Goal: Task Accomplishment & Management: Complete application form

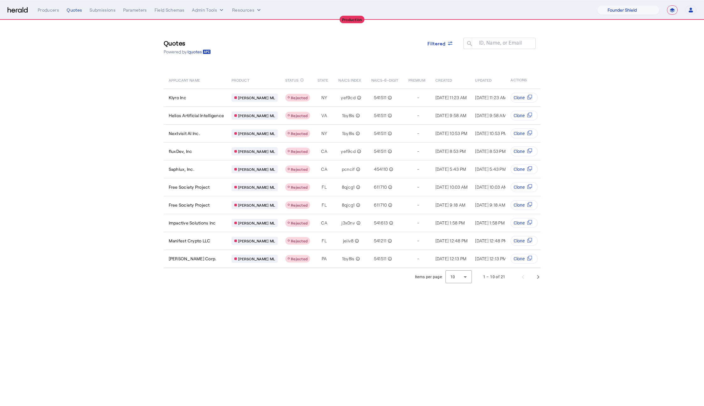
select select "pfm_lx2v_founder_shield"
select select "**********"
click at [18, 8] on img at bounding box center [18, 10] width 20 height 6
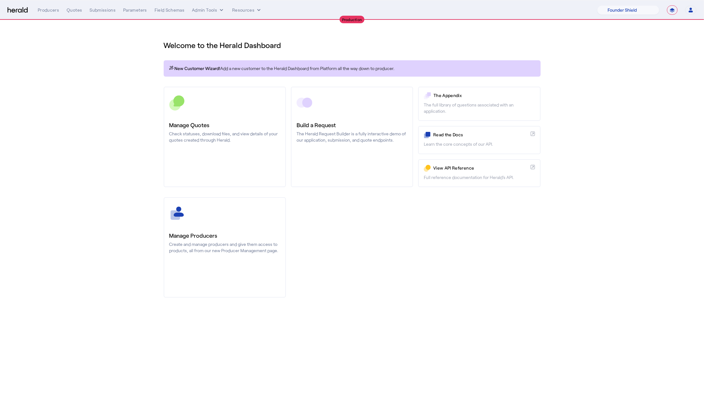
click at [213, 16] on nav "**********" at bounding box center [352, 9] width 704 height 19
click at [213, 8] on button "Admin Tools" at bounding box center [208, 10] width 33 height 6
click at [215, 27] on div "Platforms Manager" at bounding box center [219, 23] width 56 height 15
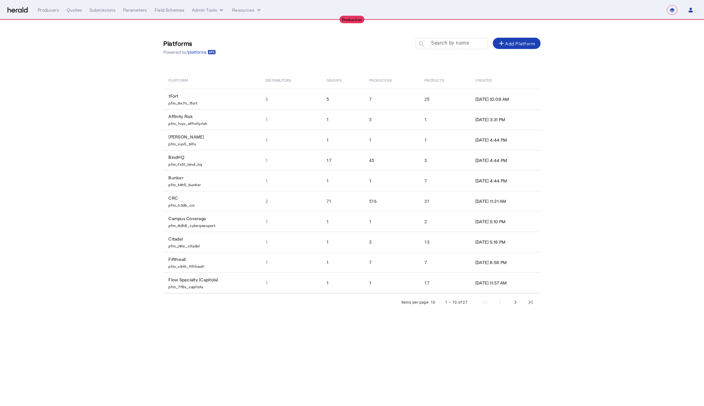
click at [439, 46] on mat-label "Search by name" at bounding box center [450, 43] width 38 height 6
click at [439, 46] on input "Search by name" at bounding box center [454, 44] width 57 height 8
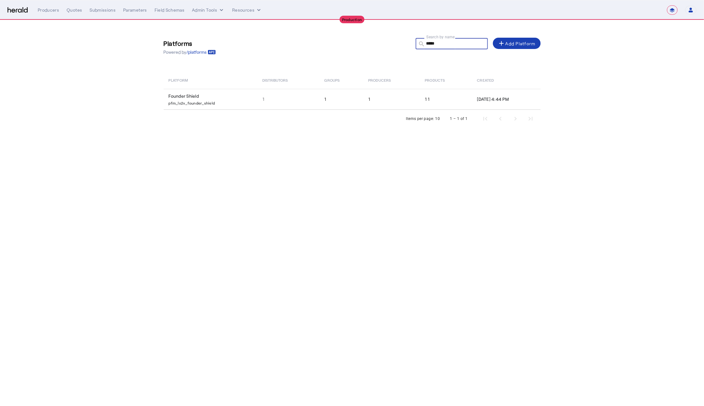
type input "*****"
click at [333, 193] on body "**********" at bounding box center [352, 203] width 704 height 406
click at [205, 71] on div "Platforms Powered by /platforms Search by name search ***** add Add Platform Pl…" at bounding box center [352, 80] width 402 height 120
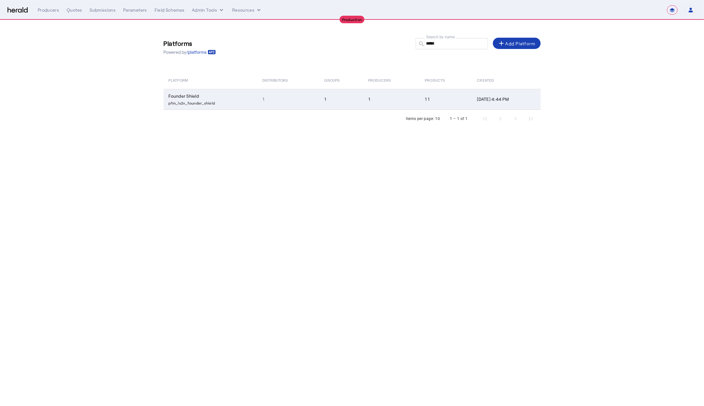
click at [207, 101] on p "pfm_lx2v_founder_shield" at bounding box center [212, 102] width 86 height 6
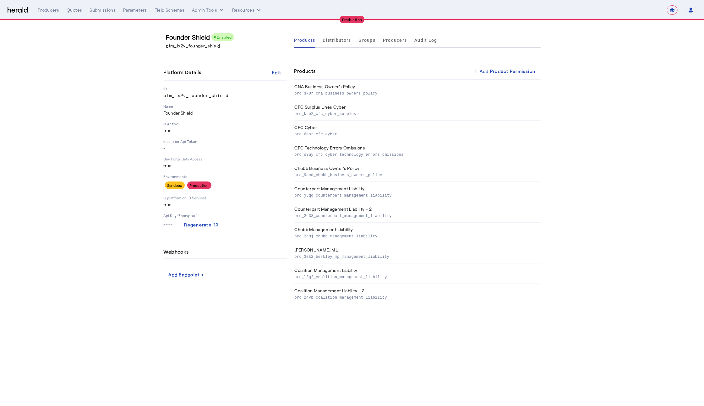
click at [79, 68] on section "Founder Shield Enabled pfm_lx2v_founder_shield Platform Details Edit ID pfm_lx2…" at bounding box center [352, 168] width 704 height 297
click at [330, 41] on span "Distributors" at bounding box center [337, 40] width 28 height 4
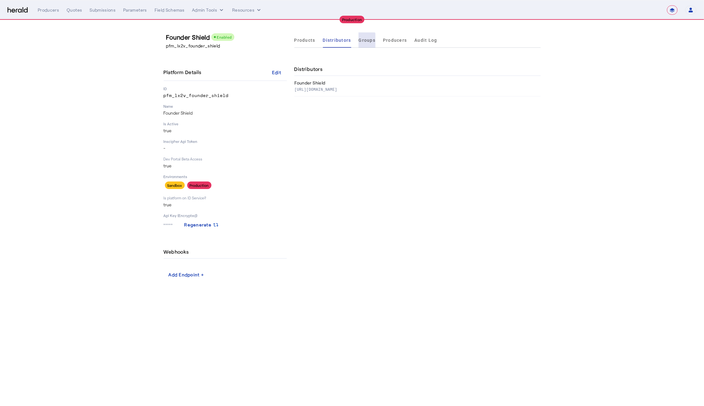
click at [360, 41] on span "Groups" at bounding box center [367, 40] width 17 height 4
click at [383, 38] on span "Producers" at bounding box center [395, 40] width 24 height 4
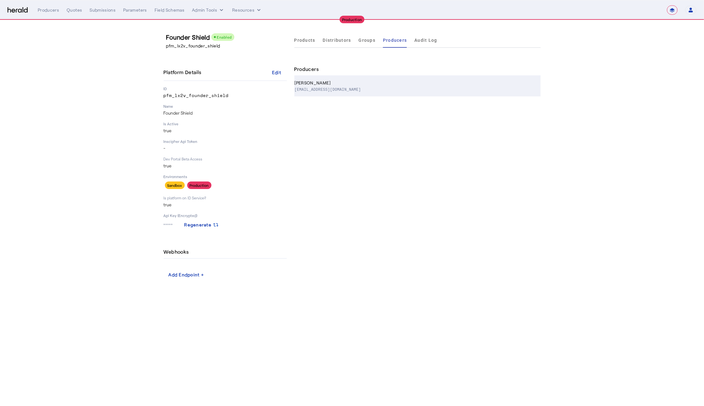
click at [336, 87] on p "noah@foundershield.com" at bounding box center [328, 89] width 66 height 6
select select "pfm_lx2v_founder_shield"
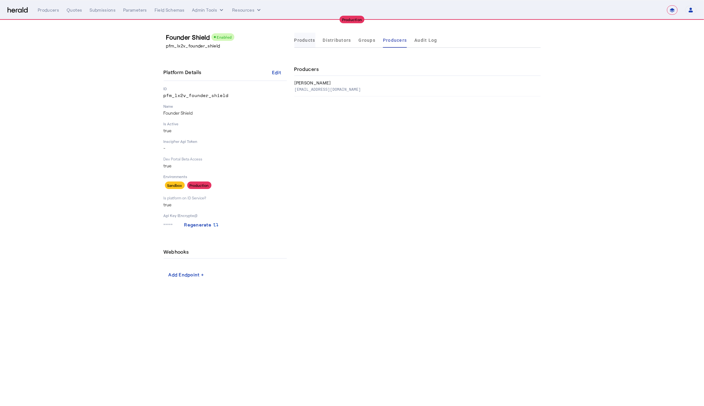
click at [300, 40] on span "Products" at bounding box center [304, 40] width 21 height 4
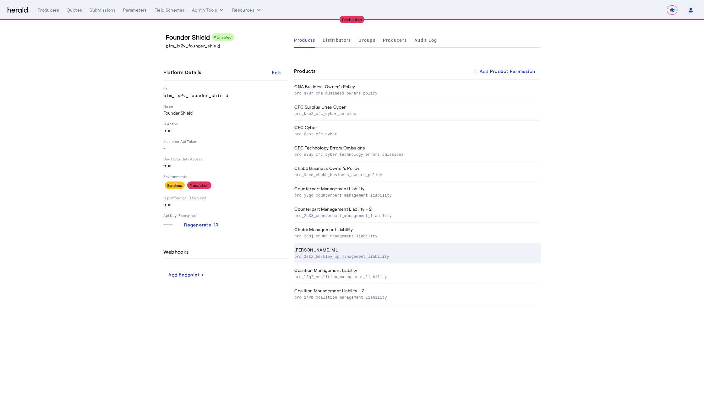
click at [368, 251] on th "Berkley MP ML prd_3ek2_berkley_mp_management_liability" at bounding box center [417, 253] width 246 height 20
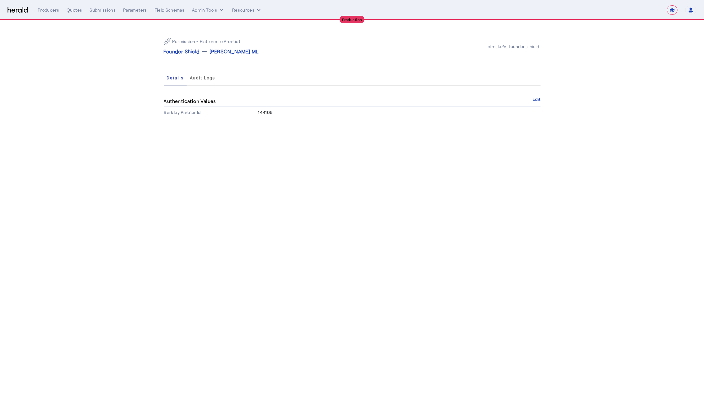
click at [321, 186] on body "**********" at bounding box center [352, 203] width 704 height 406
click at [21, 12] on img at bounding box center [18, 10] width 20 height 6
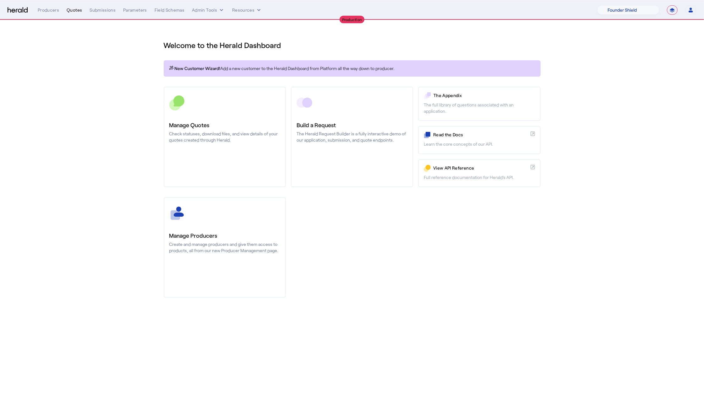
click at [74, 7] on div "Quotes" at bounding box center [74, 10] width 15 height 6
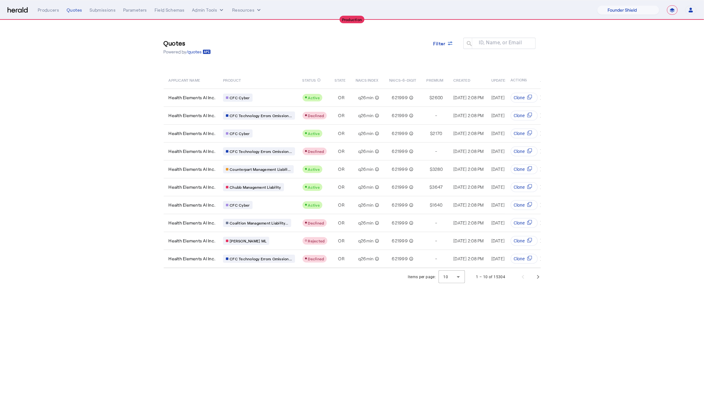
click at [538, 286] on div "Items per page: 10 1 – 10 of 15304" at bounding box center [476, 277] width 144 height 18
click at [537, 285] on span "Next page" at bounding box center [537, 276] width 15 height 15
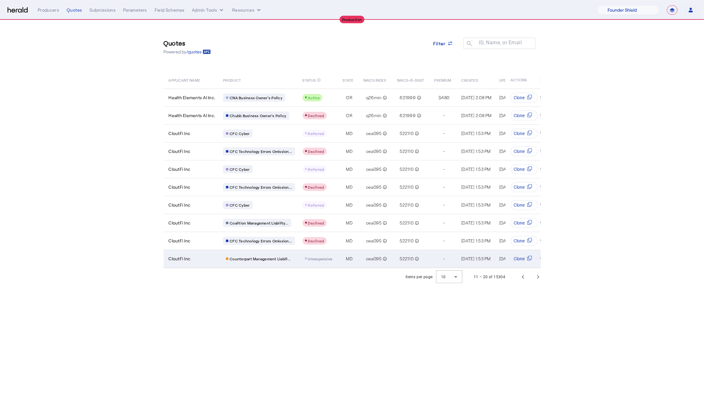
click at [346, 257] on span "MD" at bounding box center [349, 259] width 7 height 6
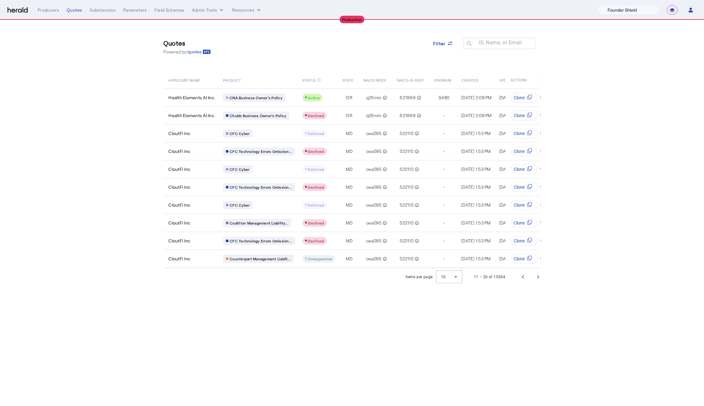
click at [628, 8] on select "1Fort Affinity Risk [PERSON_NAME] [PERSON_NAME] CRC Campus Coverage Citadel Fif…" at bounding box center [628, 9] width 62 height 9
click at [597, 5] on select "1Fort Affinity Risk [PERSON_NAME] [PERSON_NAME] CRC Campus Coverage Citadel Fif…" at bounding box center [628, 9] width 62 height 9
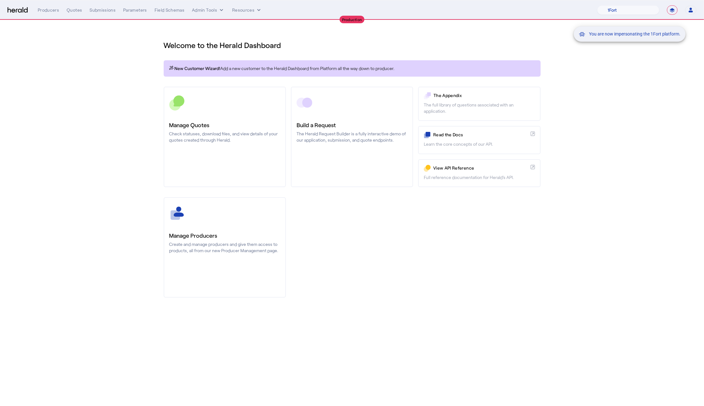
click at [107, 85] on div "You are now impersonating the 1Fort platform." at bounding box center [352, 203] width 704 height 406
click at [66, 4] on nav "**********" at bounding box center [352, 9] width 704 height 19
click at [72, 10] on div "Quotes" at bounding box center [74, 10] width 15 height 6
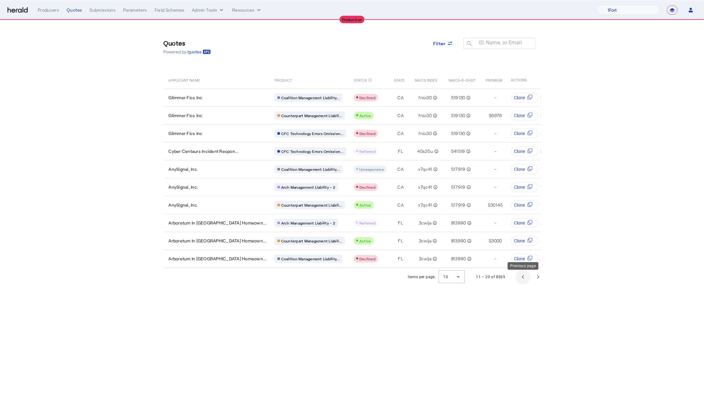
click at [521, 280] on span "Previous page" at bounding box center [522, 276] width 15 height 15
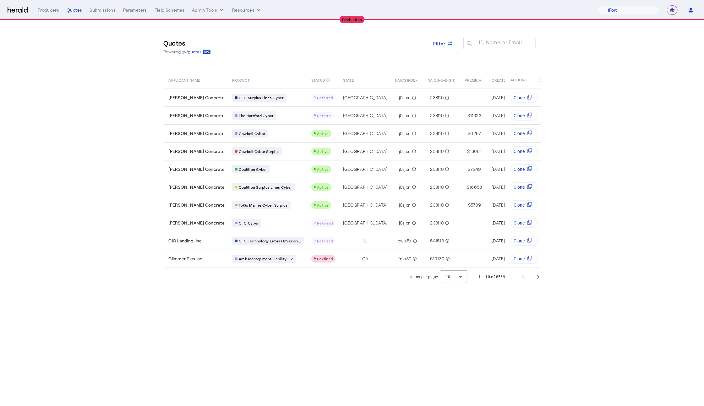
click at [303, 325] on body "**********" at bounding box center [352, 203] width 704 height 406
click at [672, 9] on select "**********" at bounding box center [672, 9] width 11 height 9
click at [639, 9] on select "1Fort Affinity Risk Billy BindHQ Bunker CRC Campus Coverage Citadel Fifthwall F…" at bounding box center [628, 9] width 62 height 9
select select "pfm_26eq_USI"
click at [597, 5] on select "1Fort Affinity Risk Billy BindHQ Bunker CRC Campus Coverage Citadel Fifthwall F…" at bounding box center [628, 9] width 62 height 9
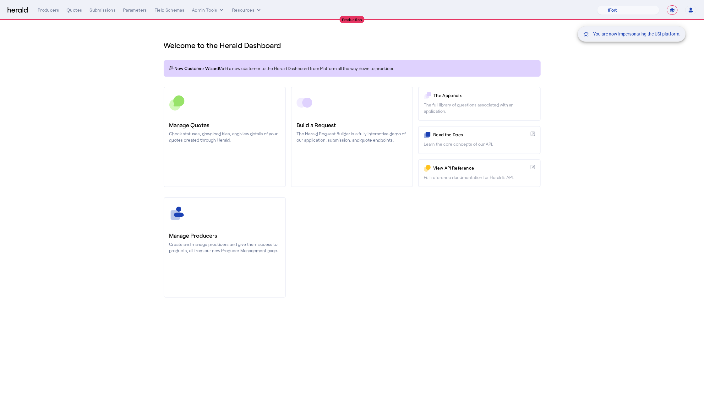
click at [164, 155] on div "You are now impersonating the USI platform." at bounding box center [352, 203] width 704 height 406
click at [69, 7] on div "You are now impersonating the USI platform." at bounding box center [352, 203] width 704 height 406
click at [71, 12] on div "You are now impersonating the USI platform." at bounding box center [352, 203] width 704 height 406
click at [74, 12] on div "Quotes" at bounding box center [74, 10] width 15 height 6
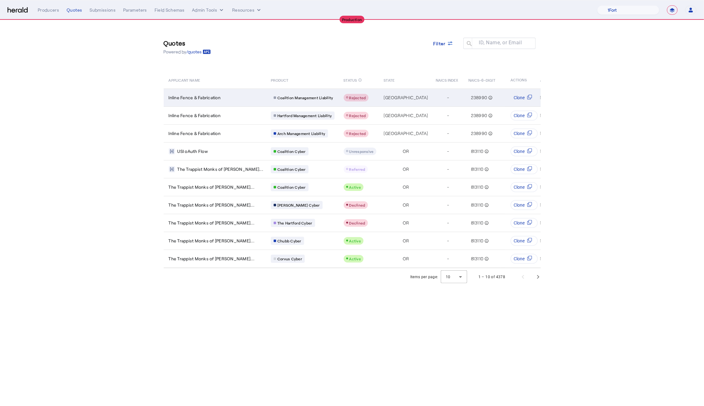
click at [214, 93] on td "Inline Fence & Fabrication" at bounding box center [215, 98] width 102 height 18
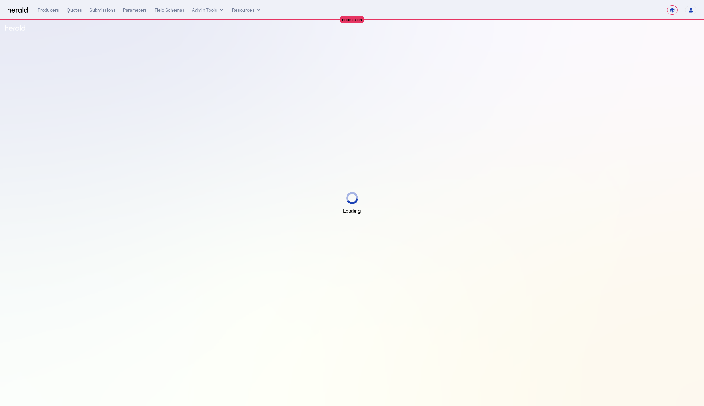
select select "**********"
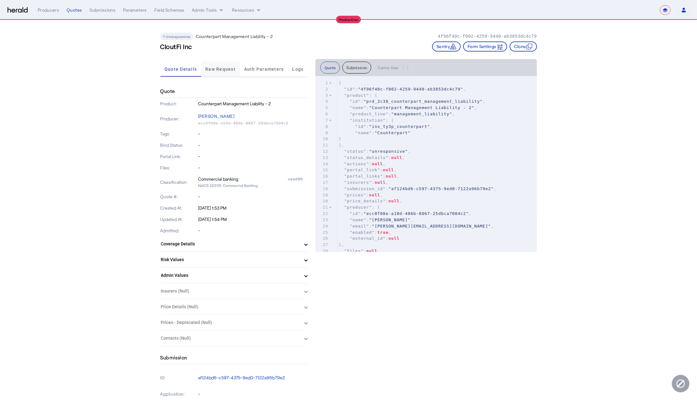
click at [214, 71] on span "Raw Request" at bounding box center [220, 69] width 30 height 4
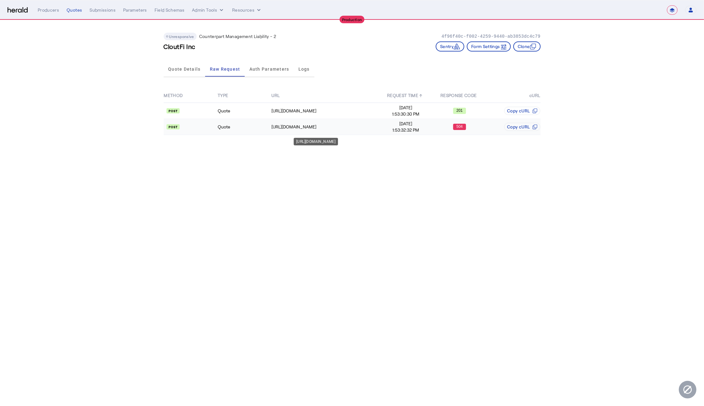
click at [366, 125] on div "https://api.yourcounterpart.com/partners/v1/application/3d87cb78-1a16-42ae-8c0d…" at bounding box center [324, 127] width 107 height 6
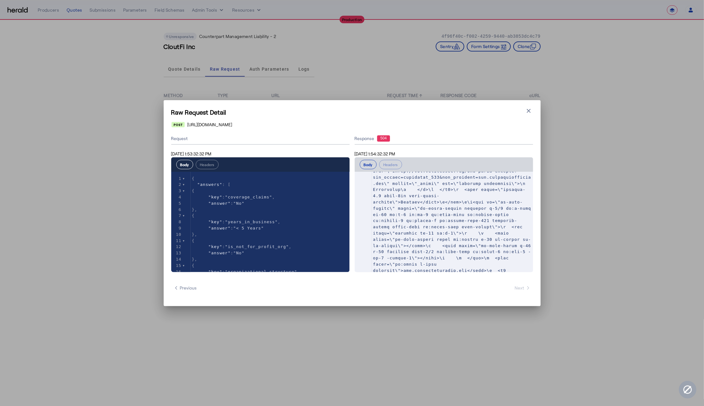
scroll to position [740, 0]
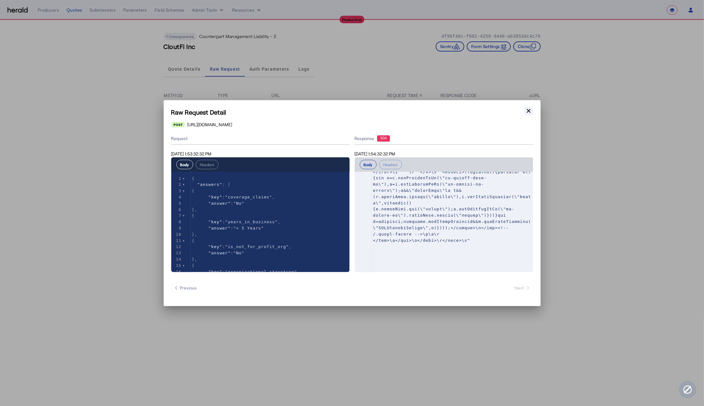
click at [532, 113] on button "Close modal" at bounding box center [528, 110] width 9 height 9
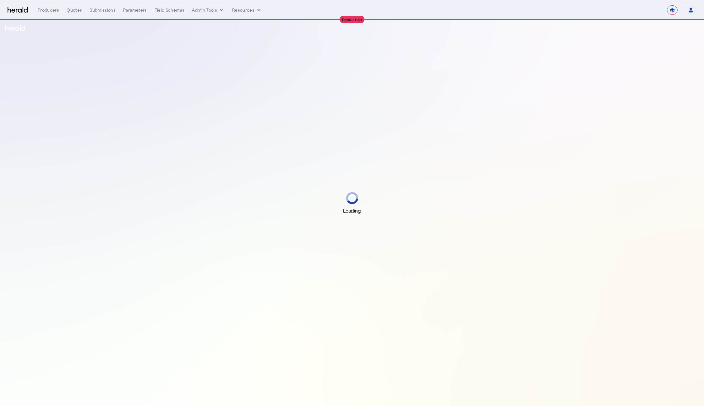
select select "**********"
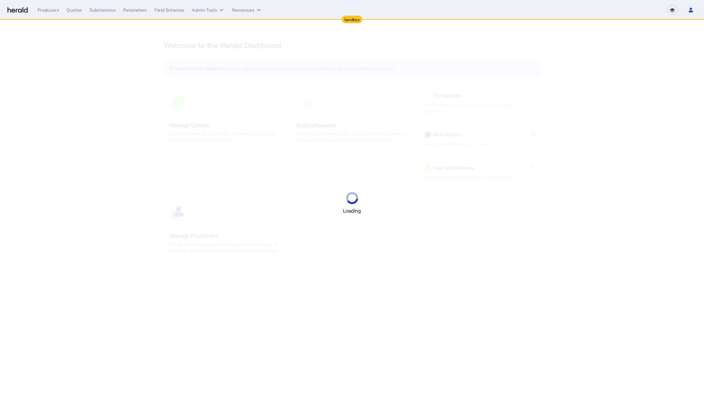
select select "*******"
select select "pfm_2v8p_herald_api"
click at [557, 257] on div "Loading" at bounding box center [352, 203] width 704 height 406
click at [670, 12] on select "**********" at bounding box center [672, 9] width 11 height 9
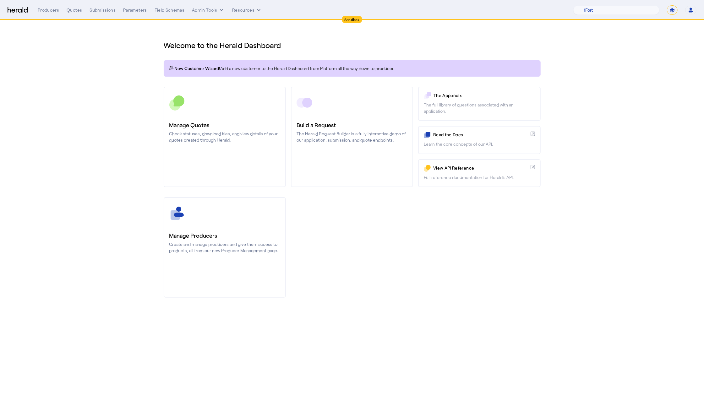
select select "**********"
click at [667, 5] on select "**********" at bounding box center [672, 9] width 11 height 9
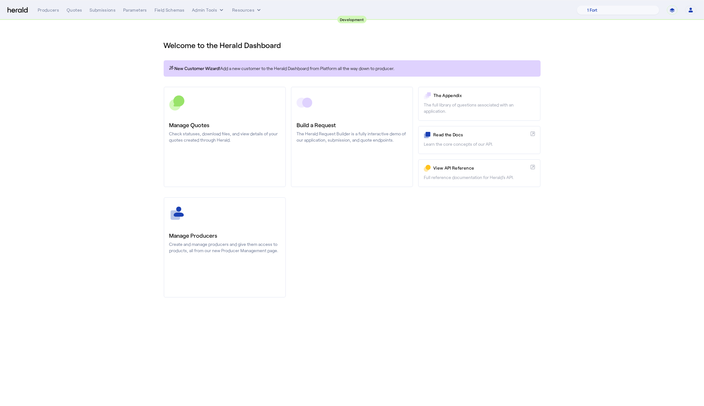
click at [56, 146] on section "Welcome to the Herald Dashboard New Customer Wizard! Add a new customer to the …" at bounding box center [352, 165] width 704 height 290
click at [69, 7] on div "Quotes" at bounding box center [74, 10] width 15 height 6
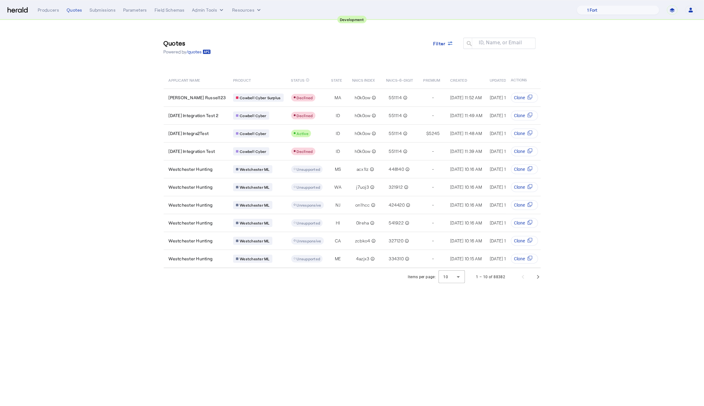
click at [145, 160] on section "Quotes Powered by /quotes Filter ID, Name, or Email search APPLICANT NAME PRODU…" at bounding box center [352, 153] width 704 height 266
click at [541, 286] on div "Items per page: 10 1 – 10 of 88382" at bounding box center [476, 277] width 144 height 18
click at [540, 281] on span "Next page" at bounding box center [537, 276] width 15 height 15
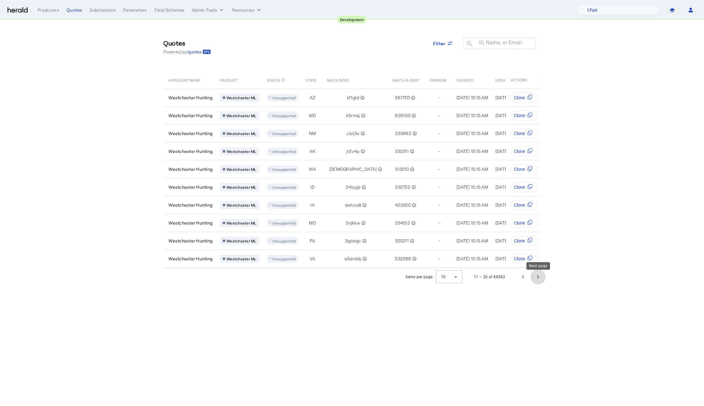
click at [540, 278] on span "Next page" at bounding box center [537, 276] width 15 height 15
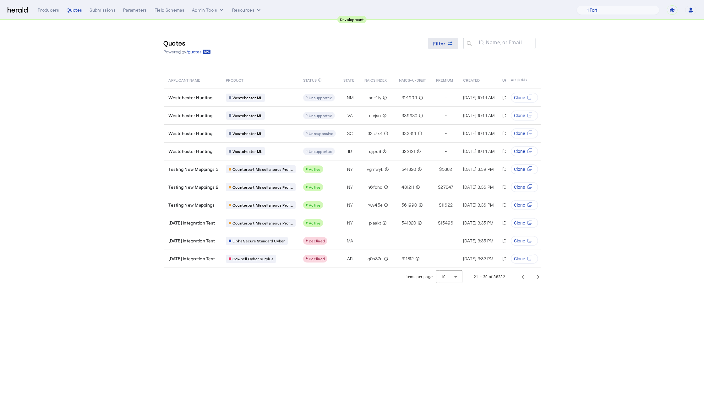
click at [440, 39] on span at bounding box center [443, 43] width 30 height 15
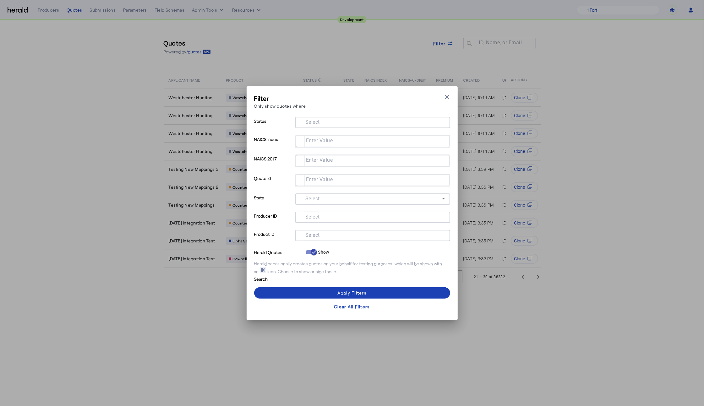
click at [327, 234] on input "Select" at bounding box center [371, 235] width 142 height 8
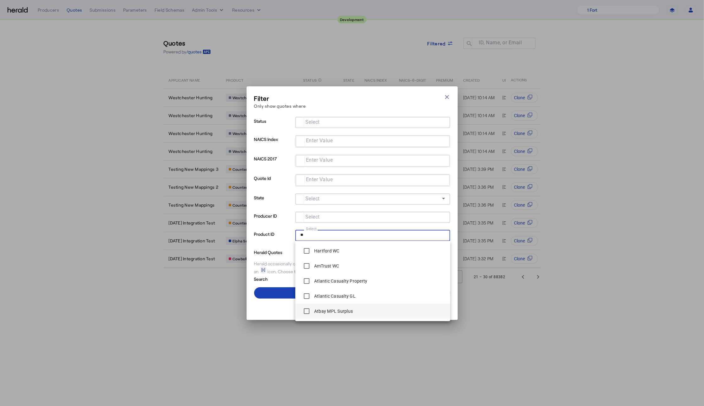
type input "**"
click at [342, 311] on label "Atbay MPL Surplus" at bounding box center [333, 311] width 40 height 6
click at [319, 380] on div "Filter Only show quotes where Close modal Status Select NAICS Index Enter Value…" at bounding box center [352, 203] width 704 height 406
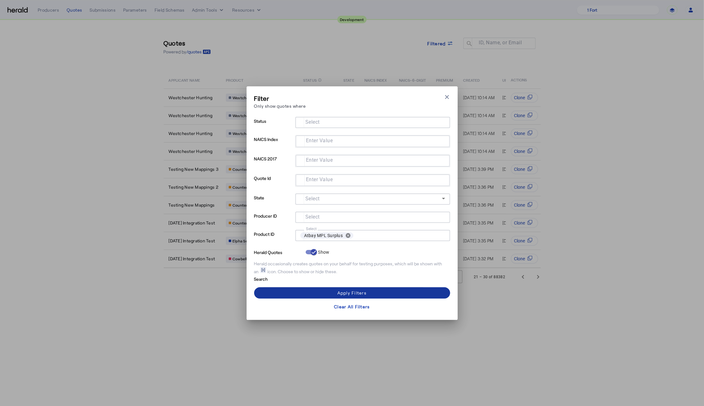
click at [317, 290] on span at bounding box center [352, 292] width 196 height 15
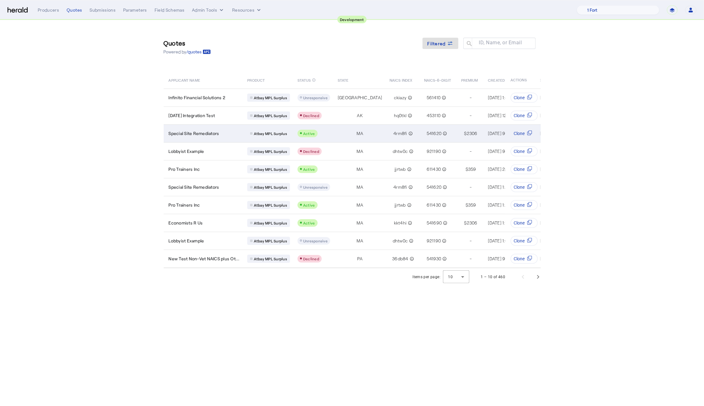
click at [209, 133] on span "Special Site Remediators" at bounding box center [194, 133] width 51 height 6
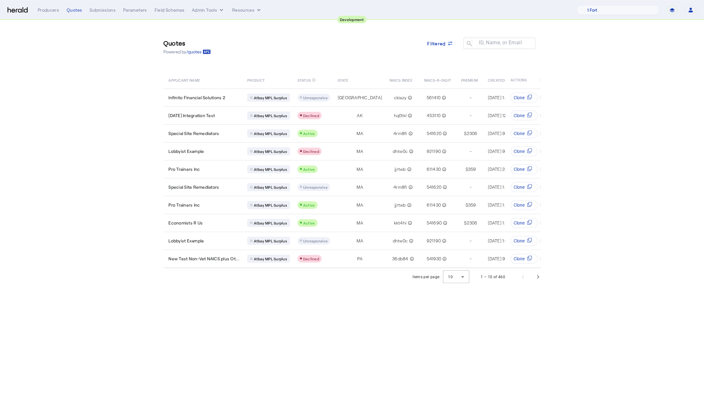
click at [116, 104] on section "Quotes Powered by /quotes Filtered ID, Name, or Email search APPLICANT NAME PRO…" at bounding box center [352, 153] width 704 height 266
click at [413, 53] on div "Quotes Powered by /quotes Filtered ID, Name, or Email search" at bounding box center [352, 47] width 377 height 28
click at [438, 46] on span "Filtered" at bounding box center [436, 43] width 18 height 7
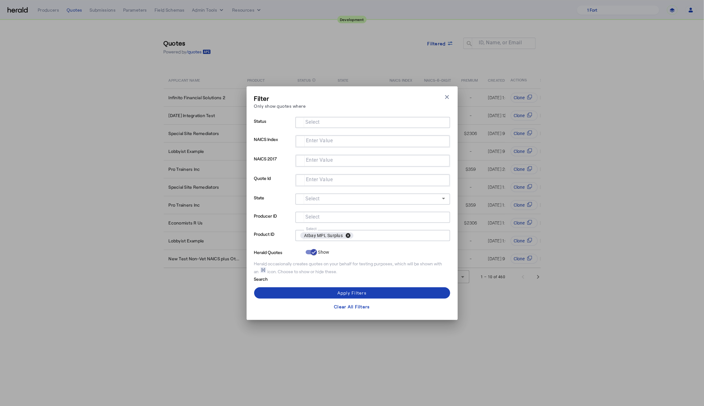
click at [348, 236] on button "cancel" at bounding box center [348, 236] width 11 height 6
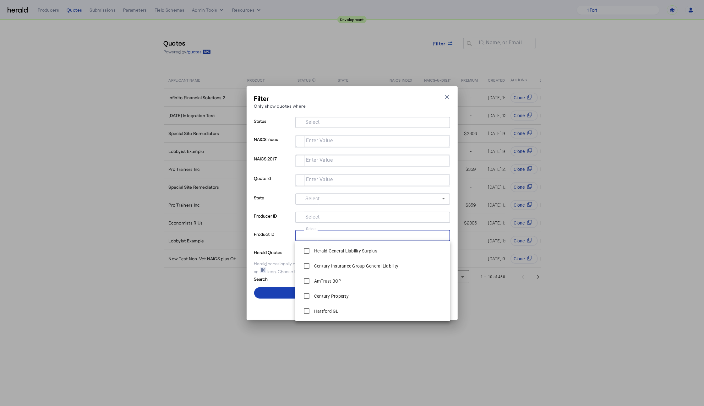
click at [403, 42] on div "Filter Only show quotes where Close modal Status Select NAICS Index Enter Value…" at bounding box center [352, 203] width 704 height 406
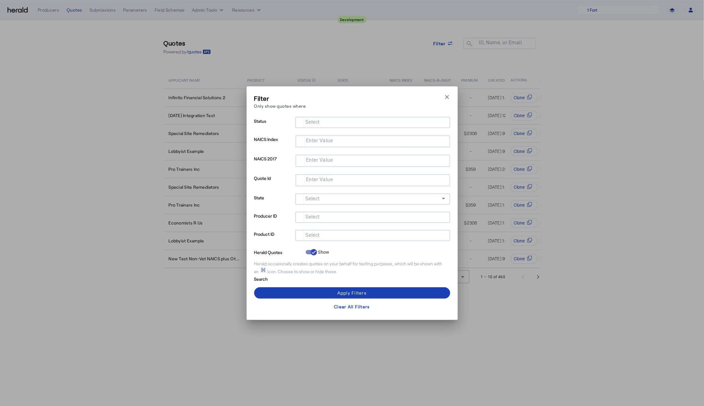
click at [4, 6] on div "Filter Only show quotes where Close modal Status Select NAICS Index Enter Value…" at bounding box center [352, 203] width 704 height 406
click at [446, 96] on icon "button" at bounding box center [447, 97] width 4 height 4
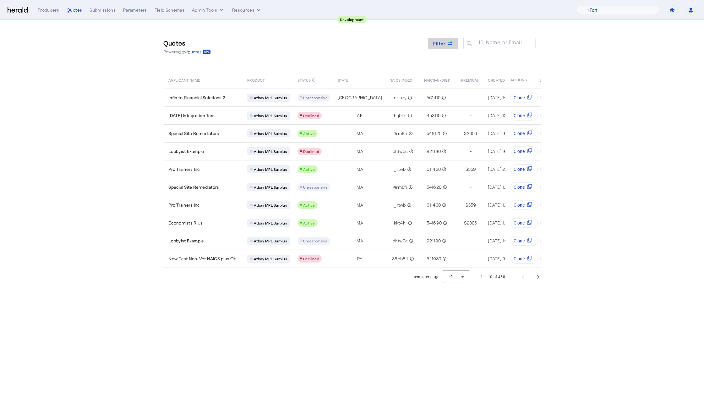
click at [434, 39] on span at bounding box center [443, 43] width 30 height 15
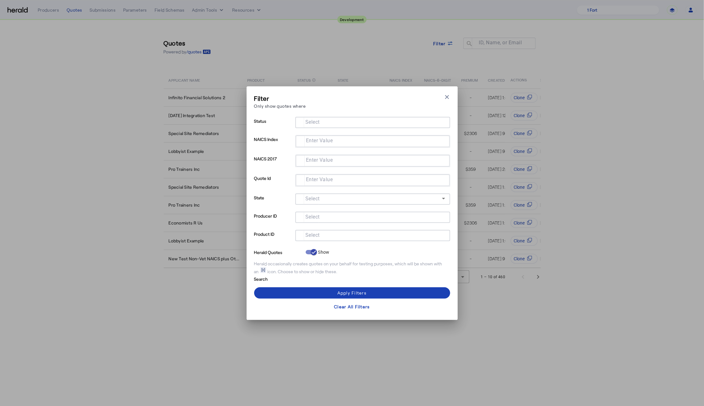
click at [351, 237] on input "Select" at bounding box center [371, 235] width 142 height 8
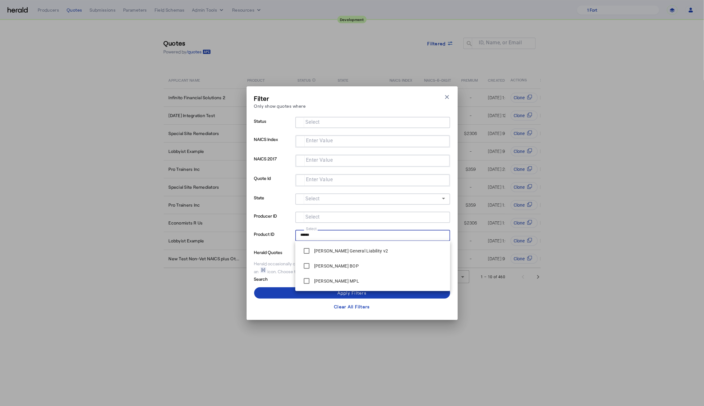
type input "******"
click at [269, 292] on span at bounding box center [352, 292] width 196 height 15
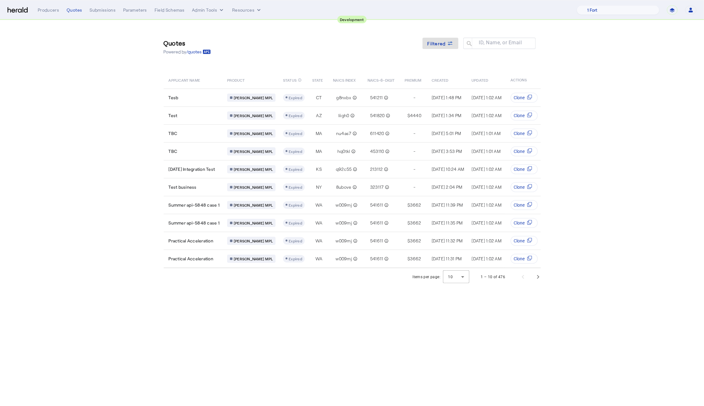
click at [344, 336] on body "**********" at bounding box center [352, 203] width 704 height 406
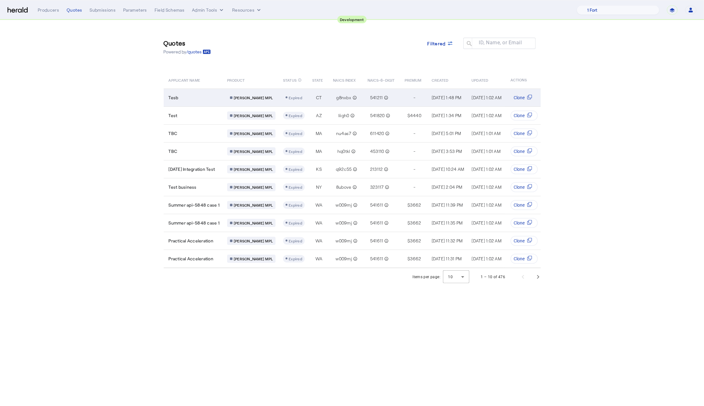
click at [190, 103] on td "Tesb" at bounding box center [193, 98] width 59 height 18
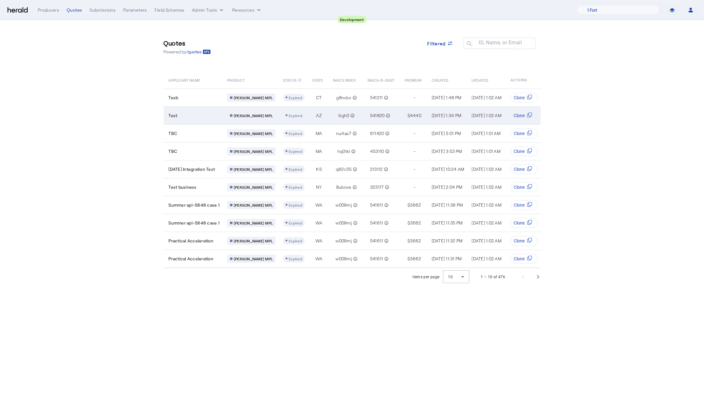
click at [219, 120] on td "Test" at bounding box center [193, 115] width 59 height 18
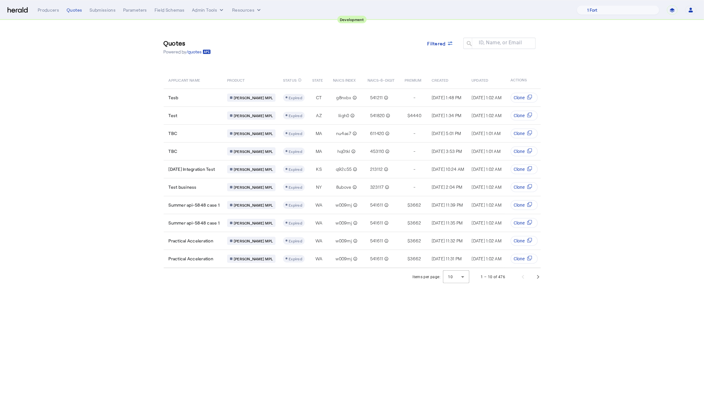
click at [340, 63] on div "Quotes Powered by /quotes Filtered ID, Name, or Email search APPLICANT NAME PRO…" at bounding box center [352, 144] width 402 height 248
click at [326, 14] on div "**********" at bounding box center [367, 9] width 659 height 9
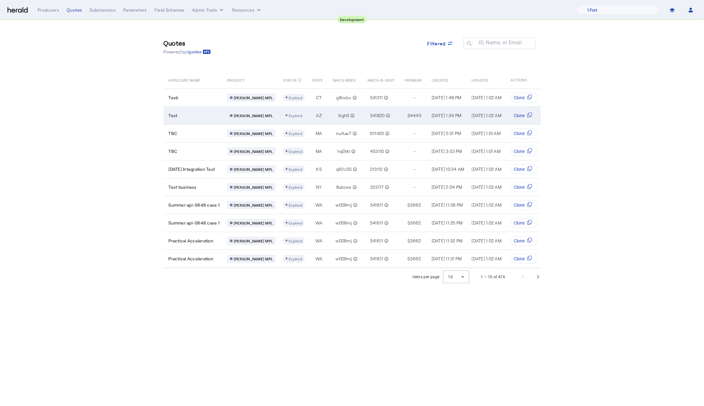
click at [180, 119] on td "Test" at bounding box center [193, 115] width 59 height 18
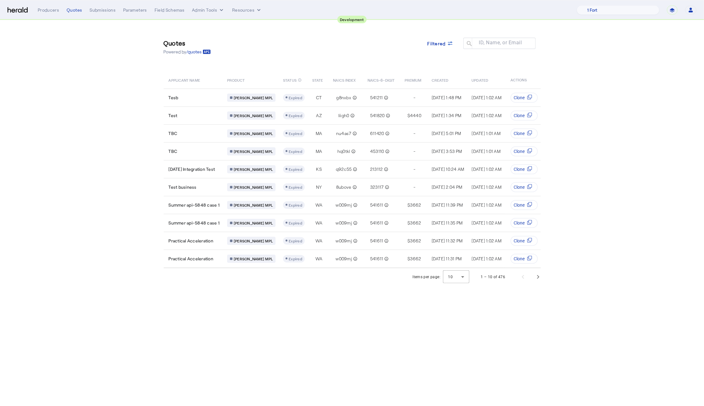
click at [20, 7] on img at bounding box center [18, 10] width 20 height 6
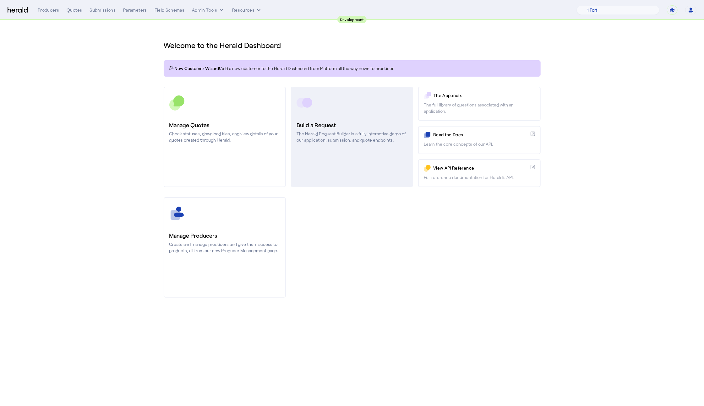
click at [338, 114] on link "Build a Request The Herald Request Builder is a fully interactive demo of our a…" at bounding box center [352, 137] width 122 height 100
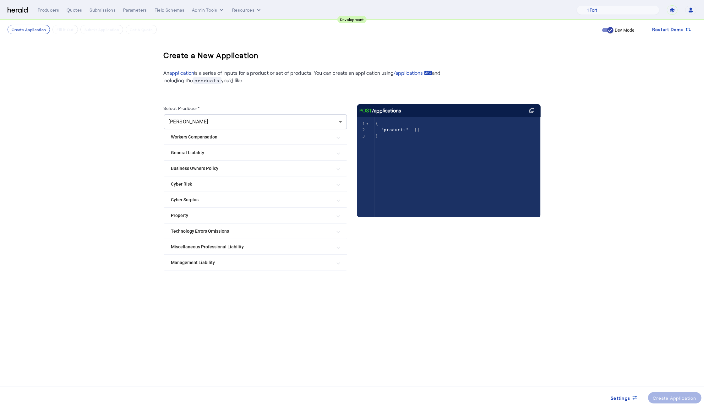
click at [231, 247] on Liability "Miscellaneous Professional Liability" at bounding box center [251, 247] width 161 height 7
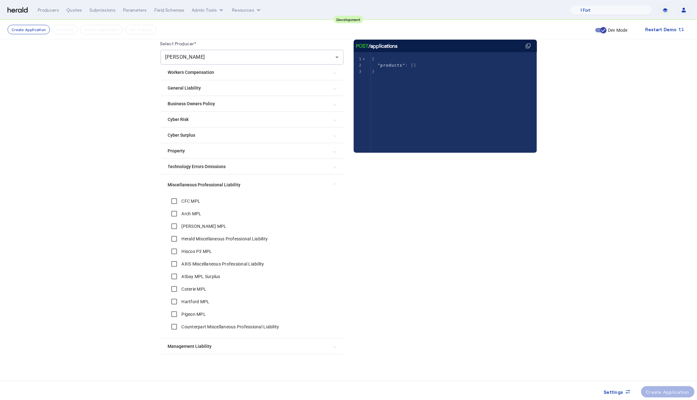
scroll to position [65, 0]
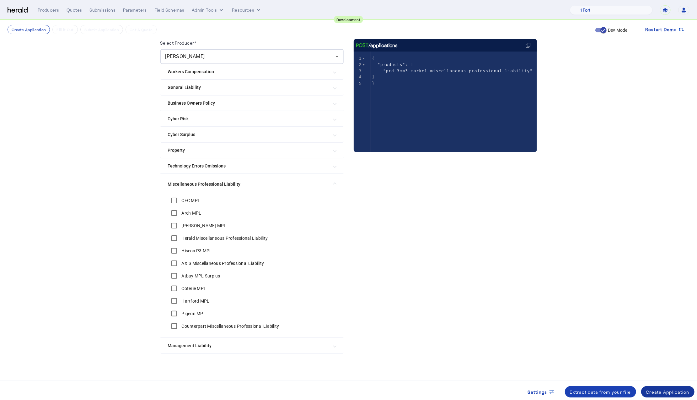
click at [670, 389] on div "Create Application" at bounding box center [669, 391] width 44 height 7
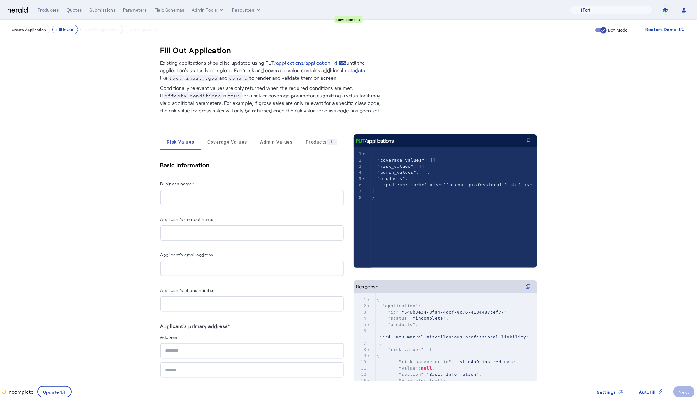
click at [201, 186] on div "Business name*" at bounding box center [251, 185] width 183 height 10
click at [228, 198] on input "Business name*" at bounding box center [251, 198] width 173 height 8
type input "**********"
type input "********"
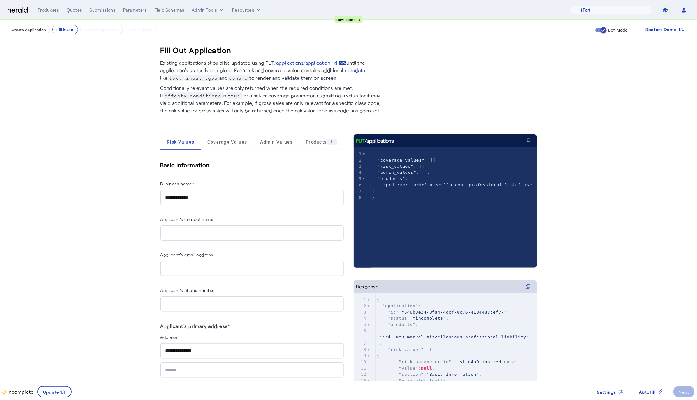
scroll to position [207, 0]
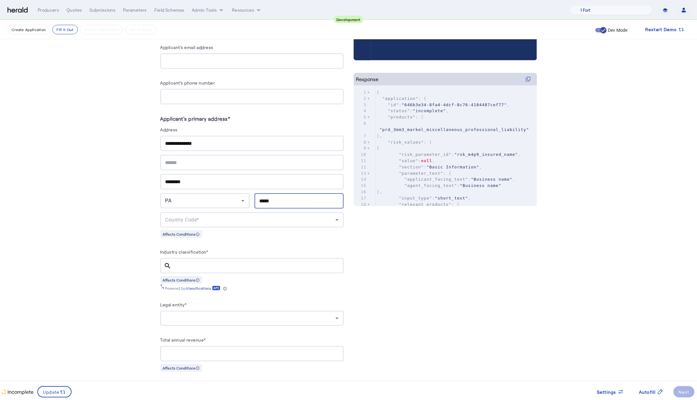
type input "*****"
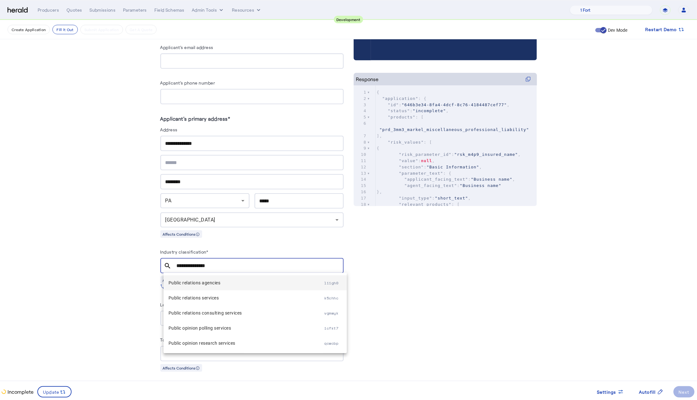
type input "**********"
click at [217, 284] on span "Public relations agencies" at bounding box center [247, 283] width 156 height 8
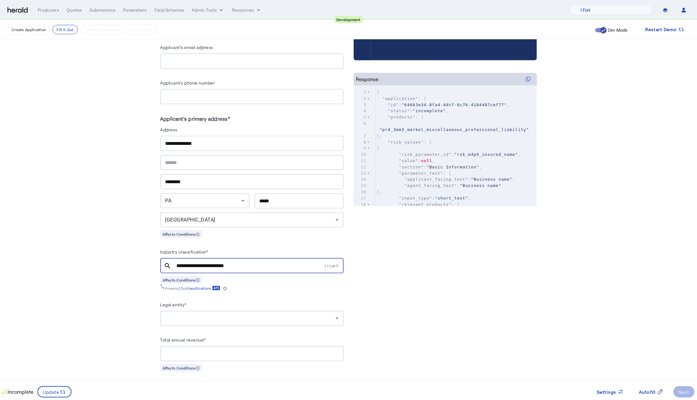
click at [248, 324] on div at bounding box center [251, 318] width 173 height 15
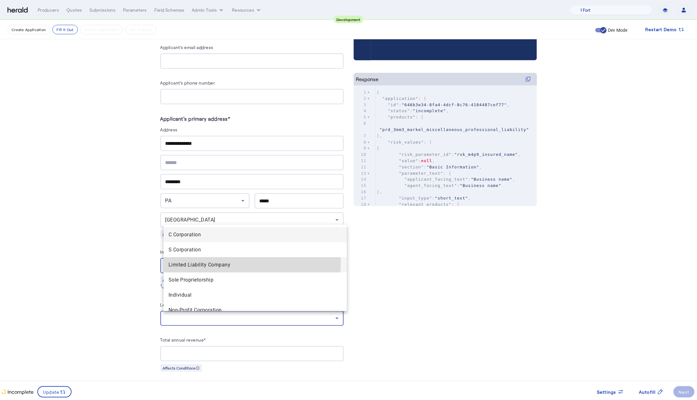
click at [210, 262] on span "Limited Liability Company" at bounding box center [255, 265] width 173 height 8
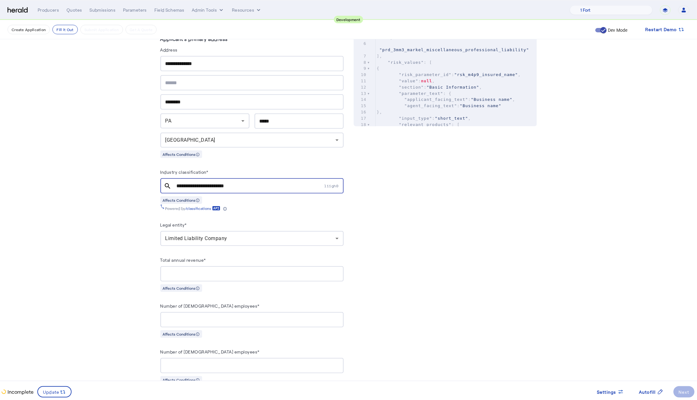
scroll to position [288, 0]
click at [203, 270] on input "Total annual revenue*" at bounding box center [251, 273] width 173 height 8
type input "**********"
click at [208, 320] on input "Number of full-time employees*" at bounding box center [251, 319] width 173 height 8
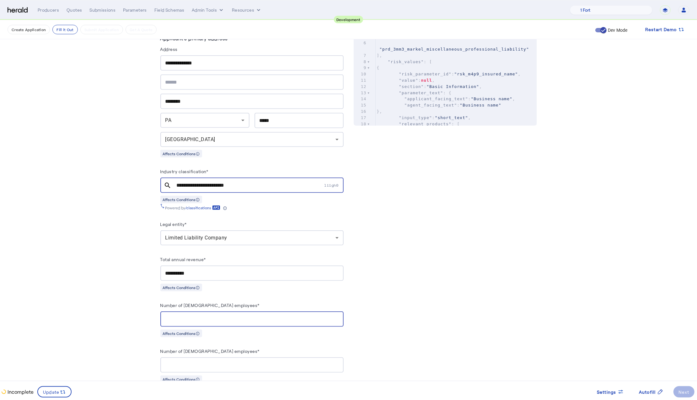
type input "**"
type input "*"
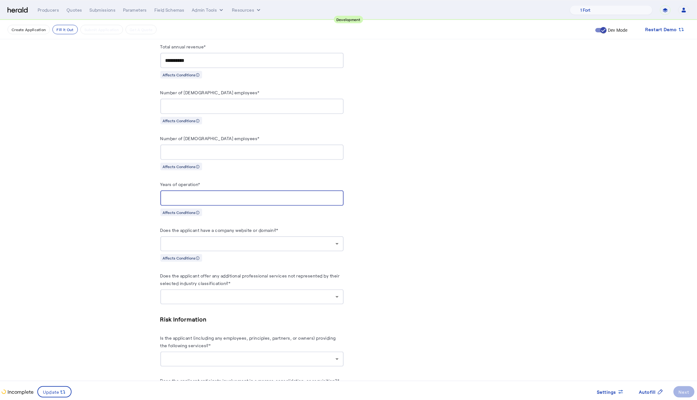
type input "**"
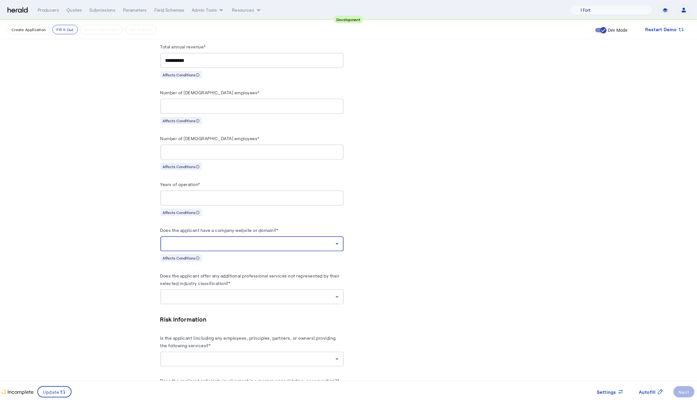
click at [268, 247] on div at bounding box center [250, 244] width 170 height 8
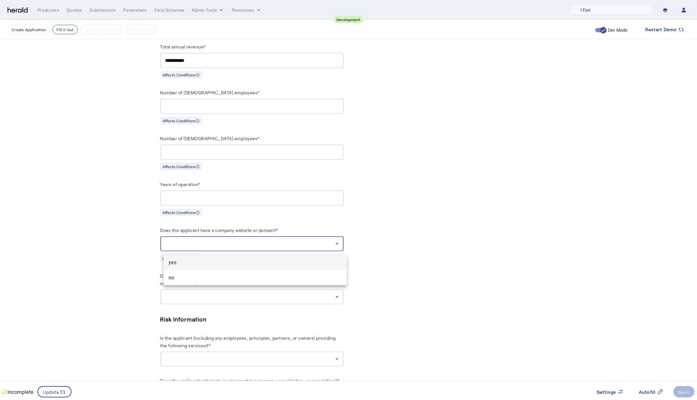
click at [250, 265] on span "yes" at bounding box center [255, 263] width 173 height 8
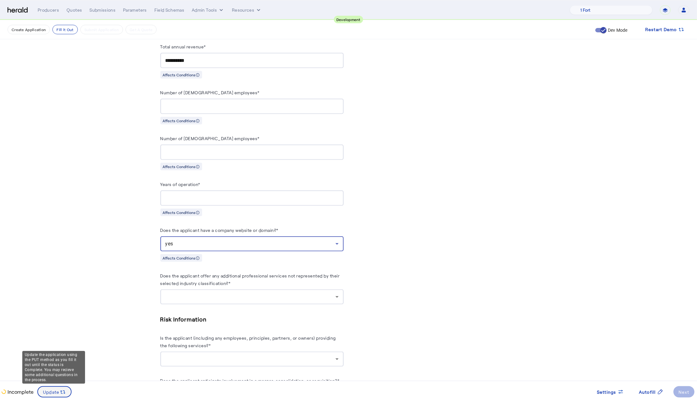
click at [63, 391] on icon at bounding box center [63, 392] width 6 height 6
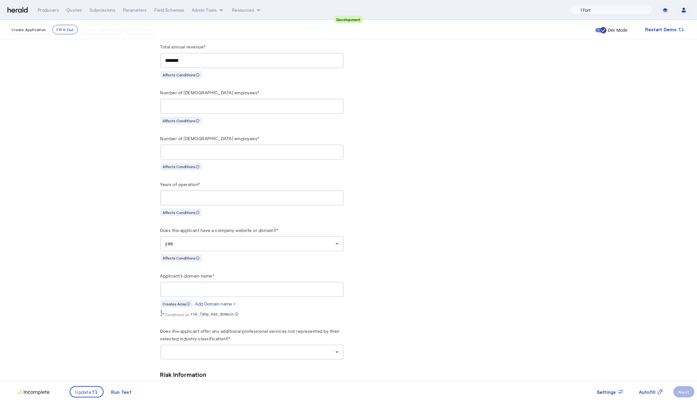
scroll to position [0, 0]
click at [96, 272] on fill-application-step "**********" at bounding box center [348, 399] width 697 height 1758
click at [194, 296] on div at bounding box center [251, 289] width 173 height 15
type input "*"
click at [260, 244] on div "yes" at bounding box center [250, 244] width 170 height 8
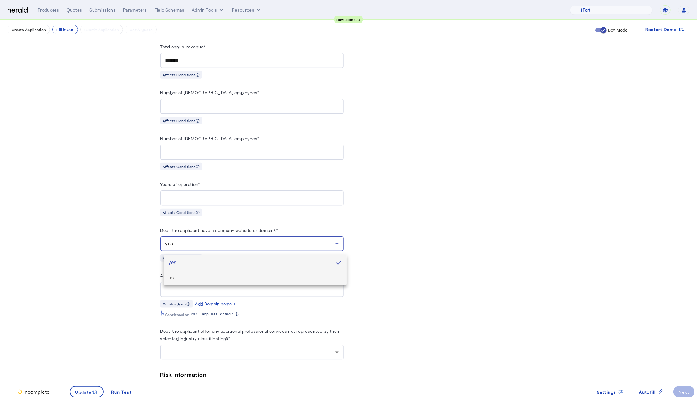
click at [192, 283] on mat-option "no" at bounding box center [255, 277] width 183 height 15
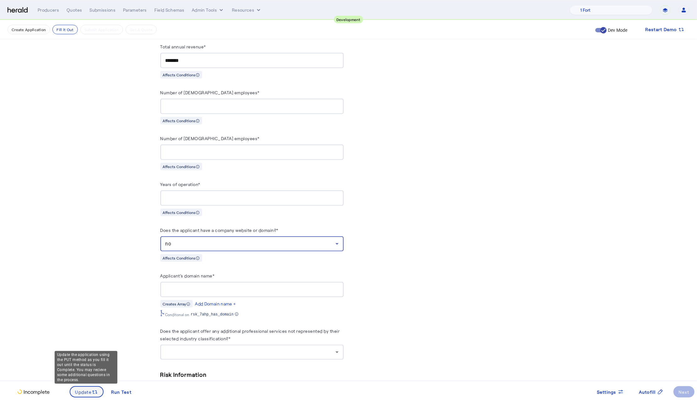
click at [70, 395] on span at bounding box center [86, 391] width 33 height 15
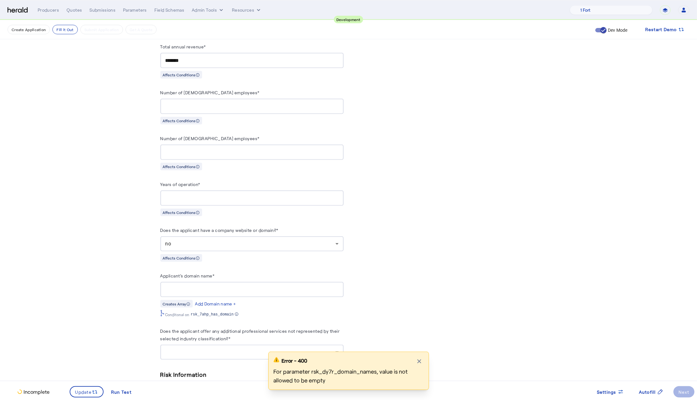
click at [79, 272] on fill-application-step "**********" at bounding box center [348, 399] width 697 height 1758
click at [83, 391] on div "Error - 400 Close modal For parameter rsk_dy7r_domain_names, value is not allow…" at bounding box center [348, 375] width 697 height 48
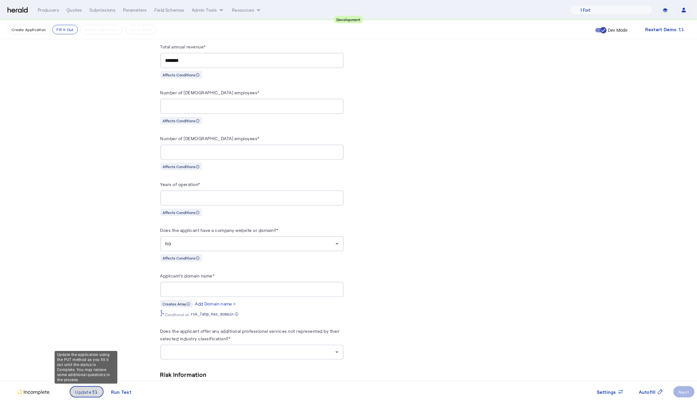
click at [90, 396] on span at bounding box center [86, 391] width 33 height 15
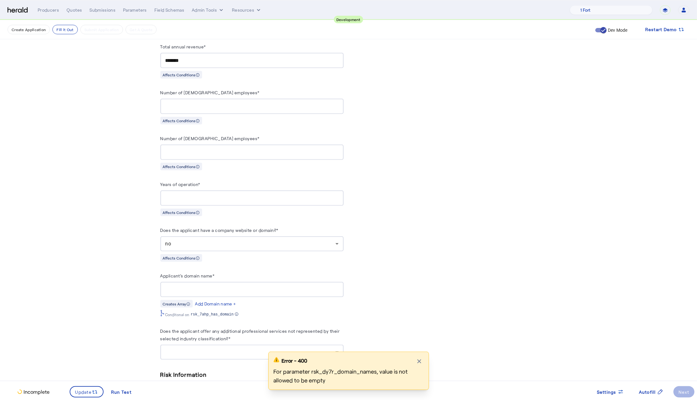
click at [299, 300] on div "Applicant's domain name* Creates Array Add Domain name + Conditonal on rsk_7ahp…" at bounding box center [251, 294] width 183 height 45
click at [265, 251] on div "no" at bounding box center [251, 243] width 173 height 15
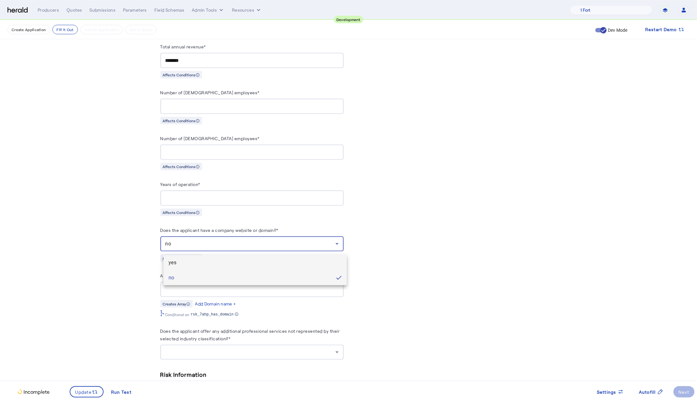
click at [192, 264] on span "yes" at bounding box center [255, 263] width 173 height 8
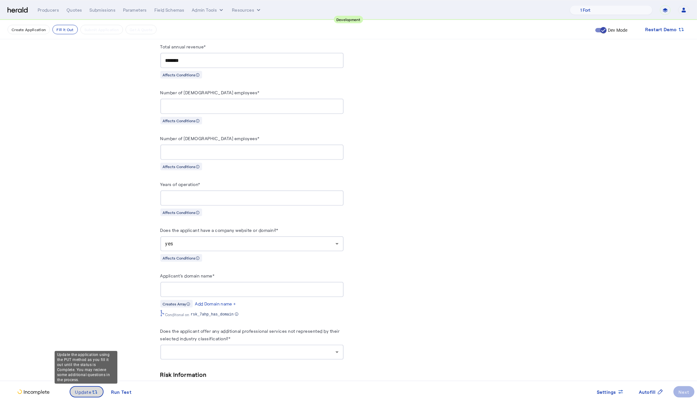
click at [89, 392] on span "Update" at bounding box center [83, 391] width 17 height 7
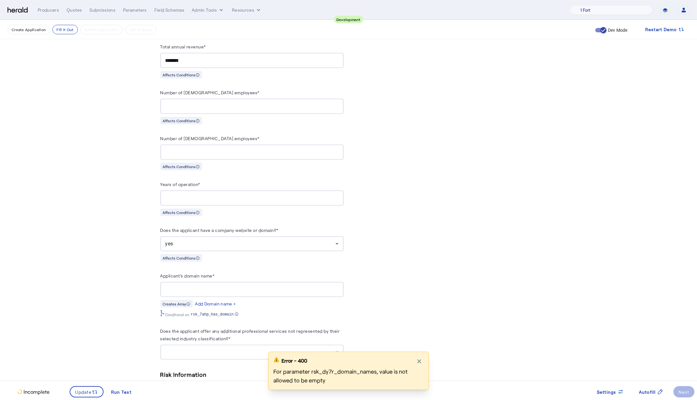
click at [110, 309] on fill-application-step "**********" at bounding box center [348, 399] width 697 height 1758
click at [217, 289] on input "Applicant's domain name*" at bounding box center [251, 290] width 173 height 8
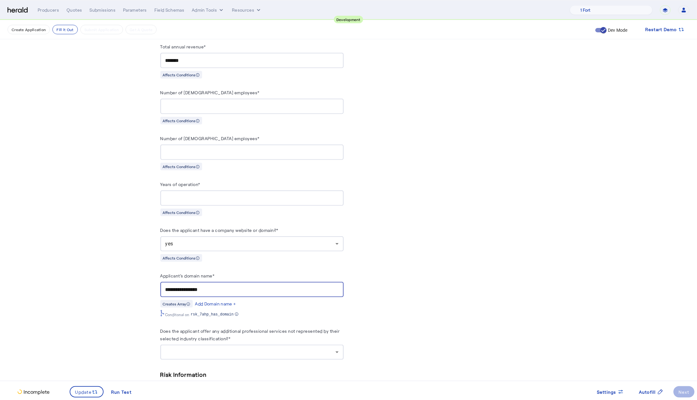
type input "**********"
click at [63, 281] on fill-application-step "**********" at bounding box center [348, 399] width 697 height 1758
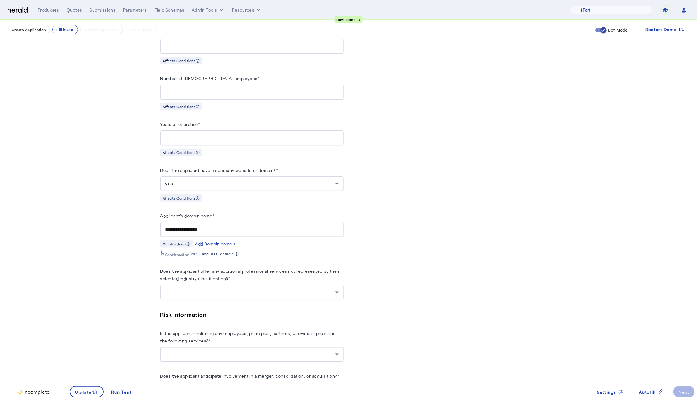
scroll to position [676, 0]
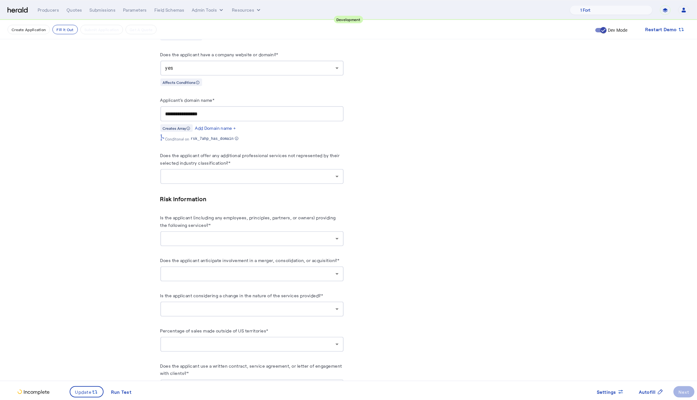
click at [264, 169] on herald-label "Does the applicant offer any additional professional services not represented b…" at bounding box center [251, 160] width 183 height 18
click at [256, 180] on div at bounding box center [250, 177] width 170 height 8
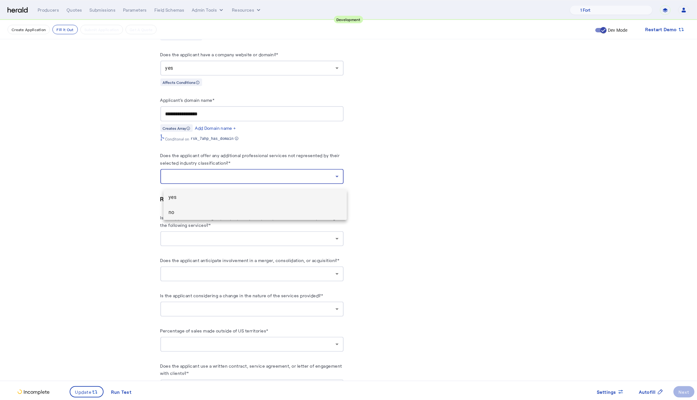
click at [171, 211] on span "no" at bounding box center [255, 213] width 173 height 8
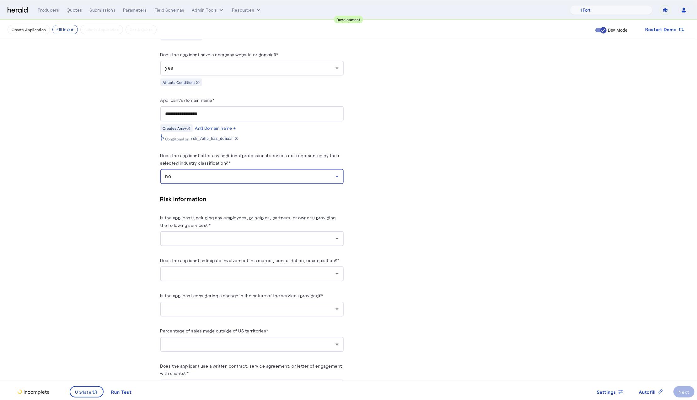
click at [92, 213] on fill-application-step "**********" at bounding box center [348, 223] width 697 height 1758
click at [75, 290] on fill-application-step "**********" at bounding box center [348, 223] width 697 height 1758
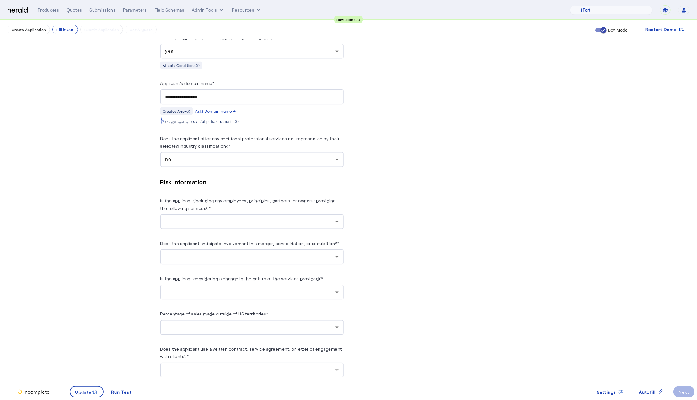
scroll to position [749, 0]
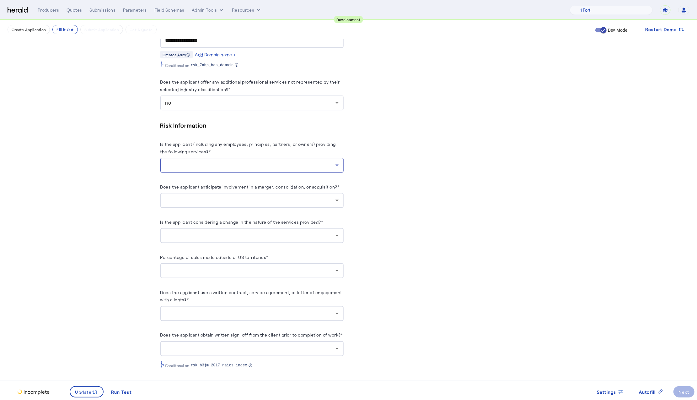
click at [268, 169] on div at bounding box center [250, 165] width 170 height 8
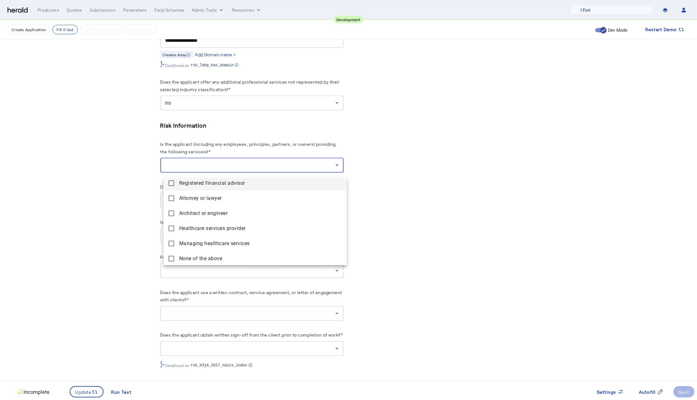
scroll to position [19, 0]
click at [166, 258] on above "None of the above" at bounding box center [255, 257] width 183 height 15
drag, startPoint x: 97, startPoint y: 261, endPoint x: 106, endPoint y: 258, distance: 8.9
click at [98, 261] on div at bounding box center [348, 200] width 697 height 400
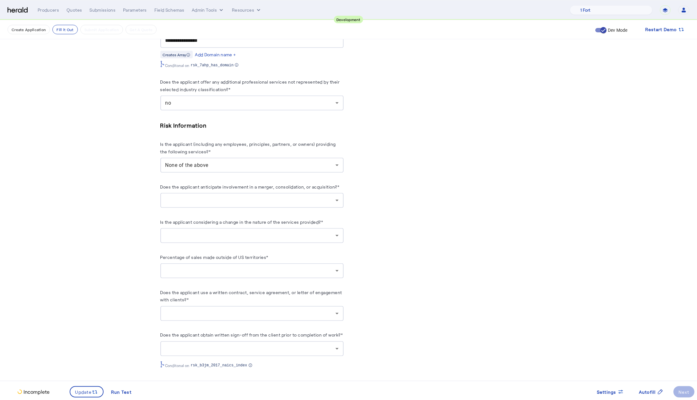
click at [252, 204] on div at bounding box center [250, 201] width 170 height 8
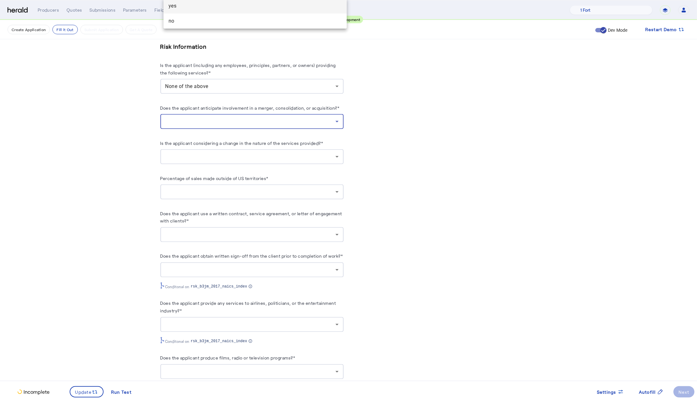
scroll to position [826, 0]
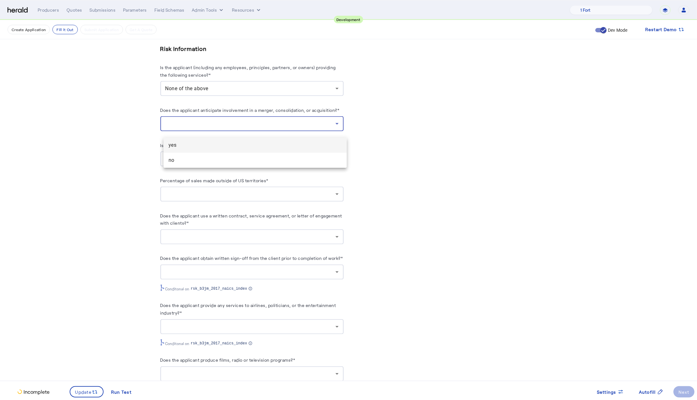
click at [418, 229] on div at bounding box center [348, 200] width 697 height 400
click at [418, 228] on div "PUT /applications xxxxxxxxxx 8 78 1 { 2 "coverage_values" : [ 3 { 4 "coverage_p…" at bounding box center [445, 117] width 183 height 1618
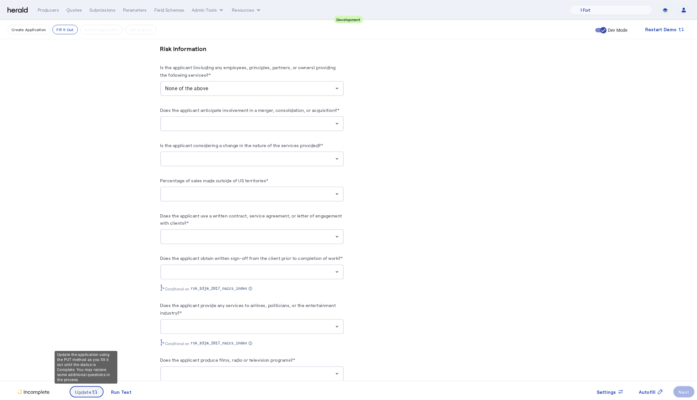
click at [78, 393] on span "Update" at bounding box center [83, 391] width 17 height 7
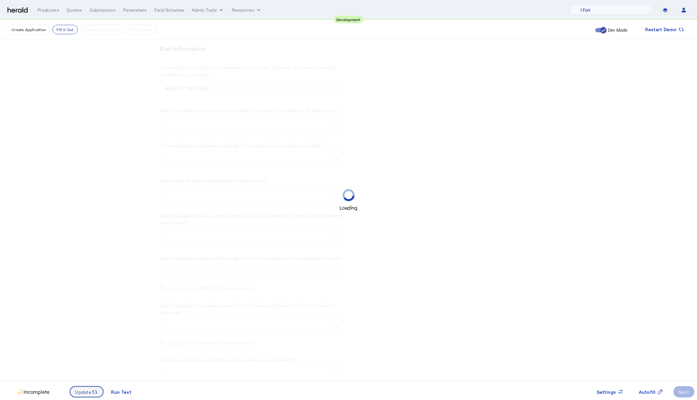
scroll to position [0, 0]
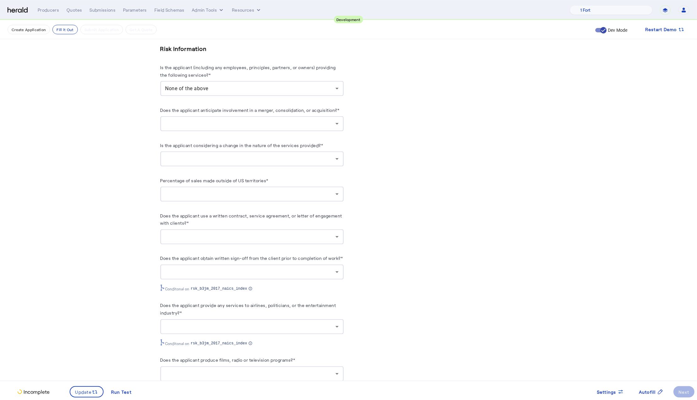
click at [322, 127] on div at bounding box center [250, 124] width 170 height 8
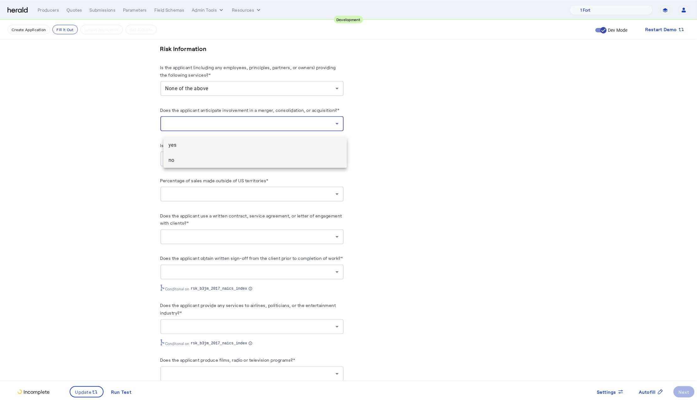
click at [209, 166] on mat-option "no" at bounding box center [255, 160] width 183 height 15
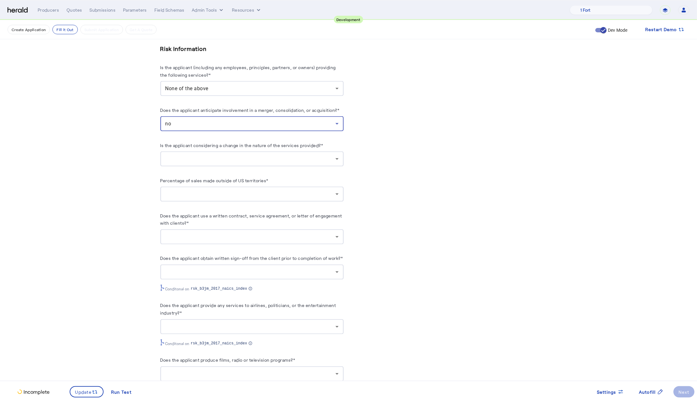
click at [227, 163] on div at bounding box center [250, 159] width 170 height 8
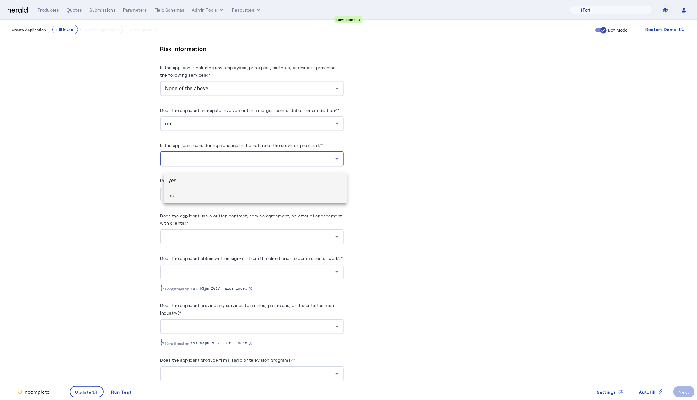
click at [209, 192] on span "no" at bounding box center [255, 196] width 173 height 8
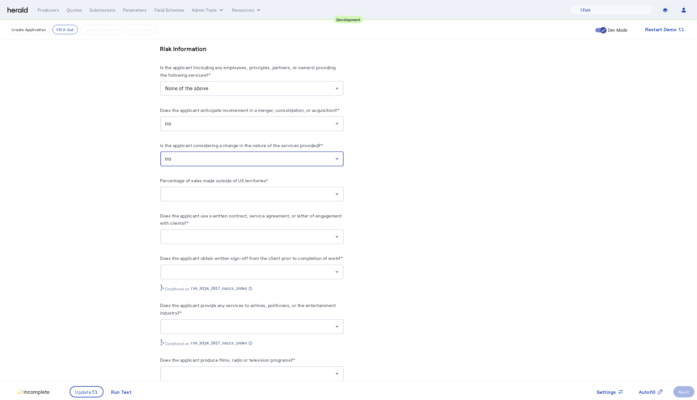
click at [273, 198] on div at bounding box center [250, 194] width 170 height 8
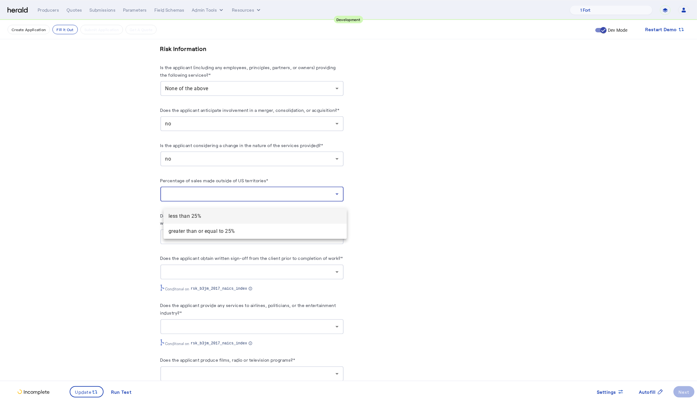
click at [203, 210] on 25\% "less than 25%" at bounding box center [255, 216] width 183 height 15
click at [460, 232] on div "PUT /applications xxxxxxxxxx 8 78 1 { 2 "coverage_values" : [], 3 "risk_values"…" at bounding box center [445, 117] width 183 height 1618
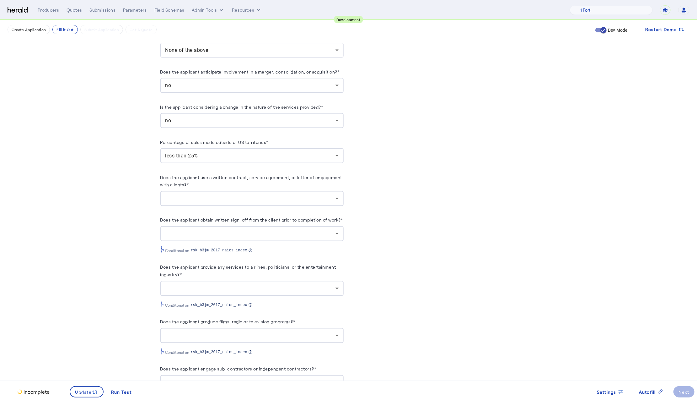
scroll to position [882, 0]
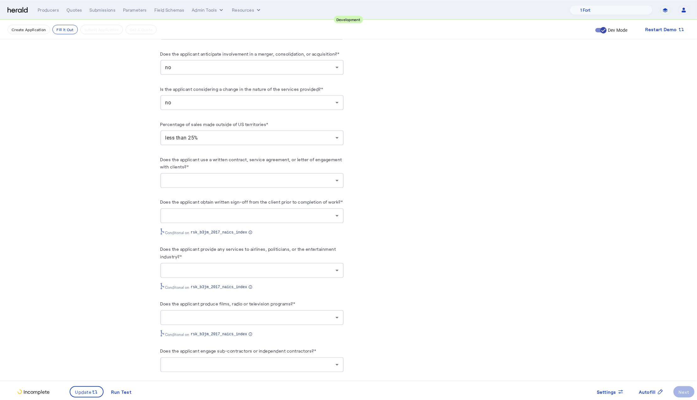
click at [268, 180] on div at bounding box center [251, 180] width 173 height 15
click at [199, 202] on span "yes" at bounding box center [255, 203] width 173 height 8
click at [570, 225] on fill-application-step "**********" at bounding box center [348, 17] width 697 height 1758
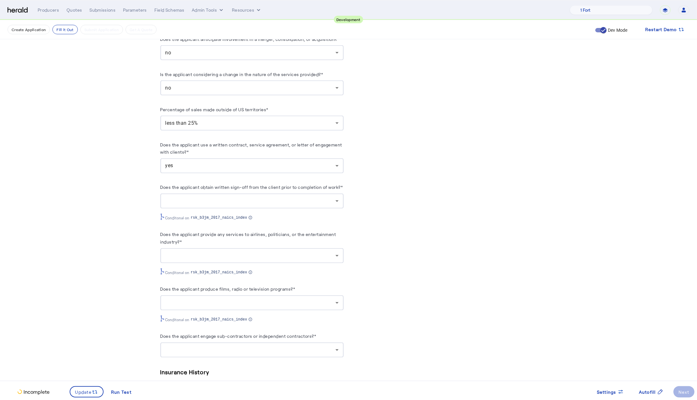
scroll to position [897, 0]
click at [273, 204] on div at bounding box center [250, 201] width 170 height 8
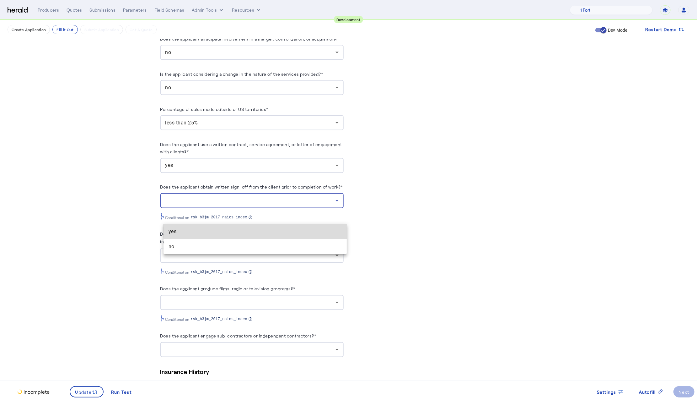
click at [256, 228] on span "yes" at bounding box center [255, 232] width 173 height 8
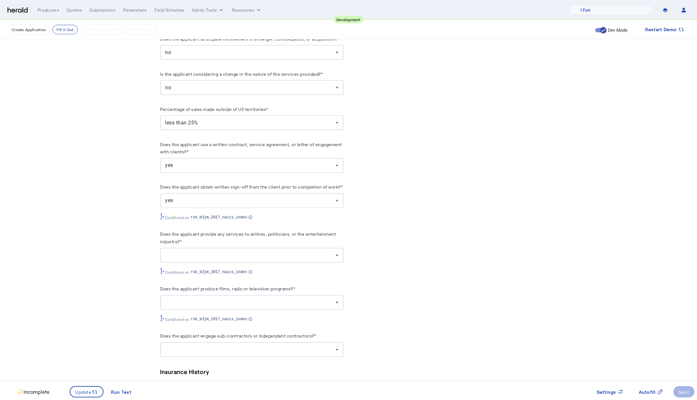
click at [476, 219] on div "PUT /applications xxxxxxxxxx 8 78 1 { 2 "coverage_values" : [], 3 "risk_values"…" at bounding box center [445, 46] width 183 height 1618
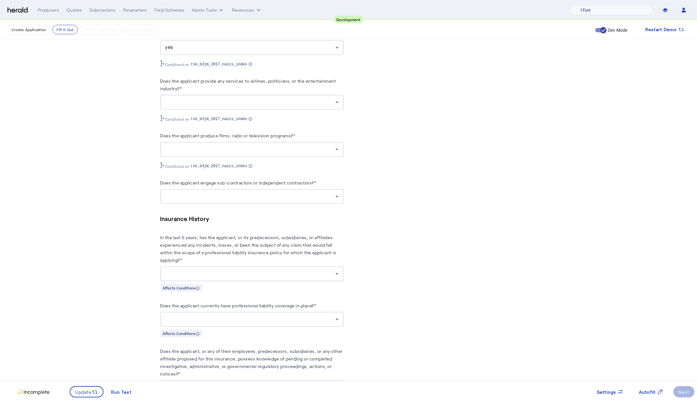
scroll to position [1050, 0]
click at [307, 107] on div at bounding box center [250, 103] width 170 height 8
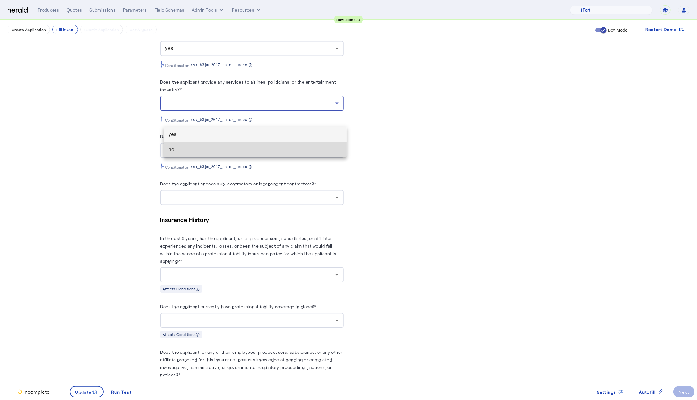
click at [273, 146] on span "no" at bounding box center [255, 150] width 173 height 8
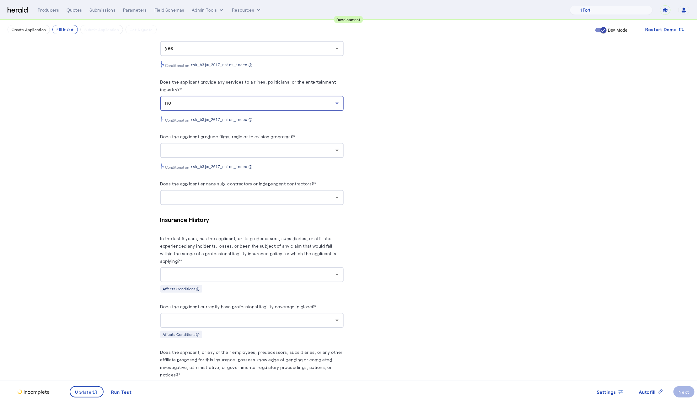
click at [290, 154] on div at bounding box center [250, 150] width 170 height 8
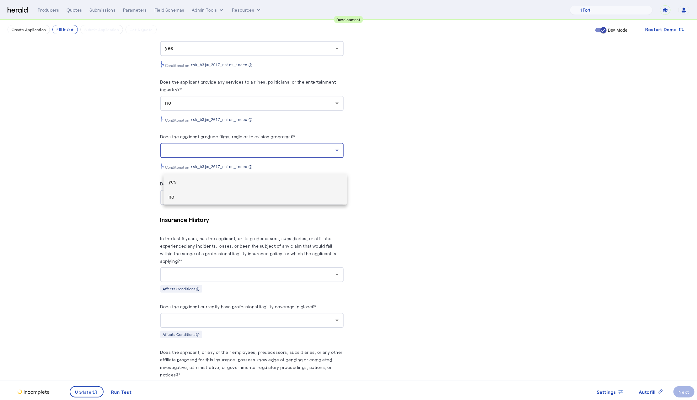
click at [238, 200] on span "no" at bounding box center [255, 197] width 173 height 8
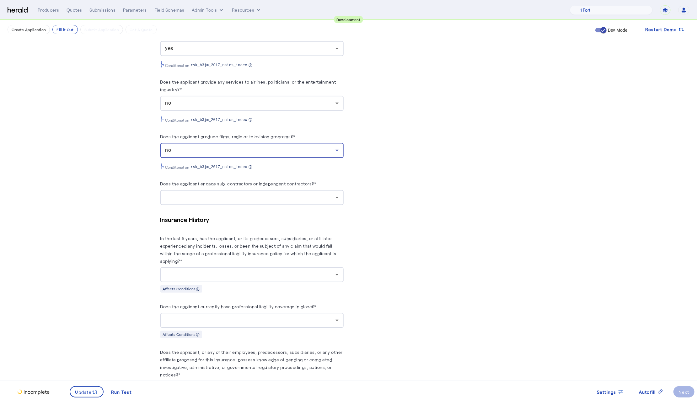
click at [292, 205] on div at bounding box center [251, 197] width 173 height 15
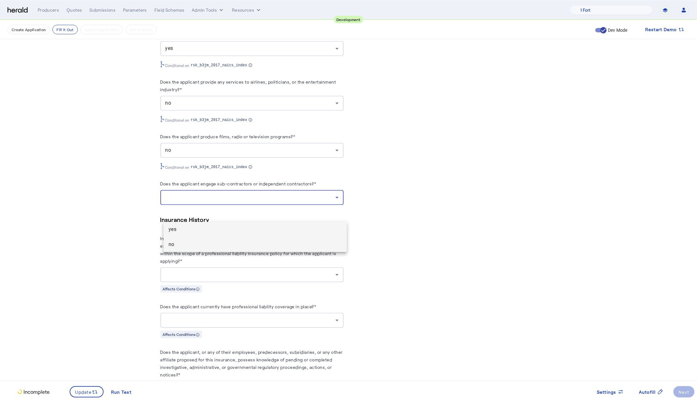
click at [243, 248] on mat-option "no" at bounding box center [255, 244] width 183 height 15
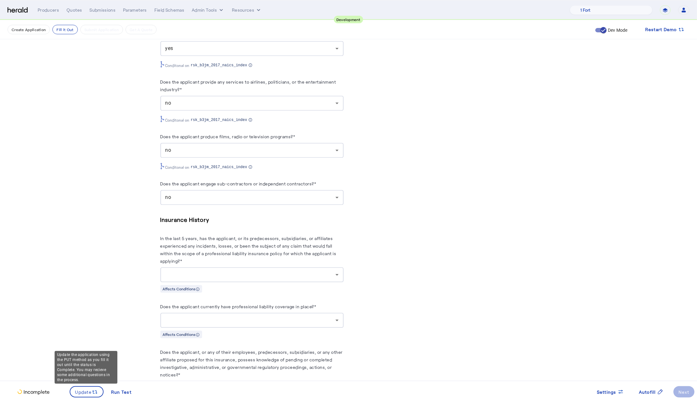
click at [70, 393] on herald-button "Update" at bounding box center [87, 391] width 34 height 11
click at [77, 392] on span "Update" at bounding box center [83, 391] width 17 height 7
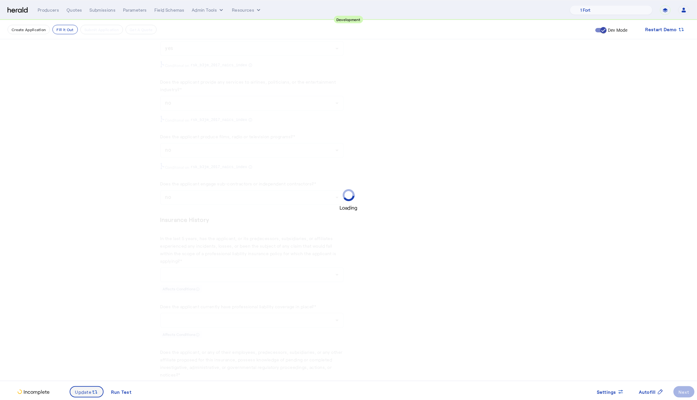
scroll to position [0, 0]
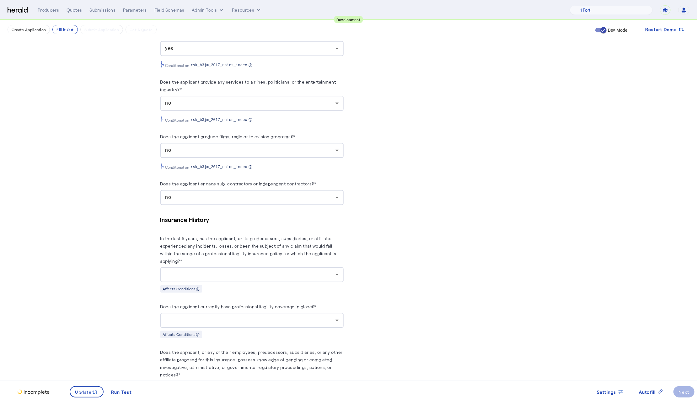
click at [257, 282] on div at bounding box center [251, 274] width 173 height 15
click at [560, 216] on div at bounding box center [348, 200] width 697 height 400
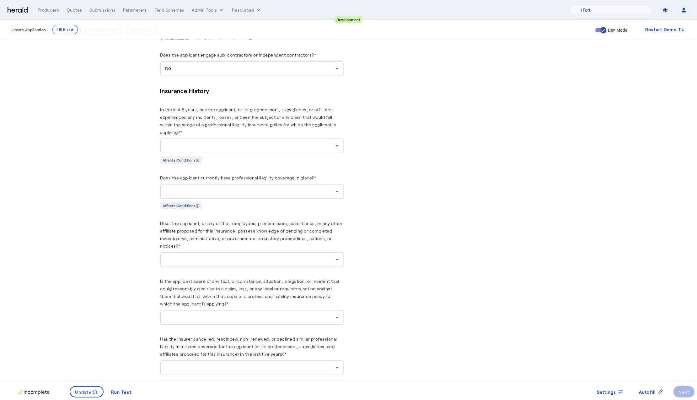
scroll to position [1169, 0]
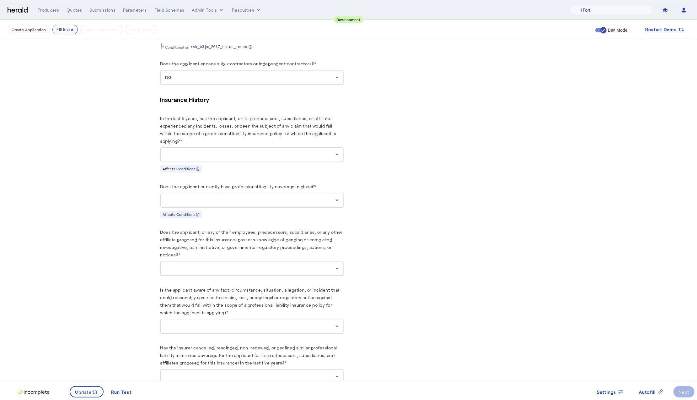
click at [243, 158] on div at bounding box center [250, 155] width 170 height 8
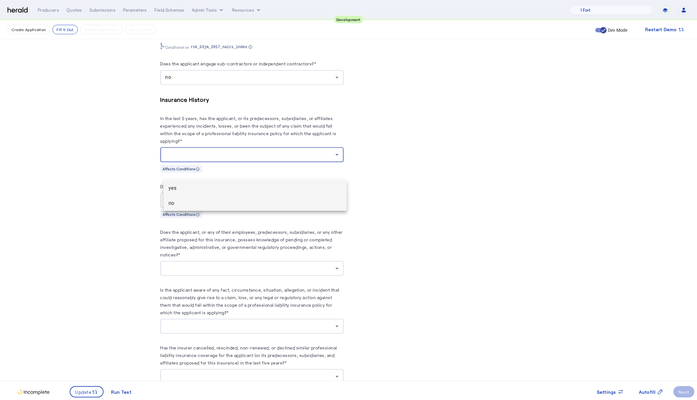
click at [209, 207] on mat-option "no" at bounding box center [255, 203] width 183 height 15
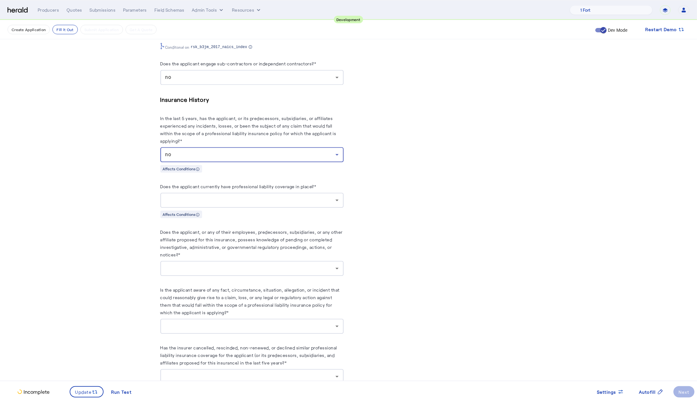
click at [228, 193] on herald-label "Does the applicant currently have professional liability coverage in place?*" at bounding box center [238, 187] width 156 height 10
click at [230, 204] on div at bounding box center [250, 200] width 170 height 8
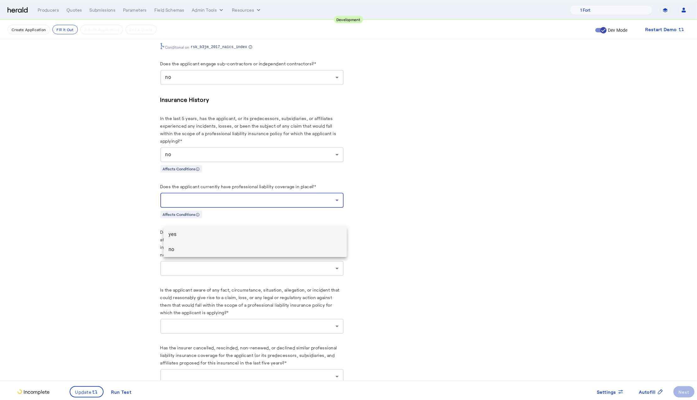
click at [220, 243] on mat-option "no" at bounding box center [255, 249] width 183 height 15
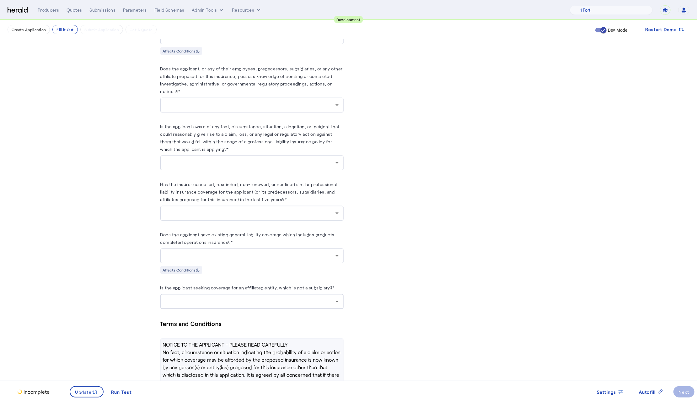
scroll to position [1328, 0]
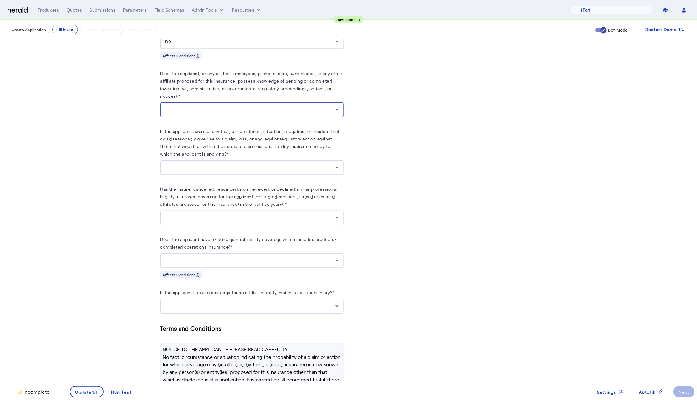
click at [237, 113] on div at bounding box center [250, 110] width 170 height 8
click at [209, 155] on mat-option "no" at bounding box center [255, 160] width 183 height 15
click at [225, 171] on div at bounding box center [250, 168] width 170 height 8
click at [214, 226] on mat-option "no" at bounding box center [255, 219] width 183 height 15
click at [226, 225] on div at bounding box center [251, 217] width 173 height 15
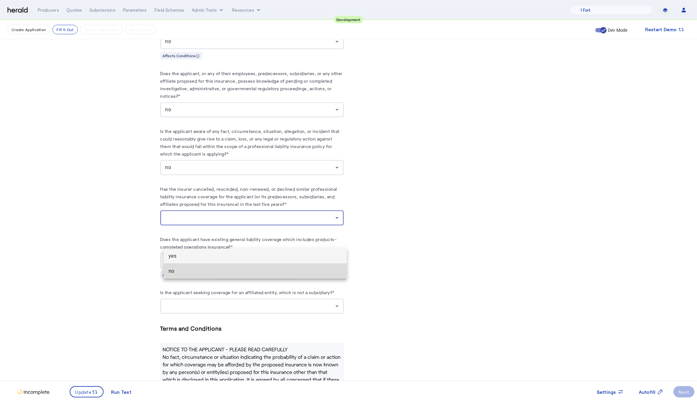
click at [203, 272] on span "no" at bounding box center [255, 271] width 173 height 8
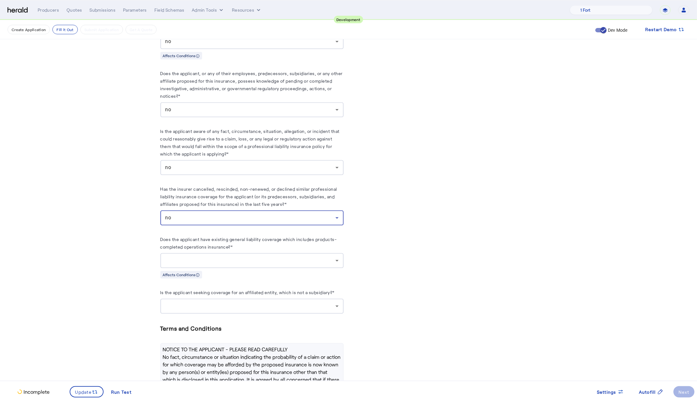
click at [229, 268] on div at bounding box center [251, 260] width 173 height 15
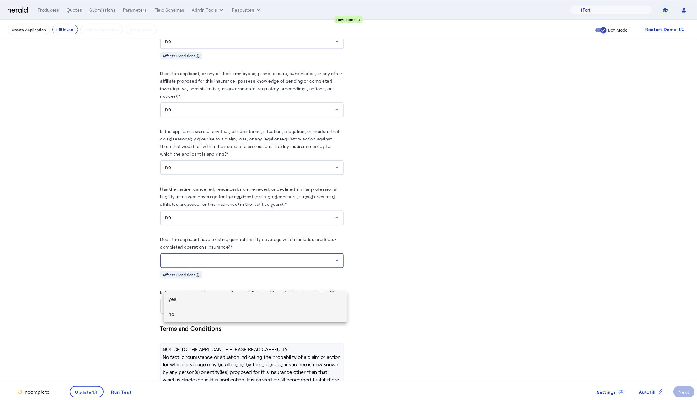
click at [219, 311] on span "no" at bounding box center [255, 315] width 173 height 8
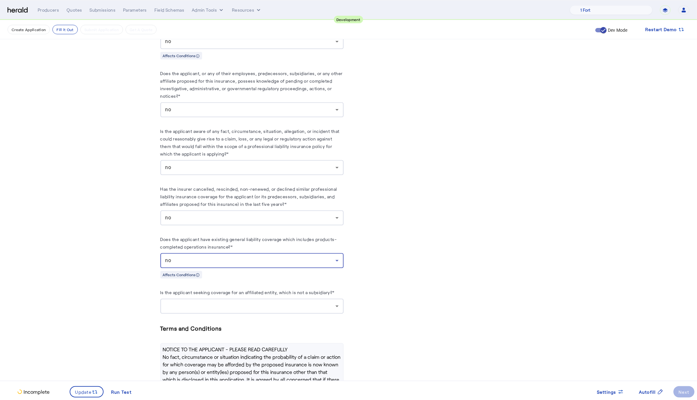
click at [300, 310] on div at bounding box center [250, 306] width 170 height 8
click at [268, 363] on span "no" at bounding box center [255, 361] width 173 height 8
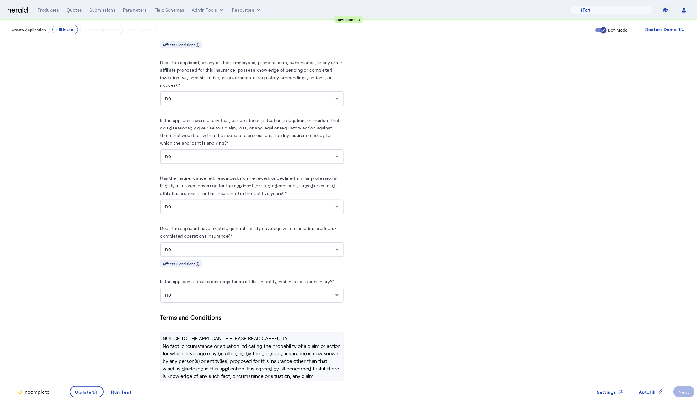
scroll to position [1401, 0]
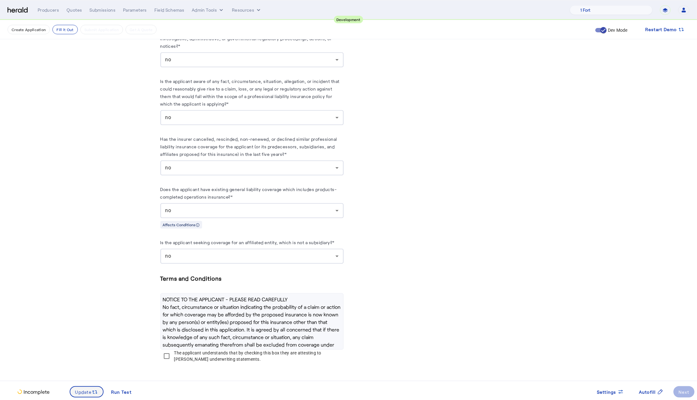
click at [84, 390] on span "Update" at bounding box center [83, 391] width 17 height 7
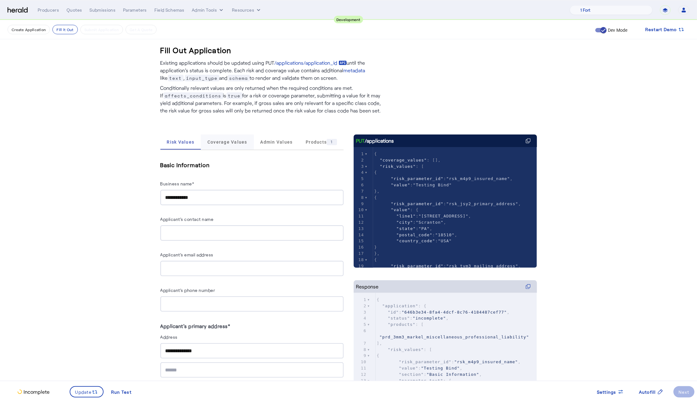
click at [232, 140] on span "Coverage Values" at bounding box center [228, 142] width 40 height 4
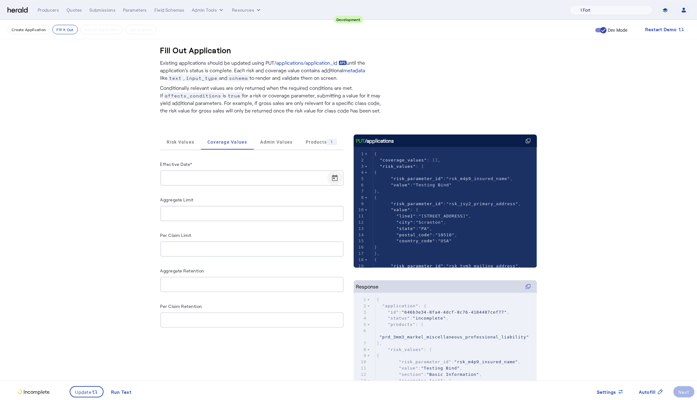
click at [338, 174] on span "Open calendar" at bounding box center [335, 178] width 15 height 15
click at [232, 276] on span "29" at bounding box center [235, 274] width 11 height 11
type input "**********"
click at [86, 391] on span "Update" at bounding box center [83, 391] width 17 height 7
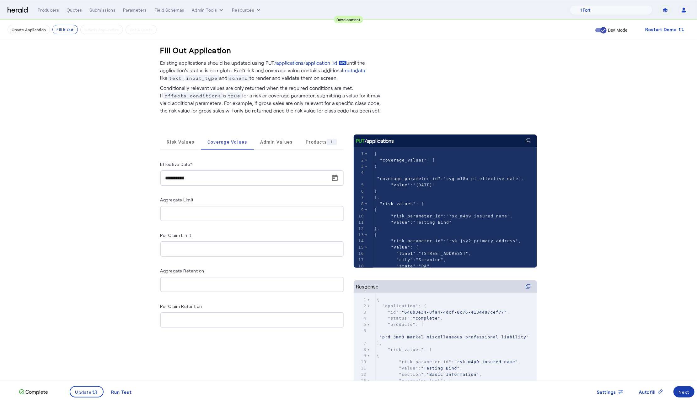
click at [684, 388] on span at bounding box center [684, 391] width 21 height 15
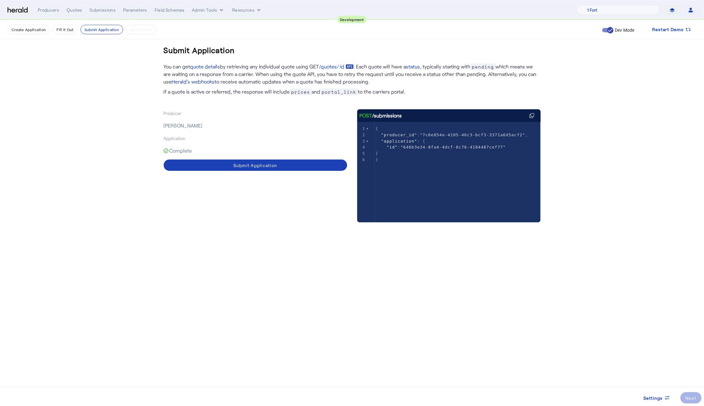
click at [258, 155] on p "Complete" at bounding box center [255, 151] width 183 height 18
click at [258, 163] on div "Submit Application" at bounding box center [255, 165] width 44 height 7
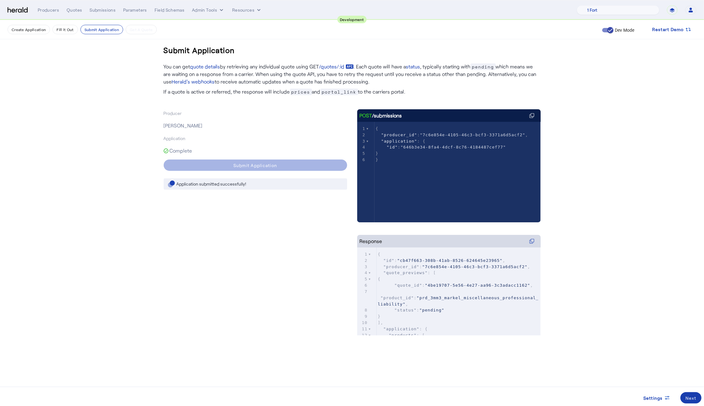
click at [698, 395] on span at bounding box center [690, 397] width 21 height 15
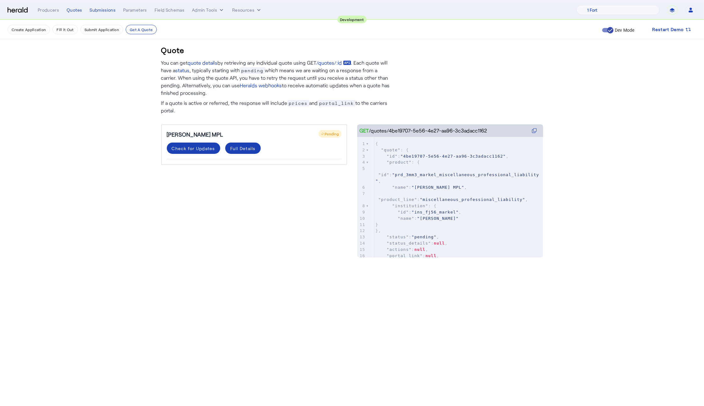
click at [221, 174] on div "Markel MPL Pending Check for Updates Full Details" at bounding box center [254, 184] width 186 height 121
click at [195, 149] on div "Check for Updates" at bounding box center [193, 148] width 43 height 7
click at [306, 203] on div "Markel MPL Pending Check for Updates Full Details" at bounding box center [254, 184] width 186 height 121
click at [197, 145] on div "Check for Updates" at bounding box center [193, 148] width 43 height 7
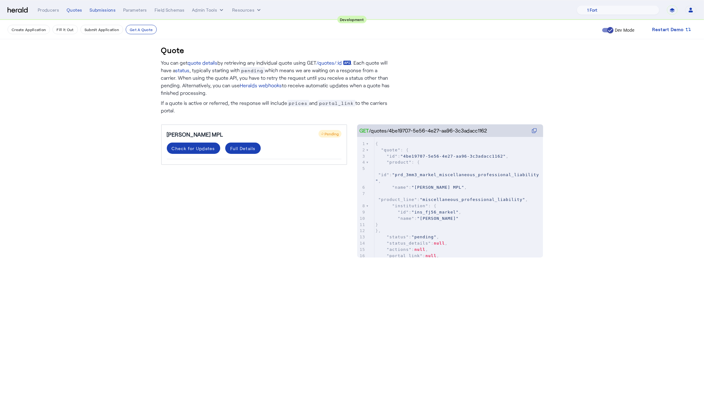
click at [284, 191] on div "Markel MPL Pending Check for Updates Full Details" at bounding box center [254, 184] width 186 height 121
click at [199, 148] on div "Check for Updates" at bounding box center [193, 148] width 43 height 7
click at [257, 253] on div "Quote You can get quote details by retrieving any individual quote using GET /q…" at bounding box center [352, 145] width 402 height 250
click at [199, 143] on span at bounding box center [193, 148] width 53 height 15
click at [194, 149] on div "Check for Updates" at bounding box center [193, 148] width 43 height 7
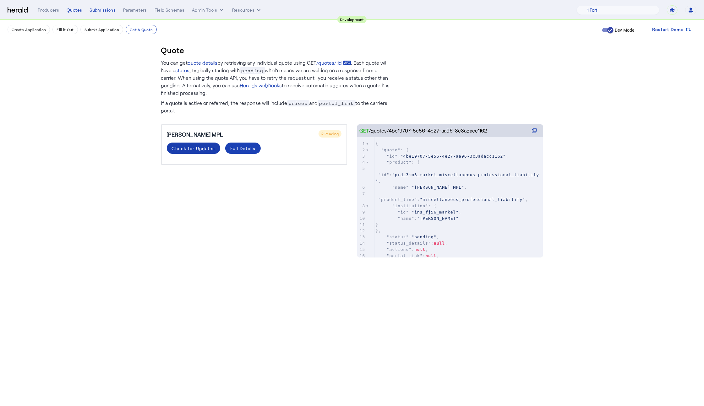
click at [207, 149] on div "Check for Updates" at bounding box center [193, 148] width 43 height 7
click at [193, 164] on div "Full Details" at bounding box center [184, 164] width 25 height 7
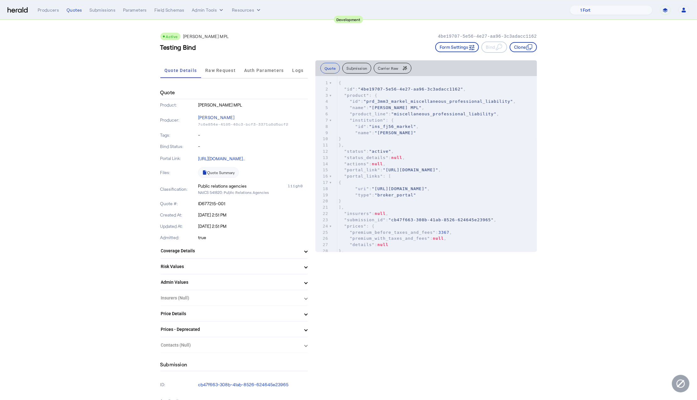
click at [21, 11] on img at bounding box center [18, 10] width 20 height 6
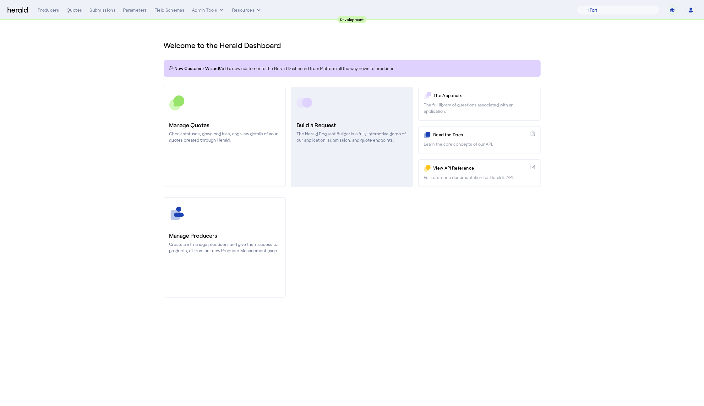
click at [396, 144] on link "Build a Request The Herald Request Builder is a fully interactive demo of our a…" at bounding box center [352, 137] width 122 height 100
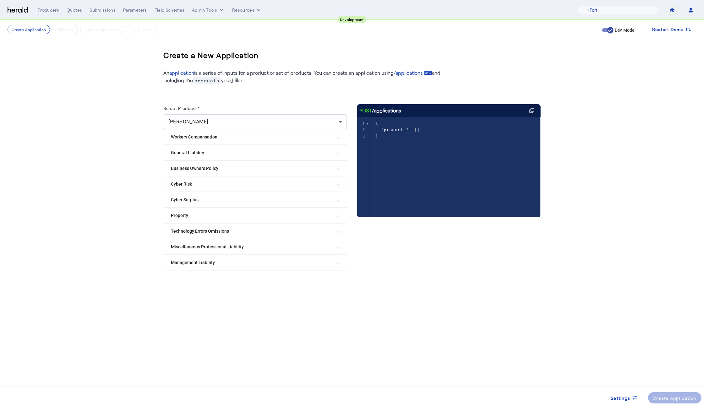
click at [243, 249] on Liability "Miscellaneous Professional Liability" at bounding box center [251, 247] width 161 height 7
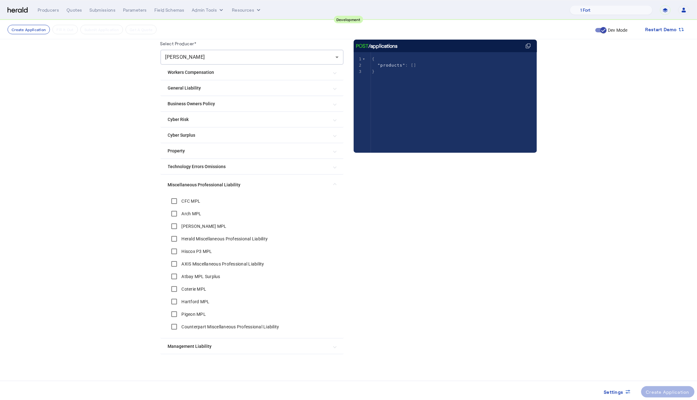
scroll to position [65, 0]
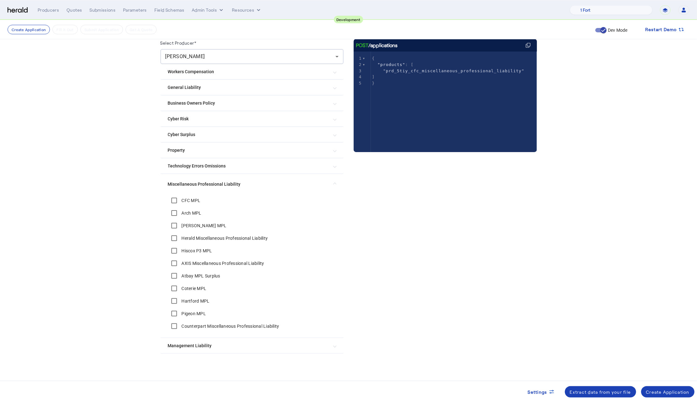
click at [19, 9] on img at bounding box center [18, 10] width 20 height 6
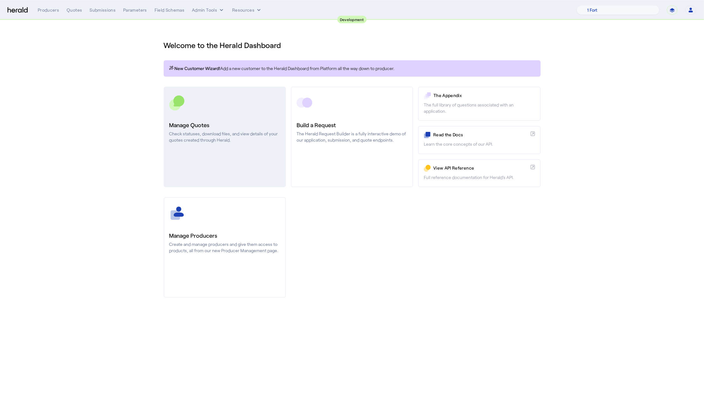
click at [179, 119] on link "Manage Quotes Check statuses, download files, and view details of your quotes c…" at bounding box center [225, 137] width 122 height 100
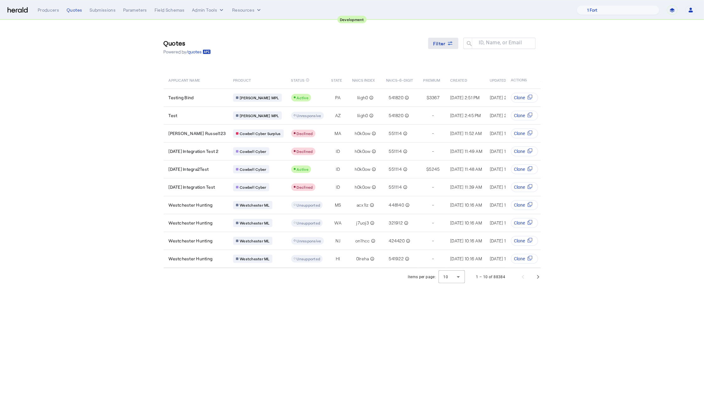
click at [444, 44] on span "Filter" at bounding box center [439, 43] width 13 height 7
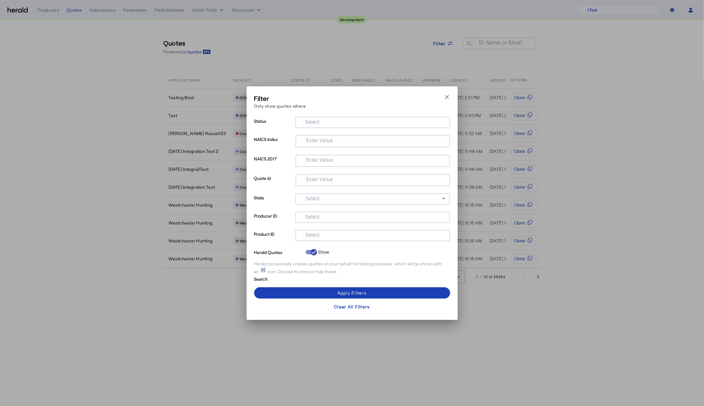
click at [317, 230] on div "Select" at bounding box center [372, 235] width 145 height 11
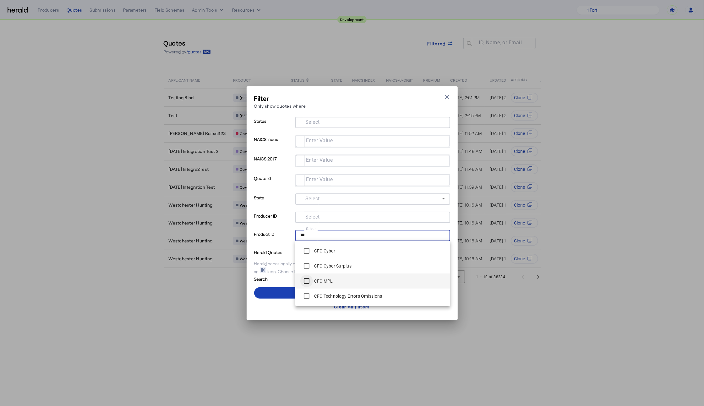
type input "***"
click at [277, 294] on span at bounding box center [352, 292] width 196 height 15
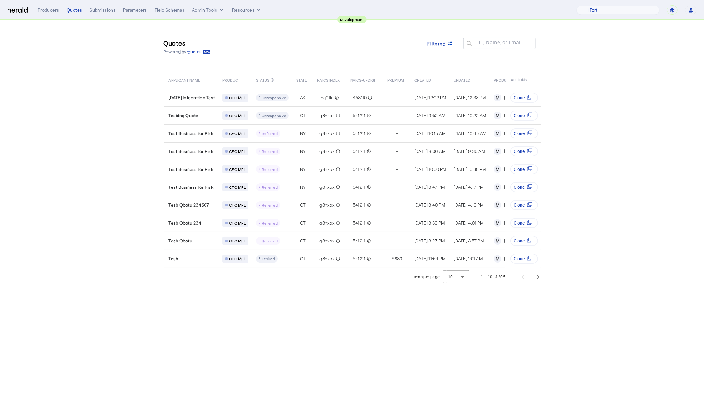
click at [275, 293] on body "**********" at bounding box center [352, 203] width 704 height 406
click at [540, 284] on span "Next page" at bounding box center [537, 276] width 15 height 15
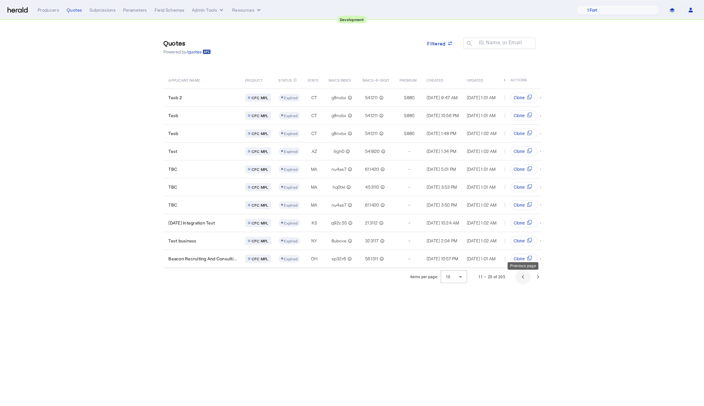
click at [529, 278] on span "Previous page" at bounding box center [522, 276] width 15 height 15
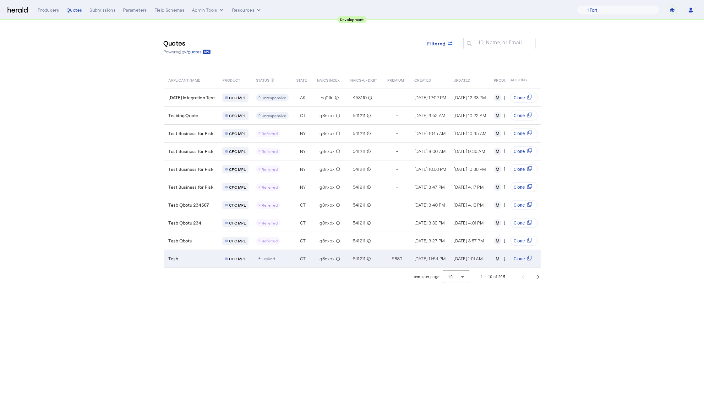
click at [402, 258] on span "880" at bounding box center [398, 259] width 8 height 6
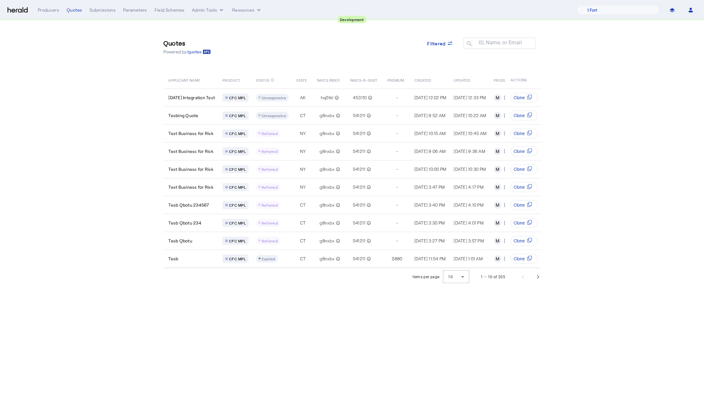
click at [12, 10] on img at bounding box center [18, 10] width 20 height 6
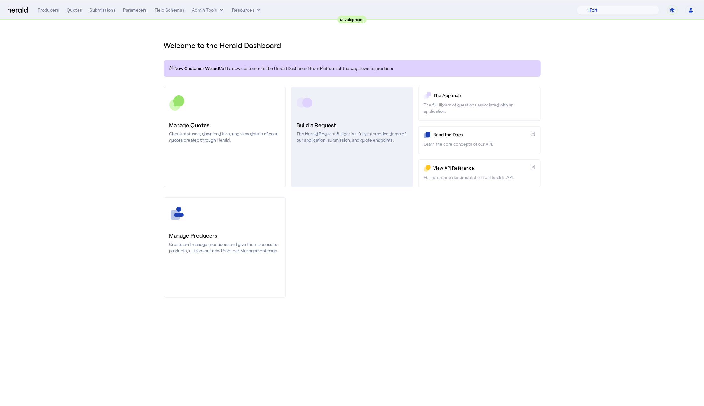
click at [360, 165] on link "Build a Request The Herald Request Builder is a fully interactive demo of our a…" at bounding box center [352, 137] width 122 height 100
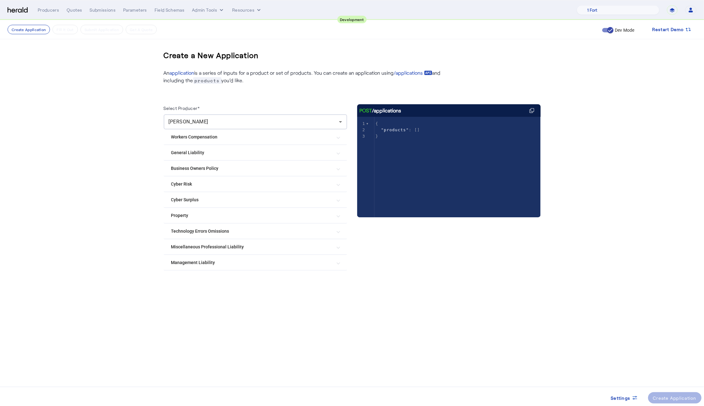
click at [263, 249] on Liability "Miscellaneous Professional Liability" at bounding box center [251, 247] width 161 height 7
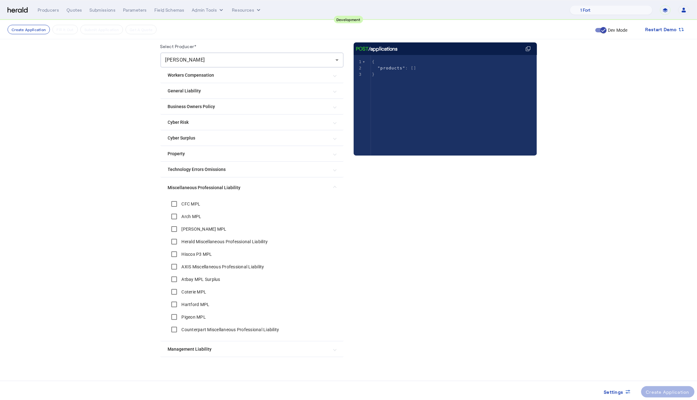
scroll to position [65, 0]
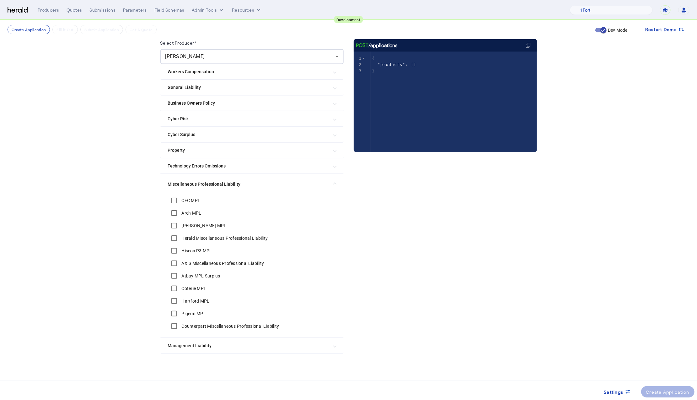
click at [263, 187] on mat-expansion-panel-header "Miscellaneous Professional Liability" at bounding box center [251, 184] width 183 height 20
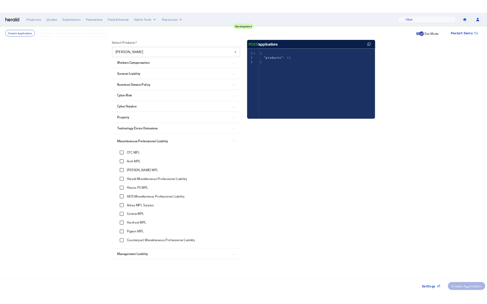
scroll to position [0, 0]
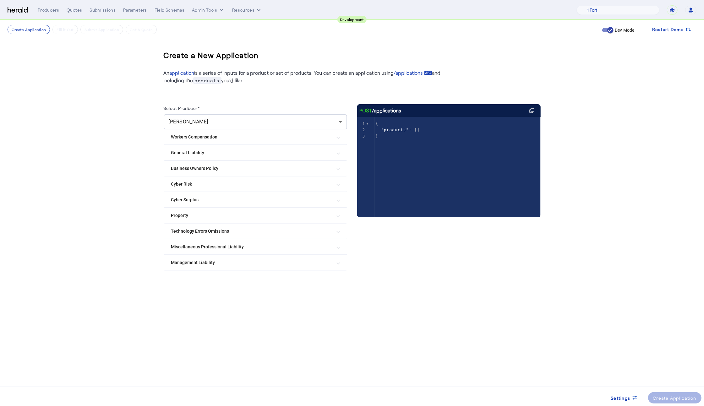
click at [77, 6] on div "**********" at bounding box center [367, 9] width 659 height 9
click at [75, 9] on div "Quotes" at bounding box center [74, 10] width 15 height 6
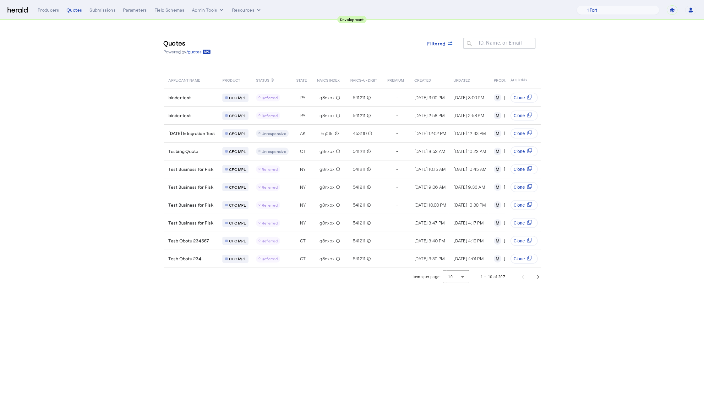
click at [14, 9] on img at bounding box center [18, 10] width 20 height 6
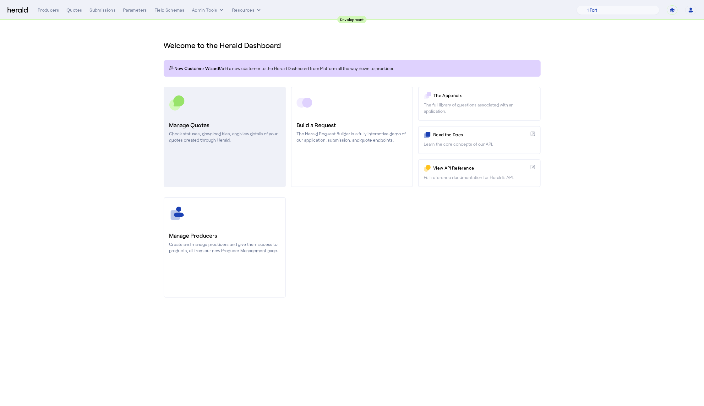
click at [213, 111] on link "Manage Quotes Check statuses, download files, and view details of your quotes c…" at bounding box center [225, 137] width 122 height 100
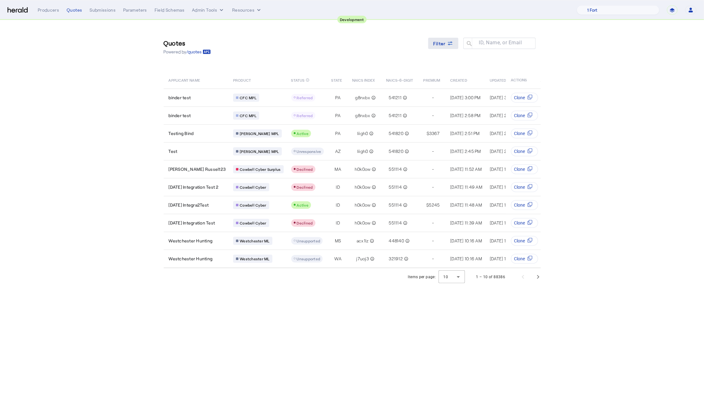
click at [454, 48] on span at bounding box center [443, 43] width 30 height 15
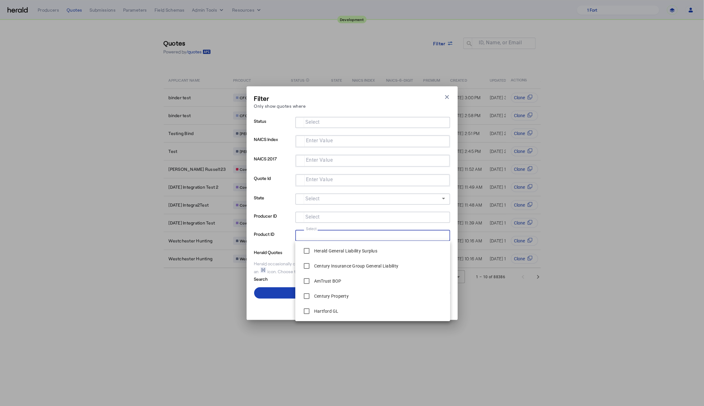
click at [338, 232] on input "Select" at bounding box center [371, 235] width 142 height 8
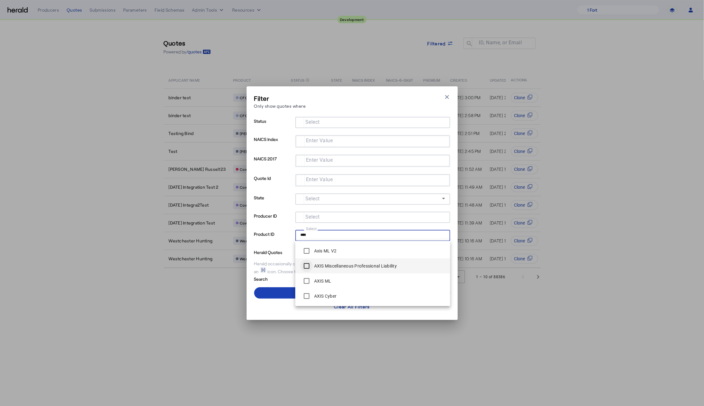
type input "****"
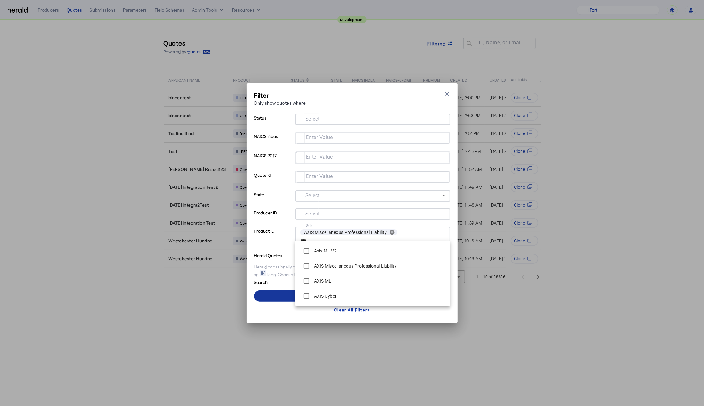
click at [273, 298] on span at bounding box center [352, 296] width 196 height 15
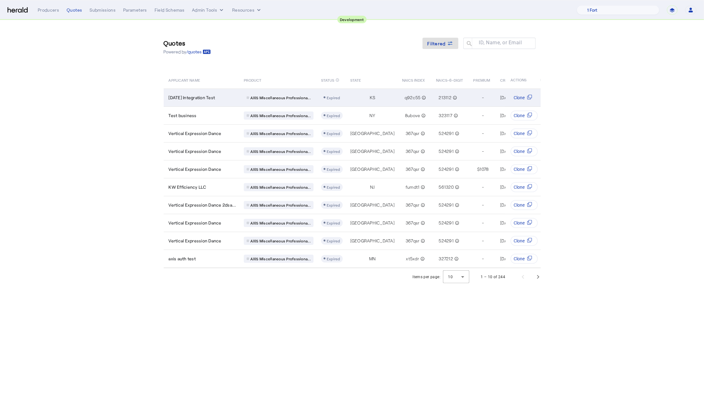
click at [213, 90] on td "2025-06-12 Integration Test" at bounding box center [201, 98] width 75 height 18
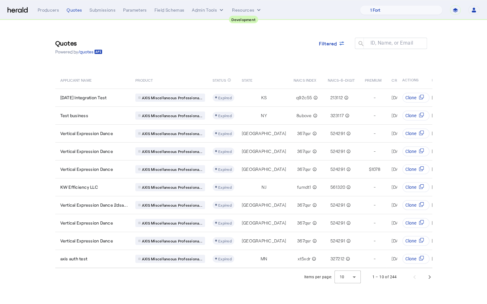
click at [162, 58] on div "Quotes Powered by /quotes Filtered ID, Name, or Email search" at bounding box center [243, 47] width 377 height 28
click at [460, 9] on select "**********" at bounding box center [455, 9] width 11 height 9
select select "**********"
click at [450, 5] on select "**********" at bounding box center [455, 9] width 11 height 9
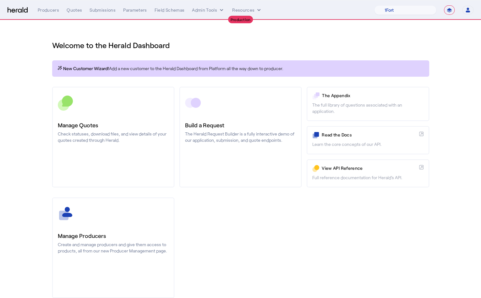
click at [335, 42] on h1 "Welcome to the Herald Dashboard" at bounding box center [240, 45] width 377 height 10
click at [403, 8] on select "1Fort Affinity Risk Billy BindHQ Bunker CRC Campus Coverage Citadel Fifthwall F…" at bounding box center [405, 9] width 62 height 9
select select "pfm_lx2v_founder_shield"
click at [374, 5] on select "1Fort Affinity Risk Billy BindHQ Bunker CRC Campus Coverage Citadel Fifthwall F…" at bounding box center [405, 9] width 62 height 9
click at [360, 34] on div "Welcome to the Herald Dashboard" at bounding box center [240, 42] width 377 height 18
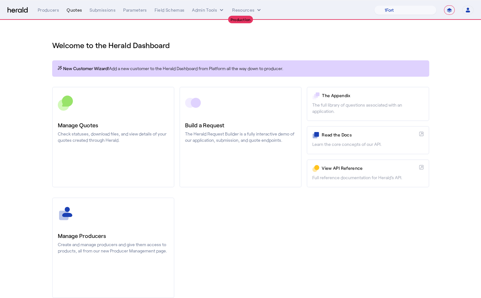
click at [73, 11] on div "Quotes" at bounding box center [74, 10] width 15 height 6
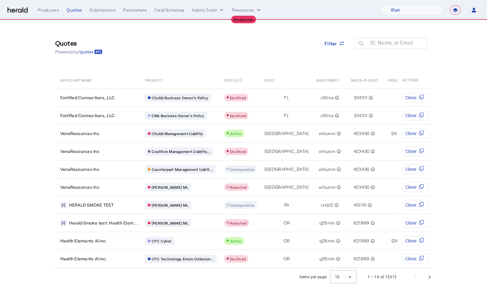
click at [198, 61] on div "Quotes Powered by /quotes Filter ID, Name, or Email search APPLICANT NAME PRODU…" at bounding box center [244, 144] width 402 height 248
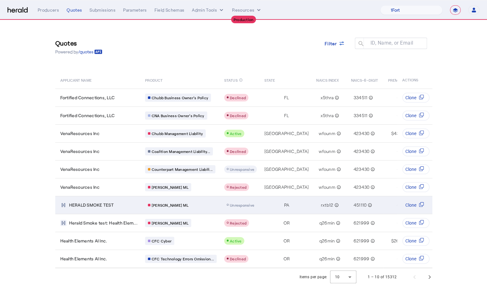
click at [201, 202] on div "[PERSON_NAME] ML" at bounding box center [181, 205] width 72 height 8
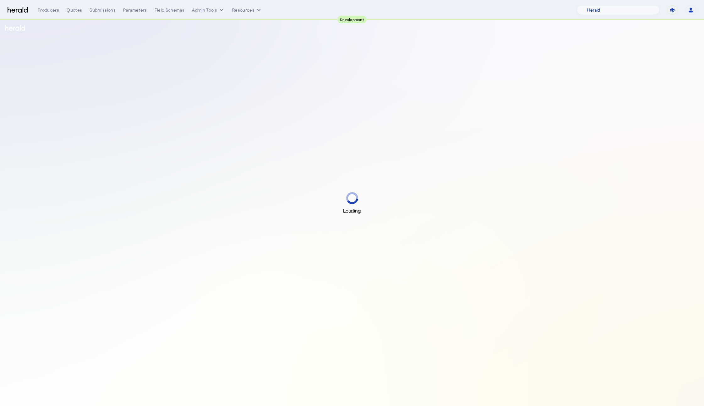
select select "pfm_2v8p_herald_api"
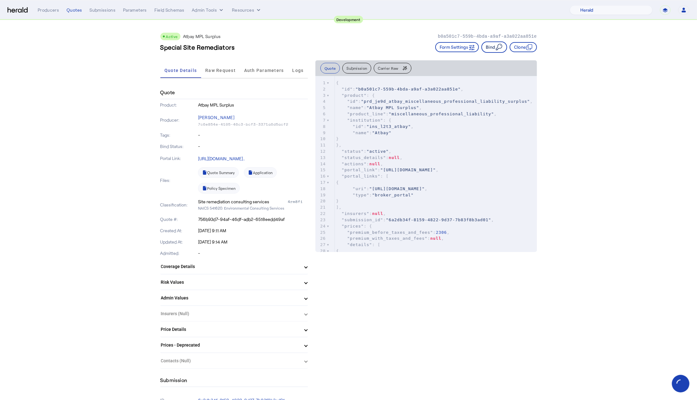
click at [496, 46] on icon "button" at bounding box center [500, 47] width 8 height 8
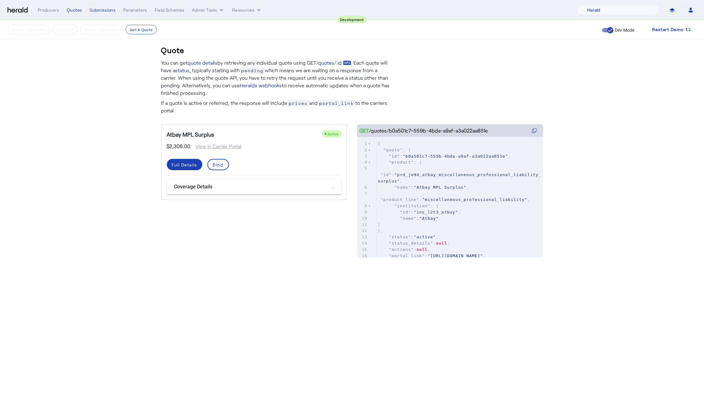
click at [224, 168] on span at bounding box center [218, 164] width 20 height 15
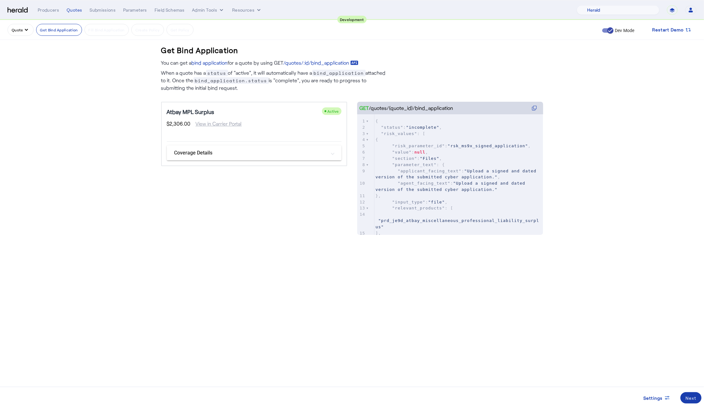
click at [689, 398] on div "Next" at bounding box center [690, 398] width 11 height 7
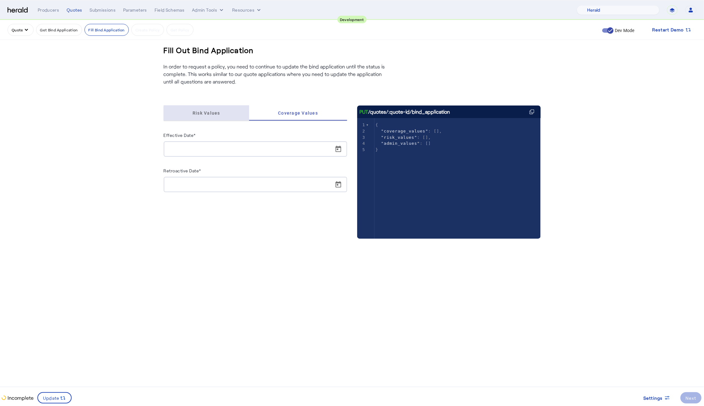
click at [207, 114] on span "Risk Values" at bounding box center [207, 113] width 28 height 4
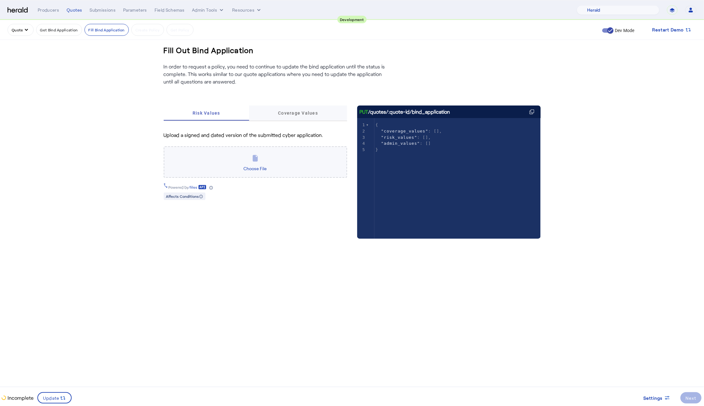
click at [287, 116] on span "Coverage Values" at bounding box center [298, 113] width 40 height 15
click at [223, 112] on div "Risk Values" at bounding box center [207, 113] width 86 height 15
click at [308, 112] on span "Coverage Values" at bounding box center [298, 113] width 40 height 4
click at [335, 144] on span "Open calendar" at bounding box center [338, 149] width 15 height 15
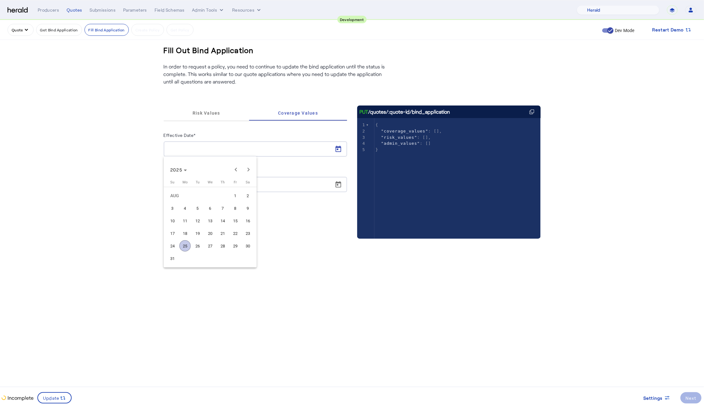
click at [182, 247] on span "25" at bounding box center [184, 245] width 11 height 11
type input "**********"
click at [341, 184] on span "Open calendar" at bounding box center [338, 184] width 15 height 15
click at [184, 278] on span "25" at bounding box center [184, 281] width 11 height 11
type input "**********"
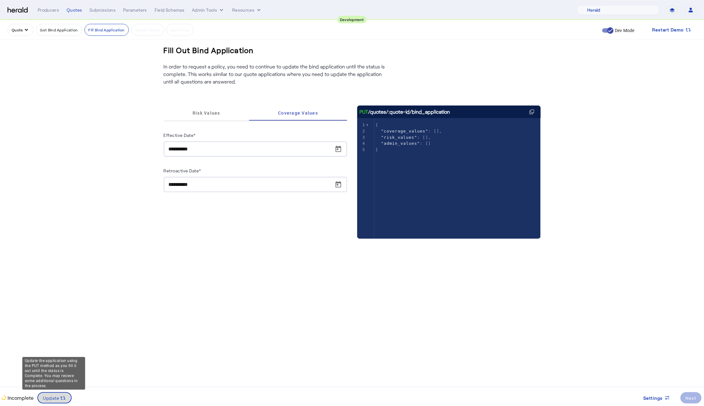
click at [50, 398] on span "Update" at bounding box center [51, 398] width 17 height 7
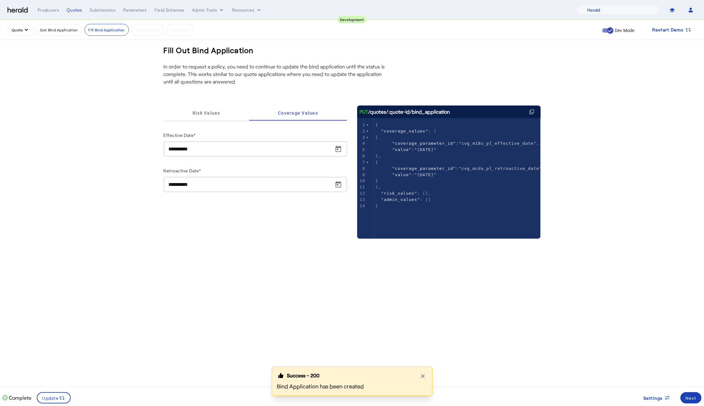
click at [695, 397] on div "Success - 200 Close modal Bind Application has been created" at bounding box center [352, 386] width 704 height 40
click at [702, 393] on div "Success - 200 Close modal Bind Application has been created" at bounding box center [352, 386] width 704 height 40
click at [691, 400] on div "Success - 200 Close modal Bind Application has been created" at bounding box center [352, 386] width 704 height 40
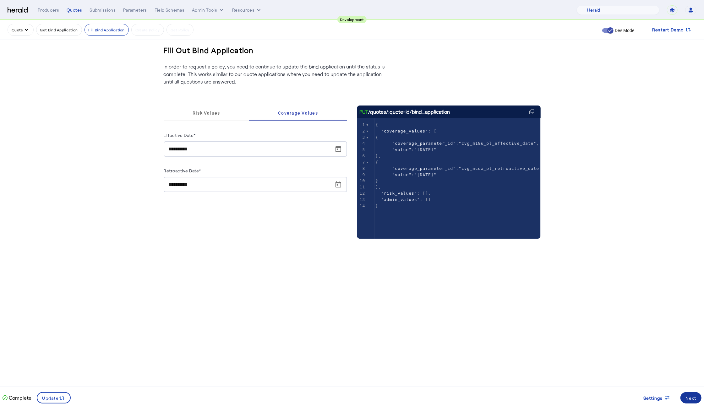
click at [689, 402] on span at bounding box center [690, 397] width 21 height 15
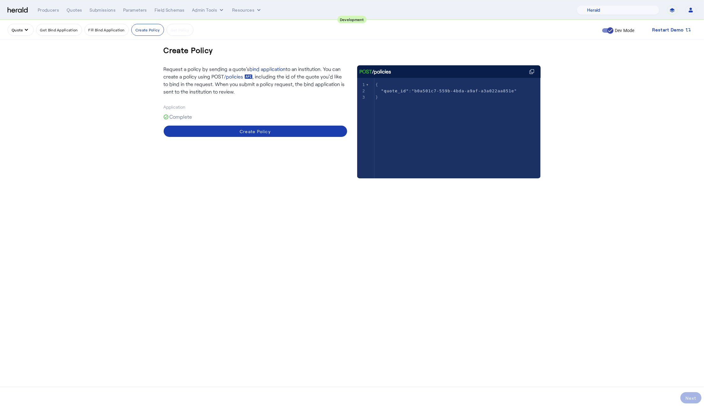
click at [276, 133] on span at bounding box center [255, 131] width 183 height 15
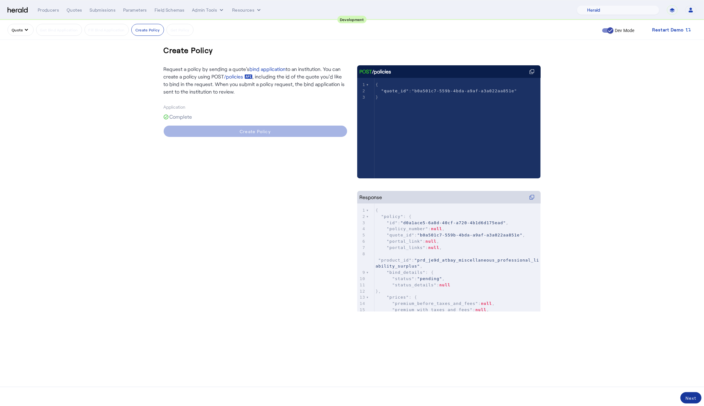
click at [692, 396] on div "Next" at bounding box center [690, 398] width 11 height 7
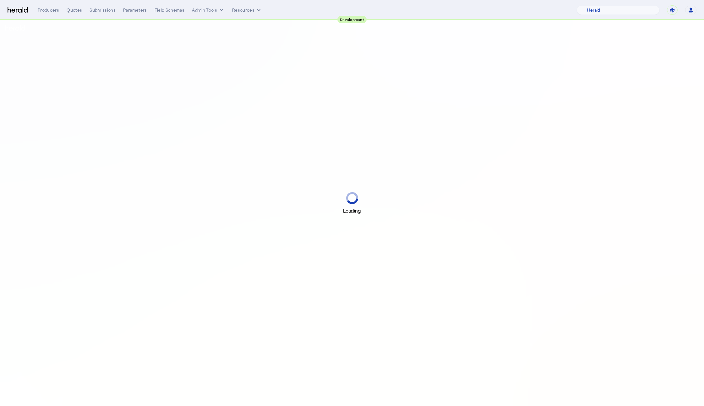
select select "pfm_2v8p_herald_api"
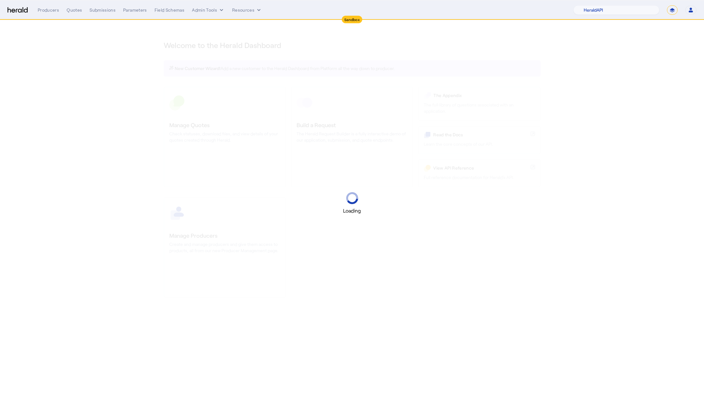
select select "pfm_2v8p_herald_api"
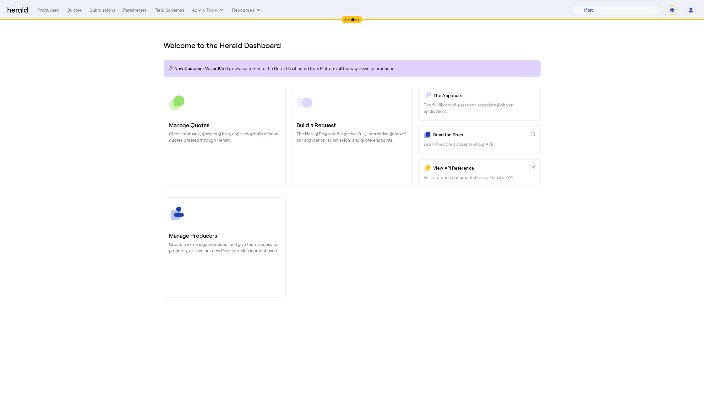
click at [679, 9] on div "1Fort Acrisure Acturis Affinity Advisors Affinity Risk Agentero AmWins Anzen Ao…" at bounding box center [634, 9] width 123 height 9
click at [674, 10] on select "**********" at bounding box center [672, 9] width 11 height 9
select select "**********"
click at [667, 5] on select "**********" at bounding box center [672, 9] width 11 height 9
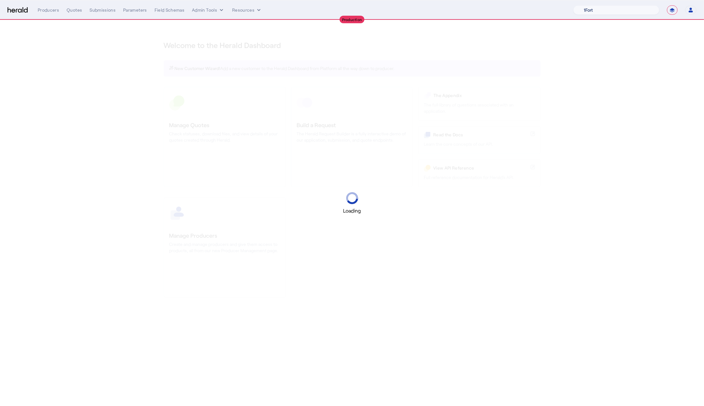
click at [614, 10] on select "1Fort Acrisure Acturis Affinity Advisors Affinity Risk Agentero AmWins Anzen Ao…" at bounding box center [616, 9] width 86 height 9
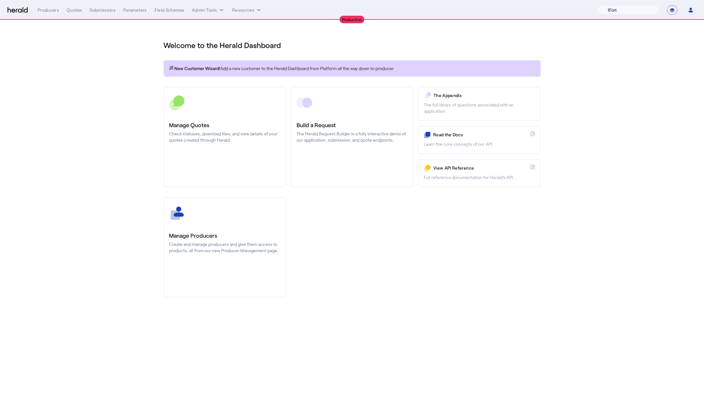
select select "pfm_lx2v_founder_shield"
click at [597, 5] on select "1Fort Affinity Risk [PERSON_NAME] [PERSON_NAME] CRC Campus Coverage Citadel Fif…" at bounding box center [628, 9] width 62 height 9
click at [84, 83] on div "You are now impersonating the Founder Shield platform." at bounding box center [352, 203] width 704 height 406
click at [75, 7] on div "You are now impersonating the Founder Shield platform." at bounding box center [352, 203] width 704 height 406
click at [9, 10] on div "You are now impersonating the Founder Shield platform." at bounding box center [352, 203] width 704 height 406
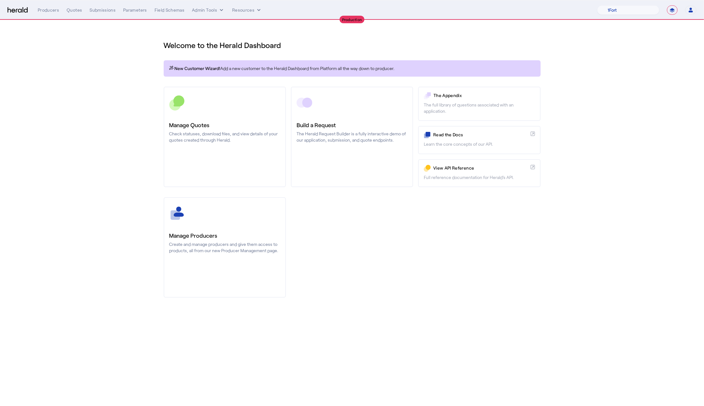
click at [16, 11] on img at bounding box center [18, 10] width 20 height 6
click at [20, 9] on img at bounding box center [18, 10] width 20 height 6
click at [6, 11] on nav "**********" at bounding box center [352, 9] width 704 height 19
click at [79, 10] on div "Quotes" at bounding box center [74, 10] width 15 height 6
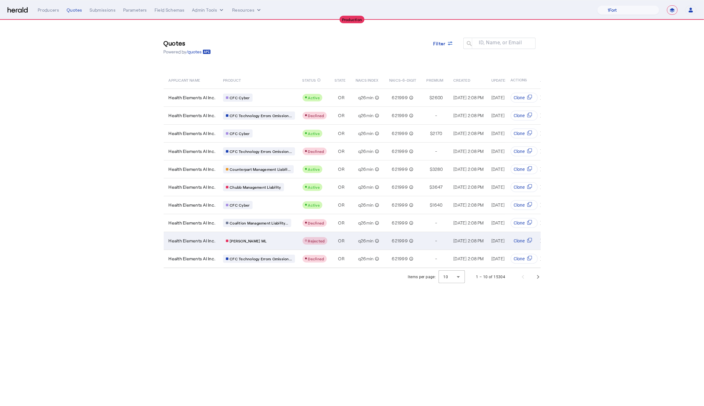
click at [203, 243] on td "Health Elements AI Inc." at bounding box center [191, 241] width 55 height 18
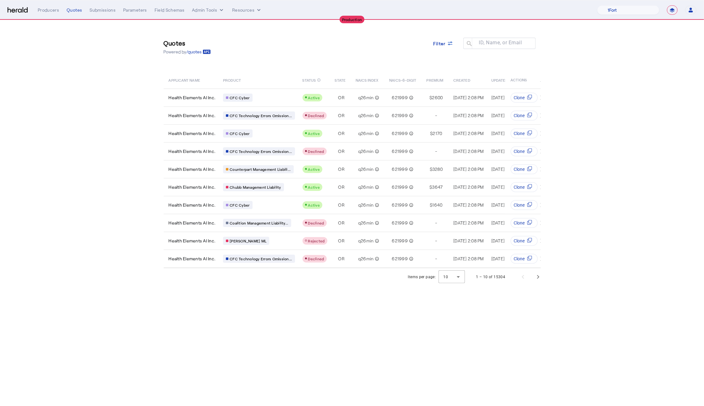
click at [643, 119] on section "Quotes Powered by /quotes Filter ID, Name, or Email search APPLICANT NAME PRODU…" at bounding box center [352, 153] width 704 height 266
click at [11, 8] on img at bounding box center [18, 10] width 20 height 6
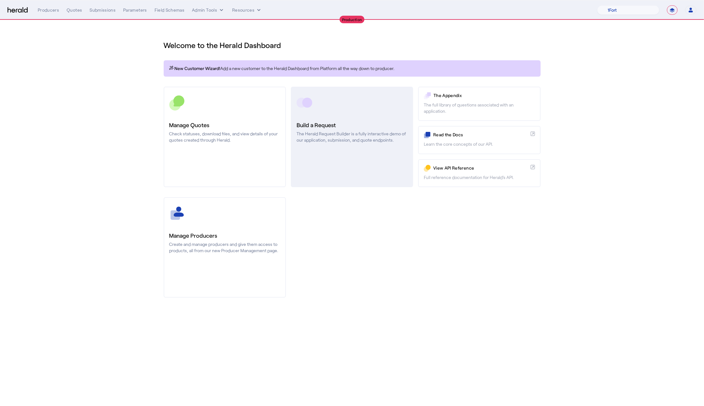
click at [352, 140] on p "The Herald Request Builder is a fully interactive demo of our application, subm…" at bounding box center [351, 137] width 111 height 13
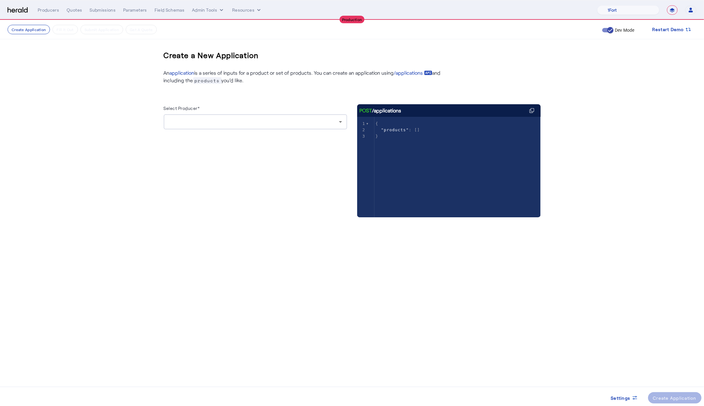
click at [307, 131] on div at bounding box center [255, 134] width 183 height 10
click at [286, 128] on div at bounding box center [255, 121] width 173 height 15
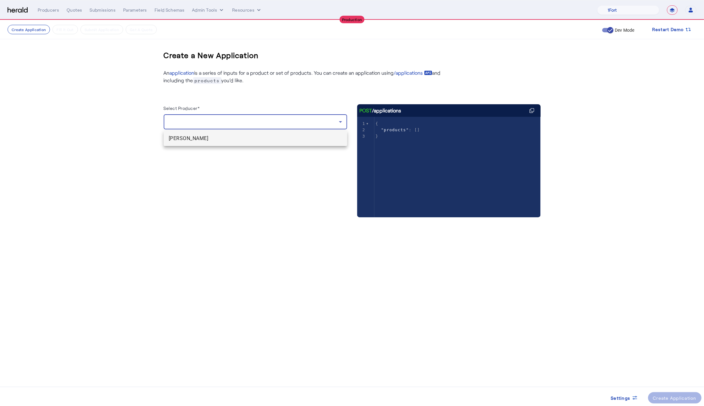
click at [204, 146] on div at bounding box center [352, 203] width 704 height 406
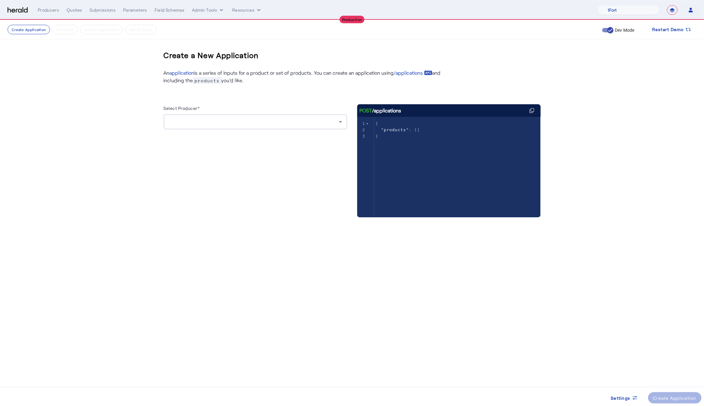
click at [233, 117] on div at bounding box center [255, 121] width 173 height 15
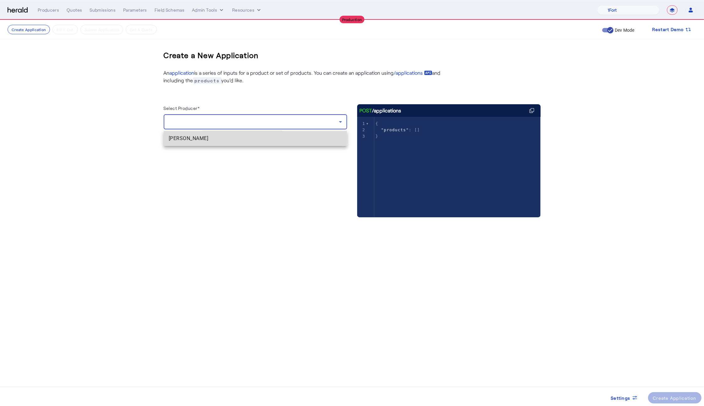
click at [195, 137] on span "Noah Knoblauch" at bounding box center [255, 139] width 173 height 8
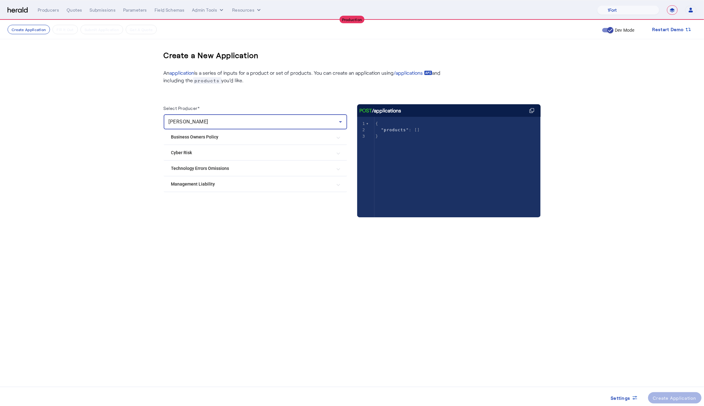
click at [216, 189] on mat-expansion-panel-header "Management Liability" at bounding box center [255, 183] width 183 height 15
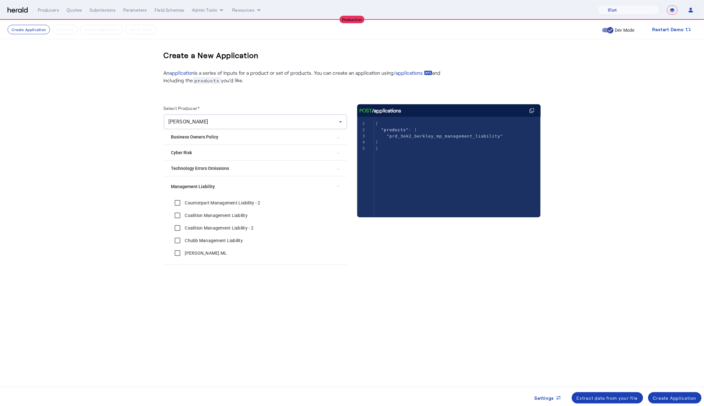
click at [137, 262] on create-application-step "Create Application Fill it Out Submit Application Get A Quote Dev Mode Restart …" at bounding box center [352, 166] width 704 height 293
click at [687, 396] on div "Create Application" at bounding box center [675, 398] width 44 height 7
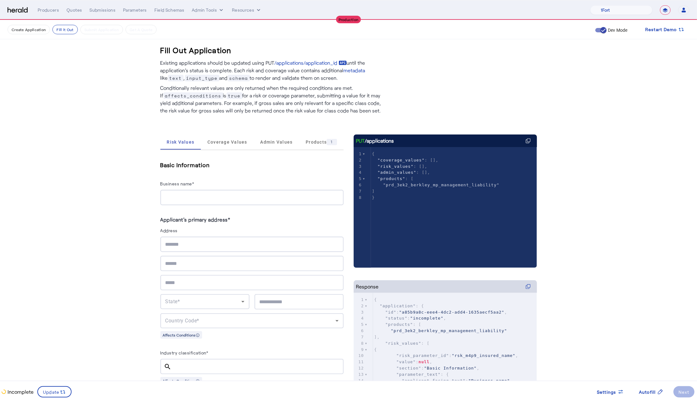
click at [172, 200] on input "Business name*" at bounding box center [251, 198] width 173 height 8
type input "*"
type input "**********"
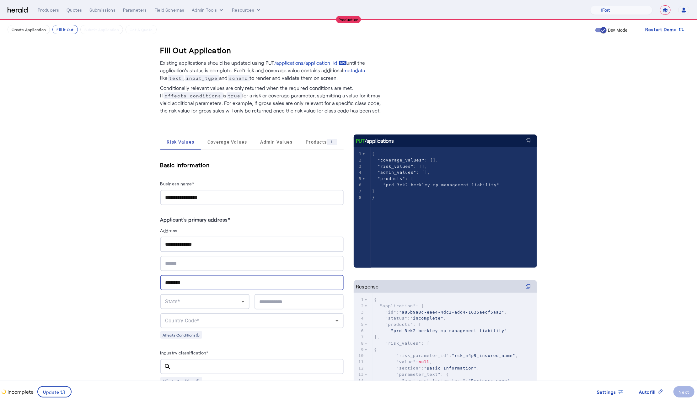
type input "********"
type input "*****"
click at [225, 318] on div "Country Code*" at bounding box center [250, 321] width 170 height 8
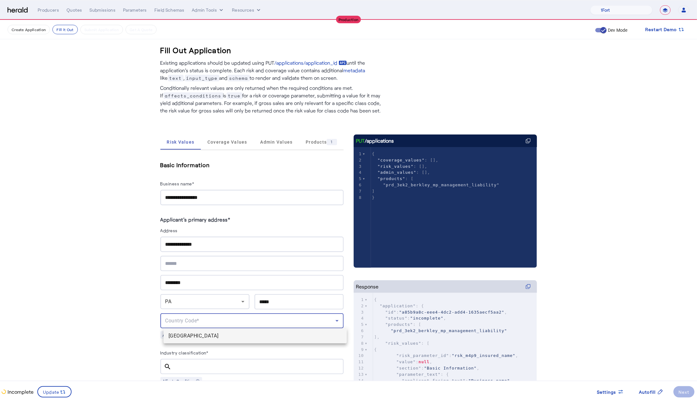
click at [205, 333] on span "[GEOGRAPHIC_DATA]" at bounding box center [255, 336] width 173 height 8
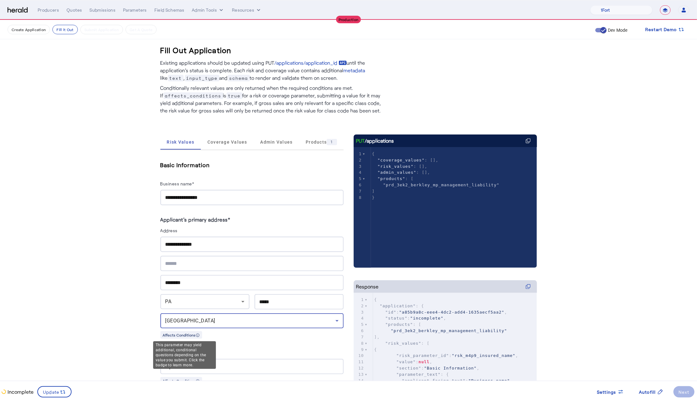
click at [232, 145] on span "Coverage Values" at bounding box center [228, 141] width 40 height 15
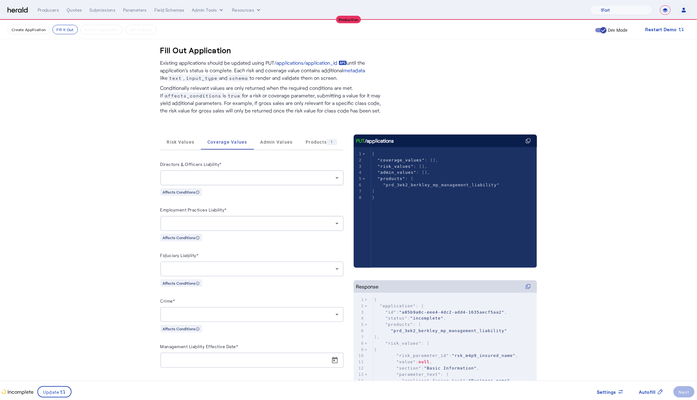
click at [242, 177] on div at bounding box center [250, 178] width 170 height 8
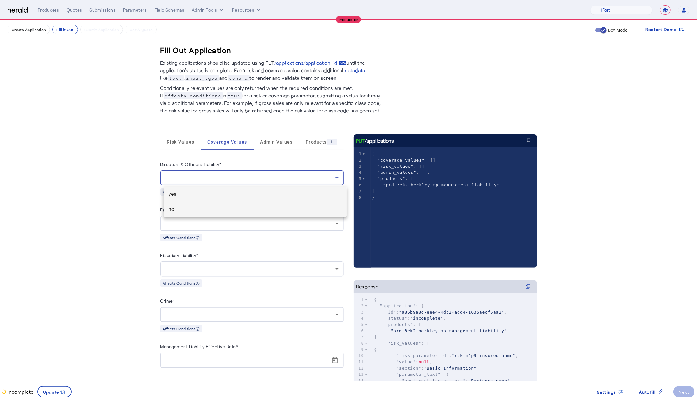
click at [223, 207] on span "no" at bounding box center [255, 209] width 173 height 8
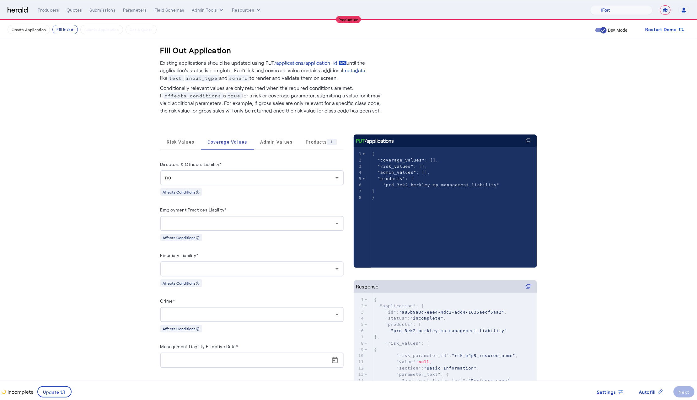
click at [223, 218] on div at bounding box center [251, 223] width 173 height 15
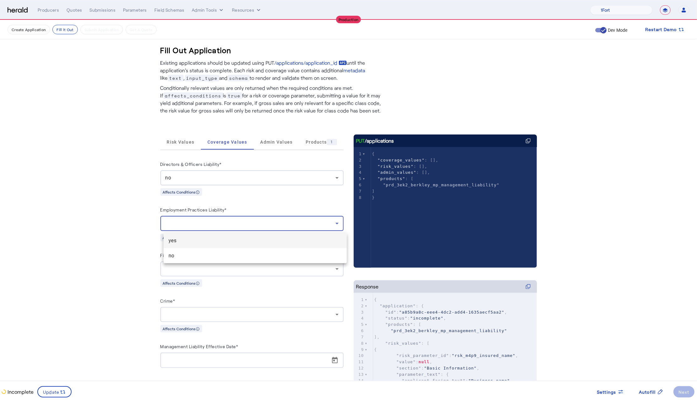
click at [218, 240] on span "yes" at bounding box center [255, 241] width 173 height 8
click at [225, 266] on div at bounding box center [251, 268] width 173 height 15
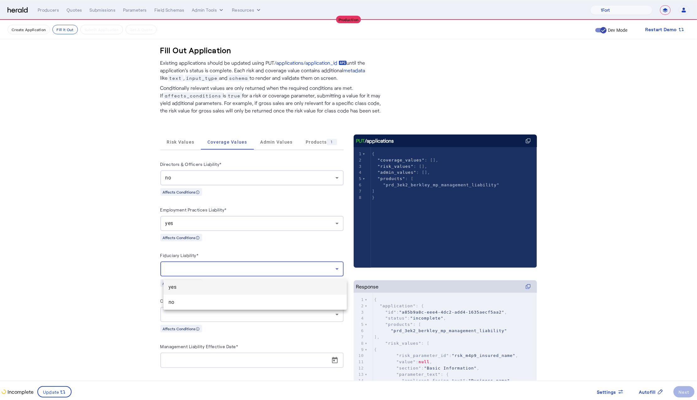
click at [219, 311] on div at bounding box center [348, 200] width 697 height 400
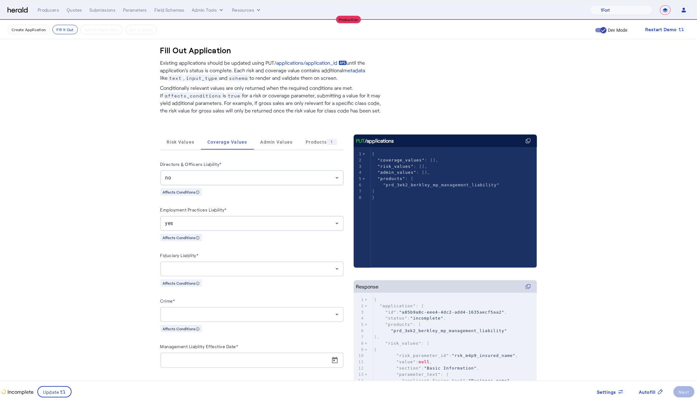
click at [256, 265] on div at bounding box center [251, 268] width 173 height 15
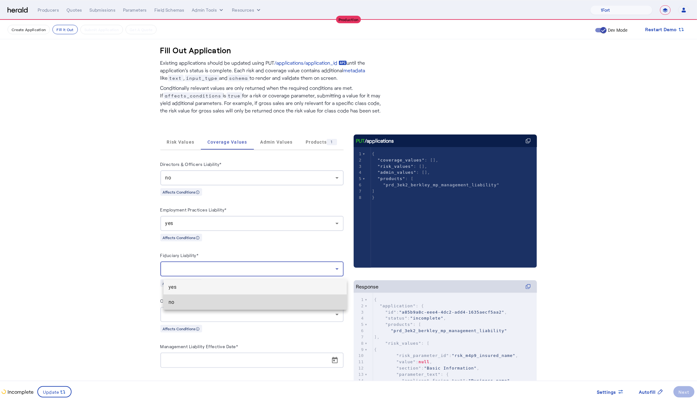
click at [249, 298] on span "no" at bounding box center [255, 302] width 173 height 8
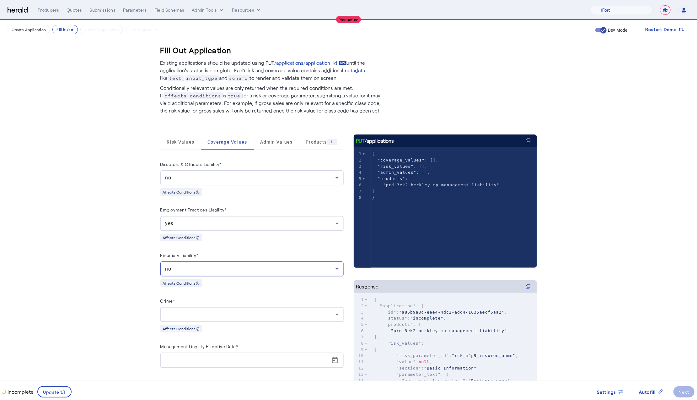
click at [258, 304] on div "Crime*" at bounding box center [251, 302] width 183 height 10
click at [258, 322] on div at bounding box center [251, 314] width 173 height 15
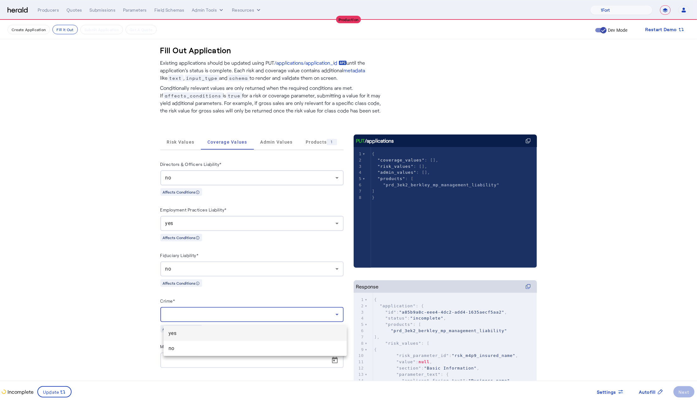
click at [239, 342] on mat-option "no" at bounding box center [255, 348] width 183 height 15
click at [344, 364] on div at bounding box center [254, 359] width 178 height 15
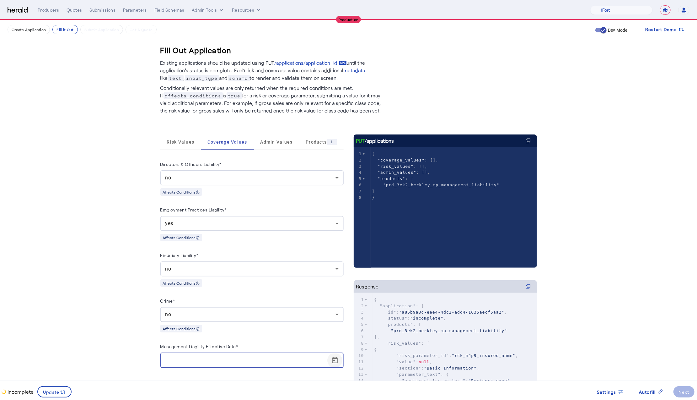
click at [334, 366] on span "Open calendar" at bounding box center [335, 360] width 15 height 15
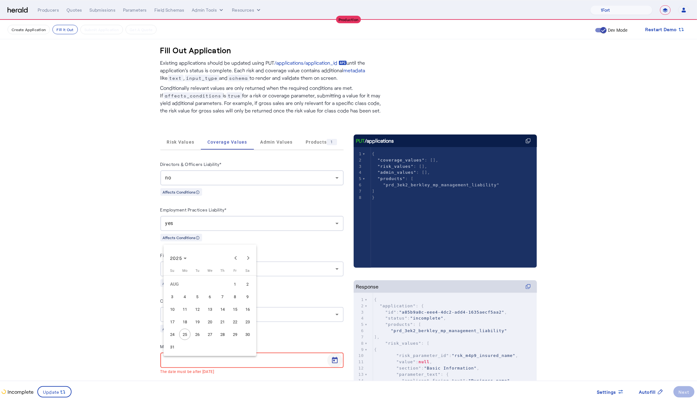
click at [334, 366] on div at bounding box center [348, 200] width 697 height 400
click at [341, 364] on span "Open calendar" at bounding box center [335, 360] width 15 height 15
click at [183, 337] on span "25" at bounding box center [184, 333] width 11 height 11
type input "**********"
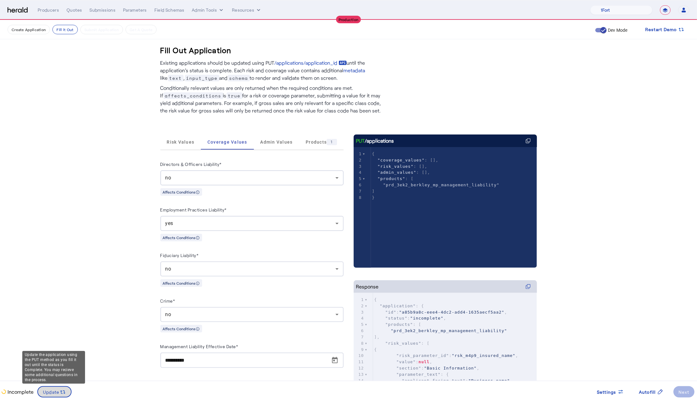
drag, startPoint x: 62, startPoint y: 388, endPoint x: 64, endPoint y: 384, distance: 5.0
click at [62, 388] on svg-icon at bounding box center [63, 391] width 6 height 7
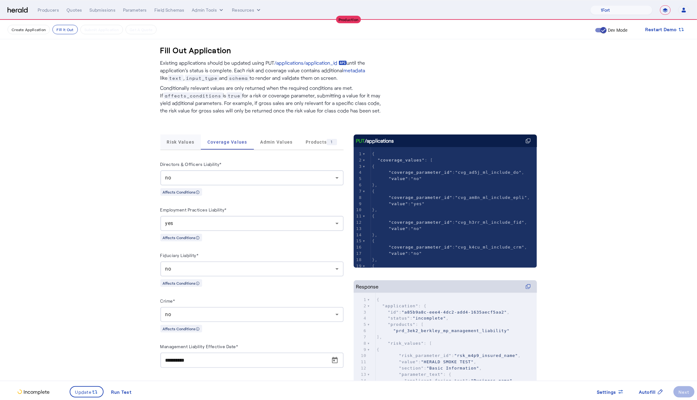
click at [182, 146] on span "Risk Values" at bounding box center [181, 141] width 28 height 15
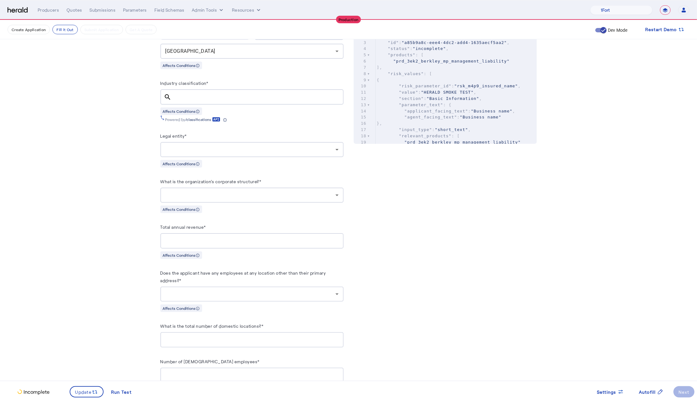
scroll to position [269, 0]
click at [199, 92] on div at bounding box center [258, 97] width 162 height 15
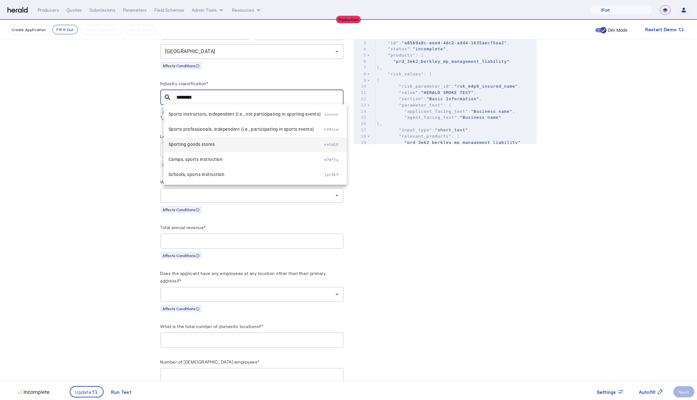
type input "********"
click at [227, 149] on mat-option "Sporting goods stores rxtb12" at bounding box center [255, 144] width 183 height 15
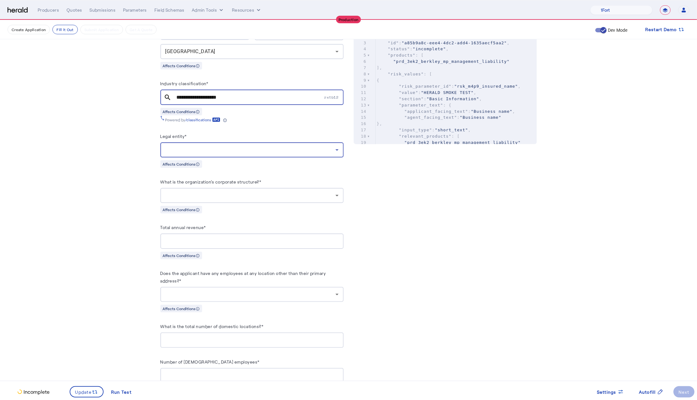
click at [225, 149] on div at bounding box center [250, 150] width 170 height 8
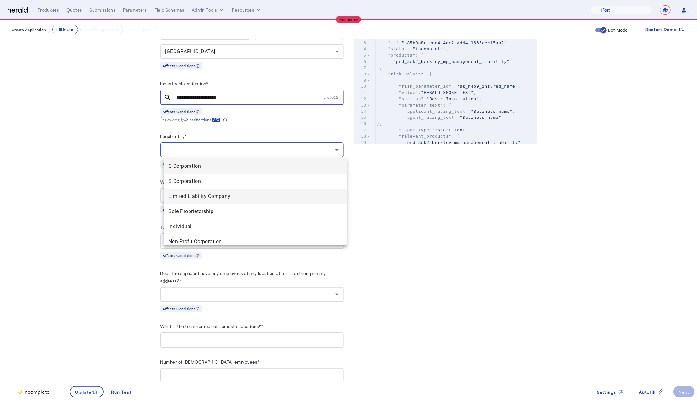
click at [219, 195] on span "Limited Liability Company" at bounding box center [255, 197] width 173 height 8
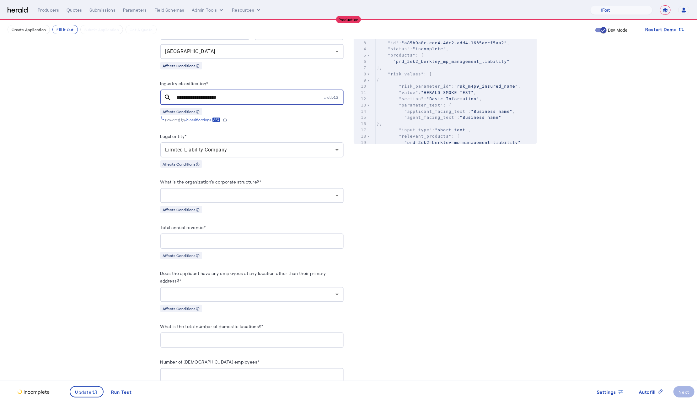
click at [248, 205] on div "What is the organization's corporate structure?* Affects Conditions" at bounding box center [251, 195] width 183 height 35
click at [247, 199] on div at bounding box center [250, 196] width 170 height 8
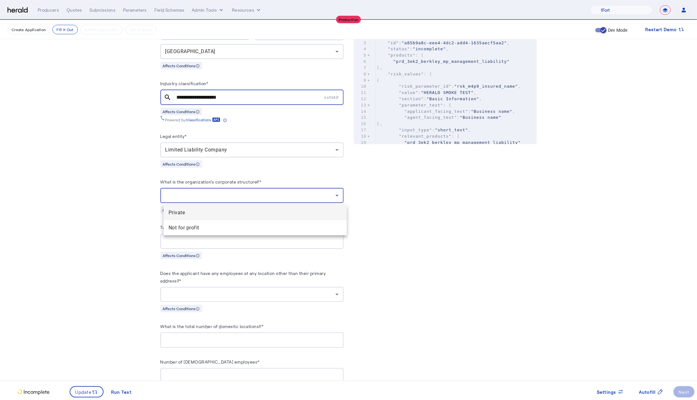
click at [206, 214] on span "Private" at bounding box center [255, 213] width 173 height 8
click at [248, 239] on input "Total annual revenue*" at bounding box center [251, 241] width 173 height 8
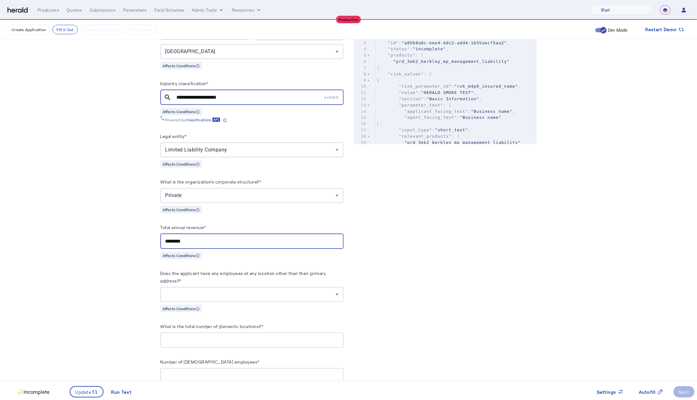
type input "********"
click at [331, 298] on div at bounding box center [250, 294] width 170 height 8
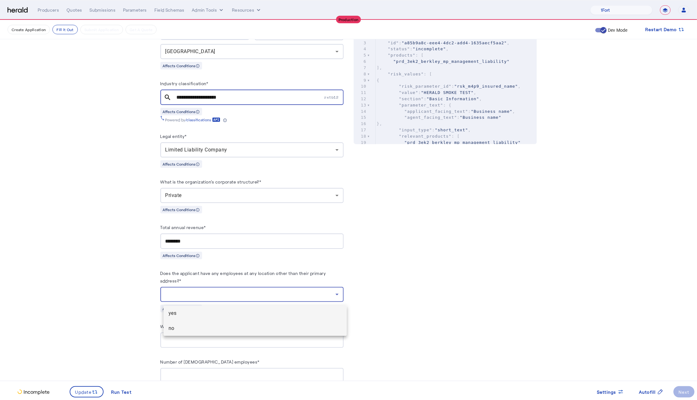
click at [273, 324] on span "no" at bounding box center [255, 328] width 173 height 8
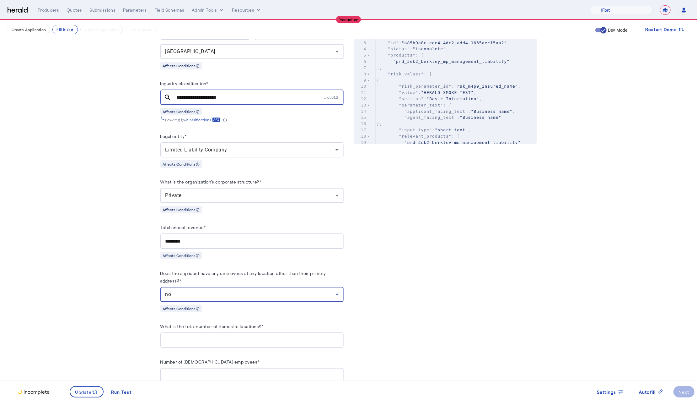
click at [269, 339] on input "What is the total number of domestic locations?*" at bounding box center [251, 340] width 173 height 8
type input "*"
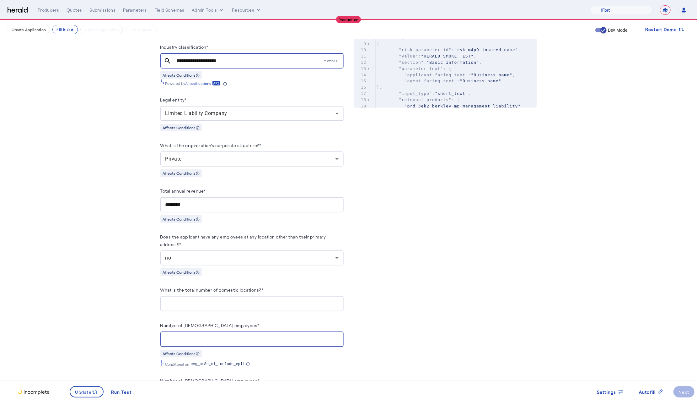
scroll to position [428, 0]
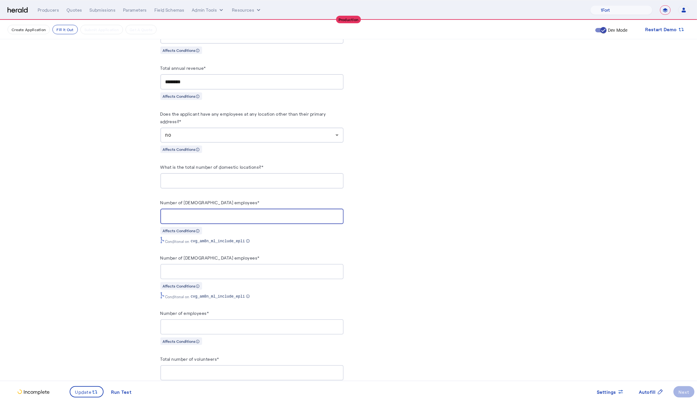
type input "**"
click at [195, 275] on input "Number of part-time employees*" at bounding box center [251, 272] width 173 height 8
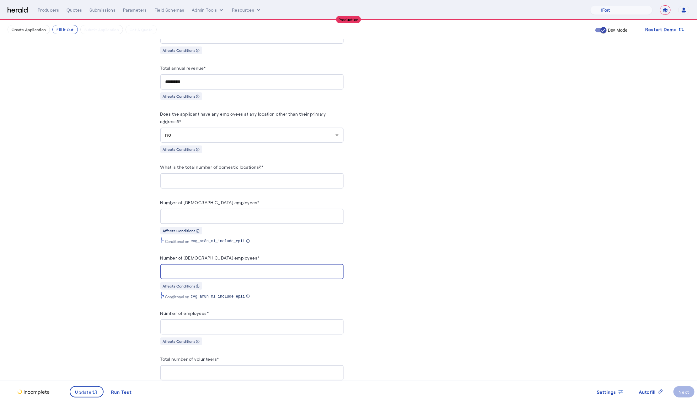
type input "*"
click at [202, 331] on input "*" at bounding box center [251, 327] width 173 height 8
type input "**"
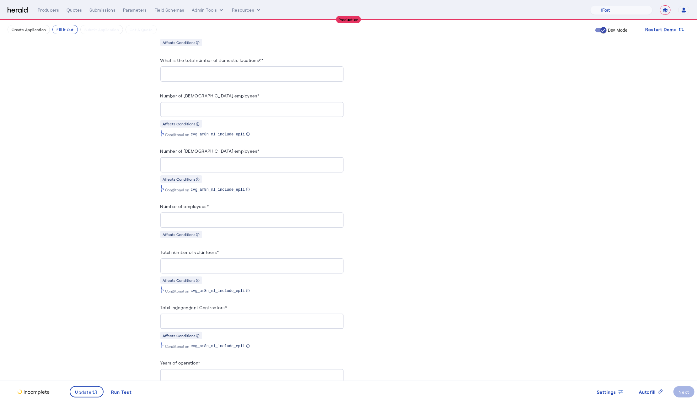
scroll to position [551, 0]
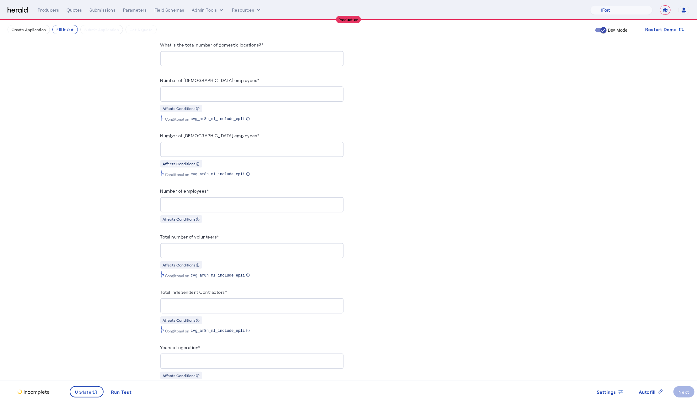
click at [245, 258] on div at bounding box center [251, 250] width 173 height 15
type input "*"
type input "**"
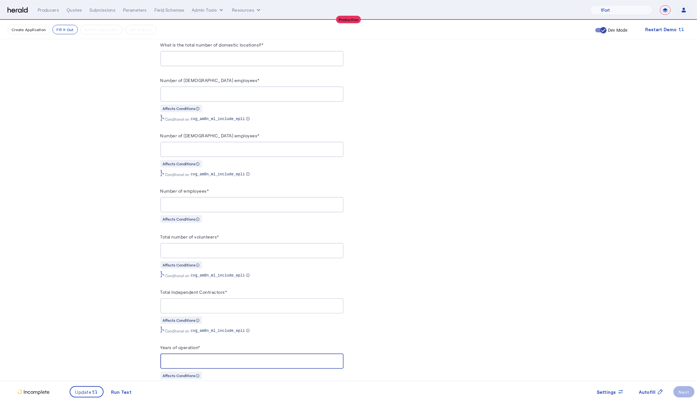
scroll to position [764, 0]
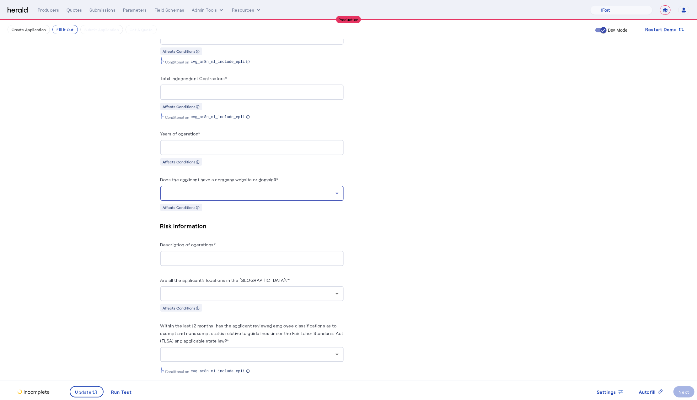
click at [304, 197] on div at bounding box center [250, 193] width 170 height 8
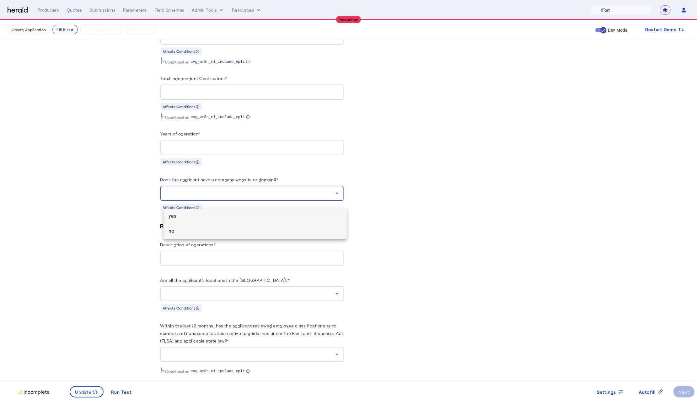
click at [251, 228] on span "no" at bounding box center [255, 231] width 173 height 8
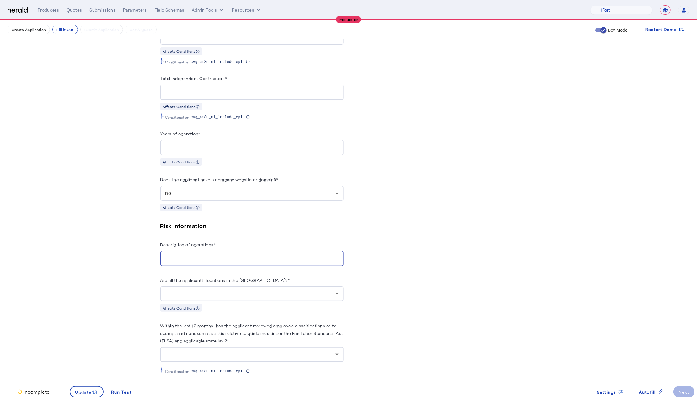
click at [222, 262] on input "Description of operations*" at bounding box center [251, 259] width 173 height 8
type input "****"
click at [276, 297] on div at bounding box center [250, 294] width 170 height 8
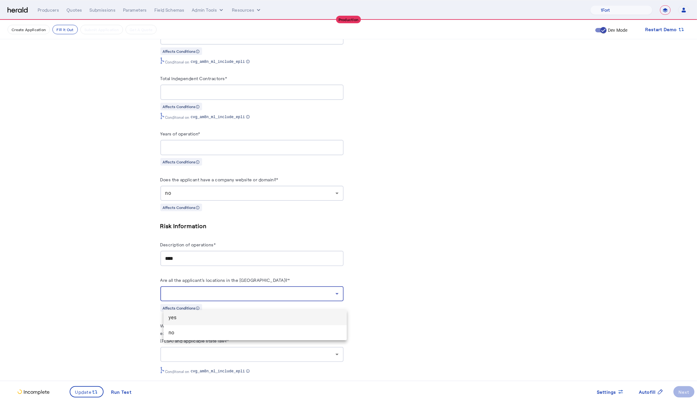
click at [180, 337] on mat-option "no" at bounding box center [255, 332] width 183 height 15
click at [241, 310] on div "Are all the applicant's locations in the United States?* no Affects Conditions" at bounding box center [251, 293] width 183 height 35
click at [235, 297] on div "no" at bounding box center [250, 294] width 170 height 8
click at [212, 314] on span "yes" at bounding box center [255, 318] width 173 height 8
click at [53, 294] on fill-application-step "**********" at bounding box center [348, 198] width 697 height 1885
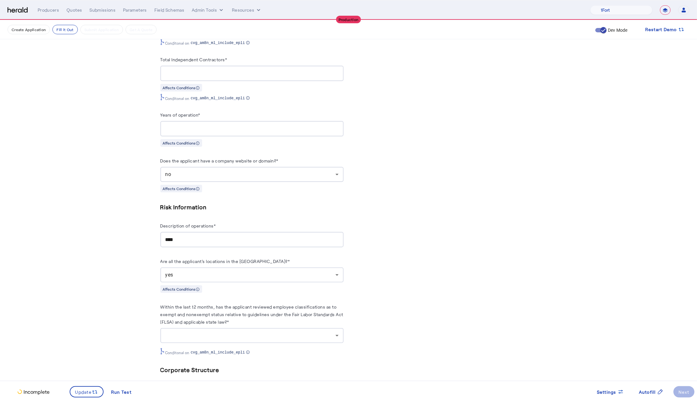
scroll to position [835, 0]
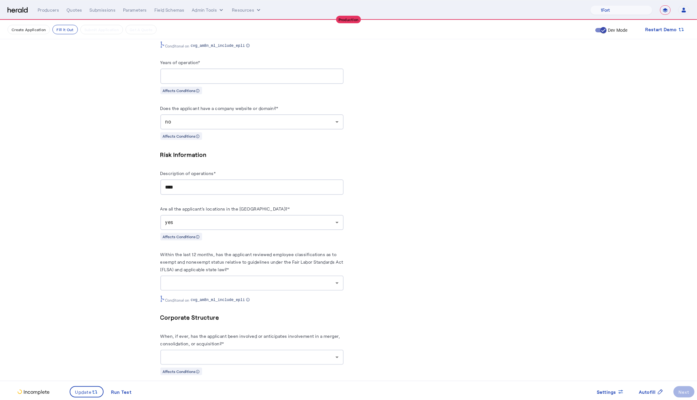
click at [279, 287] on div at bounding box center [250, 283] width 170 height 8
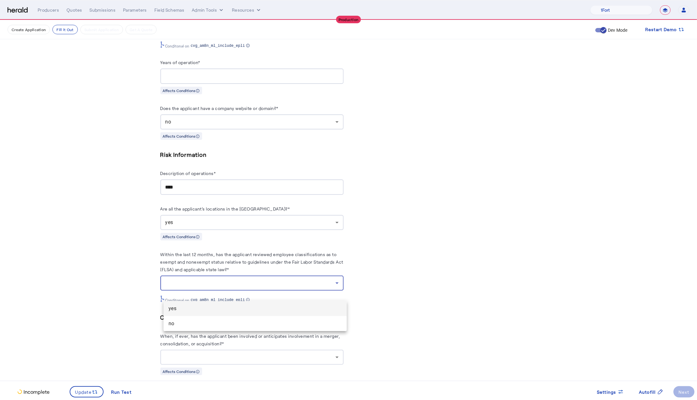
click at [232, 309] on span "yes" at bounding box center [255, 309] width 173 height 8
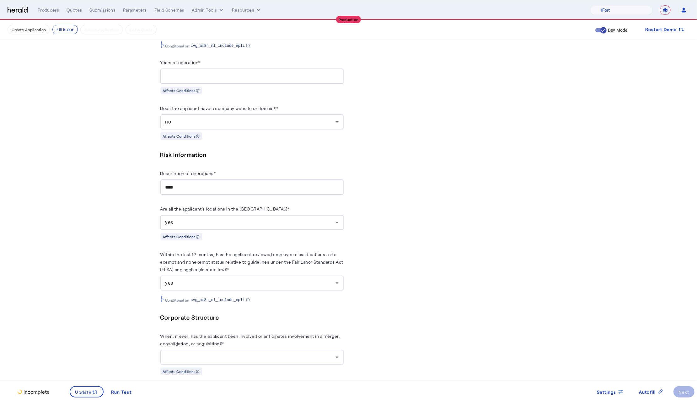
click at [57, 283] on fill-application-step "**********" at bounding box center [348, 127] width 697 height 1885
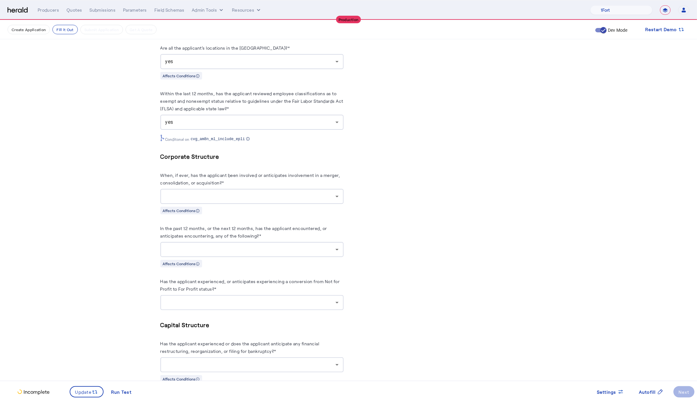
scroll to position [997, 0]
click at [236, 199] on div at bounding box center [250, 196] width 170 height 8
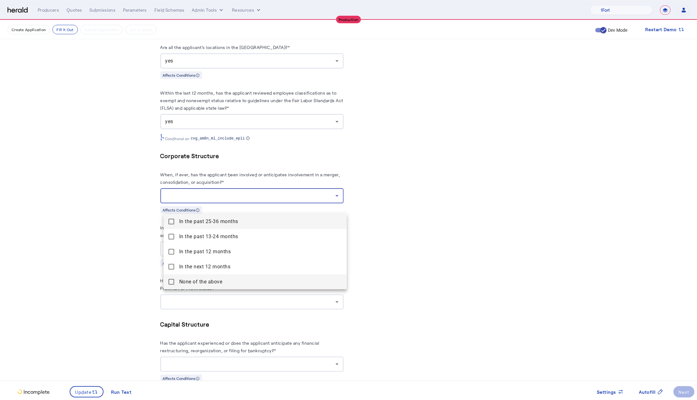
click at [175, 284] on above "None of the above" at bounding box center [255, 281] width 183 height 15
click at [122, 274] on div at bounding box center [348, 200] width 697 height 400
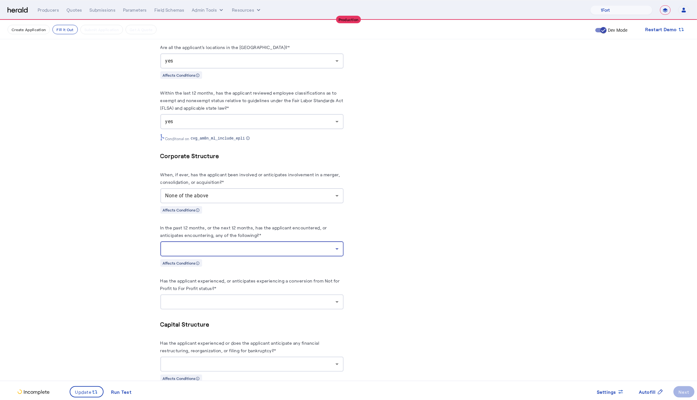
click at [262, 252] on div at bounding box center [250, 249] width 170 height 8
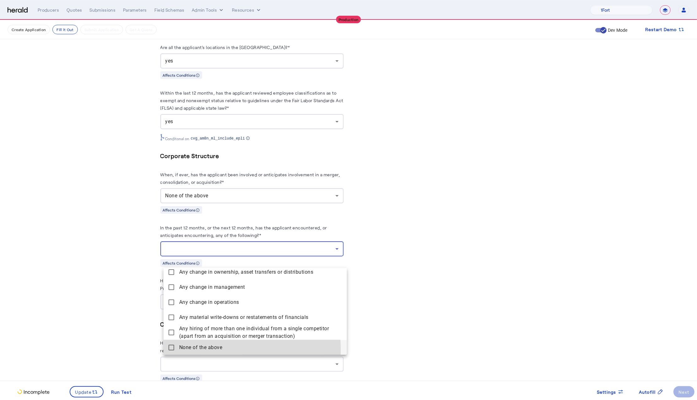
click at [172, 351] on above "None of the above" at bounding box center [255, 347] width 183 height 15
click at [64, 314] on div at bounding box center [348, 200] width 697 height 400
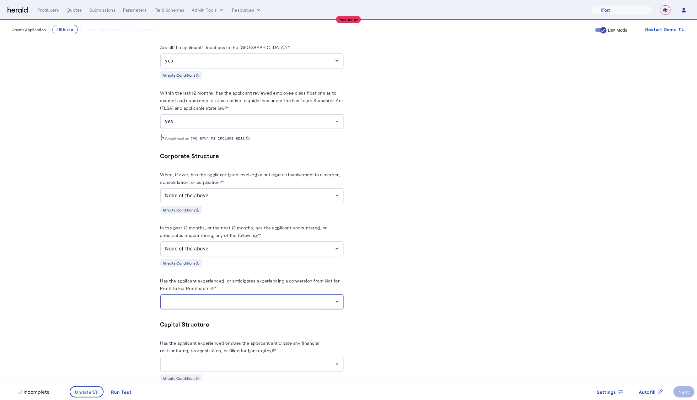
click at [305, 306] on div at bounding box center [250, 302] width 170 height 8
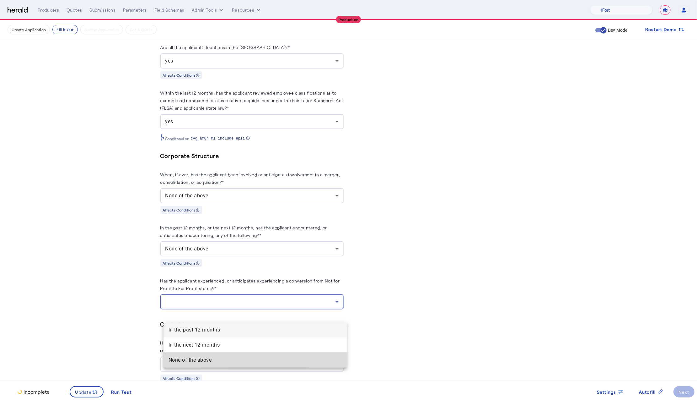
click at [208, 357] on span "None of the above" at bounding box center [255, 360] width 173 height 8
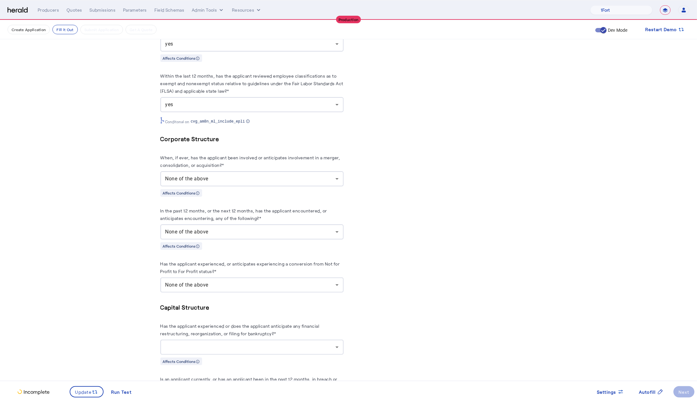
scroll to position [1161, 0]
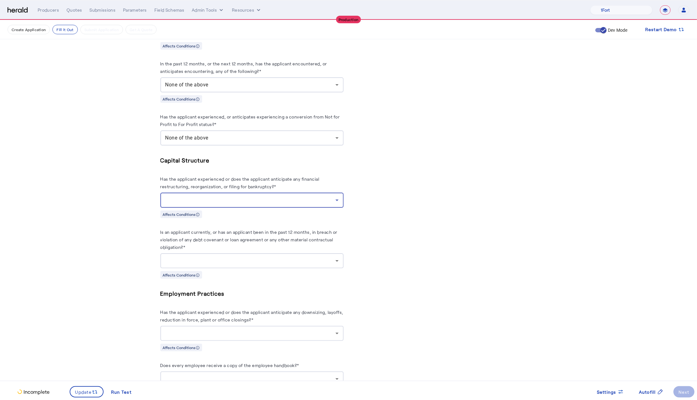
click at [285, 204] on div at bounding box center [250, 200] width 170 height 8
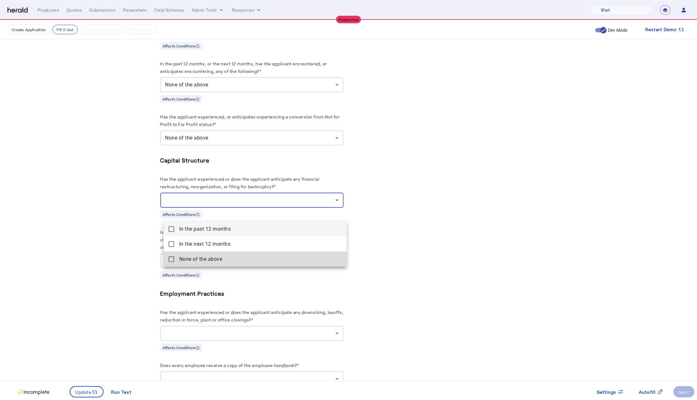
click at [174, 263] on above "None of the above" at bounding box center [255, 259] width 183 height 15
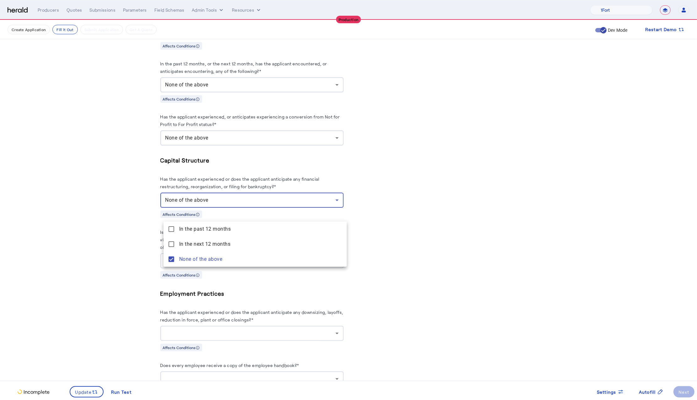
click at [111, 250] on div at bounding box center [348, 200] width 697 height 400
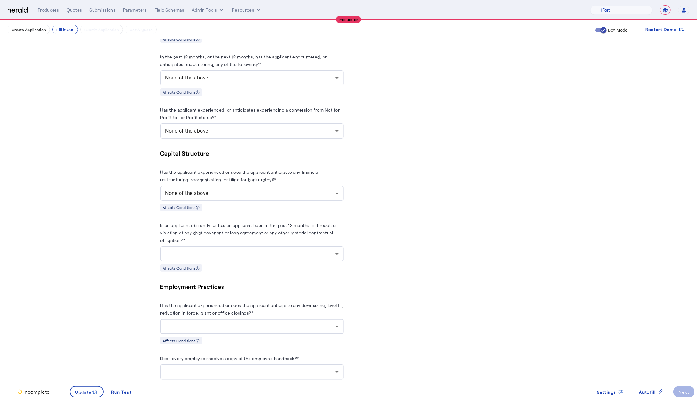
scroll to position [1176, 0]
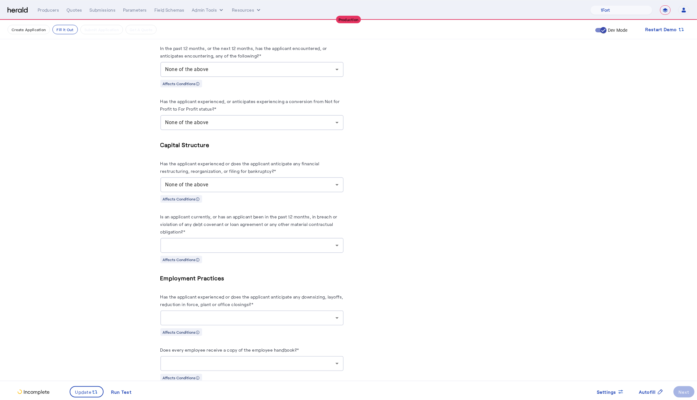
click at [269, 249] on div at bounding box center [250, 245] width 170 height 8
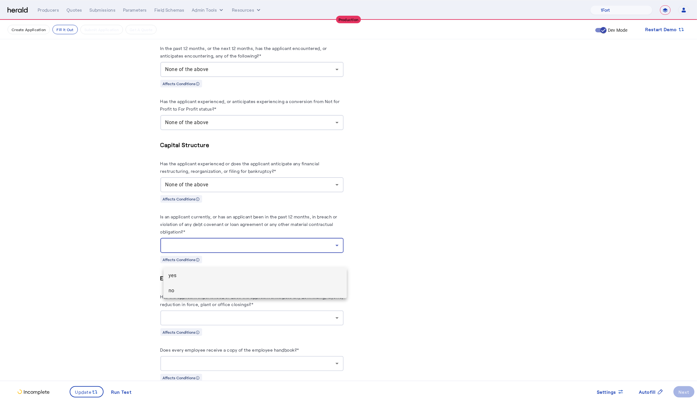
click at [186, 290] on span "no" at bounding box center [255, 291] width 173 height 8
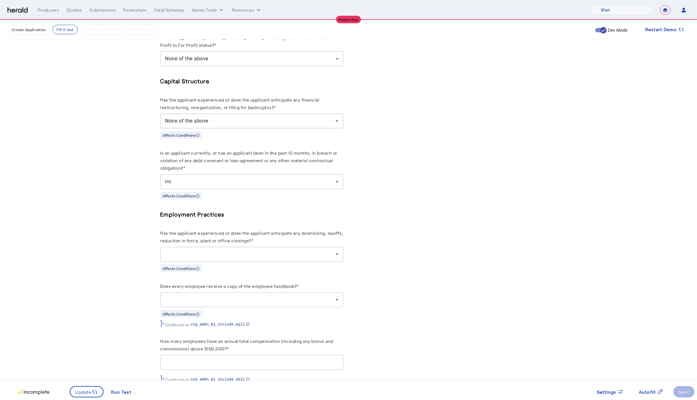
scroll to position [1258, 0]
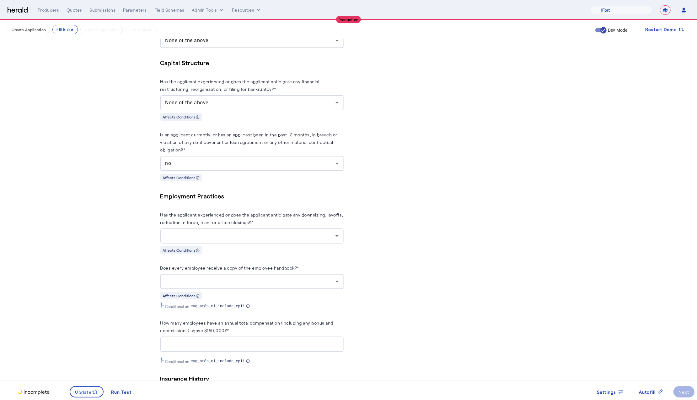
click at [237, 240] on div at bounding box center [250, 236] width 170 height 8
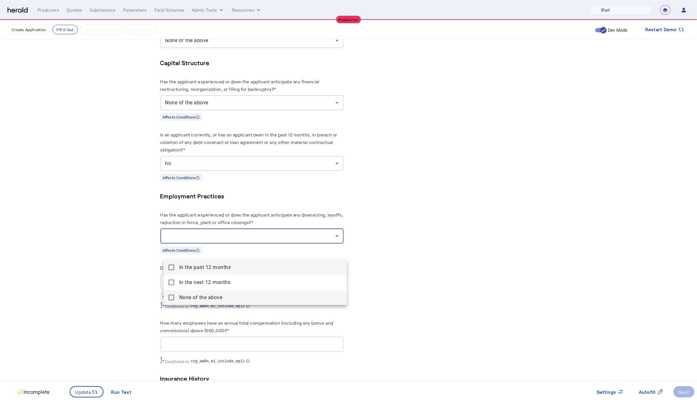
click at [173, 297] on mat-pseudo-checkbox at bounding box center [172, 298] width 6 height 6
click at [134, 294] on div at bounding box center [348, 200] width 697 height 400
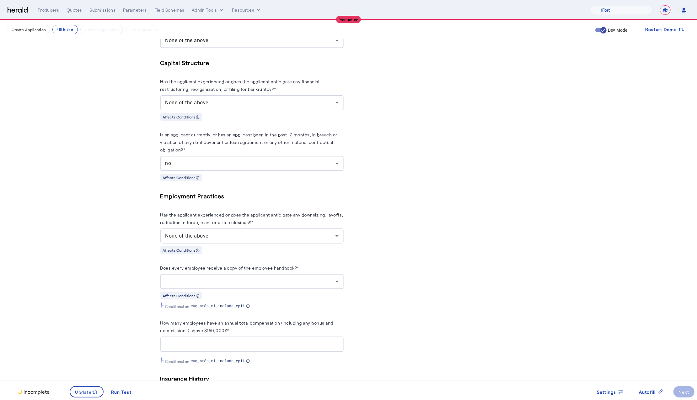
click at [216, 274] on herald-label "Does every employee receive a copy of the employee handbook?*" at bounding box center [229, 269] width 139 height 10
click at [218, 285] on div at bounding box center [250, 282] width 170 height 8
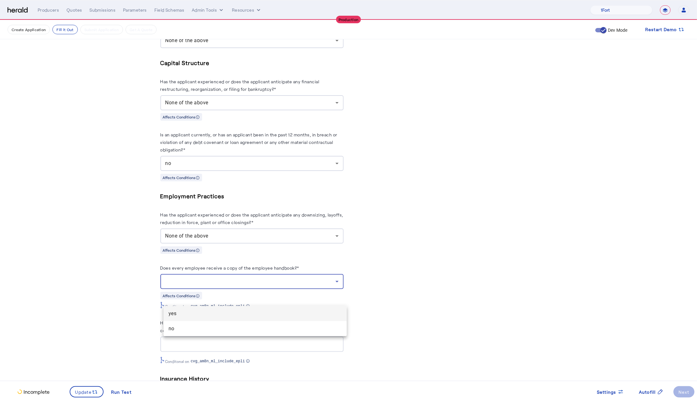
drag, startPoint x: 195, startPoint y: 314, endPoint x: 179, endPoint y: 309, distance: 17.2
click at [196, 314] on span "yes" at bounding box center [255, 314] width 173 height 8
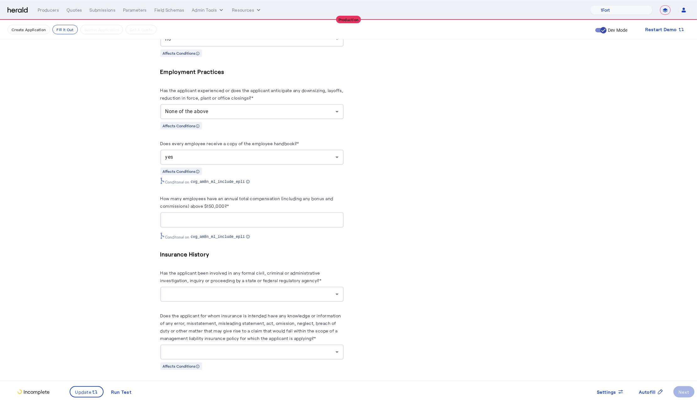
scroll to position [1394, 0]
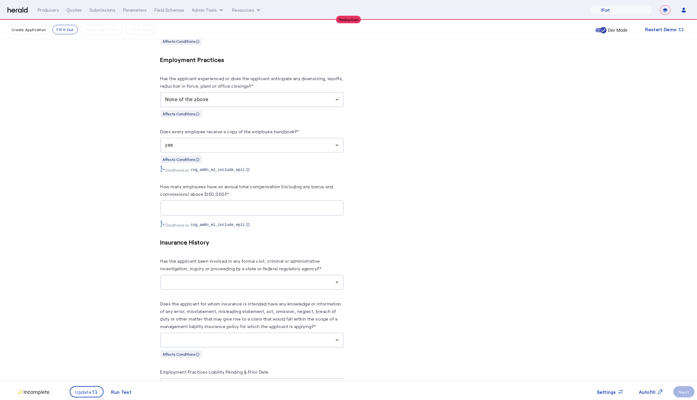
click at [212, 212] on input "How many employees have an annual total compensation (including any bonus and c…" at bounding box center [251, 208] width 173 height 8
type input "*"
click at [213, 290] on div at bounding box center [251, 281] width 173 height 15
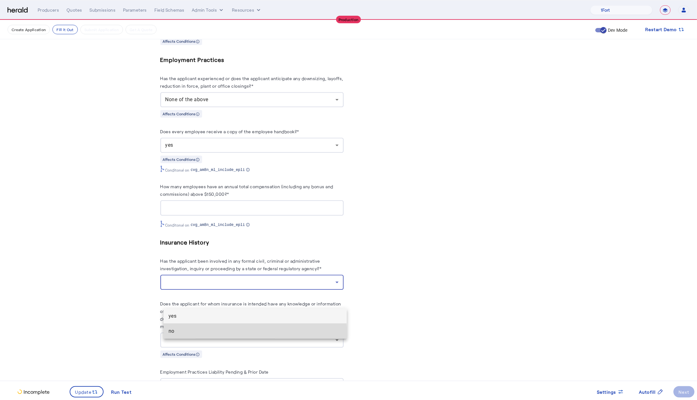
click at [192, 335] on mat-option "no" at bounding box center [255, 330] width 183 height 15
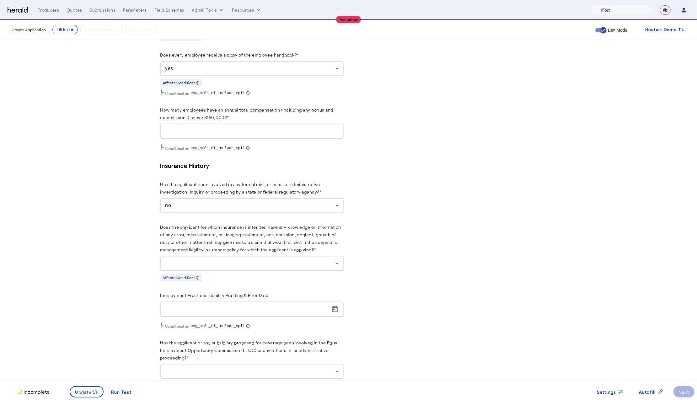
scroll to position [1473, 0]
click at [331, 265] on div at bounding box center [250, 262] width 170 height 8
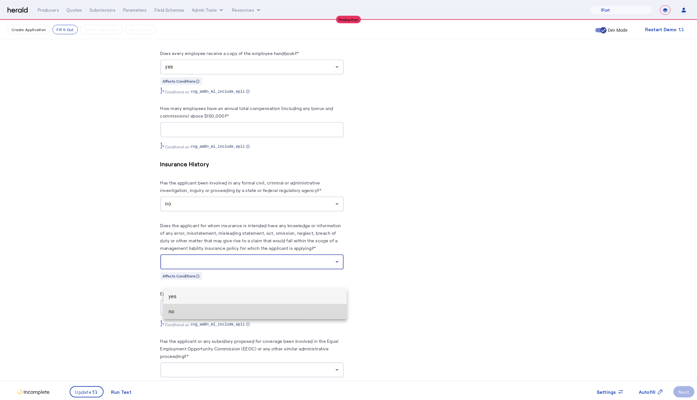
click at [204, 310] on span "no" at bounding box center [255, 312] width 173 height 8
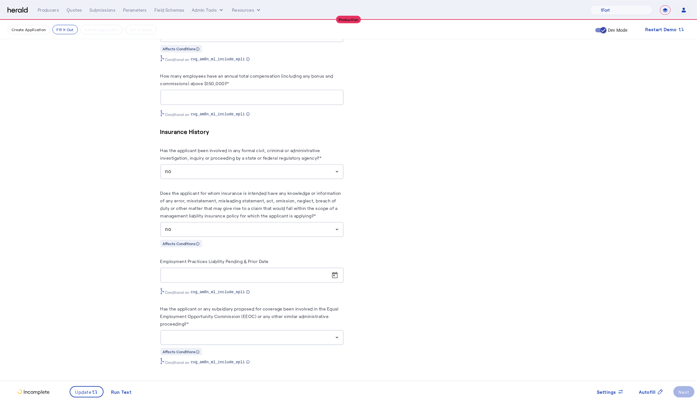
scroll to position [1525, 0]
click at [257, 339] on div at bounding box center [250, 338] width 170 height 8
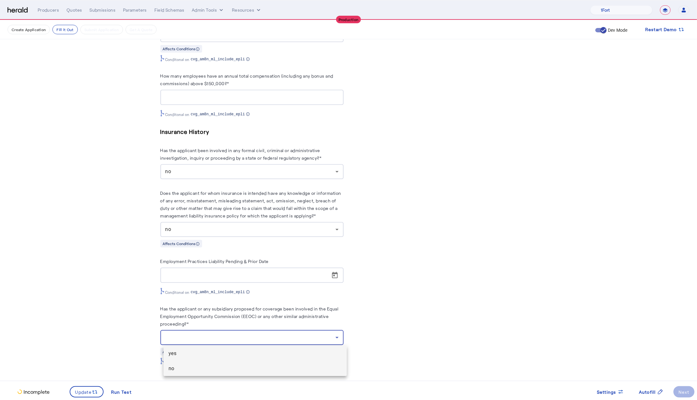
click at [218, 364] on mat-option "no" at bounding box center [255, 368] width 183 height 15
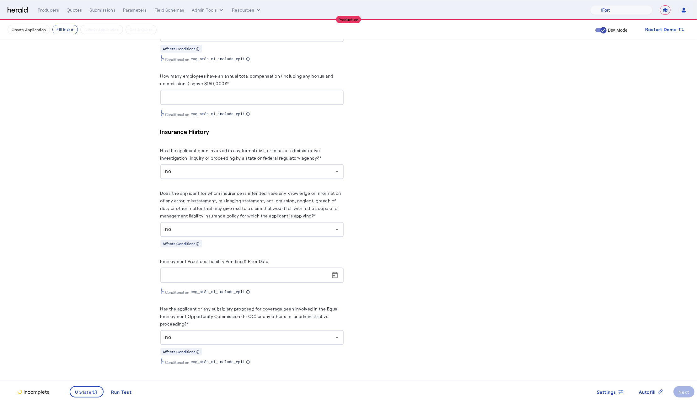
click at [85, 392] on span "Update" at bounding box center [83, 391] width 17 height 7
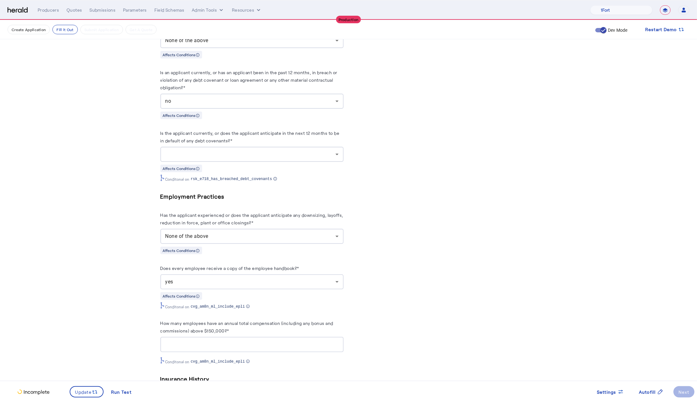
scroll to position [1304, 0]
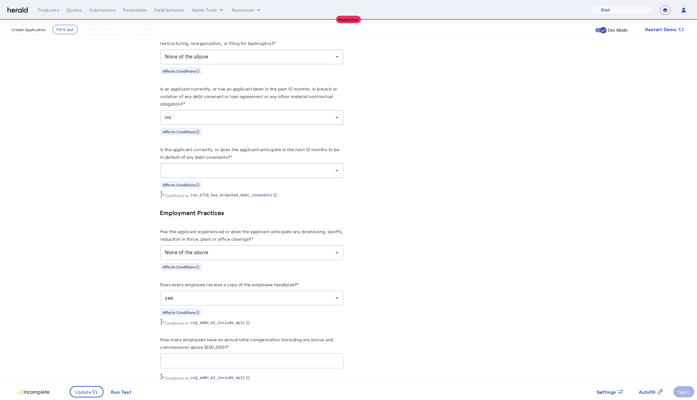
click at [314, 174] on div at bounding box center [250, 171] width 170 height 8
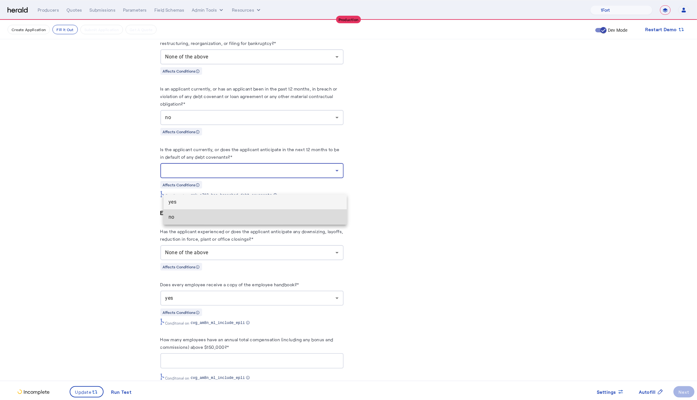
click at [236, 215] on span "no" at bounding box center [255, 217] width 173 height 8
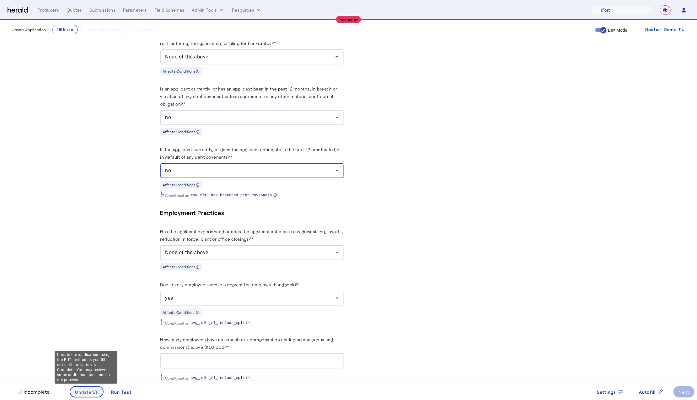
click at [86, 396] on span at bounding box center [86, 391] width 33 height 15
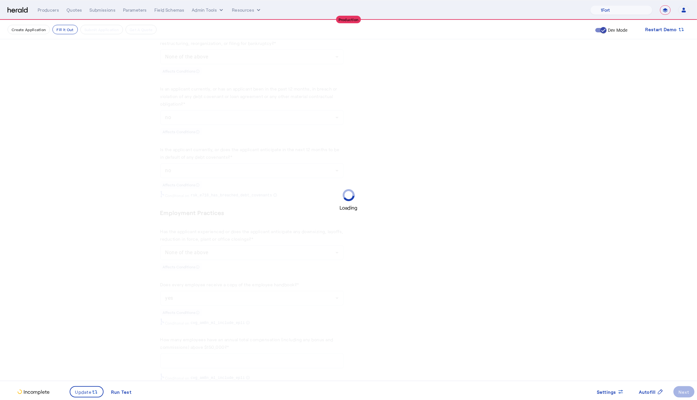
scroll to position [0, 0]
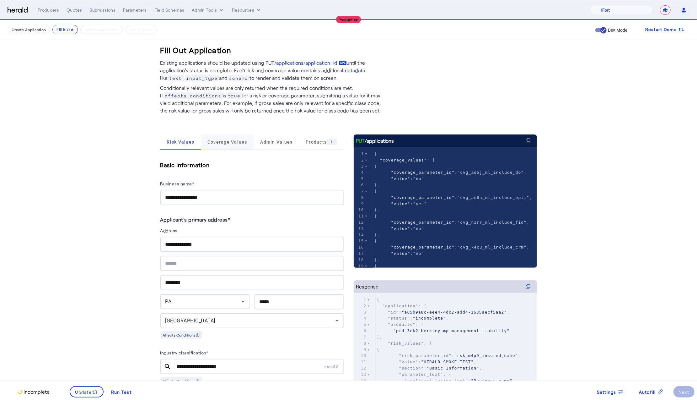
click at [233, 143] on span "Coverage Values" at bounding box center [228, 142] width 40 height 4
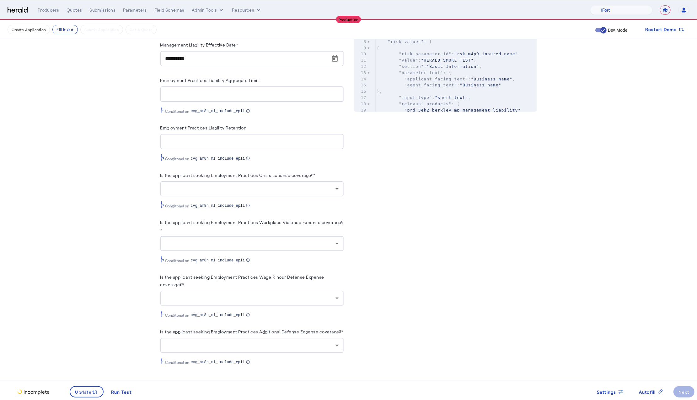
scroll to position [314, 0]
click at [315, 185] on div at bounding box center [250, 189] width 170 height 8
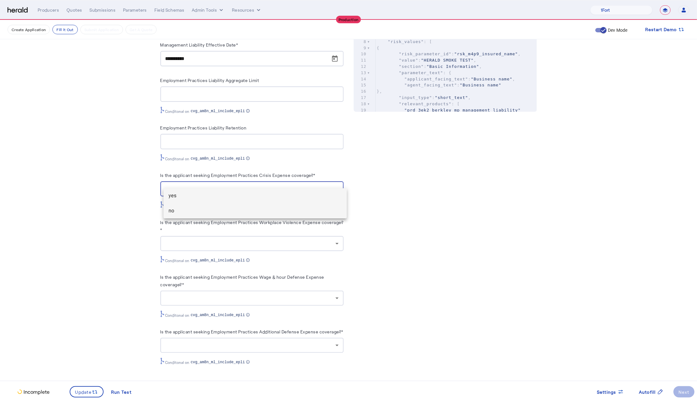
click at [246, 206] on mat-option "no" at bounding box center [255, 210] width 183 height 15
click at [297, 236] on div at bounding box center [251, 243] width 173 height 15
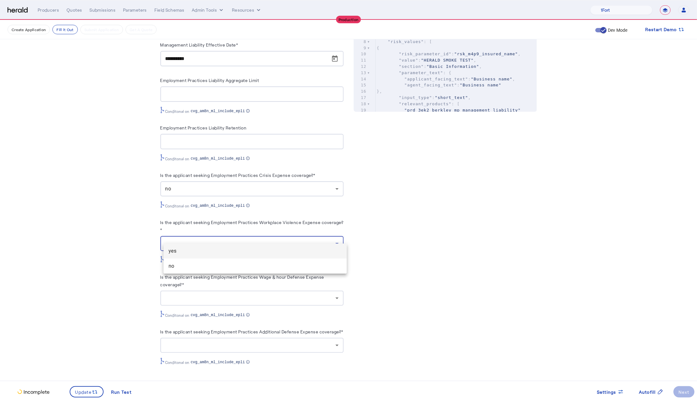
click at [279, 258] on mat-option "yes" at bounding box center [255, 250] width 183 height 15
click at [336, 290] on div at bounding box center [251, 297] width 173 height 15
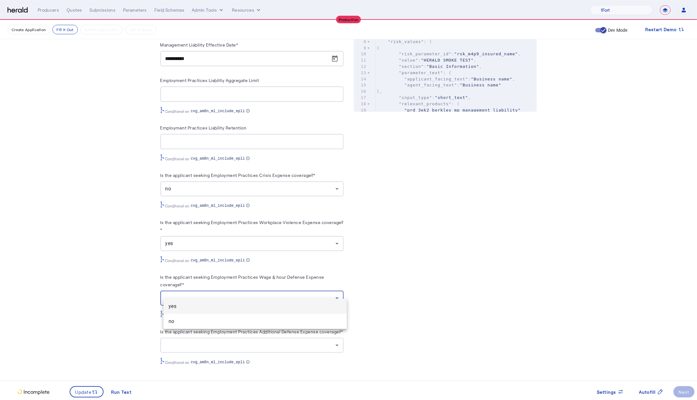
click at [275, 172] on div at bounding box center [348, 200] width 697 height 400
click at [276, 185] on div "no" at bounding box center [250, 189] width 170 height 8
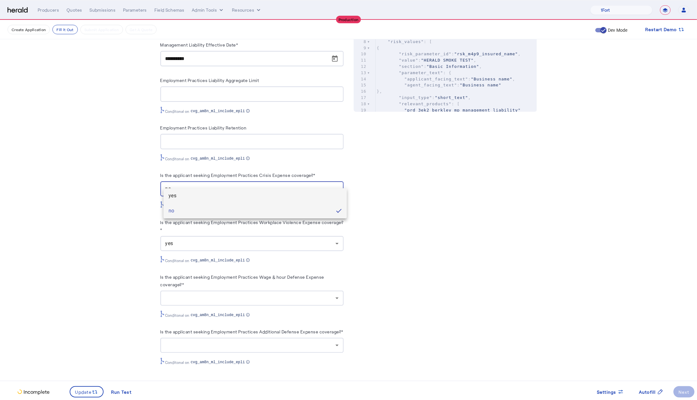
click at [219, 201] on mat-option "yes" at bounding box center [255, 195] width 183 height 15
click at [306, 297] on div "Is the applicant seeking Employment Practices Wage & hour Defense Expense cover…" at bounding box center [251, 295] width 183 height 45
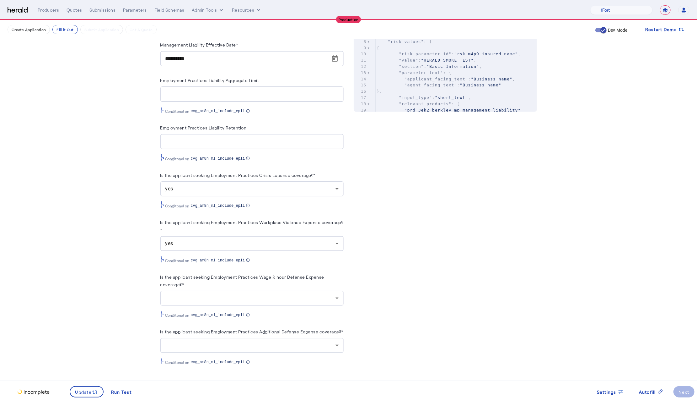
click at [304, 294] on div at bounding box center [250, 298] width 170 height 8
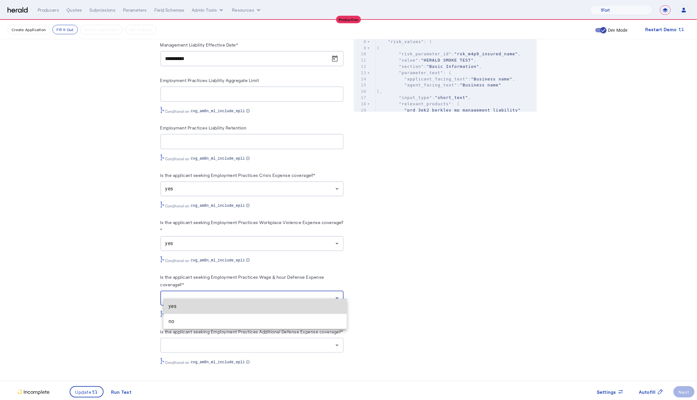
click at [262, 300] on mat-option "yes" at bounding box center [255, 306] width 183 height 15
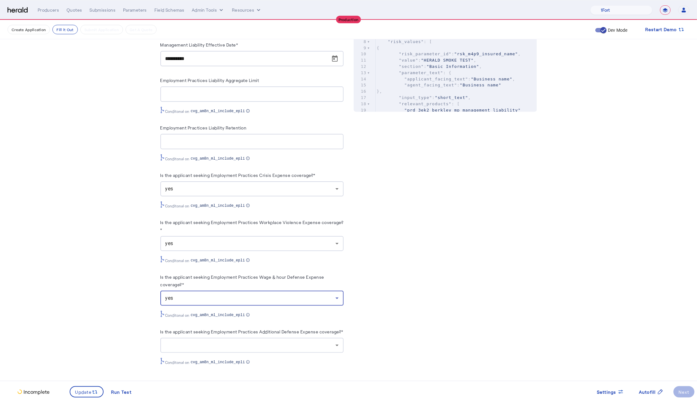
click at [296, 346] on div at bounding box center [250, 345] width 170 height 8
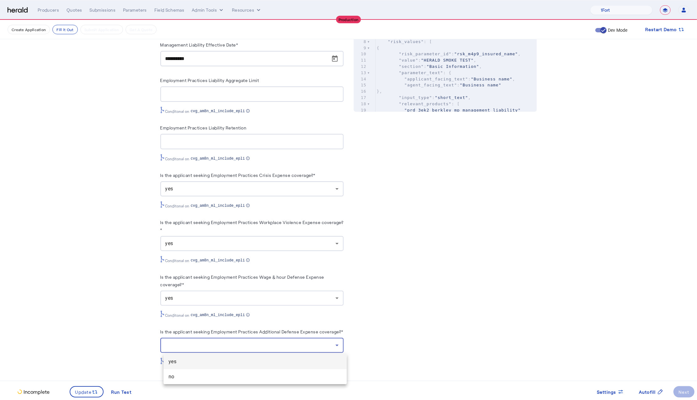
click at [279, 359] on span "yes" at bounding box center [255, 362] width 173 height 8
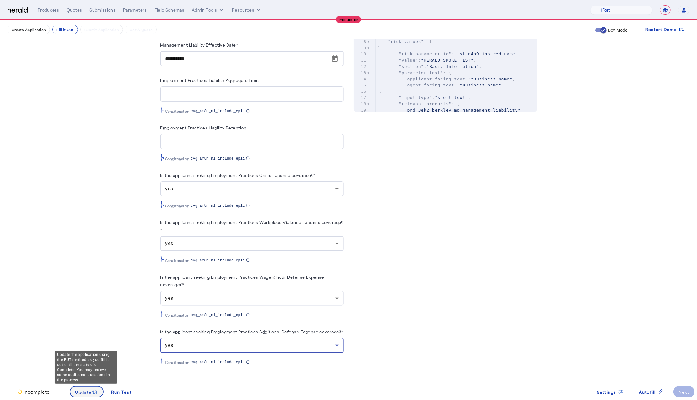
click at [95, 395] on icon at bounding box center [95, 392] width 6 height 6
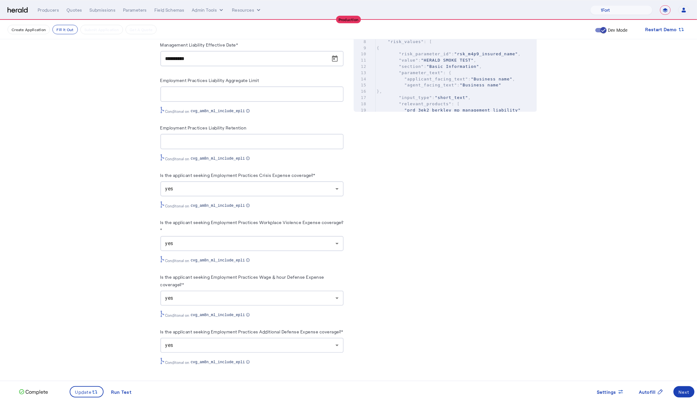
scroll to position [0, 0]
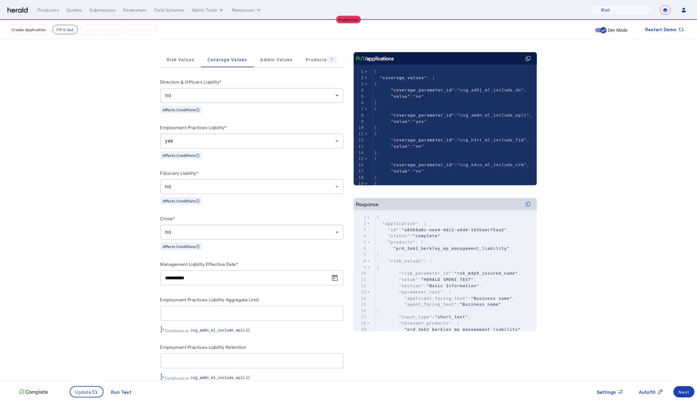
click at [107, 196] on fill-application-step "Create Application Fill it Out Submit Application Get A Quote Dev Mode Restart …" at bounding box center [348, 278] width 697 height 681
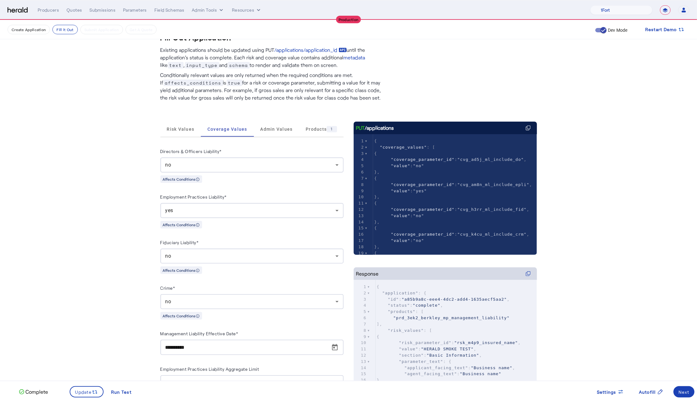
scroll to position [5, 0]
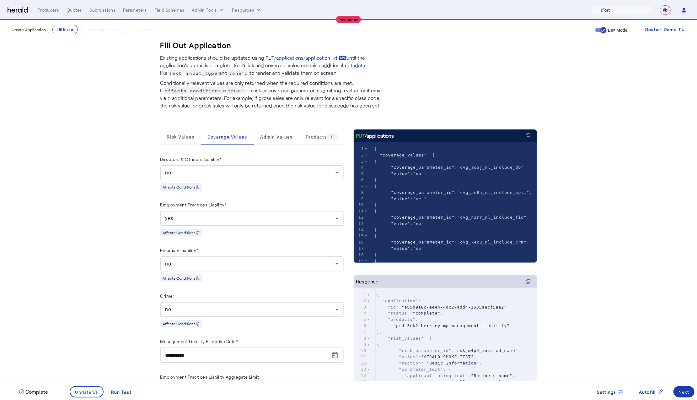
click at [683, 391] on div "Next" at bounding box center [684, 391] width 11 height 7
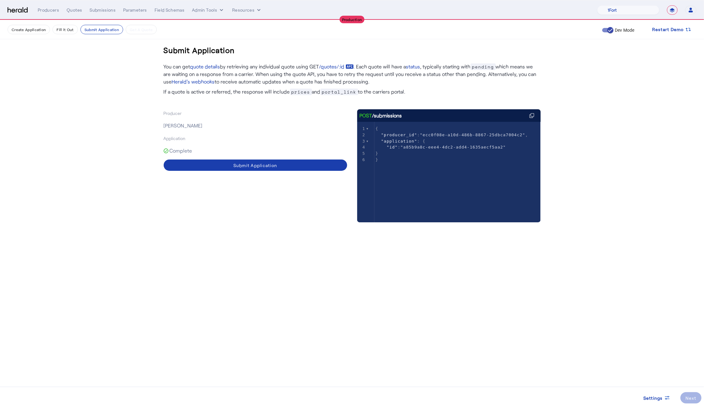
click at [233, 168] on div "Submit Application" at bounding box center [255, 165] width 44 height 7
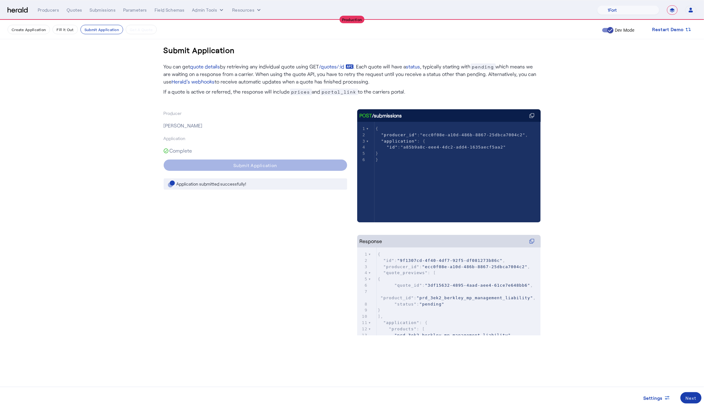
click at [686, 394] on span at bounding box center [690, 397] width 21 height 15
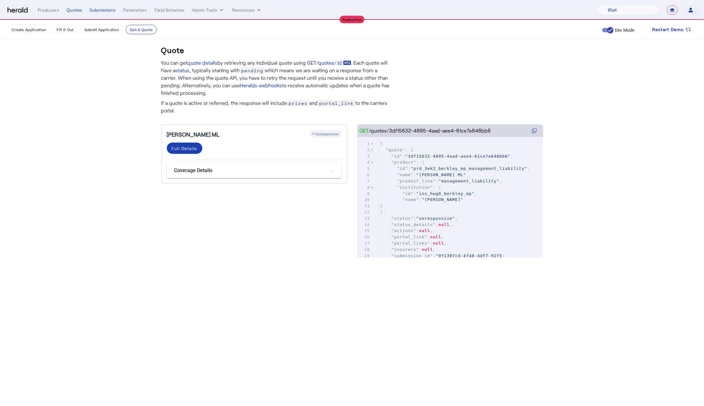
click at [294, 171] on mat-panel-title "Coverage Details" at bounding box center [250, 171] width 152 height 8
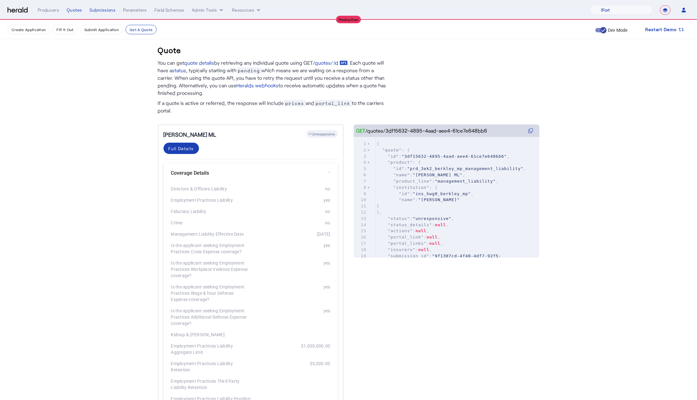
click at [294, 171] on mat-panel-title "Coverage Details" at bounding box center [247, 173] width 152 height 8
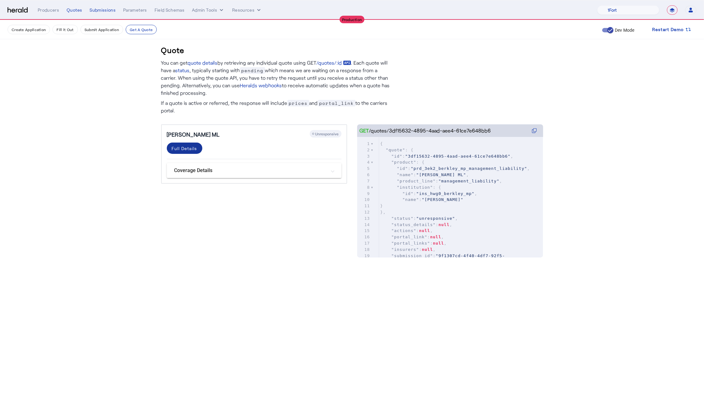
click at [173, 148] on div "Full Details" at bounding box center [184, 148] width 25 height 7
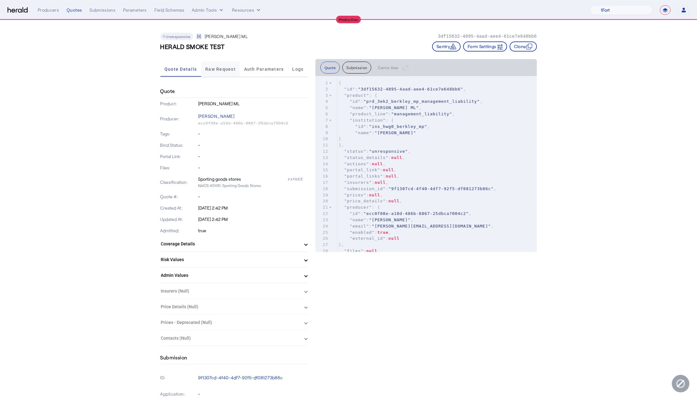
click at [209, 68] on span "Raw Request" at bounding box center [220, 69] width 30 height 4
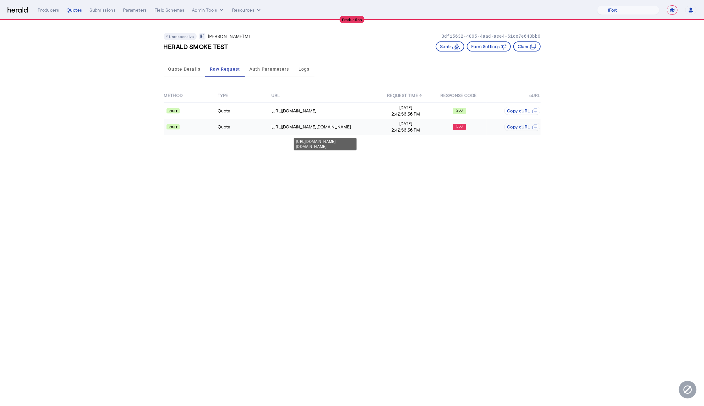
click at [368, 129] on div "https://api.wrberkley.com/t/bmp.wrbc/partner-api/v1.0.0/getQuote" at bounding box center [324, 127] width 107 height 6
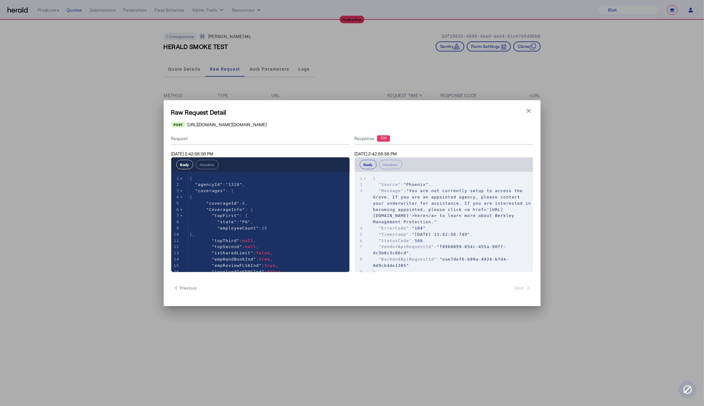
click at [437, 229] on pre ""ErrorCode" : "104" ," at bounding box center [452, 228] width 161 height 6
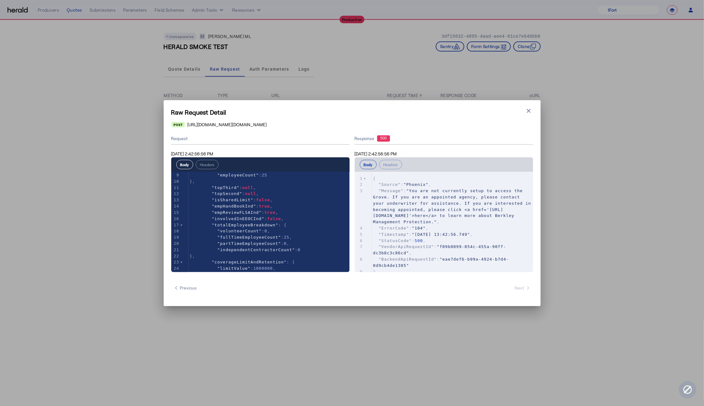
scroll to position [53, 0]
drag, startPoint x: 265, startPoint y: 209, endPoint x: 289, endPoint y: 195, distance: 27.4
click at [289, 210] on pre ""empReviewFLSAInd" : true ," at bounding box center [268, 212] width 161 height 6
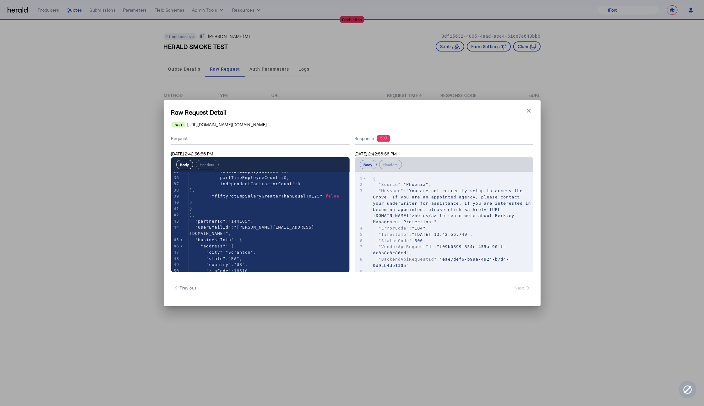
scroll to position [0, 0]
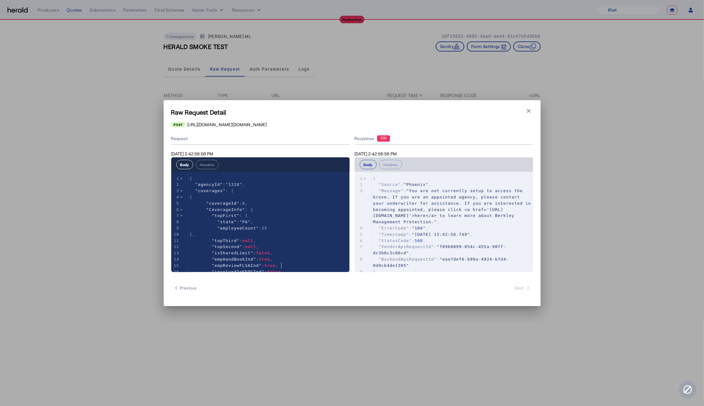
click at [482, 227] on pre ""ErrorCode" : "104" ," at bounding box center [452, 228] width 161 height 6
click at [528, 111] on icon "button" at bounding box center [529, 111] width 4 height 4
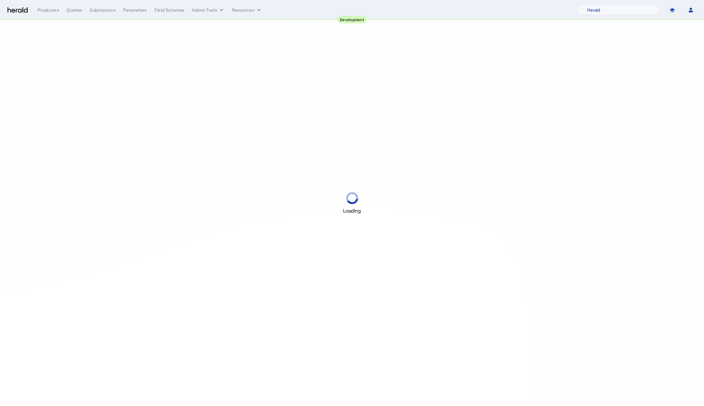
select select "pfm_2v8p_herald_api"
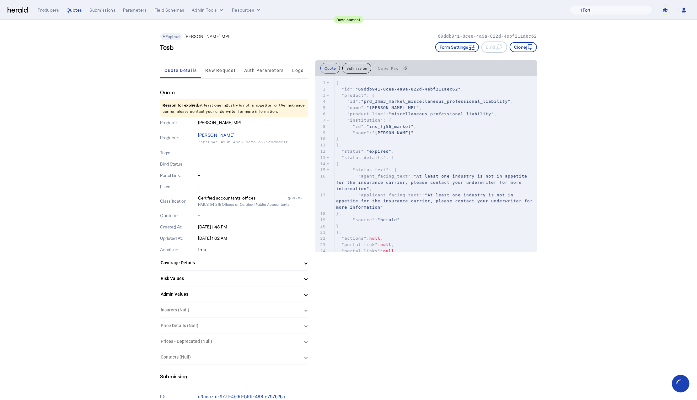
click at [528, 45] on button "Clone" at bounding box center [523, 47] width 27 height 10
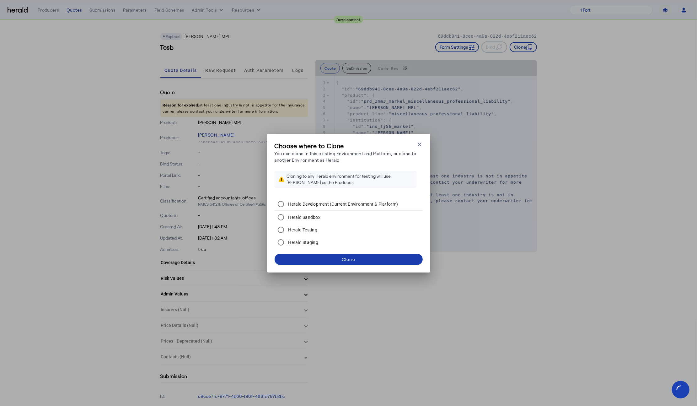
click at [332, 258] on span at bounding box center [349, 259] width 148 height 15
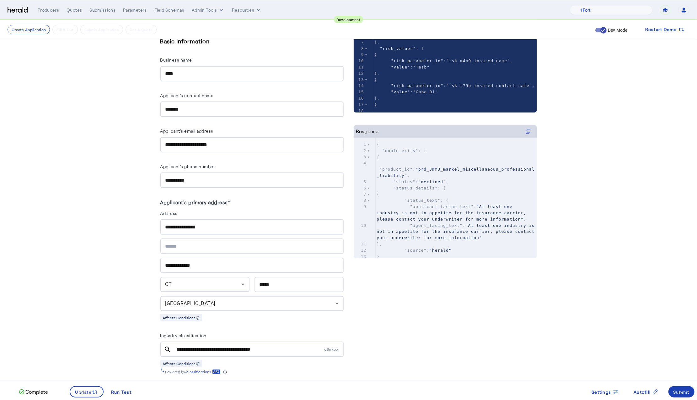
scroll to position [158, 0]
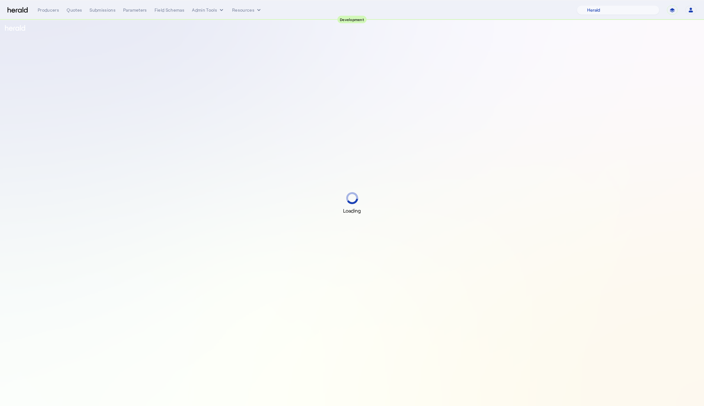
select select "pfm_2v8p_herald_api"
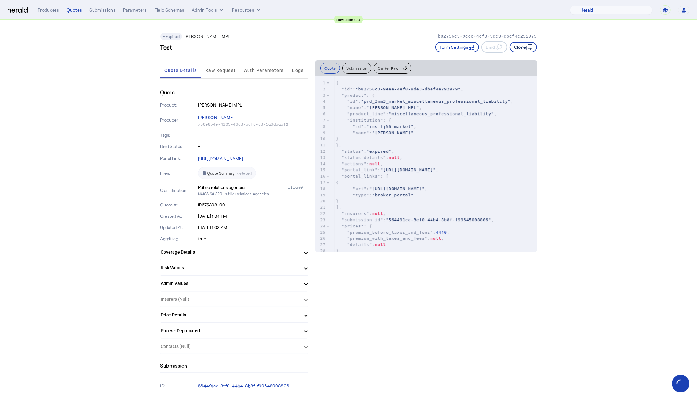
click at [521, 49] on button "Clone" at bounding box center [523, 47] width 27 height 10
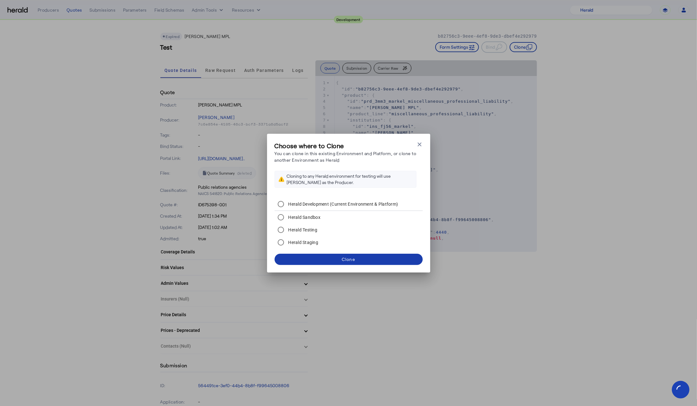
click at [334, 260] on span at bounding box center [349, 259] width 148 height 15
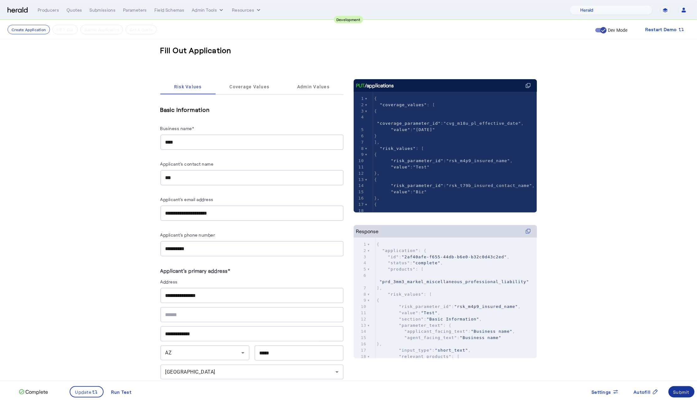
click at [687, 392] on div "Submit" at bounding box center [682, 391] width 16 height 7
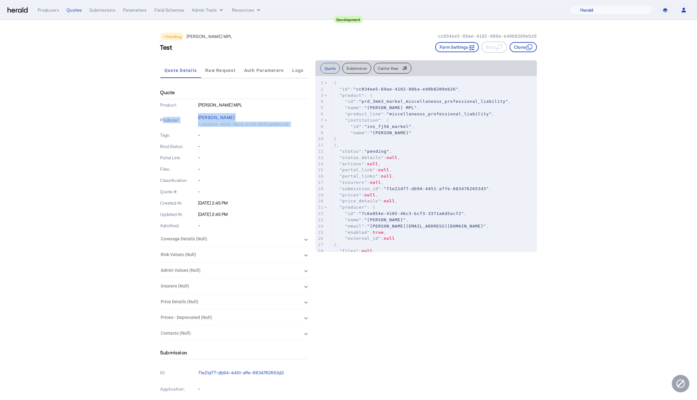
drag, startPoint x: 56, startPoint y: 129, endPoint x: 56, endPoint y: 121, distance: 8.5
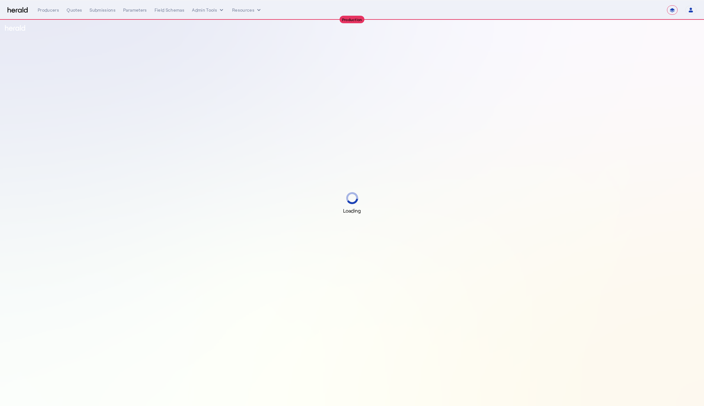
select select "**********"
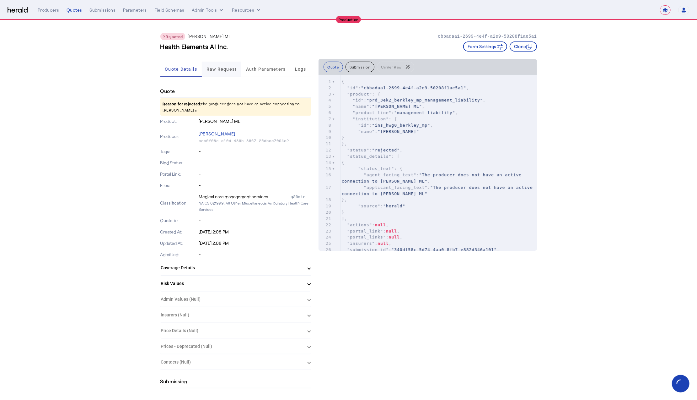
click at [223, 69] on span "Raw Request" at bounding box center [222, 69] width 30 height 4
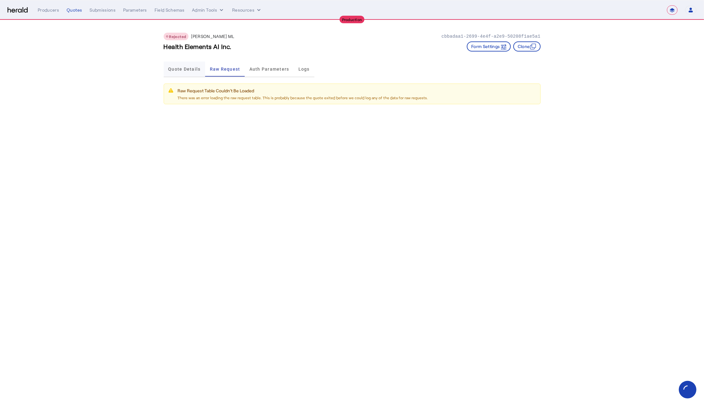
click at [179, 73] on span "Quote Details" at bounding box center [184, 69] width 32 height 15
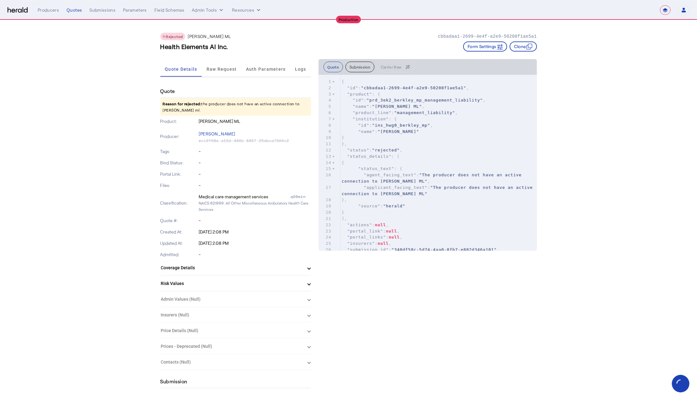
click at [216, 70] on span "Raw Request" at bounding box center [222, 69] width 30 height 4
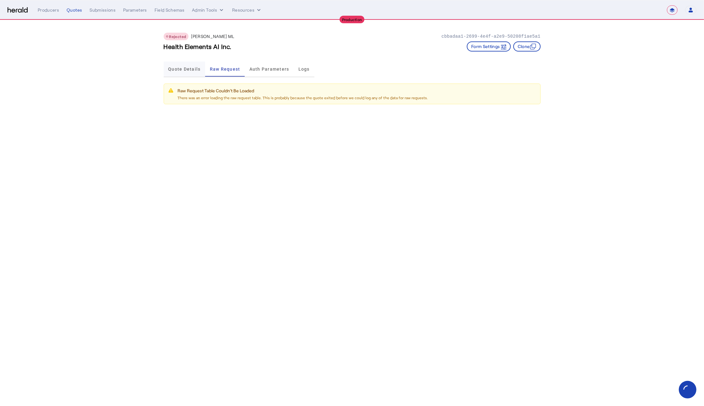
click at [185, 72] on span "Quote Details" at bounding box center [184, 69] width 32 height 15
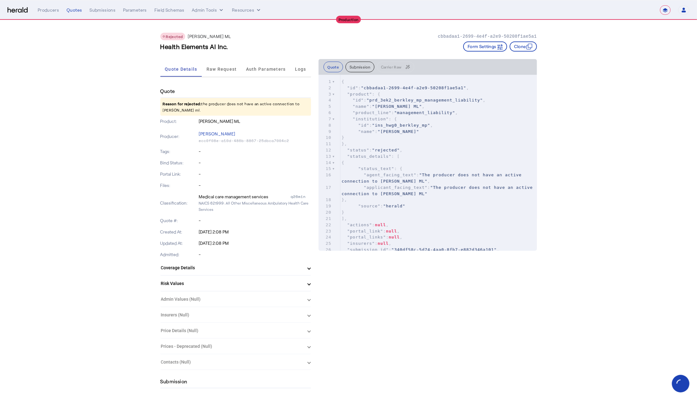
click at [408, 61] on div "Quote Submission Carrier Raw" at bounding box center [428, 67] width 219 height 16
click at [319, 40] on div "Rejected Berkley MP ML cbbadaa1-2699-4e4f-a2e9-50208f1ae5a1" at bounding box center [348, 37] width 377 height 8
drag, startPoint x: 61, startPoint y: 132, endPoint x: 64, endPoint y: 128, distance: 4.4
click at [526, 45] on button "Clone" at bounding box center [523, 46] width 27 height 10
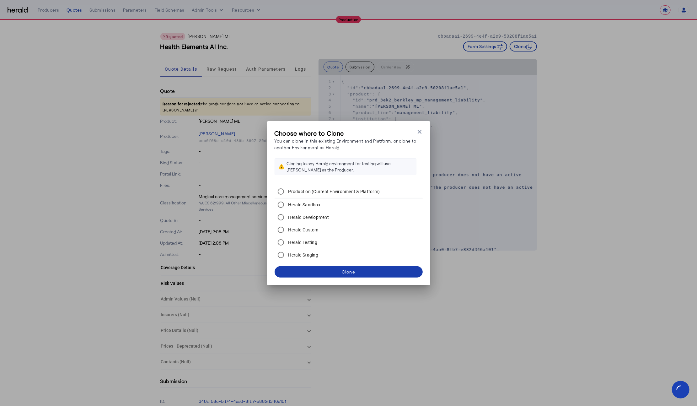
click at [355, 275] on span at bounding box center [349, 271] width 148 height 15
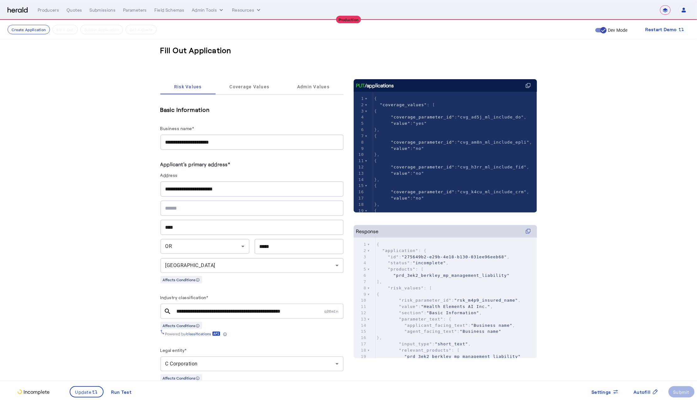
click at [167, 140] on div "**********" at bounding box center [251, 141] width 183 height 15
click at [169, 142] on input "**********" at bounding box center [251, 142] width 173 height 8
type input "**********"
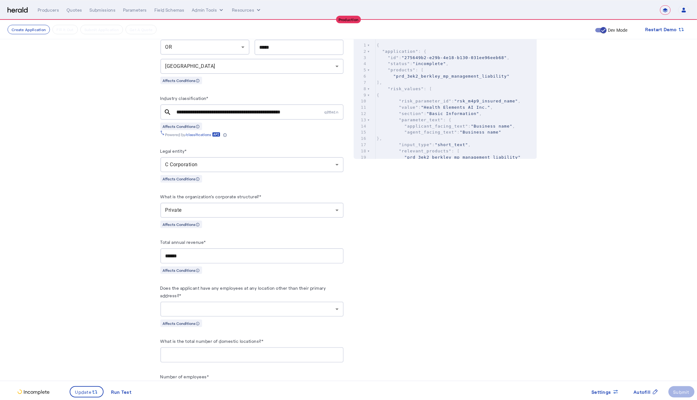
scroll to position [208, 0]
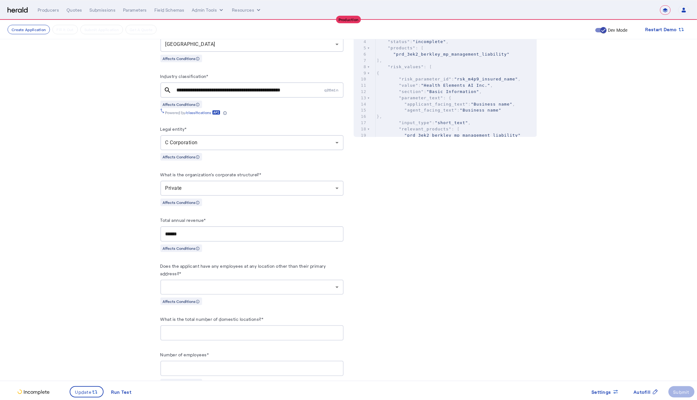
scroll to position [221, 0]
click at [220, 290] on div at bounding box center [250, 287] width 170 height 8
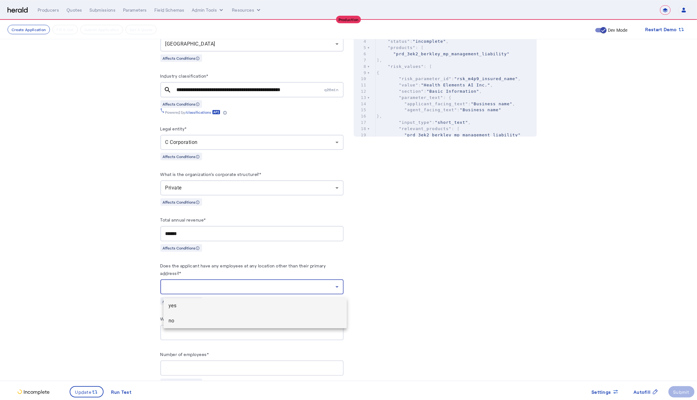
click at [205, 321] on span "no" at bounding box center [255, 321] width 173 height 8
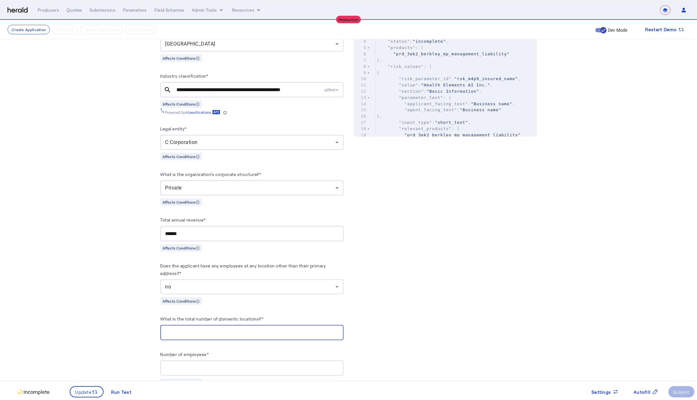
click at [239, 332] on input "What is the total number of domestic locations?*" at bounding box center [251, 333] width 173 height 8
type input "*"
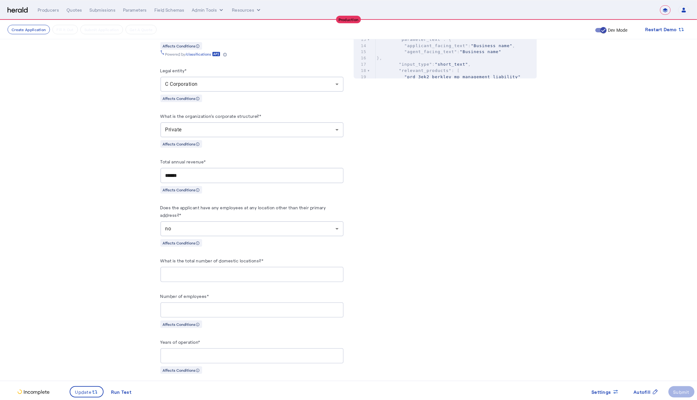
scroll to position [288, 0]
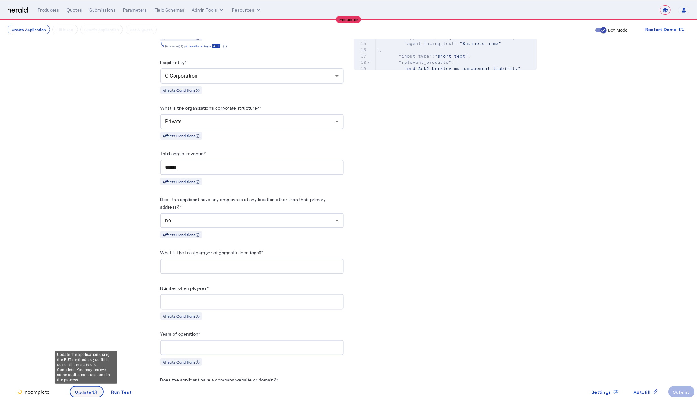
click at [85, 389] on span "Update" at bounding box center [83, 391] width 17 height 7
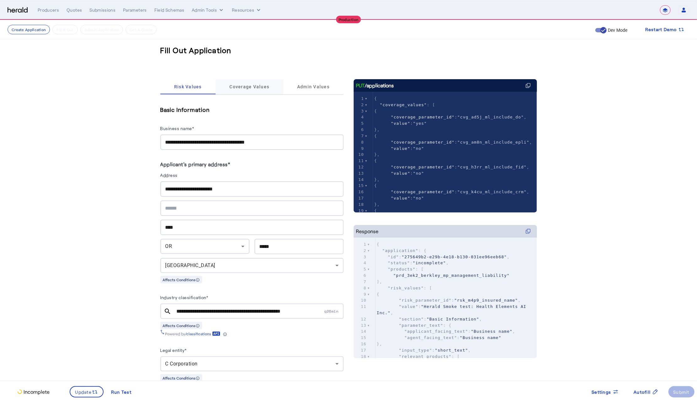
click at [245, 82] on span "Coverage Values" at bounding box center [250, 86] width 40 height 15
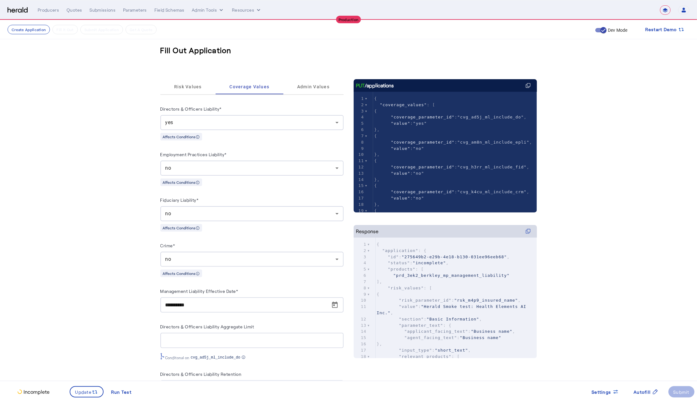
click at [183, 93] on span "Risk Values" at bounding box center [188, 86] width 28 height 15
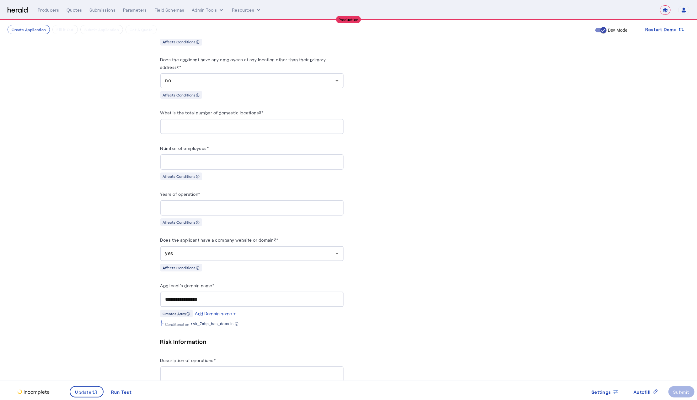
scroll to position [614, 0]
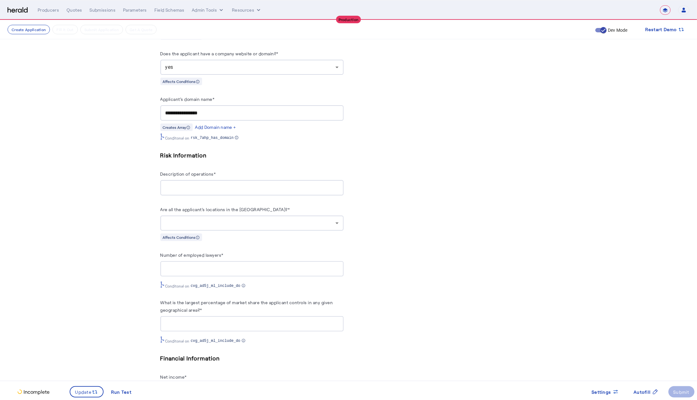
click at [192, 192] on input "Description of operations*" at bounding box center [251, 188] width 173 height 8
type input "**********"
click at [277, 227] on div at bounding box center [250, 223] width 170 height 8
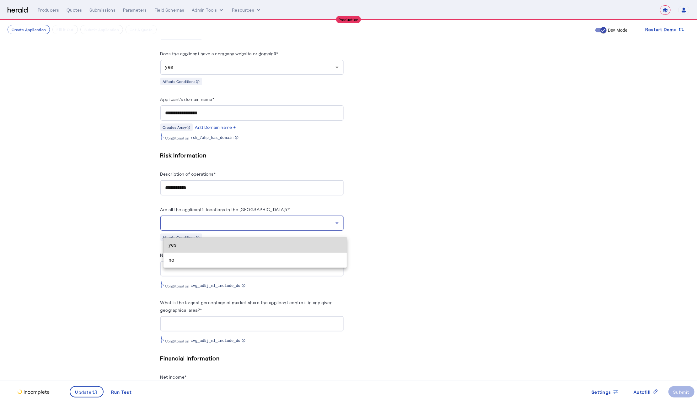
click at [204, 247] on span "yes" at bounding box center [255, 245] width 173 height 8
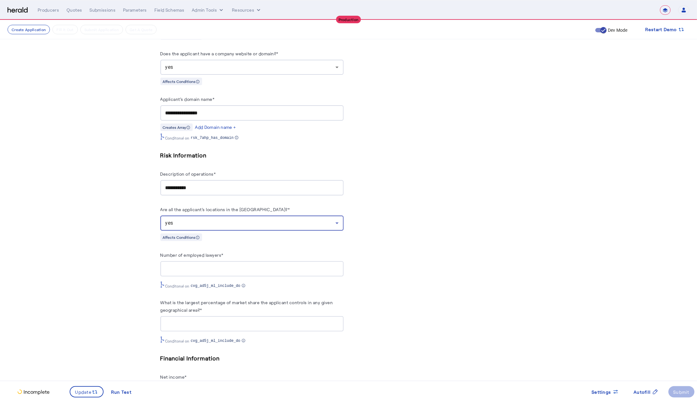
click at [415, 303] on div "PUT /applications xxxxxxxxxx 5 159 1 { 2 "coverage_values" : [ 3 { 4 "coverage_…" at bounding box center [445, 395] width 183 height 1858
click at [219, 273] on input "Number of employed lawyers*" at bounding box center [251, 269] width 173 height 8
type input "*"
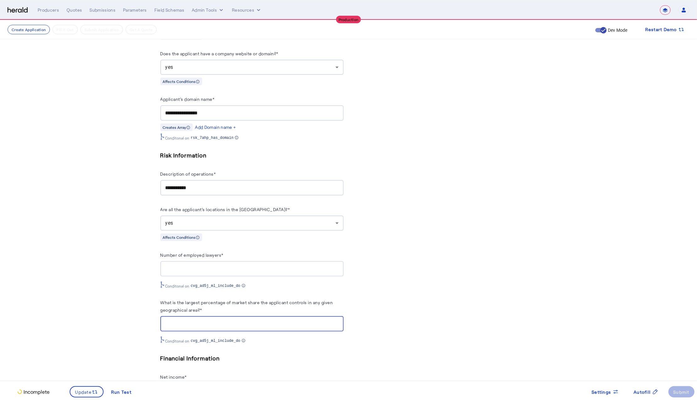
type input "*"
type input "*********"
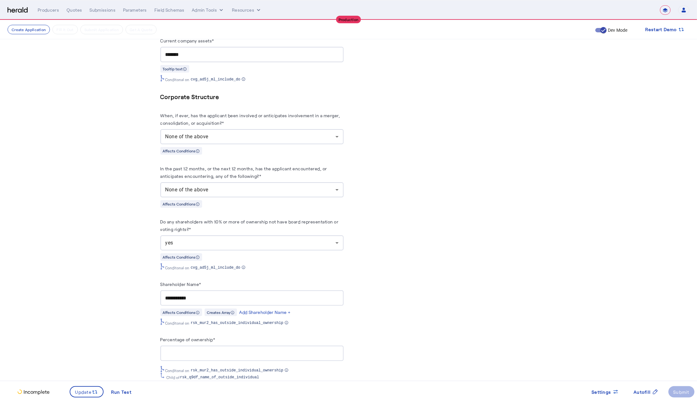
scroll to position [835, 0]
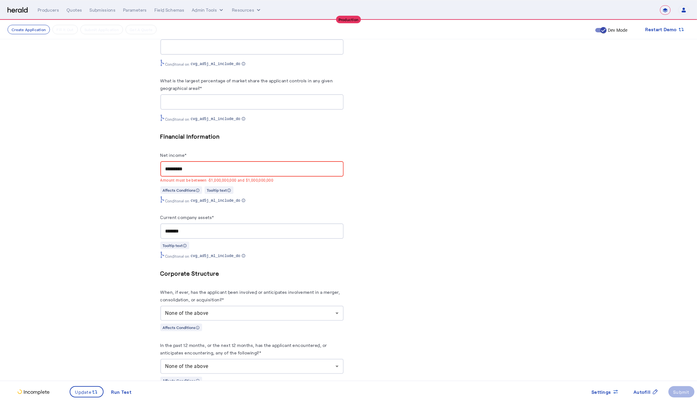
click at [122, 191] on fill-application-step "**********" at bounding box center [348, 159] width 697 height 1949
click at [189, 173] on input "*********" at bounding box center [251, 169] width 173 height 8
click at [215, 173] on input "*********" at bounding box center [251, 169] width 173 height 8
click at [401, 218] on div "PUT /applications xxxxxxxxxx 5 159 1 { 2 "coverage_values" : [ 3 { 4 "coverage_…" at bounding box center [445, 176] width 183 height 1865
click at [201, 173] on input "*********" at bounding box center [251, 169] width 173 height 8
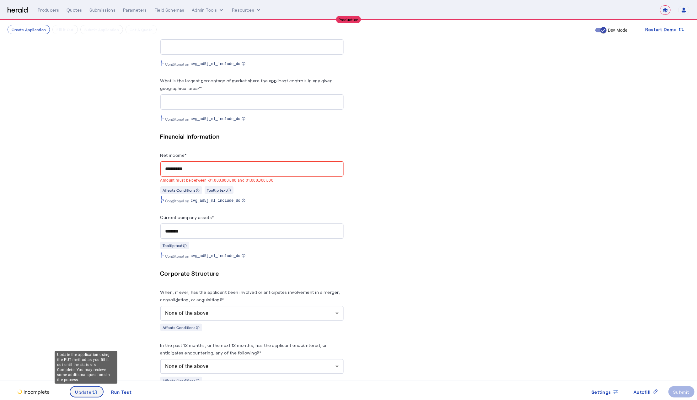
click at [92, 391] on icon at bounding box center [95, 392] width 6 height 6
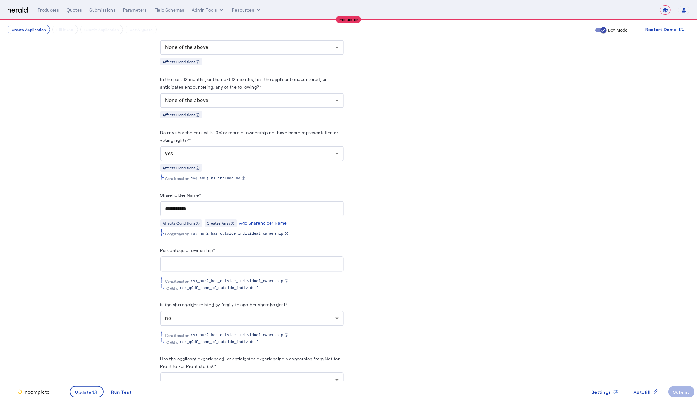
scroll to position [1102, 0]
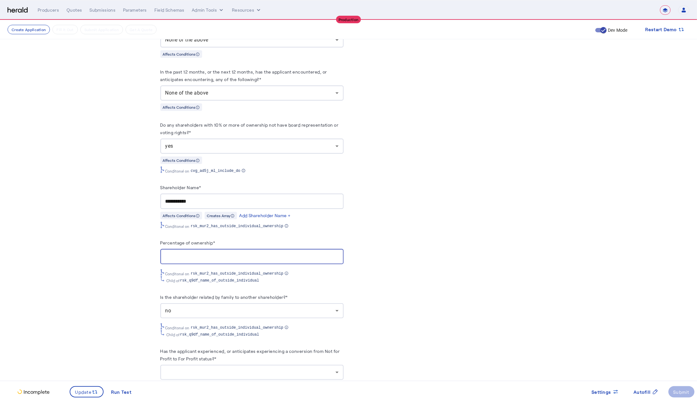
click at [188, 260] on input "Percentage of ownership*" at bounding box center [251, 257] width 173 height 8
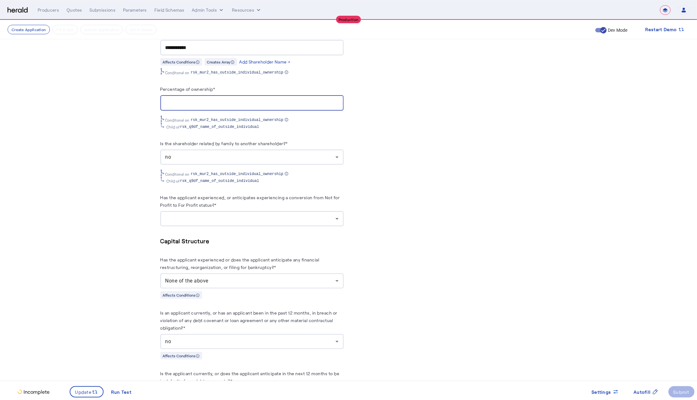
scroll to position [1262, 0]
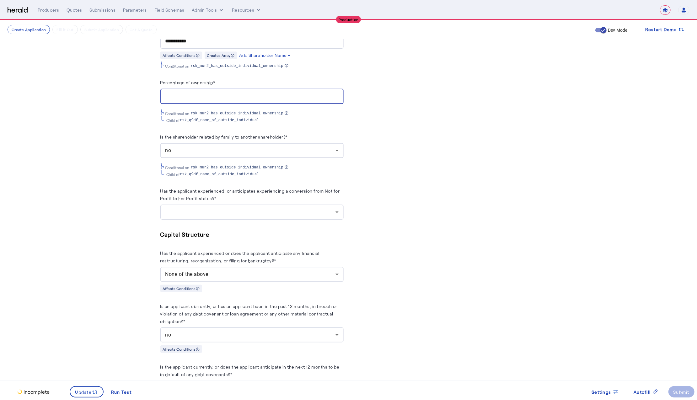
type input "**"
click at [250, 216] on div at bounding box center [250, 212] width 170 height 8
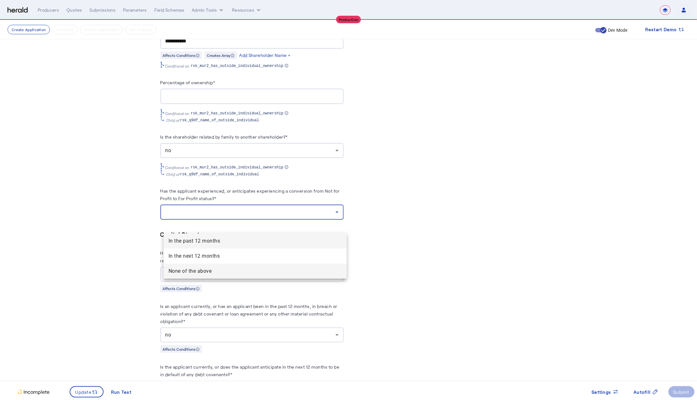
click at [211, 272] on span "None of the above" at bounding box center [255, 271] width 173 height 8
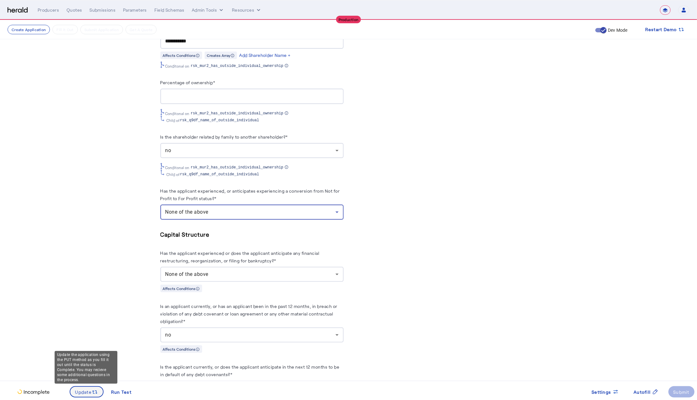
click at [79, 392] on span "Update" at bounding box center [83, 391] width 17 height 7
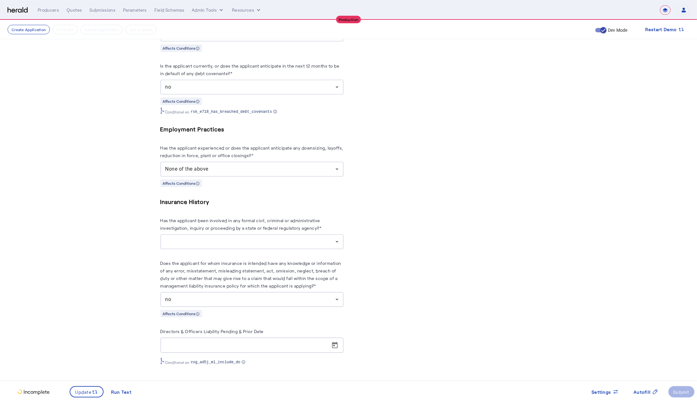
scroll to position [1583, 0]
click at [329, 242] on div at bounding box center [250, 242] width 170 height 8
click at [226, 274] on span "no" at bounding box center [255, 271] width 173 height 8
click at [88, 398] on span at bounding box center [86, 391] width 33 height 15
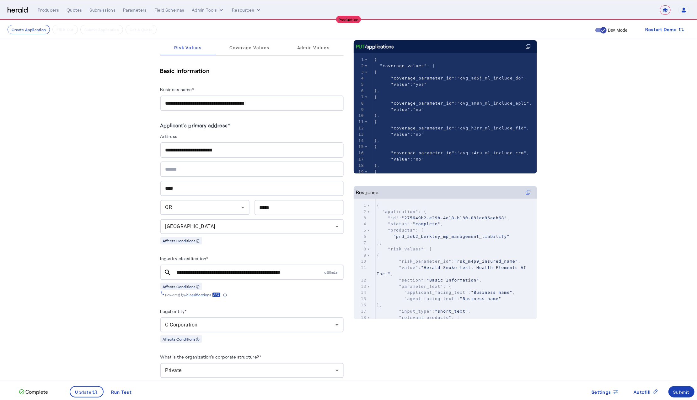
scroll to position [0, 0]
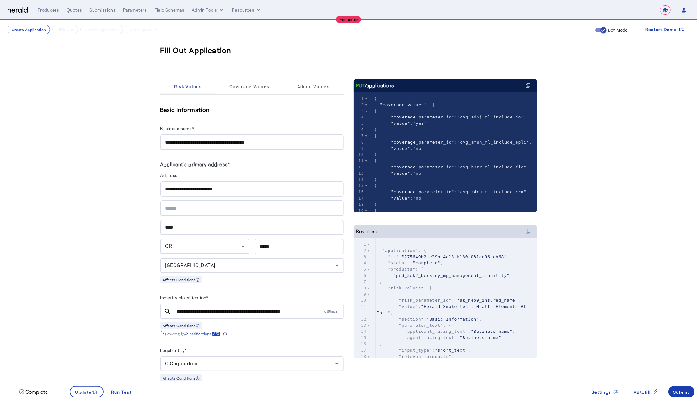
click at [684, 398] on span at bounding box center [682, 391] width 26 height 15
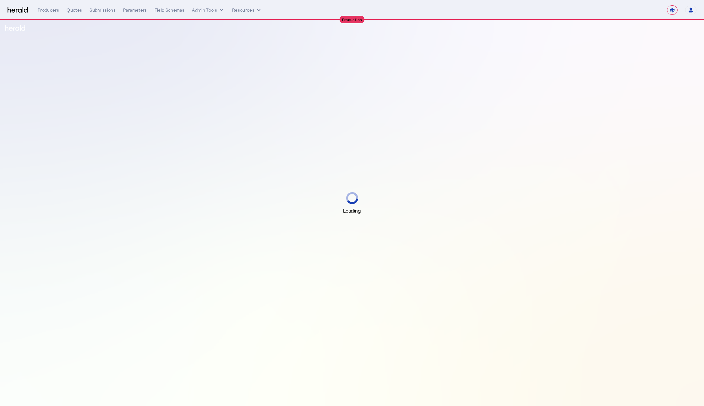
select select "**********"
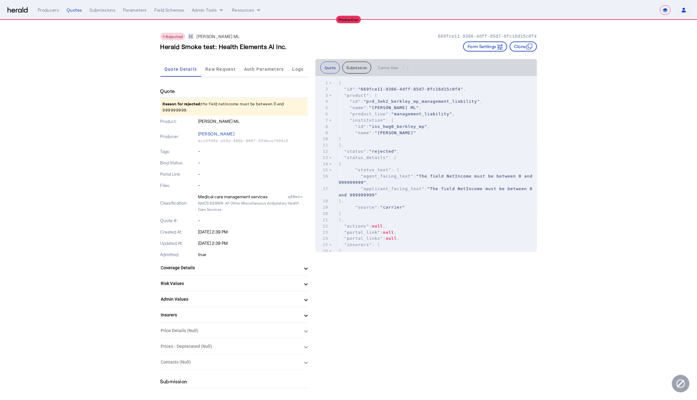
click at [206, 113] on p "Reason for rejected: the field netincome must be between 0 and 999999999." at bounding box center [234, 107] width 148 height 18
drag, startPoint x: 191, startPoint y: 110, endPoint x: 153, endPoint y: 101, distance: 39.4
click at [198, 110] on p "Reason for rejected: the field netincome must be between 0 and 999999999." at bounding box center [234, 107] width 148 height 18
click at [218, 73] on span "Raw Request" at bounding box center [220, 69] width 30 height 15
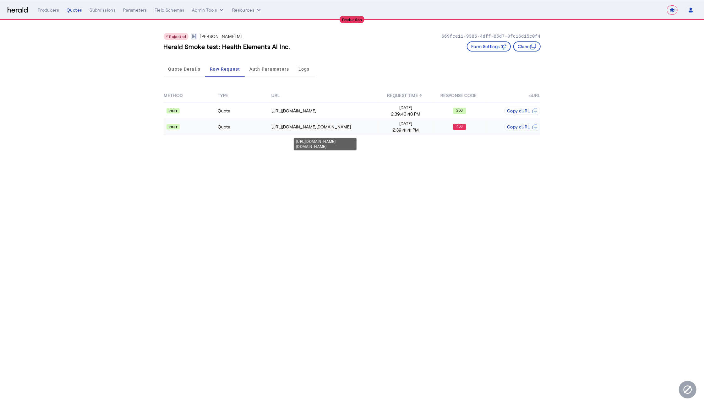
click at [352, 122] on td "[URL][DOMAIN_NAME][DOMAIN_NAME]" at bounding box center [325, 127] width 108 height 16
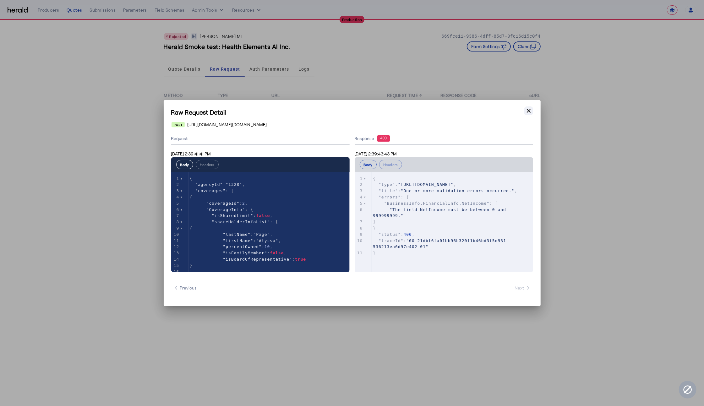
click at [532, 112] on button "Close modal" at bounding box center [528, 110] width 9 height 9
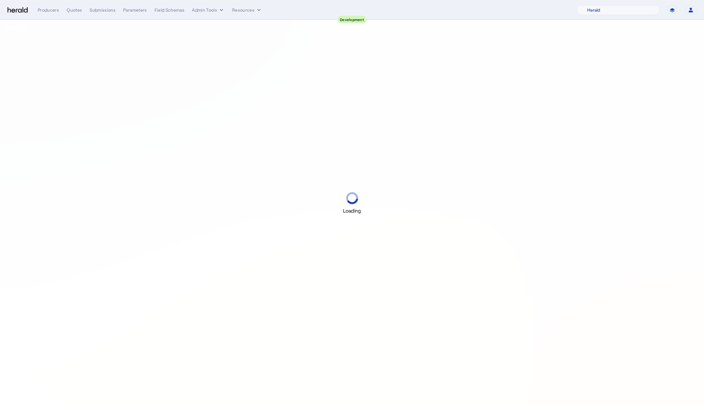
select select "pfm_2v8p_herald_api"
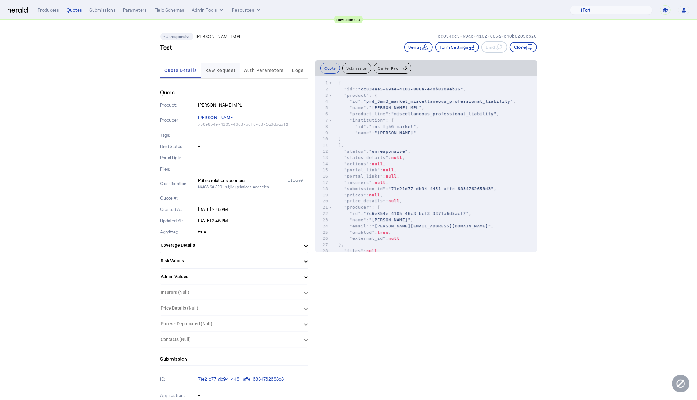
click at [220, 65] on span "Raw Request" at bounding box center [220, 70] width 30 height 15
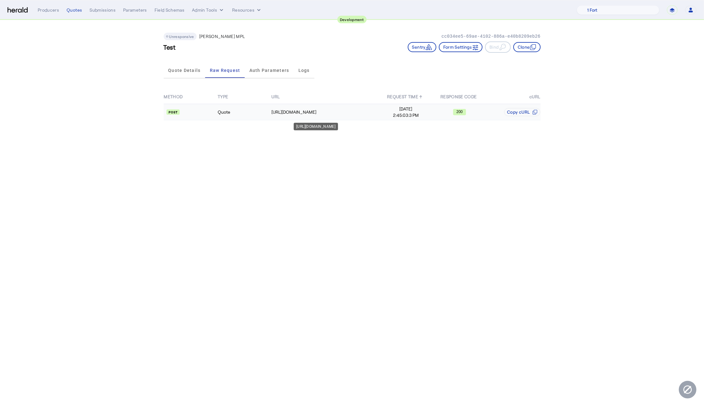
click at [351, 107] on td "[URL][DOMAIN_NAME]" at bounding box center [325, 112] width 108 height 16
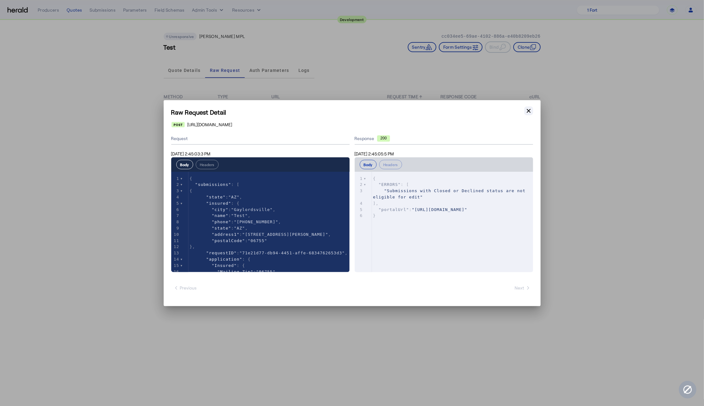
click at [530, 112] on icon "button" at bounding box center [529, 111] width 4 height 4
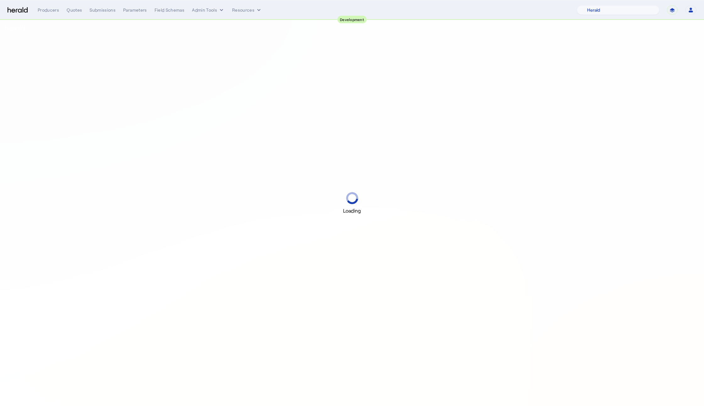
select select "pfm_2v8p_herald_api"
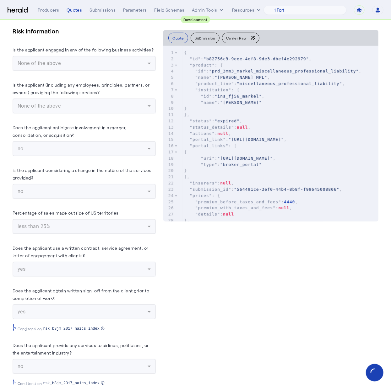
click at [198, 40] on button "Submission" at bounding box center [205, 38] width 29 height 11
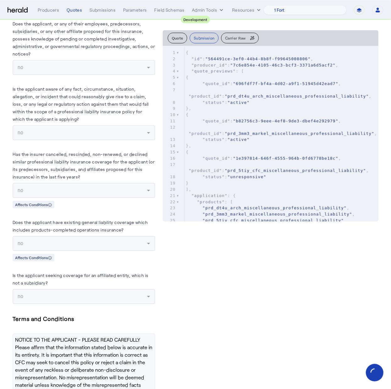
scroll to position [2032, 0]
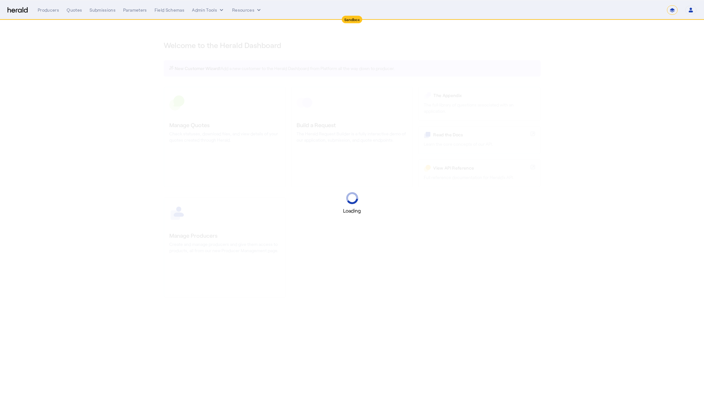
select select "*******"
select select "pfm_2v8p_herald_api"
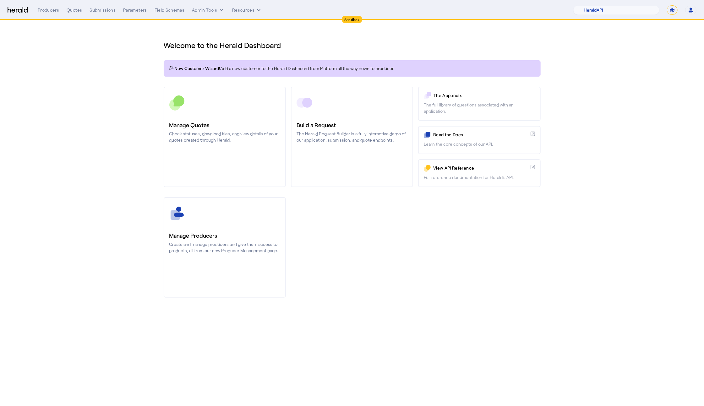
click at [387, 311] on body "Sandbox Menu Producers Quotes Submissions Parameters Field Schemas Admin Tools …" at bounding box center [352, 203] width 704 height 406
click at [668, 14] on select "**********" at bounding box center [672, 9] width 11 height 9
select select "**********"
click at [667, 5] on select "**********" at bounding box center [672, 9] width 11 height 9
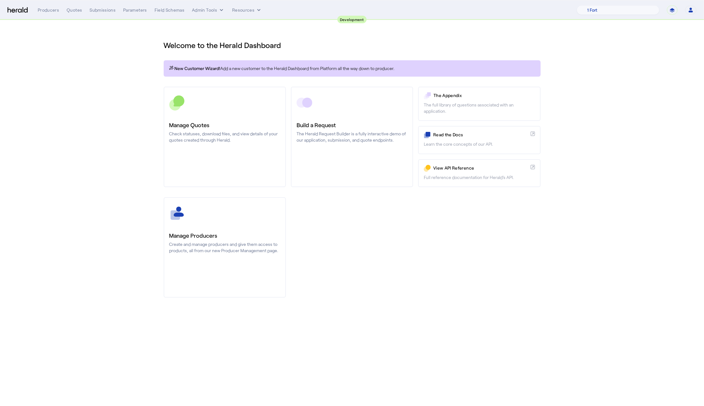
click at [377, 220] on div "Manage Producers Create and manage producers and give them access to products, …" at bounding box center [352, 247] width 377 height 100
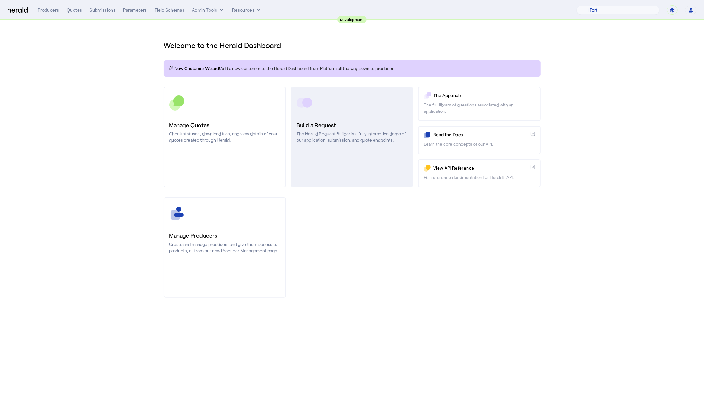
click at [352, 172] on link "Build a Request The Herald Request Builder is a fully interactive demo of our a…" at bounding box center [352, 137] width 122 height 100
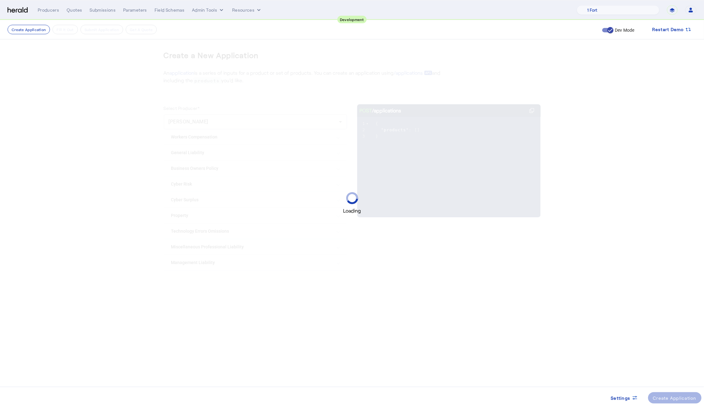
click at [247, 269] on div "Loading" at bounding box center [352, 203] width 704 height 406
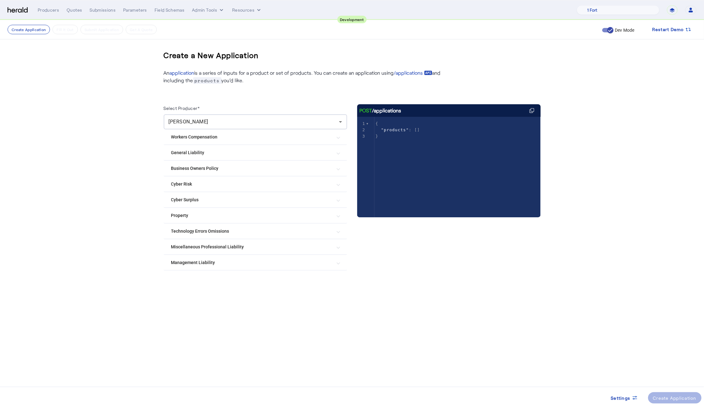
click at [221, 267] on mat-expansion-panel-header "Management Liability" at bounding box center [255, 262] width 183 height 15
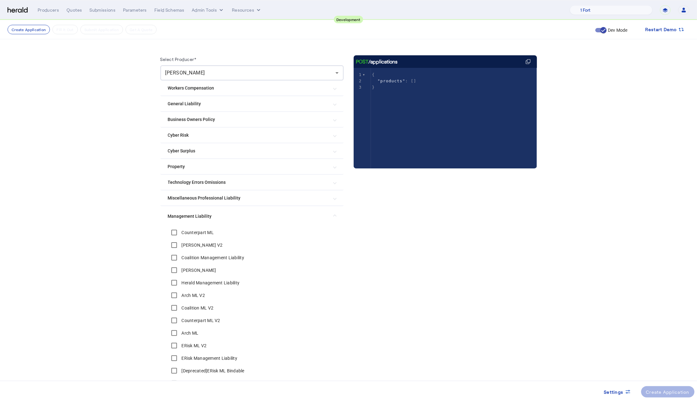
scroll to position [191, 0]
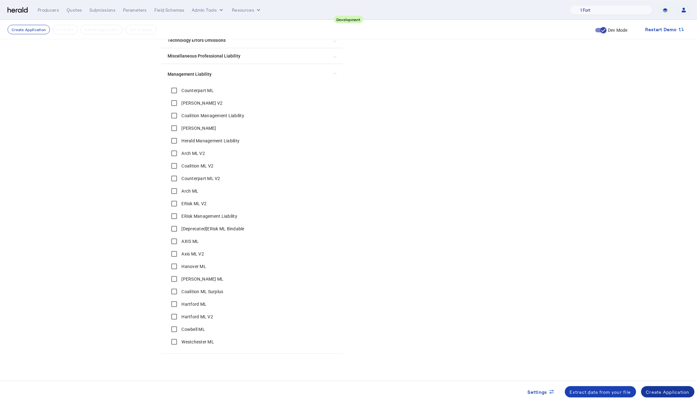
click at [678, 395] on span at bounding box center [669, 391] width 54 height 15
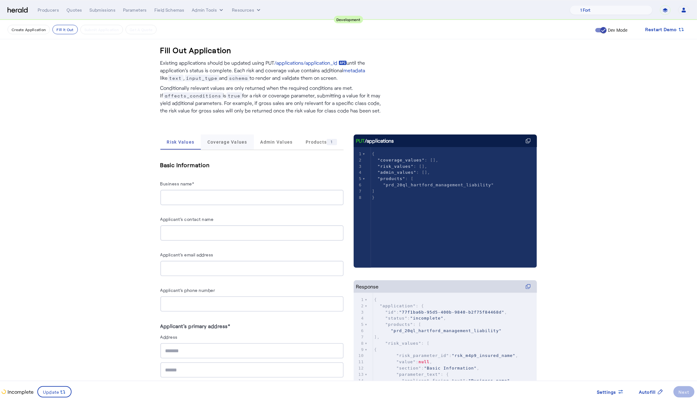
click at [235, 149] on span "Coverage Values" at bounding box center [228, 141] width 40 height 15
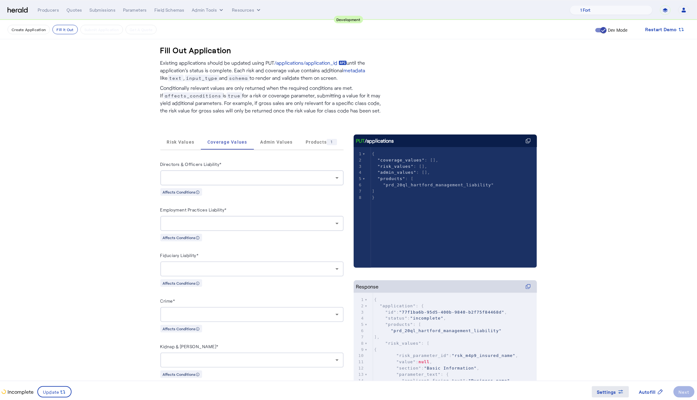
click at [618, 388] on icon at bounding box center [621, 391] width 6 height 6
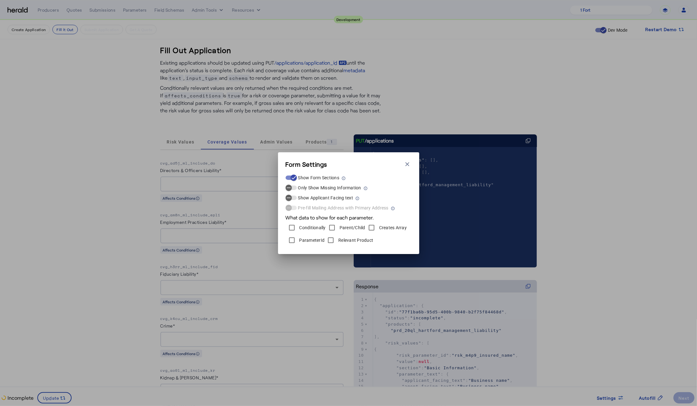
click at [405, 158] on div "Form Settings Close modal Show Form Sections Only Show Missing Information Show…" at bounding box center [348, 203] width 141 height 102
click at [405, 161] on icon "button" at bounding box center [407, 164] width 6 height 6
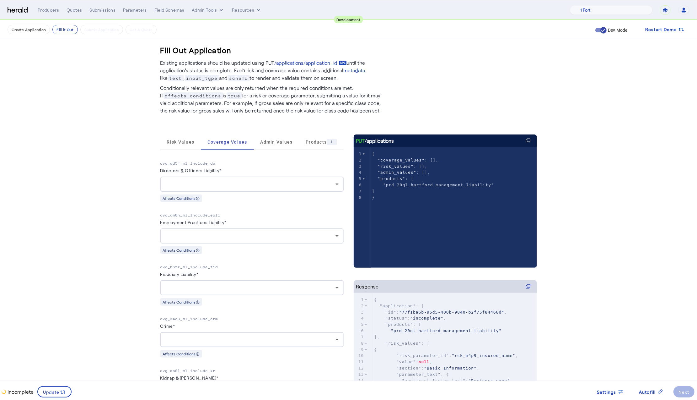
click at [205, 165] on p "cvg_ad5j_ml_include_do" at bounding box center [251, 163] width 183 height 6
copy p "cvg_ad5j_ml_include_do"
click at [216, 215] on p "cvg_am8n_ml_include_epli" at bounding box center [251, 215] width 183 height 6
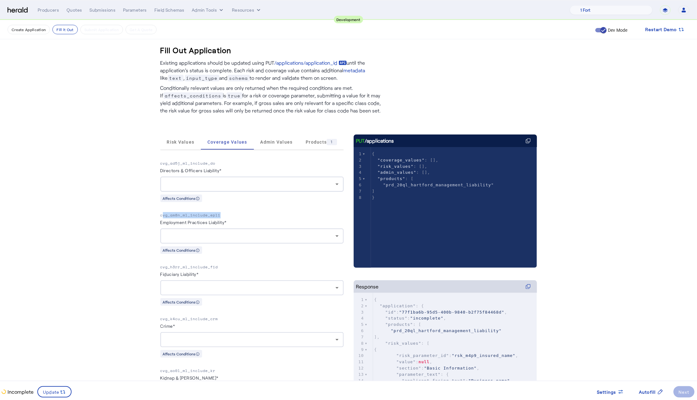
click at [216, 215] on p "cvg_am8n_ml_include_epli" at bounding box center [251, 215] width 183 height 6
copy p "cvg_am8n_ml_include_epli"
click at [196, 266] on p "cvg_h3rr_ml_include_fid" at bounding box center [251, 267] width 183 height 6
copy p "cvg_h3rr_ml_include_fid"
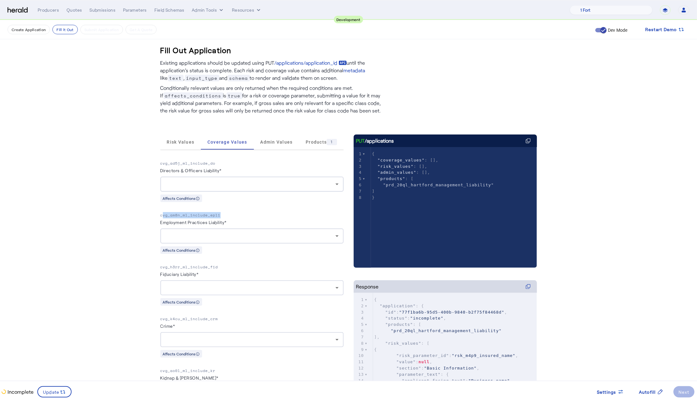
click at [113, 239] on fill-application-step "Create Application Fill it Out Submit Application Get A Quote Dev Mode Restart …" at bounding box center [348, 253] width 697 height 466
click at [207, 320] on p "cvg_k4cu_ml_include_crm" at bounding box center [251, 319] width 183 height 6
copy p "cvg_k4cu_ml_include_crm"
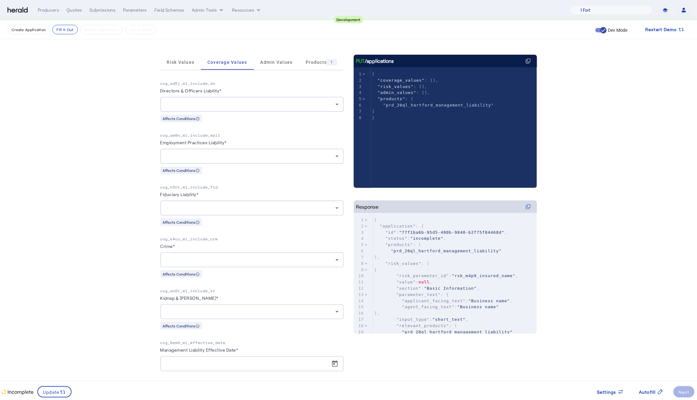
scroll to position [90, 0]
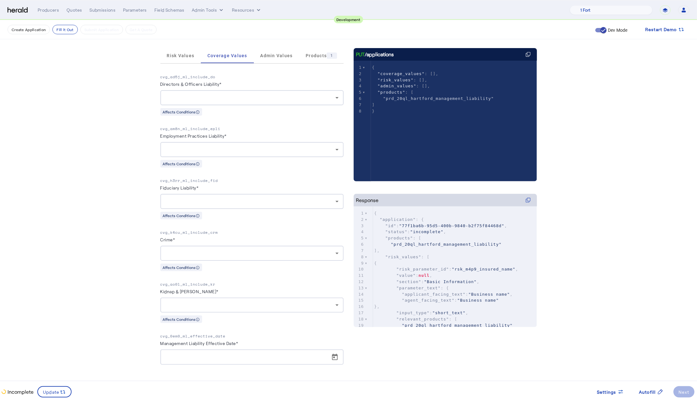
click at [209, 282] on p "cvg_ao0l_ml_include_kr" at bounding box center [251, 284] width 183 height 6
copy p "cvg_ao0l_ml_include_kr"
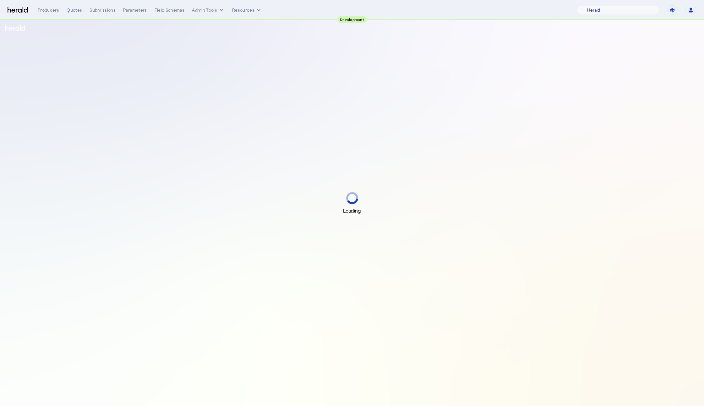
select select "pfm_2v8p_herald_api"
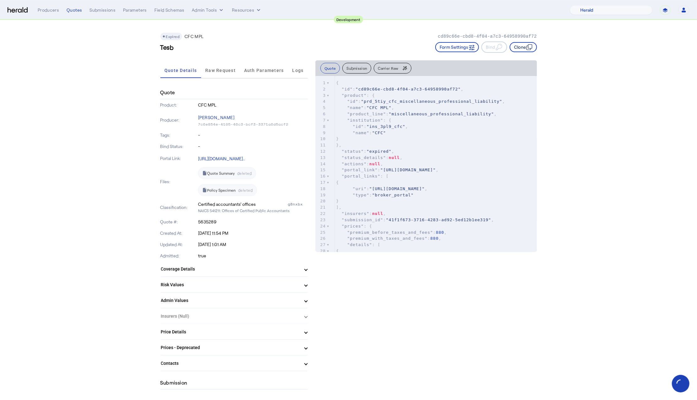
click at [529, 50] on button "Clone" at bounding box center [523, 47] width 27 height 10
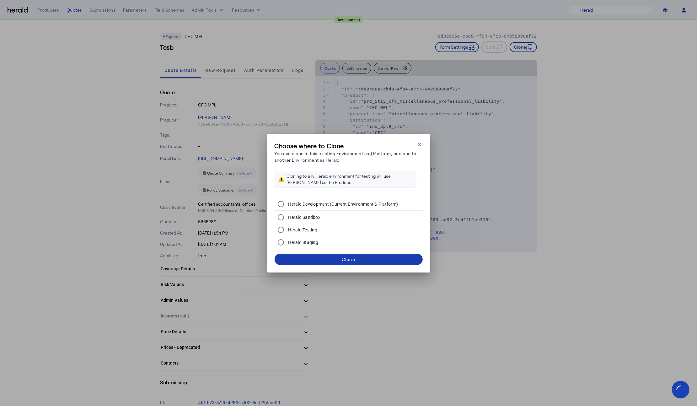
click at [379, 262] on span at bounding box center [349, 259] width 148 height 15
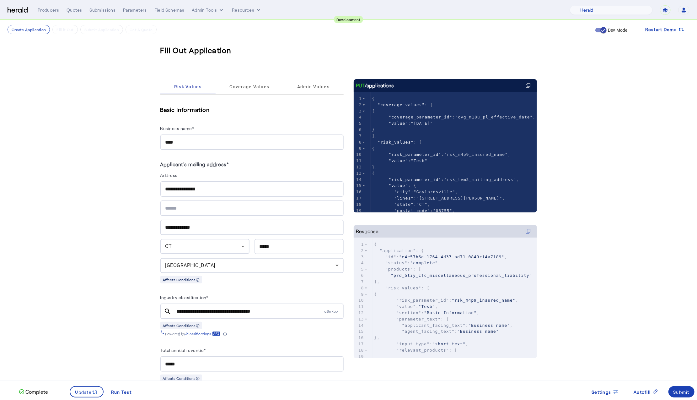
click at [183, 146] on div "****" at bounding box center [251, 141] width 173 height 15
drag, startPoint x: 186, startPoint y: 144, endPoint x: 100, endPoint y: 137, distance: 85.7
type input "**********"
drag, startPoint x: 200, startPoint y: 184, endPoint x: 110, endPoint y: 183, distance: 90.1
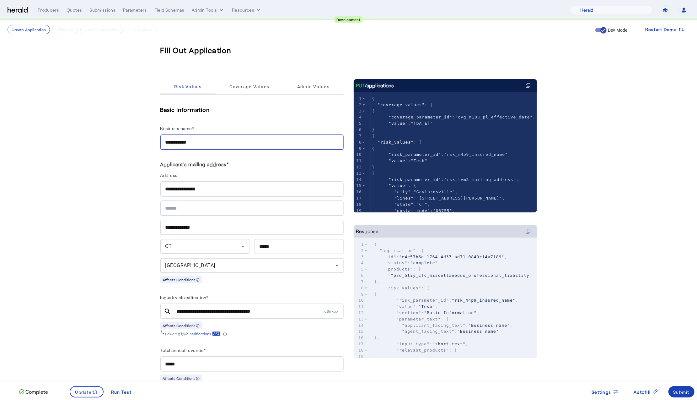
click at [168, 184] on div "**********" at bounding box center [251, 188] width 173 height 15
type input "**********"
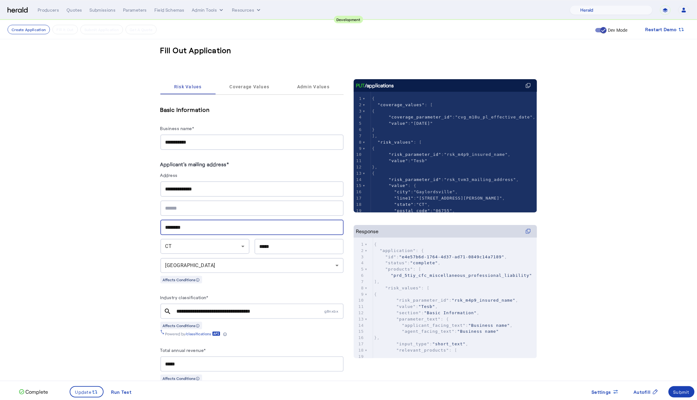
type input "********"
type input "*****"
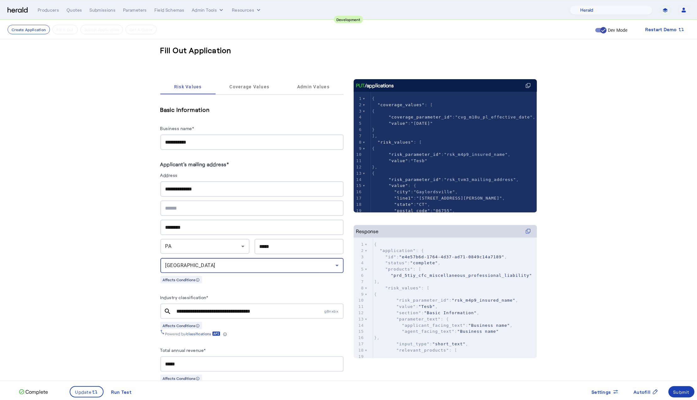
click at [90, 388] on span at bounding box center [86, 391] width 33 height 15
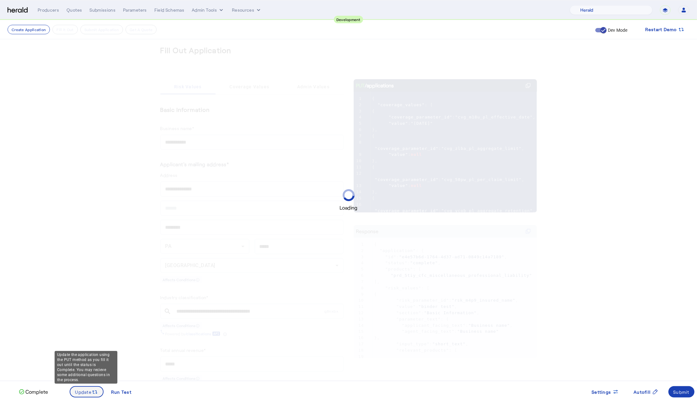
click at [86, 394] on span "Update" at bounding box center [83, 391] width 17 height 7
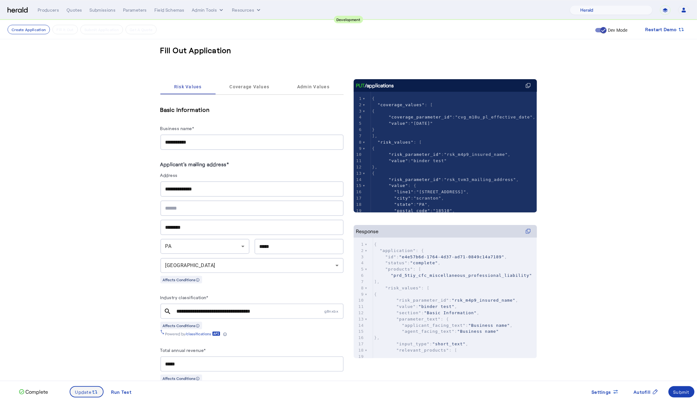
click at [71, 391] on span at bounding box center [86, 391] width 33 height 15
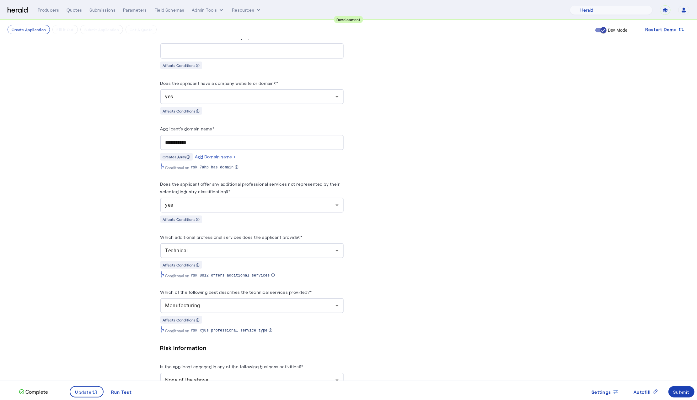
click at [231, 97] on div "yes" at bounding box center [250, 97] width 170 height 8
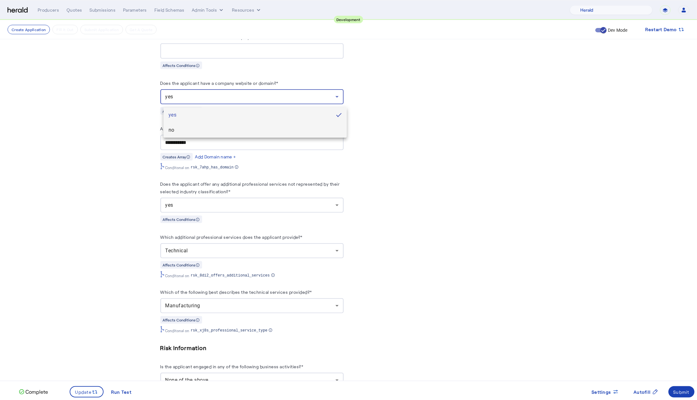
click at [201, 130] on span "no" at bounding box center [255, 130] width 173 height 8
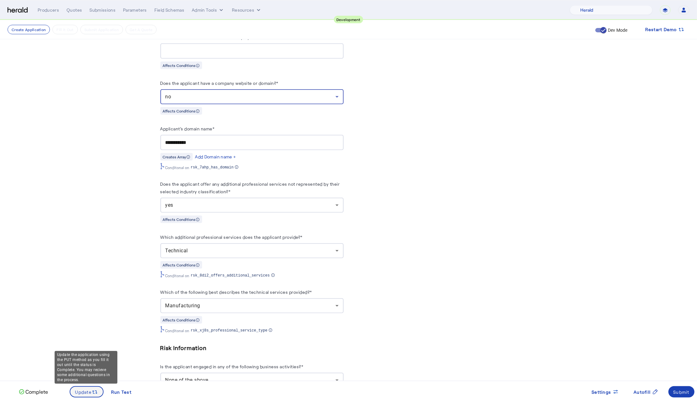
click at [85, 390] on span "Update" at bounding box center [83, 391] width 17 height 7
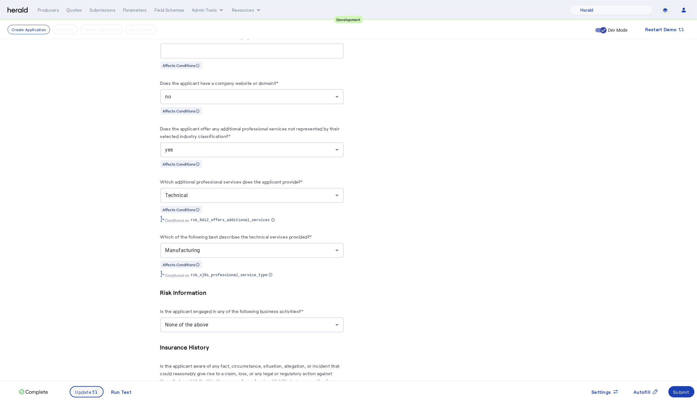
scroll to position [0, 0]
click at [94, 297] on fill-application-step "**********" at bounding box center [348, 91] width 697 height 950
click at [680, 389] on div "Submit" at bounding box center [682, 391] width 16 height 7
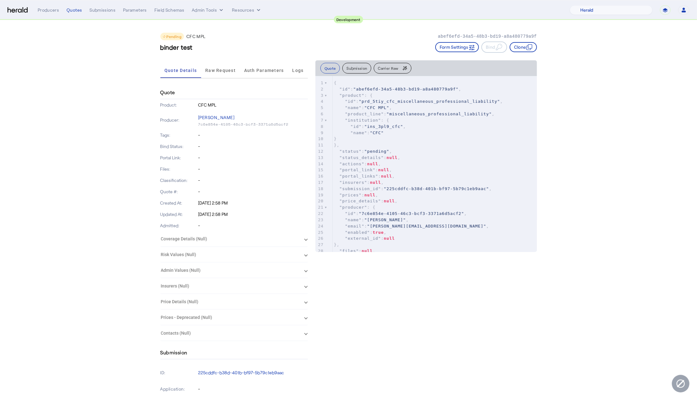
drag, startPoint x: 64, startPoint y: 69, endPoint x: 52, endPoint y: 54, distance: 18.7
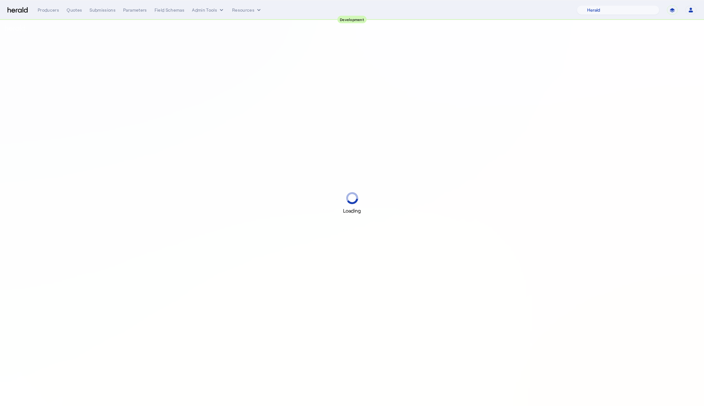
select select "pfm_2v8p_herald_api"
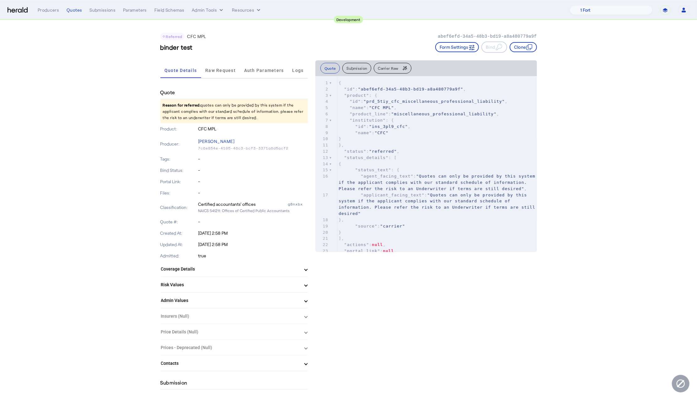
click at [228, 77] on span "Raw Request" at bounding box center [220, 70] width 30 height 15
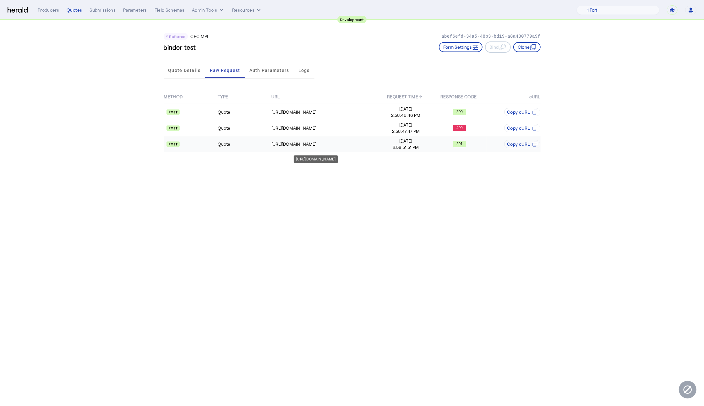
click at [372, 142] on div "[URL][DOMAIN_NAME]" at bounding box center [324, 144] width 107 height 6
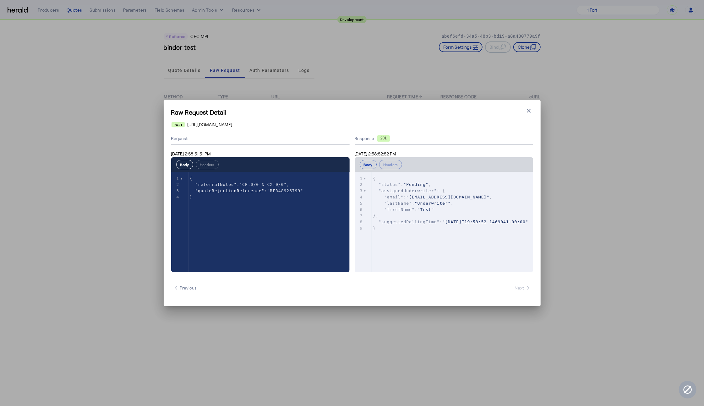
click at [456, 225] on pre ""suggestedPollingTime" : "[DATE]T19:58:52.1469041+00:00"" at bounding box center [455, 222] width 167 height 6
click at [529, 111] on icon "button" at bounding box center [528, 111] width 6 height 6
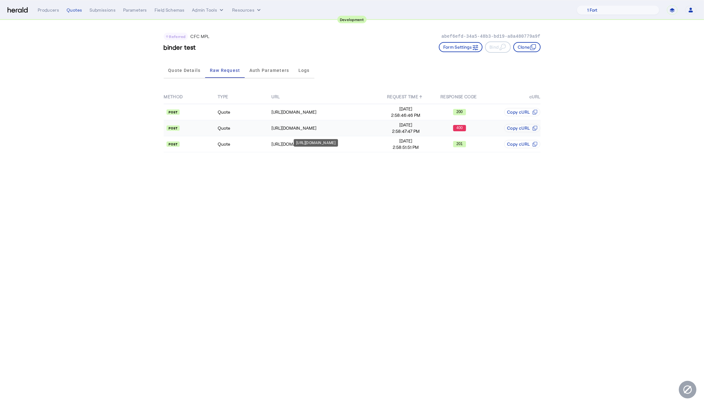
click at [302, 130] on div "[URL][DOMAIN_NAME]" at bounding box center [324, 128] width 107 height 6
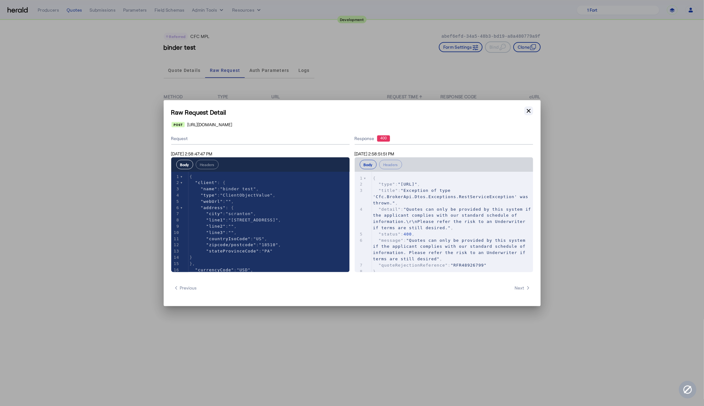
click at [525, 110] on icon "button" at bounding box center [528, 111] width 6 height 6
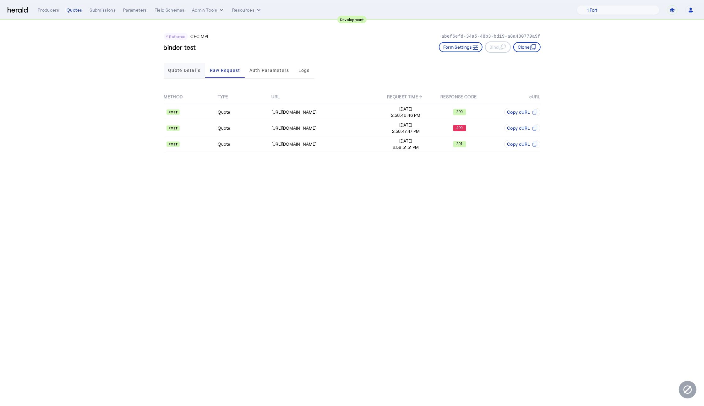
click at [177, 73] on span "Quote Details" at bounding box center [184, 70] width 32 height 15
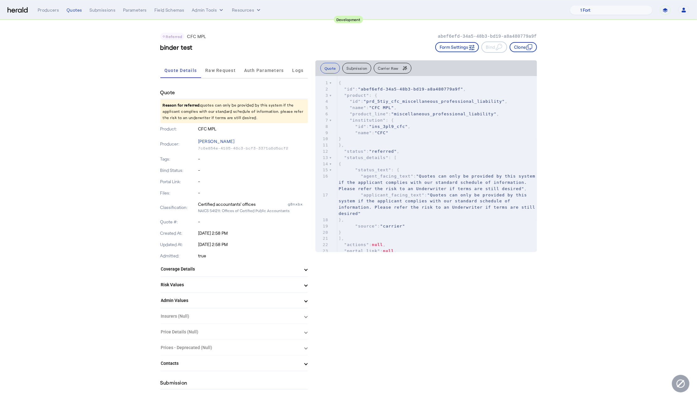
click at [533, 53] on div "Referred CFC MPL abef6efd-34a5-48b3-bd19-a8a480779a9f binder test Form Settings…" at bounding box center [348, 40] width 377 height 40
click at [533, 47] on icon "button" at bounding box center [530, 47] width 6 height 6
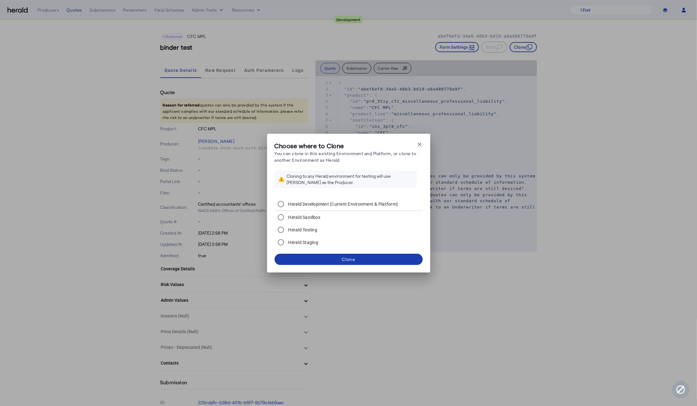
click at [382, 266] on span at bounding box center [349, 259] width 148 height 15
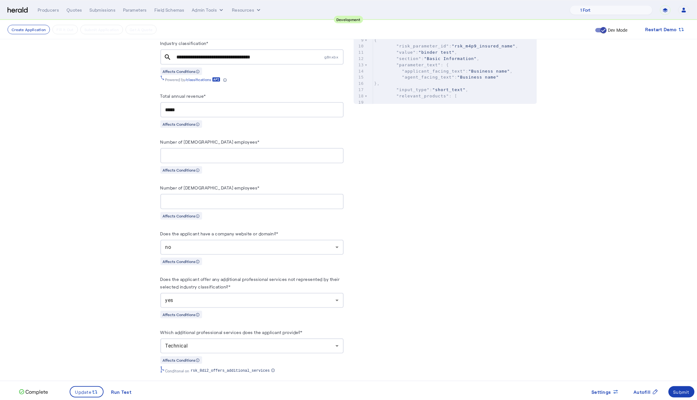
click at [228, 254] on div "no" at bounding box center [251, 247] width 173 height 15
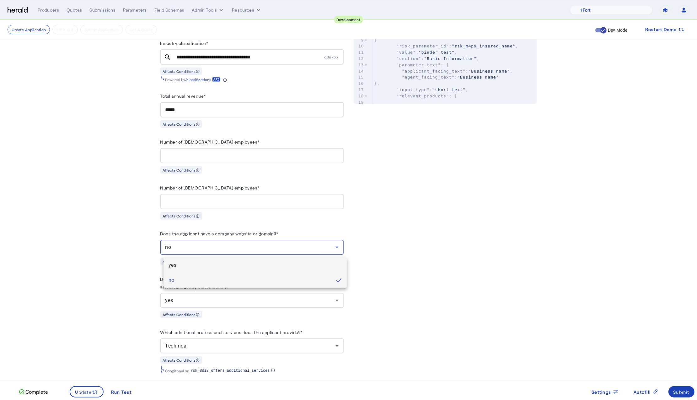
click at [206, 265] on span "yes" at bounding box center [255, 265] width 173 height 8
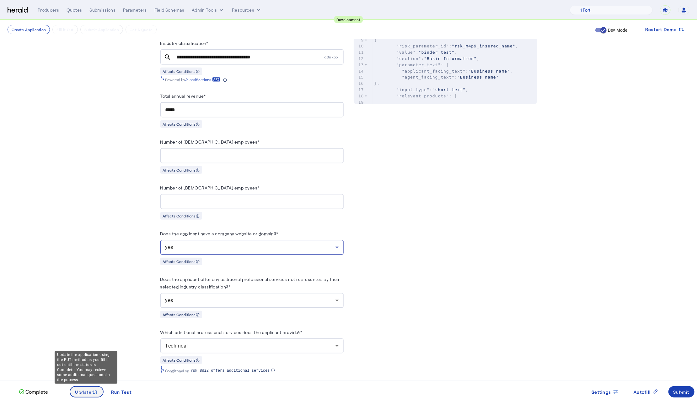
click at [90, 391] on span "Update" at bounding box center [83, 391] width 17 height 7
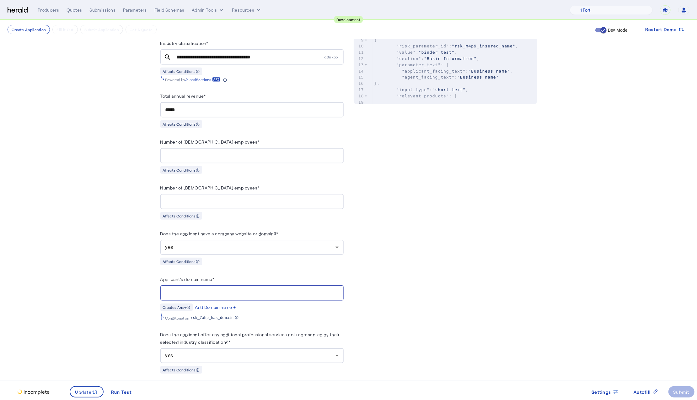
click at [215, 297] on input "Applicant's domain name*" at bounding box center [251, 293] width 173 height 8
type input "**********"
click at [75, 397] on span at bounding box center [86, 391] width 33 height 15
click at [681, 389] on div "Submit" at bounding box center [682, 391] width 16 height 7
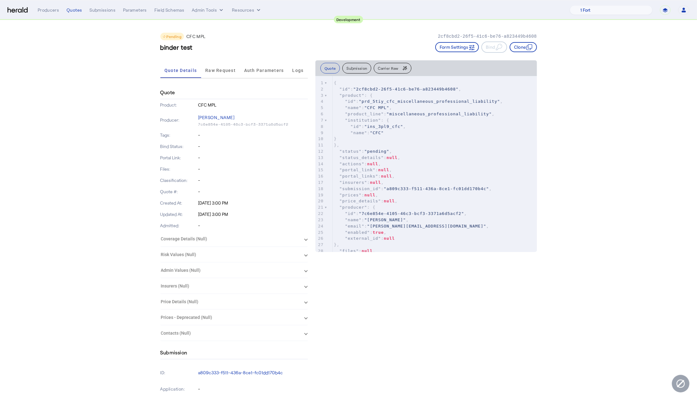
drag, startPoint x: 121, startPoint y: 53, endPoint x: 93, endPoint y: 22, distance: 41.4
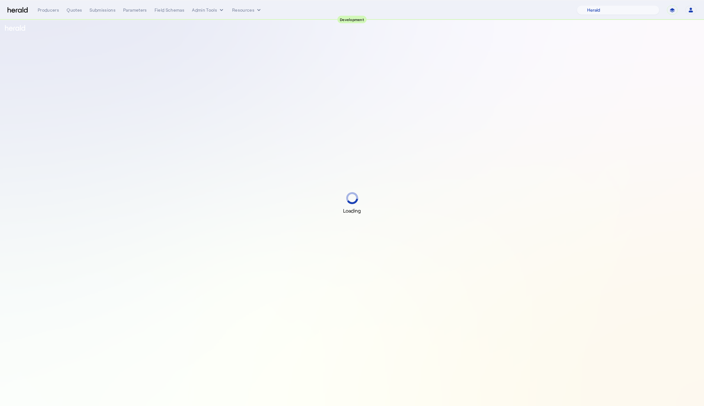
select select "pfm_2v8p_herald_api"
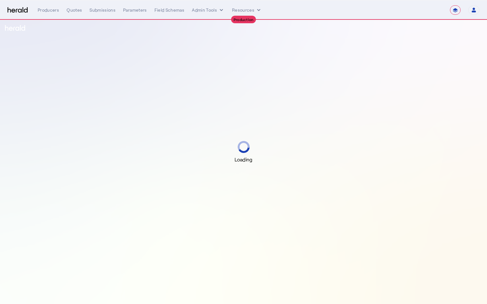
select select "**********"
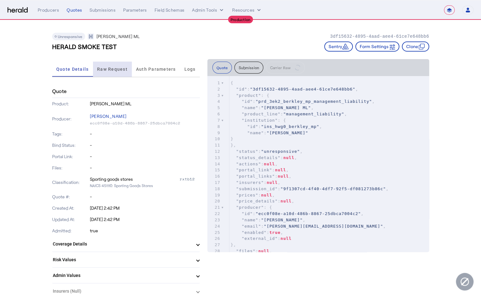
click at [111, 69] on span "Raw Request" at bounding box center [112, 69] width 30 height 4
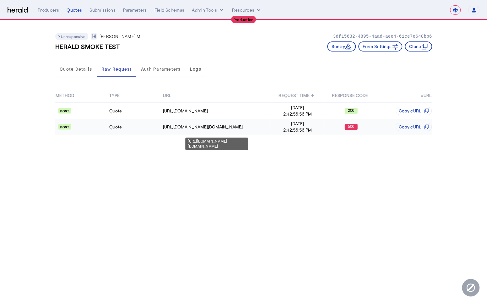
click at [248, 128] on div "[URL][DOMAIN_NAME][DOMAIN_NAME]" at bounding box center [216, 127] width 107 height 6
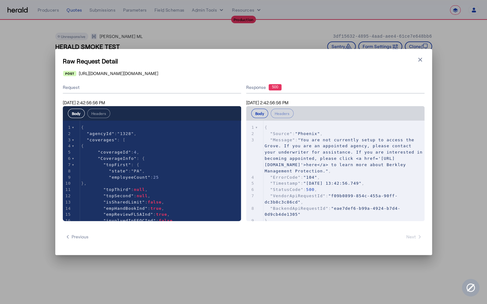
scroll to position [6, 0]
type textarea "**********"
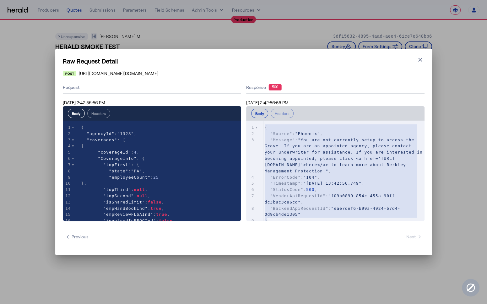
drag, startPoint x: 281, startPoint y: 213, endPoint x: 255, endPoint y: 61, distance: 153.5
click at [0, 0] on carrier-raw-request-dialog "Raw Request Detail Close modal https://api.wrberkley.com/t/bmp.wrbc/partner-api…" at bounding box center [0, 0] width 0 height 0
click at [352, 26] on div "Raw Request Detail Close modal https://api.wrberkley.com/t/bmp.wrbc/partner-api…" at bounding box center [243, 152] width 487 height 304
type textarea "****"
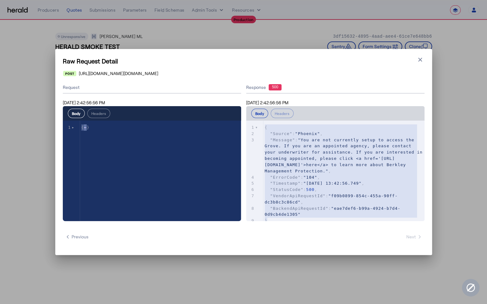
type textarea "**********"
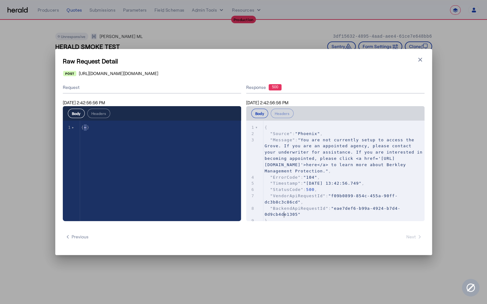
click at [283, 218] on pre "}" at bounding box center [343, 221] width 161 height 6
type textarea "**********"
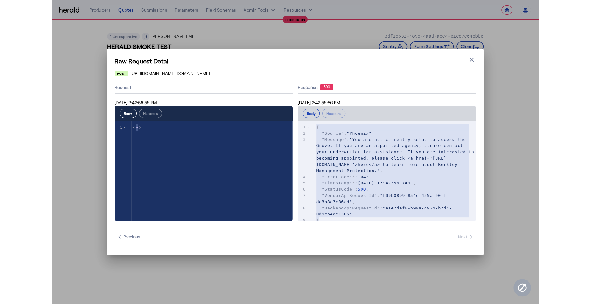
scroll to position [0, 0]
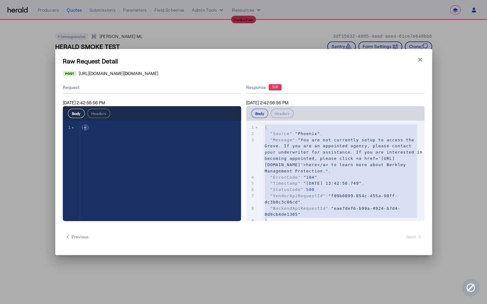
drag, startPoint x: 276, startPoint y: 219, endPoint x: 247, endPoint y: 119, distance: 103.7
click at [247, 119] on div "**********" at bounding box center [335, 163] width 178 height 115
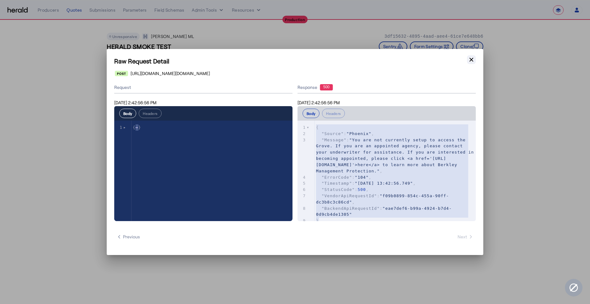
click at [472, 62] on icon "button" at bounding box center [472, 60] width 6 height 6
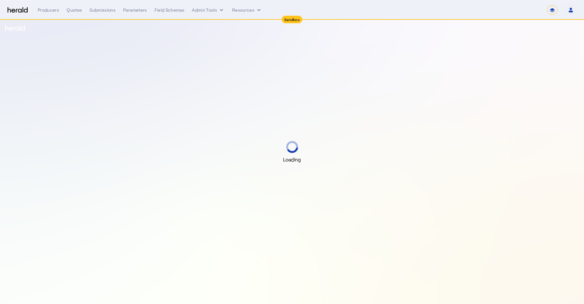
select select "*******"
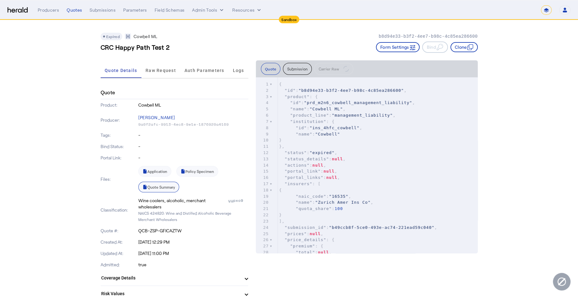
click at [163, 185] on link "Quote Summary" at bounding box center [158, 187] width 41 height 11
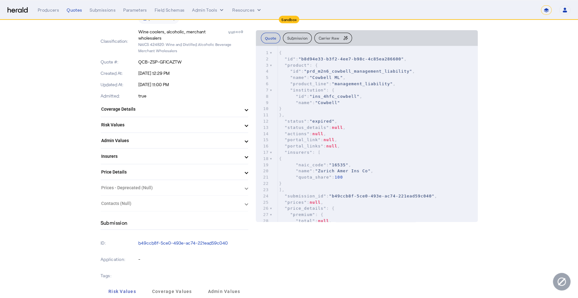
scroll to position [162, 0]
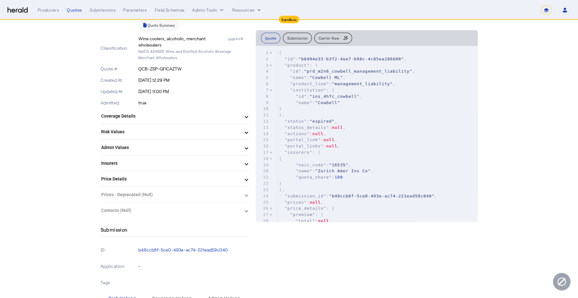
click at [246, 121] on mat-expansion-panel-header "Coverage Details" at bounding box center [174, 115] width 148 height 15
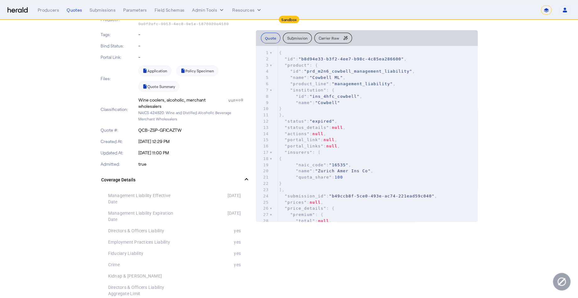
scroll to position [107, 0]
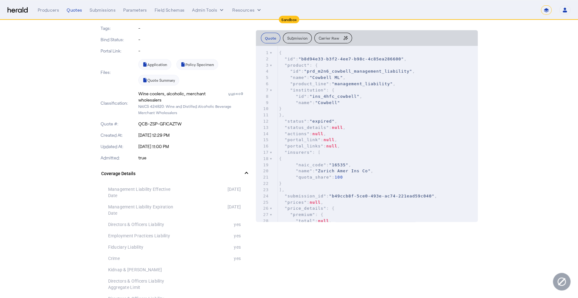
click at [248, 168] on mat-expansion-panel-header "Coverage Details" at bounding box center [174, 173] width 148 height 20
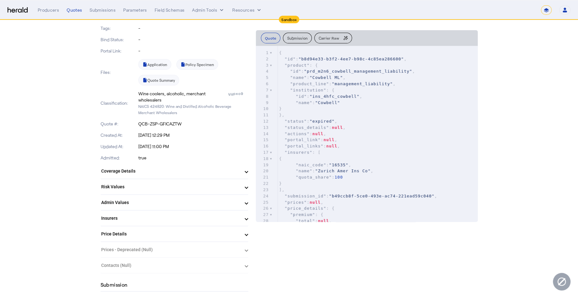
click at [247, 187] on span at bounding box center [246, 186] width 3 height 7
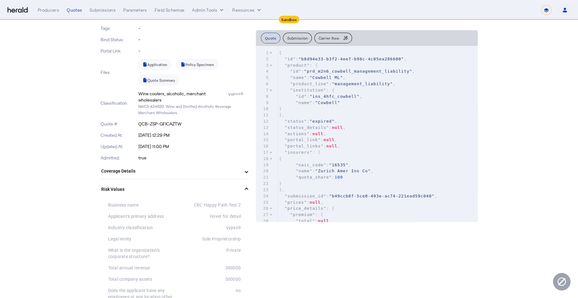
click at [247, 187] on span at bounding box center [246, 189] width 3 height 7
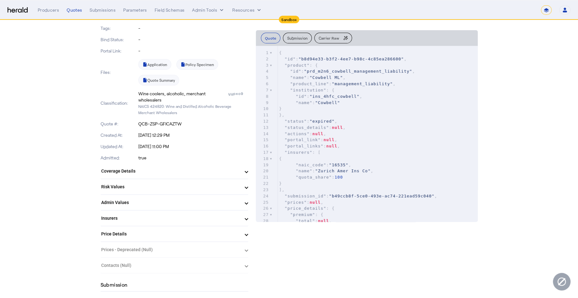
click at [247, 170] on span at bounding box center [246, 171] width 3 height 7
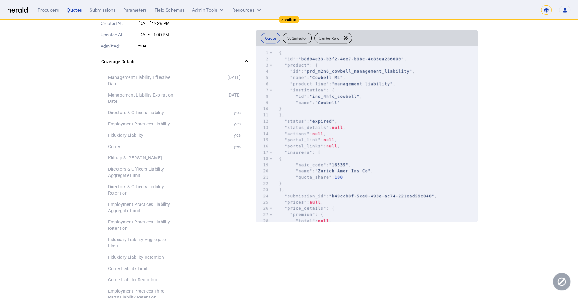
scroll to position [210, 0]
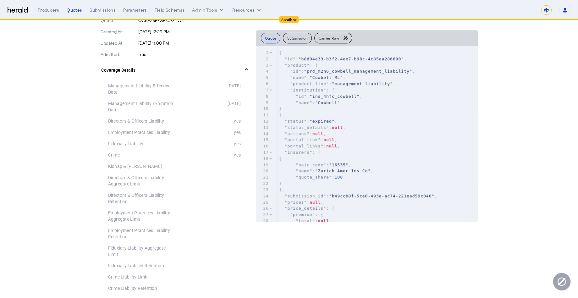
click at [247, 70] on span at bounding box center [246, 70] width 3 height 7
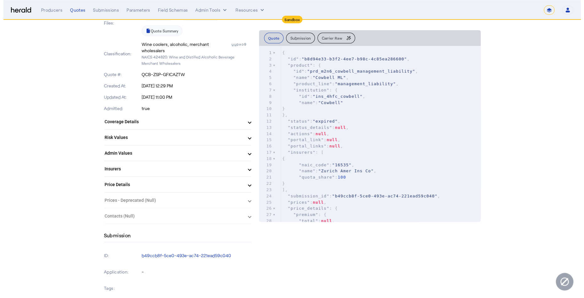
scroll to position [158, 0]
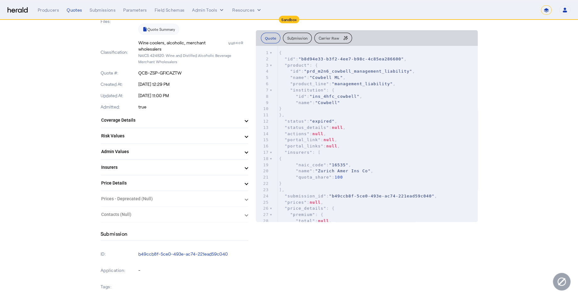
click at [245, 166] on span "Insurers" at bounding box center [173, 167] width 144 height 7
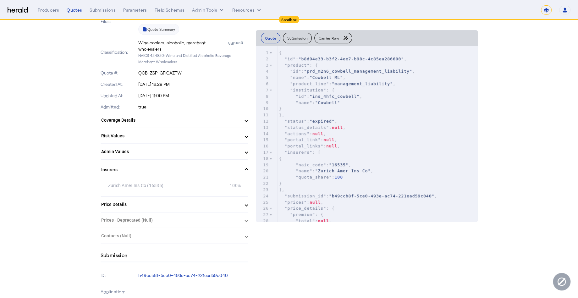
click at [245, 166] on span "Insurers" at bounding box center [173, 169] width 144 height 7
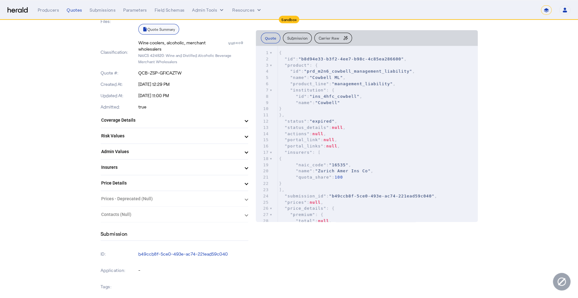
click at [165, 27] on link "Quote Summary" at bounding box center [158, 29] width 41 height 11
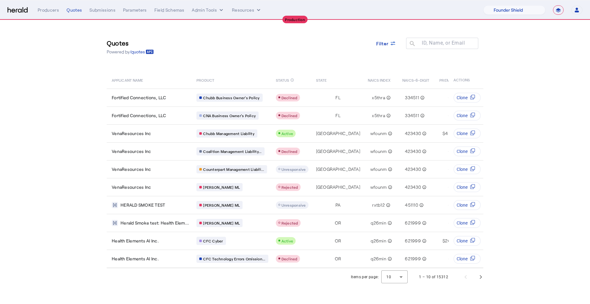
select select "pfm_lx2v_founder_shield"
select select "**********"
click at [49, 76] on section "Quotes Powered by /quotes Filter ID, Name, or Email search APPLICANT NAME PRODU…" at bounding box center [295, 153] width 590 height 266
click at [513, 8] on select "1Fort Affinity Risk [PERSON_NAME] [PERSON_NAME] CRC Campus Coverage Citadel Fif…" at bounding box center [515, 9] width 62 height 9
select select "pfm_8e7n_1fort"
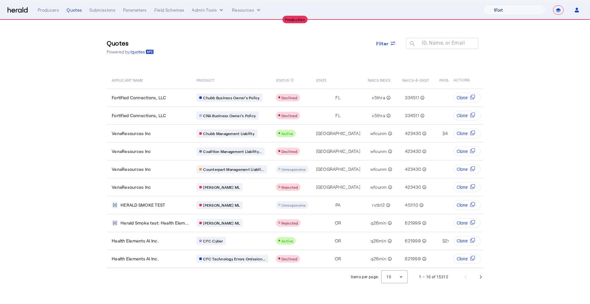
click at [484, 5] on select "1Fort Affinity Risk [PERSON_NAME] [PERSON_NAME] CRC Campus Coverage Citadel Fif…" at bounding box center [515, 9] width 62 height 9
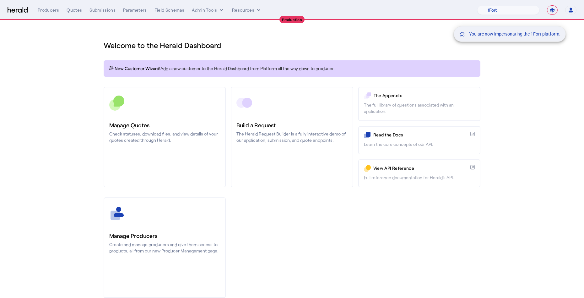
click at [545, 129] on div "You are now impersonating the 1Fort platform." at bounding box center [292, 149] width 584 height 298
click at [73, 13] on div "You are now impersonating the 1Fort platform." at bounding box center [292, 149] width 584 height 298
click at [73, 9] on div "You are now impersonating the 1Fort platform." at bounding box center [292, 149] width 584 height 298
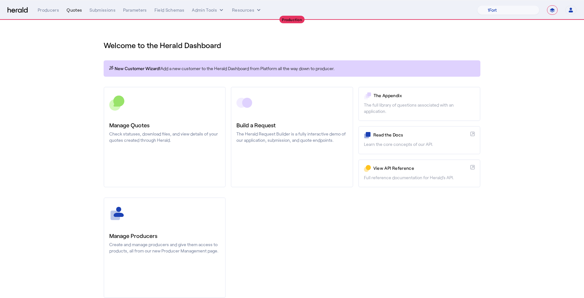
click at [72, 13] on div "Quotes" at bounding box center [74, 10] width 15 height 6
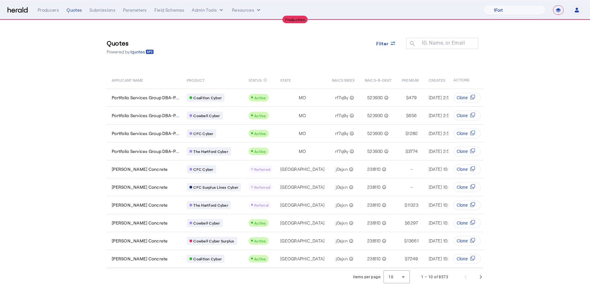
click at [236, 61] on div "Quotes Powered by /quotes Filter ID, Name, or Email search" at bounding box center [295, 47] width 377 height 28
click at [480, 278] on span "Next page" at bounding box center [481, 276] width 15 height 15
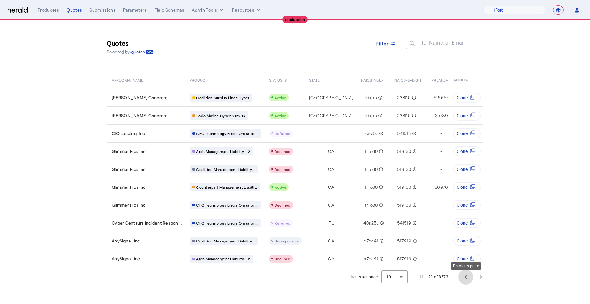
click at [466, 278] on span "Previous page" at bounding box center [465, 276] width 15 height 15
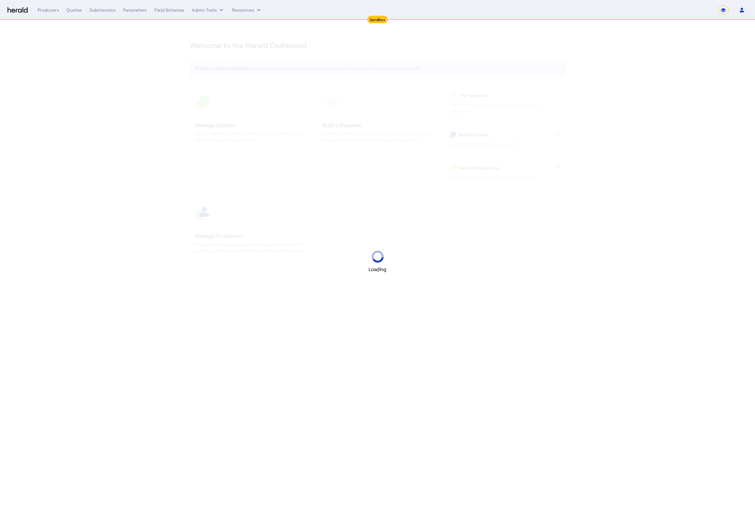
select select "*******"
select select "pfm_2v8p_herald_api"
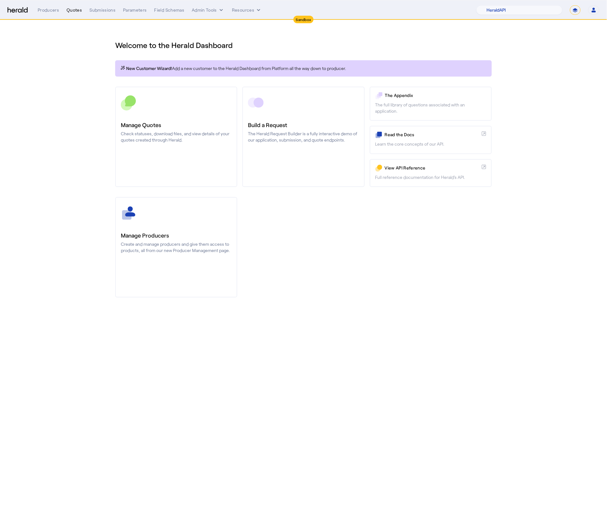
click at [76, 12] on div "Quotes" at bounding box center [74, 10] width 15 height 6
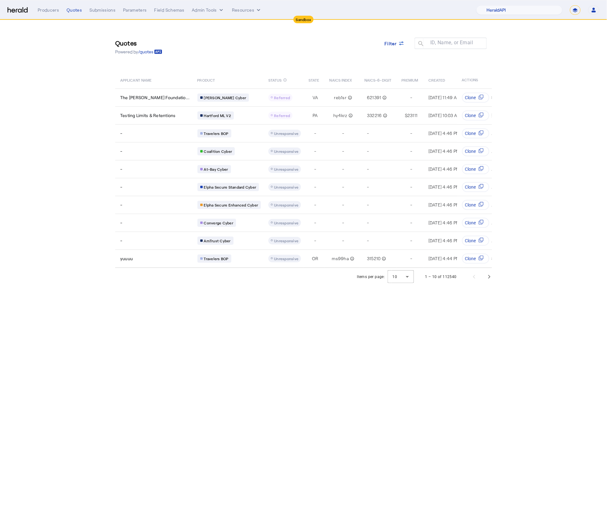
click at [65, 84] on section "Quotes Powered by /quotes Filter ID, Name, or Email search APPLICANT NAME PRODU…" at bounding box center [303, 153] width 607 height 266
click at [396, 42] on span "Filter" at bounding box center [391, 43] width 13 height 7
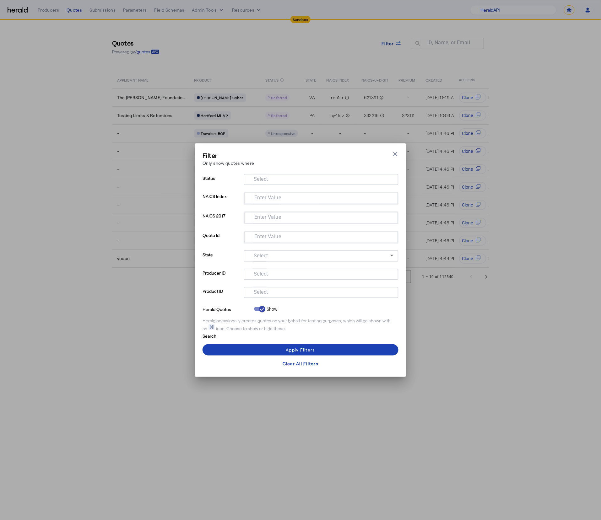
click at [278, 291] on input "Select" at bounding box center [320, 292] width 142 height 8
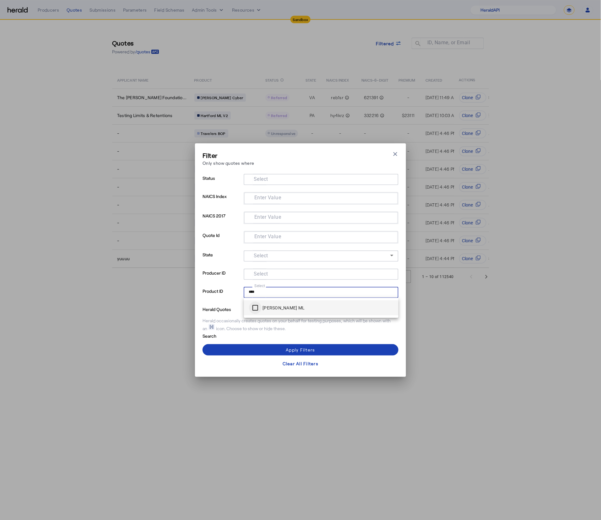
type input "****"
click at [259, 347] on span at bounding box center [301, 350] width 196 height 15
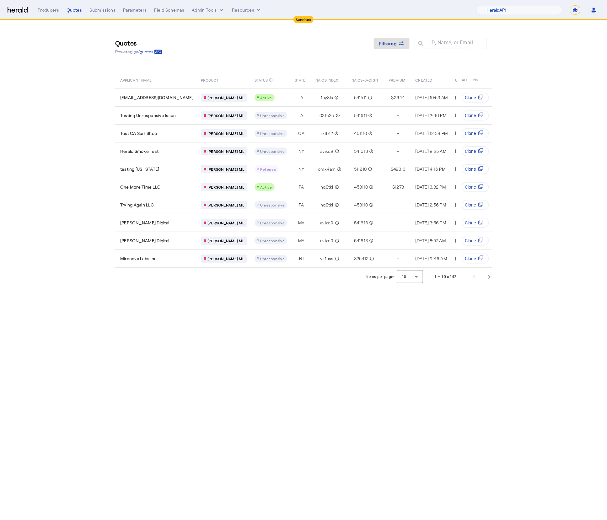
click at [251, 341] on body "Sandbox Menu Producers Quotes Submissions Parameters Field Schemas Admin Tools …" at bounding box center [303, 260] width 607 height 520
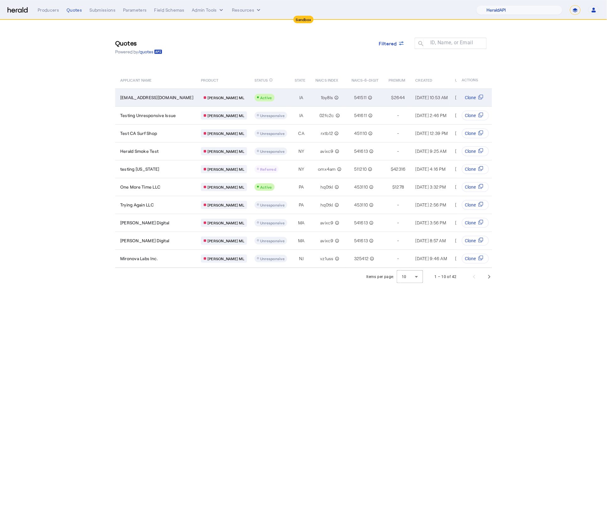
click at [160, 100] on span "**QA**sl_78@fastmail.com" at bounding box center [156, 98] width 73 height 6
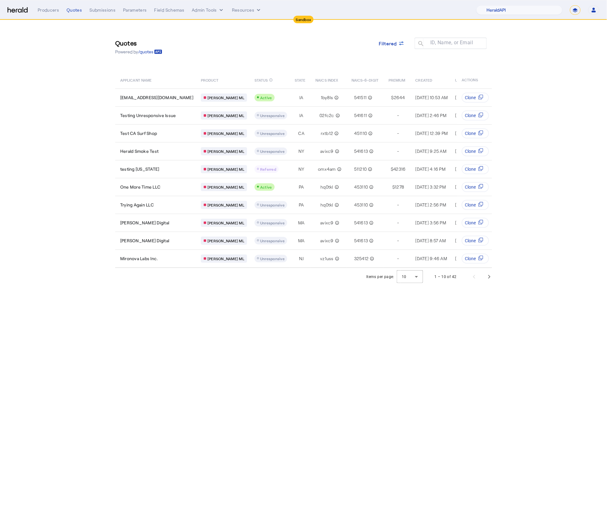
click at [220, 54] on div "Quotes Powered by /quotes Filtered ID, Name, or Email search" at bounding box center [303, 47] width 377 height 28
click at [578, 11] on select "**********" at bounding box center [575, 9] width 11 height 9
select select "**********"
click at [570, 5] on select "**********" at bounding box center [575, 9] width 11 height 9
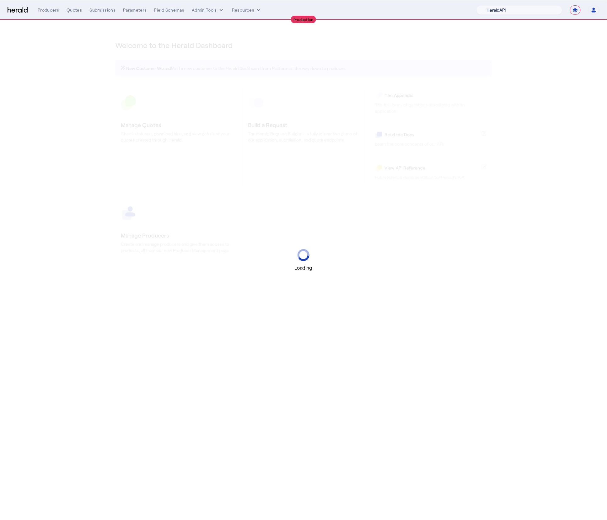
click at [532, 13] on select "1Fort Acrisure Acturis Affinity Advisors Affinity Risk Agentero AmWins Anzen Ao…" at bounding box center [520, 9] width 86 height 9
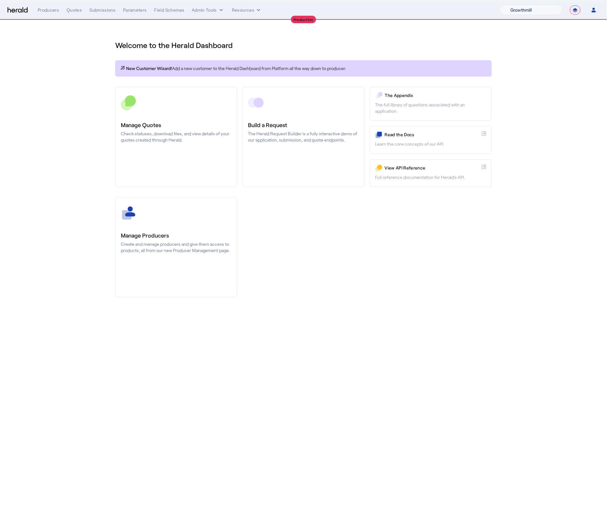
click at [501, 5] on select "1Fort Affinity Risk Billy BindHQ Bunker CRC Campus Coverage Citadel Fifthwall F…" at bounding box center [532, 9] width 62 height 9
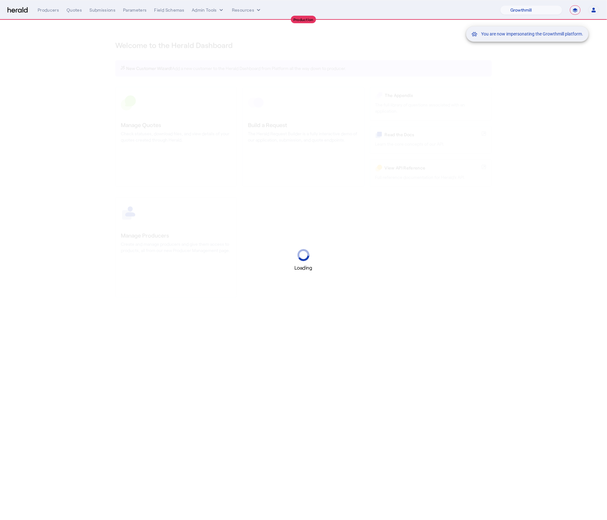
click at [80, 87] on div "You are now impersonating the Growthmill platform." at bounding box center [303, 260] width 607 height 520
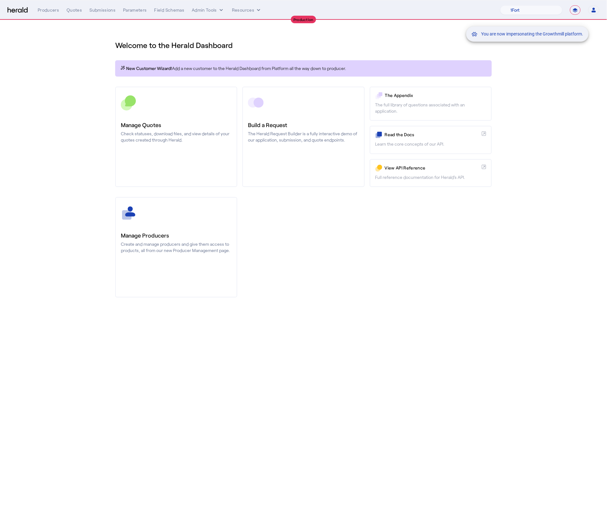
click at [79, 11] on div "You are now impersonating the Growthmill platform." at bounding box center [303, 260] width 607 height 520
click at [71, 10] on div "You are now impersonating the Growthmill platform." at bounding box center [303, 260] width 607 height 520
click at [72, 11] on div "Quotes" at bounding box center [74, 10] width 15 height 6
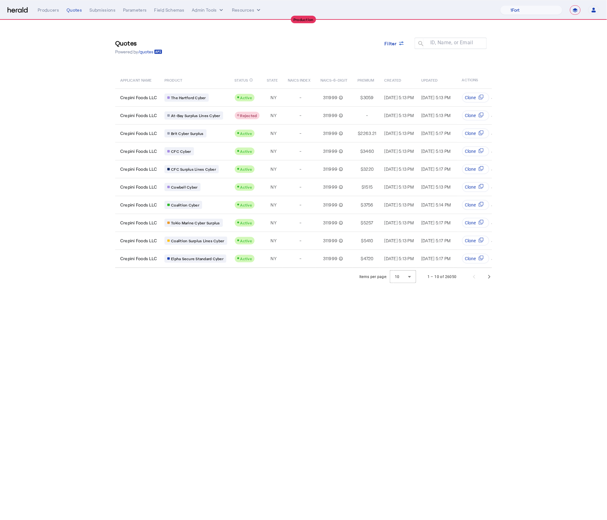
drag, startPoint x: 232, startPoint y: 351, endPoint x: 237, endPoint y: 343, distance: 9.8
click at [232, 351] on body "**********" at bounding box center [303, 260] width 607 height 520
click at [537, 9] on select "1Fort Affinity Risk Billy BindHQ Bunker CRC Campus Coverage Citadel Fifthwall F…" at bounding box center [532, 9] width 62 height 9
click at [501, 5] on select "1Fort Affinity Risk Billy BindHQ Bunker CRC Campus Coverage Citadel Fifthwall F…" at bounding box center [532, 9] width 62 height 9
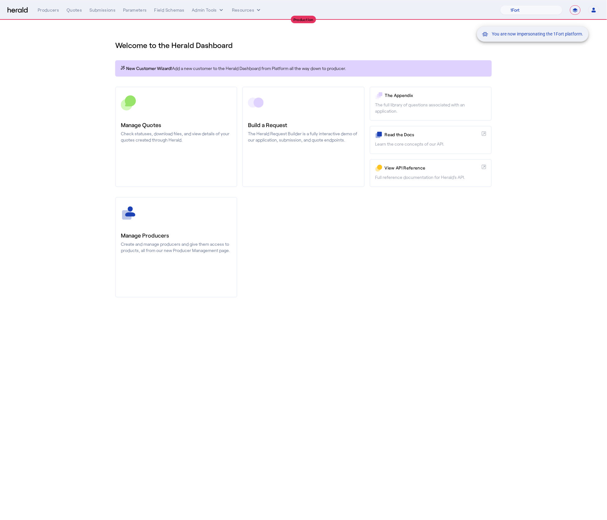
drag, startPoint x: 537, startPoint y: 9, endPoint x: 363, endPoint y: 326, distance: 361.2
click at [363, 326] on div "You are now impersonating the 1Fort platform." at bounding box center [303, 260] width 607 height 520
click at [74, 16] on div "You are now impersonating the 1Fort platform." at bounding box center [303, 260] width 607 height 520
click at [74, 10] on div "Quotes" at bounding box center [74, 10] width 15 height 6
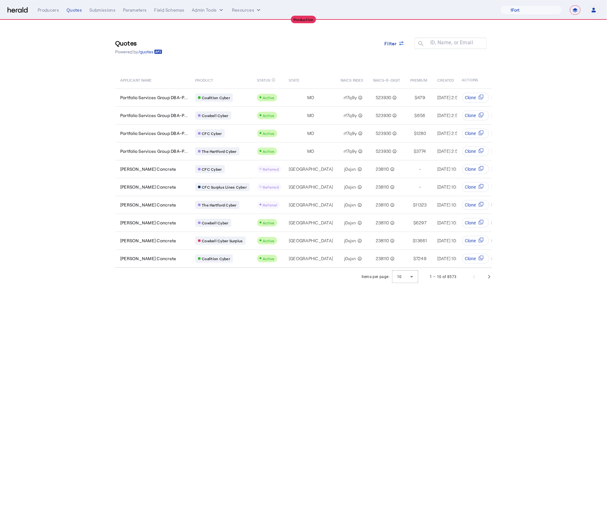
click at [90, 178] on section "Quotes Powered by /quotes Filter ID, Name, or Email search APPLICANT NAME PRODU…" at bounding box center [303, 153] width 607 height 266
click at [480, 276] on div "1 – 10 of 8573" at bounding box center [459, 276] width 75 height 15
click at [485, 278] on span "Next page" at bounding box center [489, 276] width 15 height 15
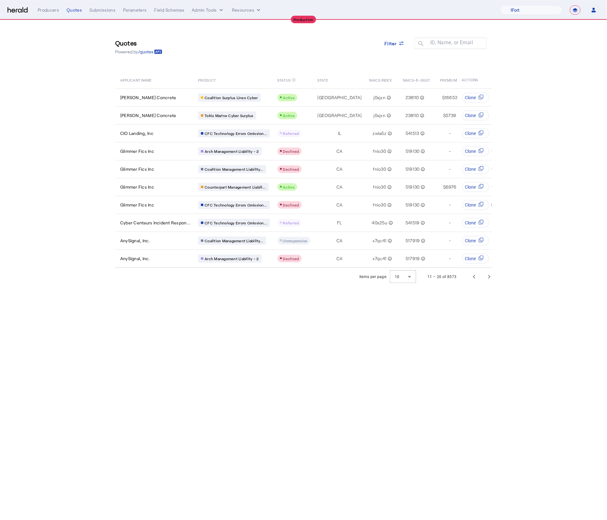
click at [52, 152] on section "Quotes Powered by /quotes Filter ID, Name, or Email search APPLICANT NAME PRODU…" at bounding box center [303, 153] width 607 height 266
drag, startPoint x: 461, startPoint y: 275, endPoint x: 464, endPoint y: 275, distance: 3.2
click at [462, 275] on div "11 – 20 of 8573" at bounding box center [458, 276] width 77 height 15
click at [470, 277] on span "Previous page" at bounding box center [474, 276] width 15 height 15
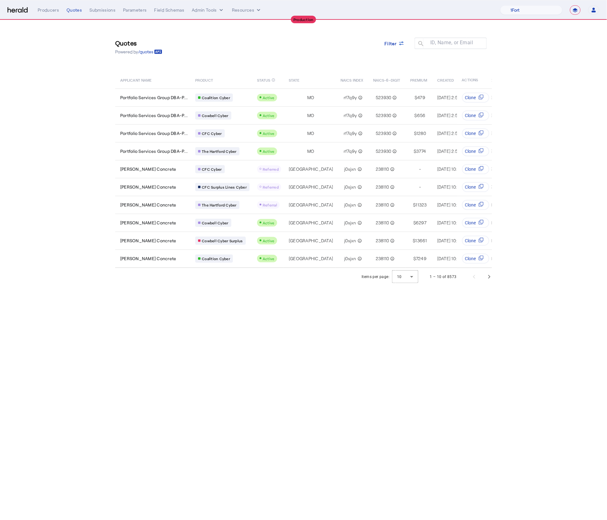
click at [285, 334] on body "**********" at bounding box center [303, 260] width 607 height 520
click at [21, 11] on img at bounding box center [18, 10] width 20 height 6
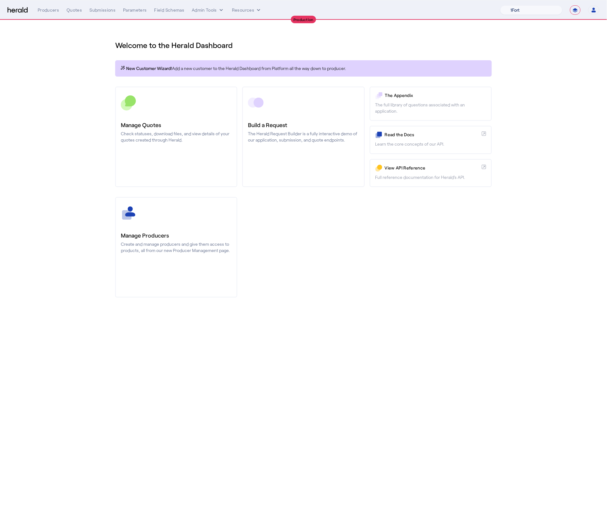
click at [534, 8] on select "1Fort Affinity Risk Billy BindHQ Bunker CRC Campus Coverage Citadel Fifthwall F…" at bounding box center [532, 9] width 62 height 9
select select "pfm_z9k1_growthmill"
click at [501, 5] on select "1Fort Affinity Risk Billy BindHQ Bunker CRC Campus Coverage Citadel Fifthwall F…" at bounding box center [532, 9] width 62 height 9
click at [76, 95] on div "You are now impersonating the Growthmill platform." at bounding box center [303, 260] width 607 height 520
click at [72, 12] on div "You are now impersonating the Growthmill platform." at bounding box center [303, 260] width 607 height 520
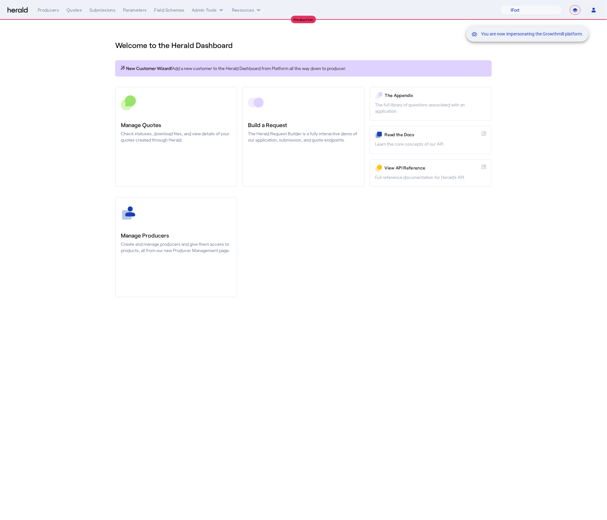
click at [74, 12] on div "You are now impersonating the Growthmill platform." at bounding box center [303, 260] width 607 height 520
click at [73, 12] on div "Quotes" at bounding box center [74, 10] width 15 height 6
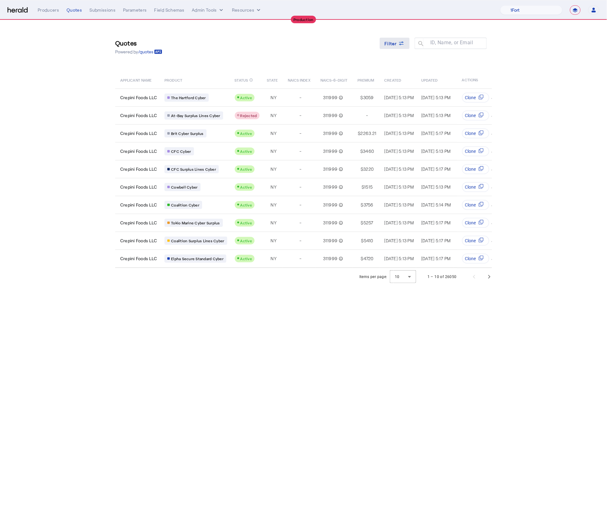
click at [392, 39] on span at bounding box center [395, 43] width 30 height 15
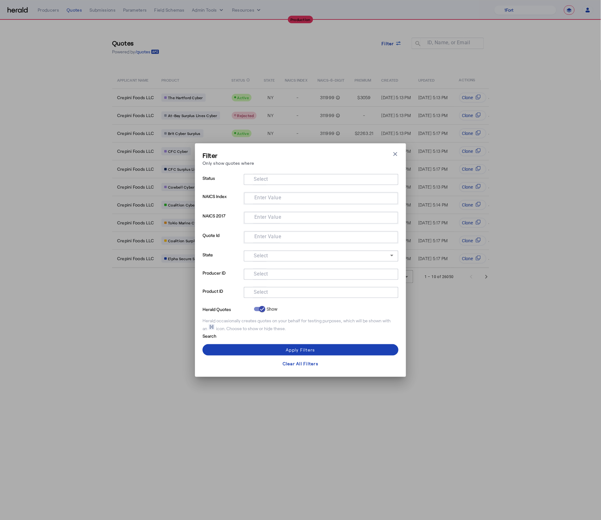
click at [278, 294] on input "Select" at bounding box center [320, 292] width 142 height 8
type input "*****"
click at [267, 352] on span at bounding box center [301, 350] width 196 height 15
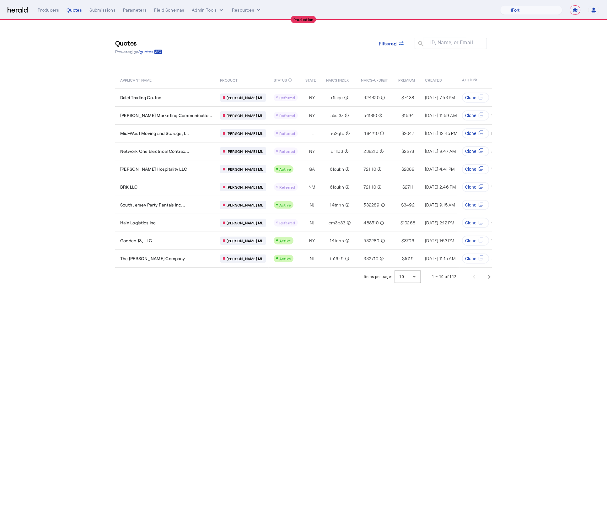
click at [220, 324] on body "**********" at bounding box center [303, 260] width 607 height 520
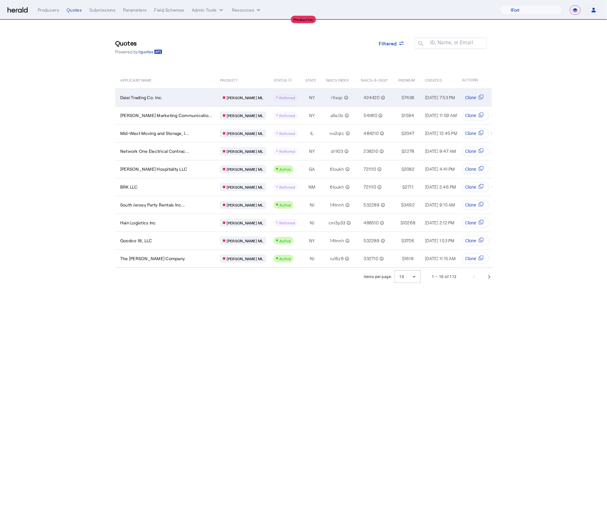
click at [155, 104] on td "Daiei Trading Co. Inc." at bounding box center [165, 98] width 100 height 18
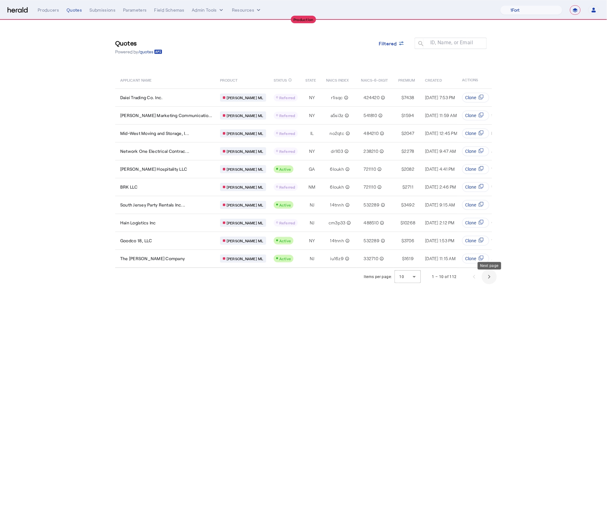
click at [491, 283] on span "Next page" at bounding box center [489, 276] width 15 height 15
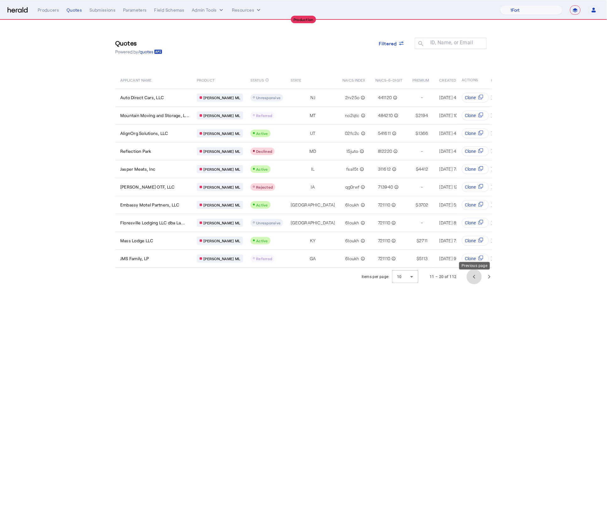
click at [477, 283] on span "Previous page" at bounding box center [474, 276] width 15 height 15
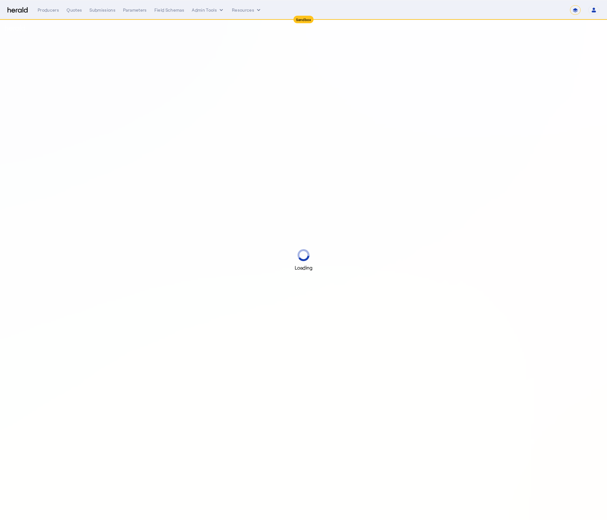
select select "*******"
select select "pfm_2v8p_herald_api"
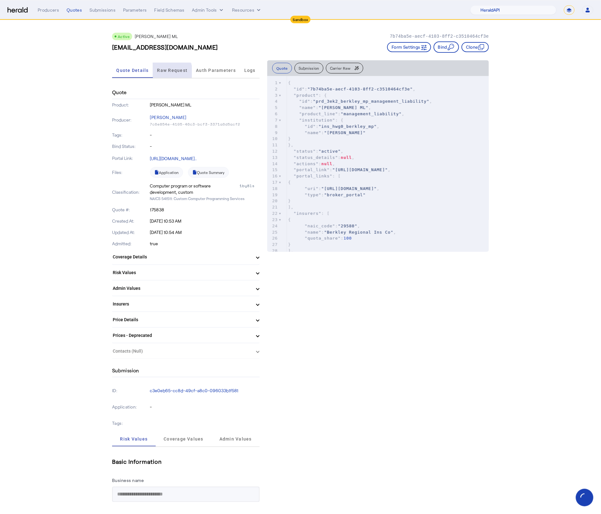
click at [170, 73] on span "Raw Request" at bounding box center [172, 70] width 30 height 15
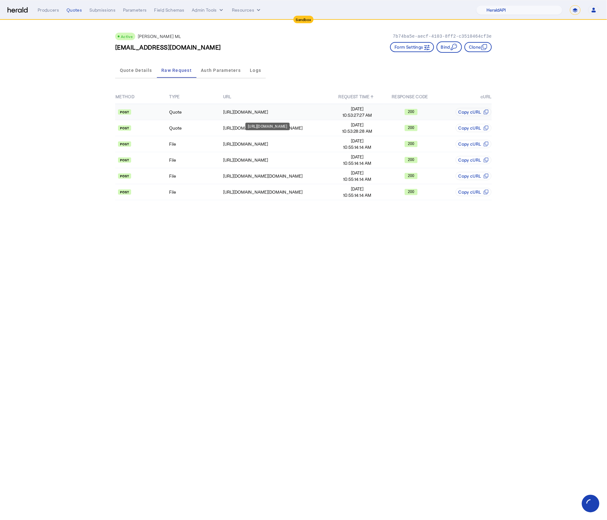
click at [279, 111] on div "https://tstapi.wrberkley.com/token" at bounding box center [276, 112] width 107 height 6
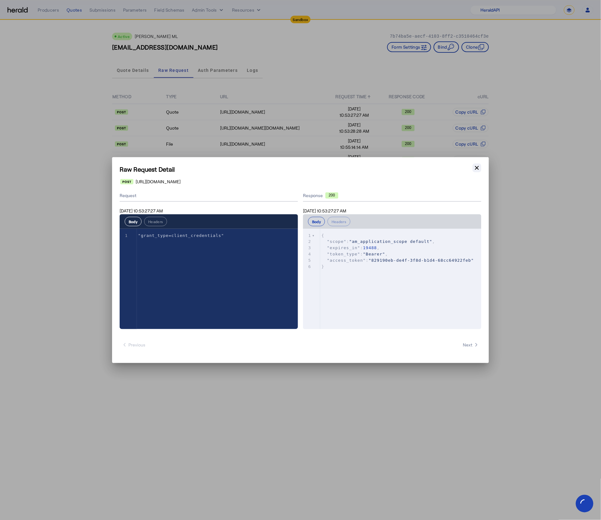
click at [475, 168] on icon "button" at bounding box center [477, 168] width 6 height 6
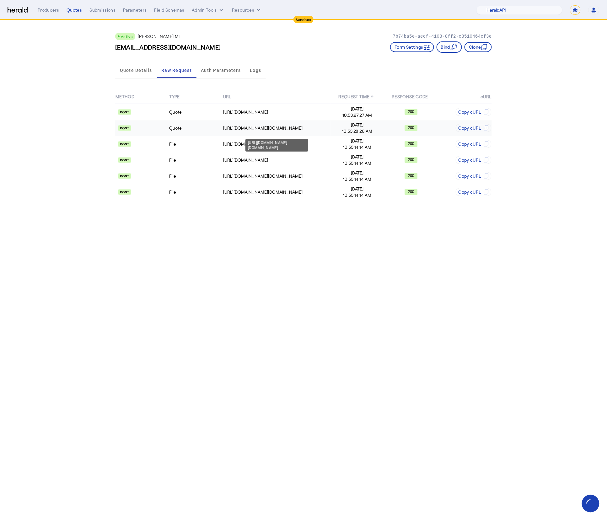
click at [257, 122] on td "https://tstapi.wrberkley.com/t/bmp.wrbc/partner-api/v1.0.0/getQuote" at bounding box center [277, 128] width 108 height 16
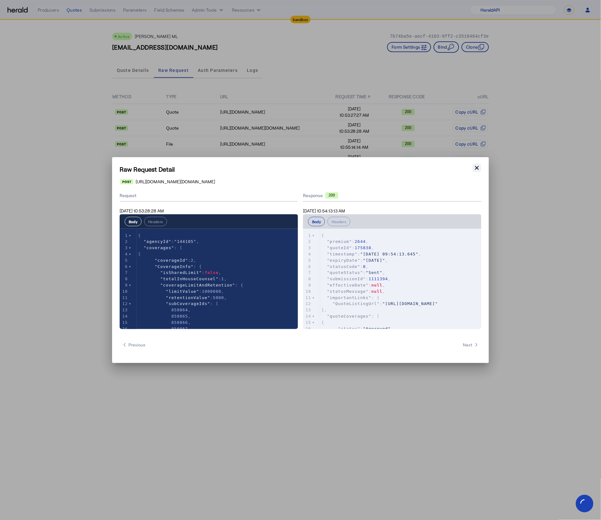
click at [475, 169] on icon "button" at bounding box center [477, 168] width 6 height 6
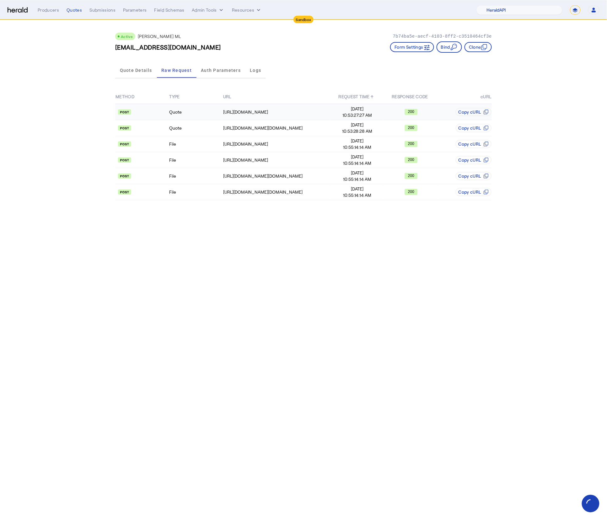
click at [197, 113] on td "Quote" at bounding box center [196, 112] width 54 height 16
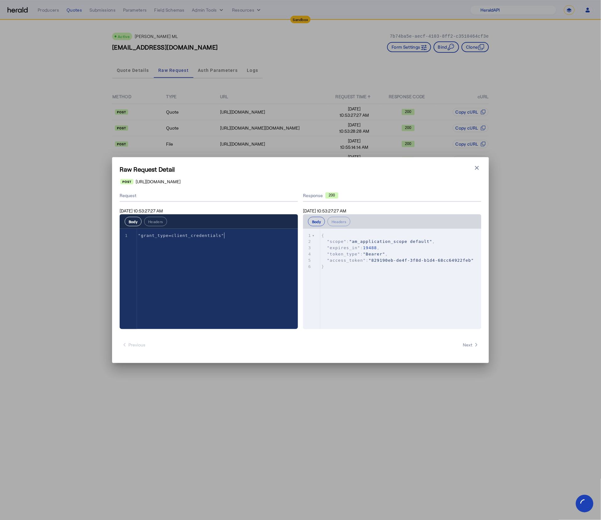
type textarea "*"
type textarea "**********"
drag, startPoint x: 239, startPoint y: 238, endPoint x: 117, endPoint y: 227, distance: 122.3
click at [221, 258] on div "xxxxxxxxxx 1 1 "grant_type=client_credentials"" at bounding box center [217, 287] width 194 height 116
click at [367, 281] on div "xxxxxxxxxx 6 1 { 2 "scope" : "am_application_scope default" , 3 "expires_in" : …" at bounding box center [400, 287] width 194 height 116
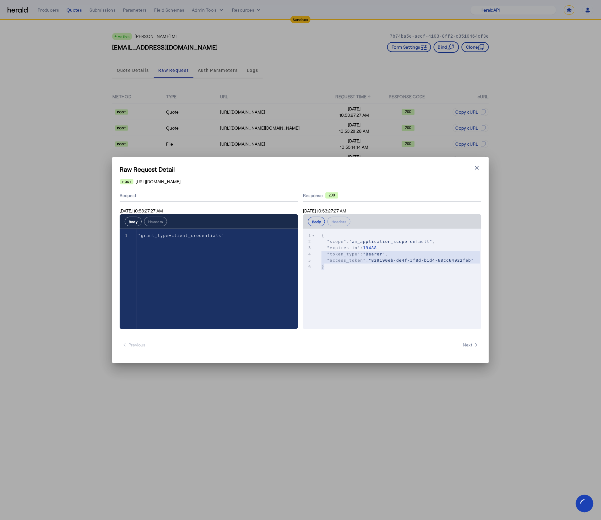
type textarea "**********"
drag, startPoint x: 348, startPoint y: 269, endPoint x: 294, endPoint y: 209, distance: 80.5
click at [294, 209] on div "**********" at bounding box center [301, 259] width 362 height 139
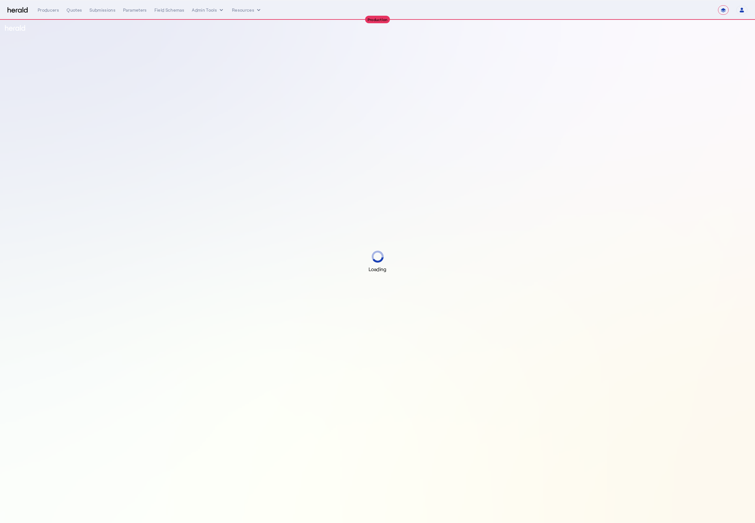
select select "**********"
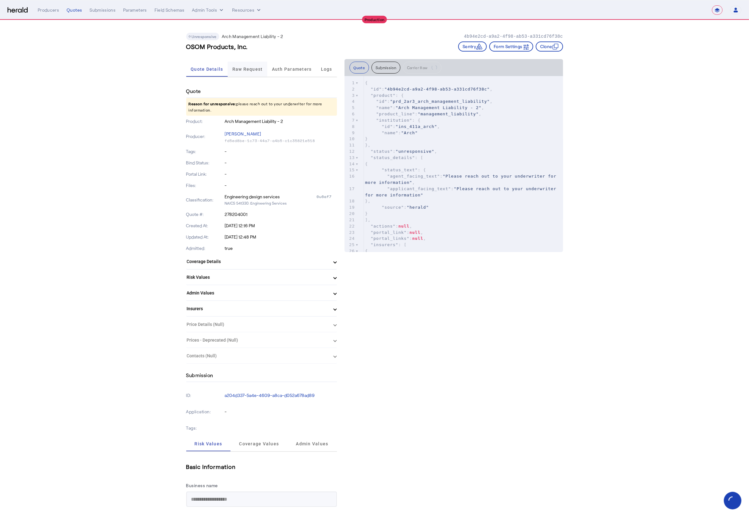
click at [254, 67] on span "Raw Request" at bounding box center [247, 69] width 30 height 4
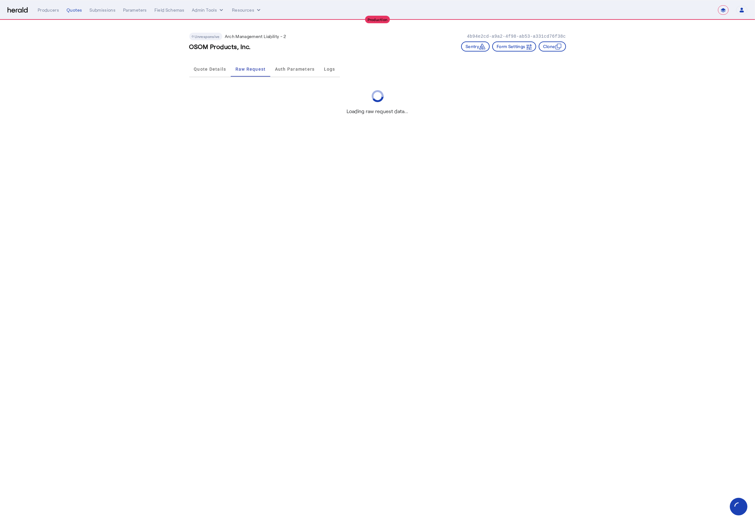
click at [297, 48] on div "OSOM Products, Inc. Sentry Form Settings Clone" at bounding box center [377, 46] width 377 height 10
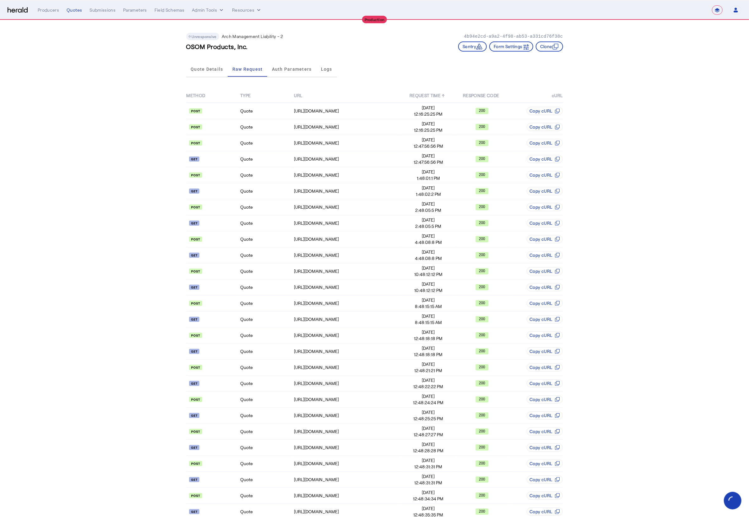
click at [292, 47] on div "OSOM Products, Inc. Sentry Form Settings Clone" at bounding box center [374, 46] width 377 height 10
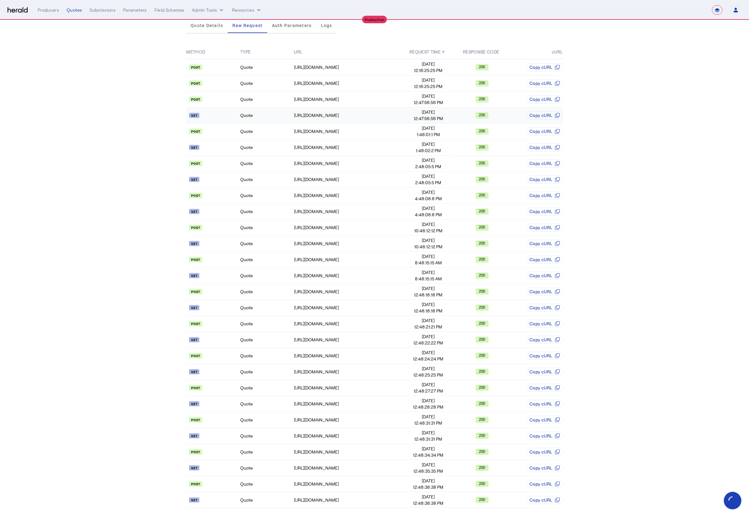
scroll to position [52, 0]
click at [382, 504] on td "[URL][DOMAIN_NAME]" at bounding box center [348, 500] width 108 height 16
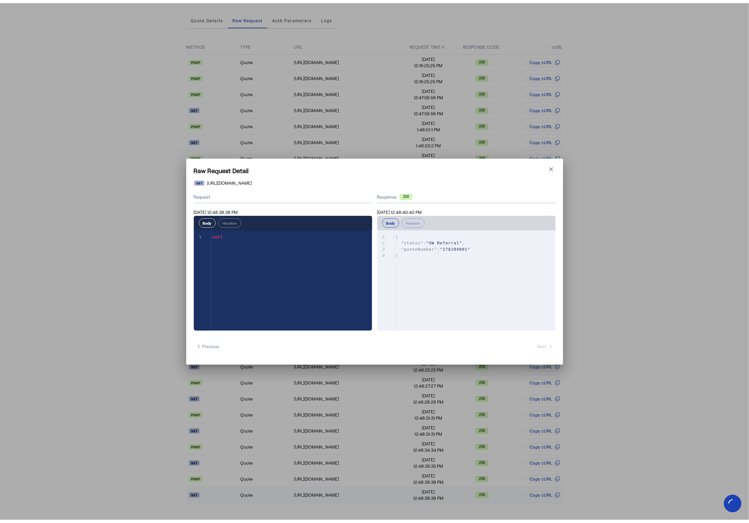
scroll to position [0, 0]
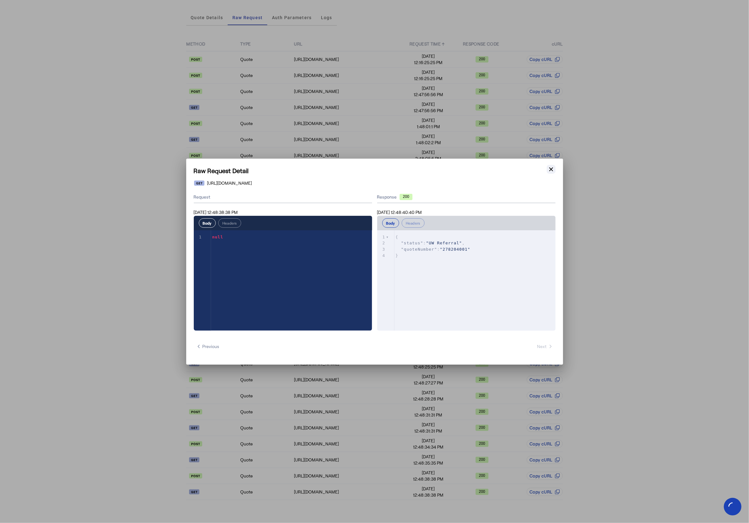
click at [551, 171] on icon "button" at bounding box center [551, 169] width 6 height 6
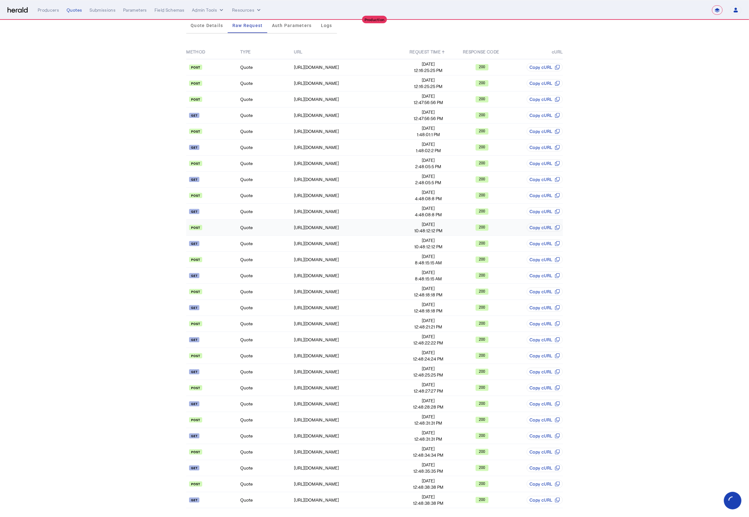
scroll to position [52, 0]
click at [370, 500] on div "https://archconnect.archinsurance.com/api/quote/status/278204001" at bounding box center [347, 499] width 107 height 6
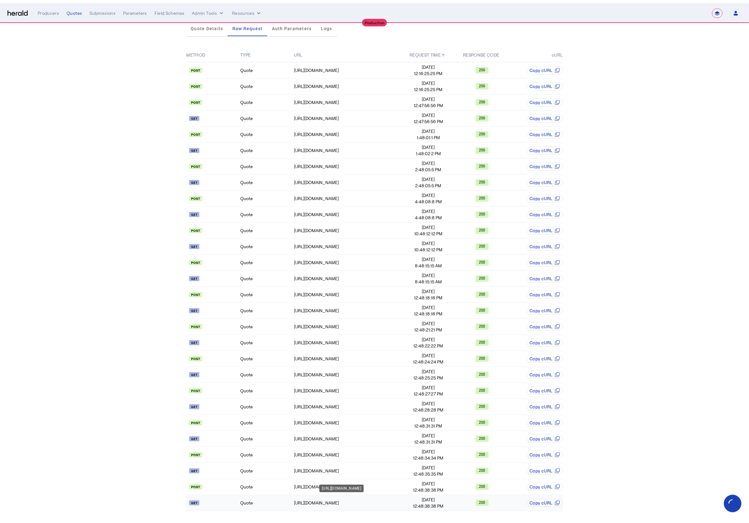
scroll to position [0, 0]
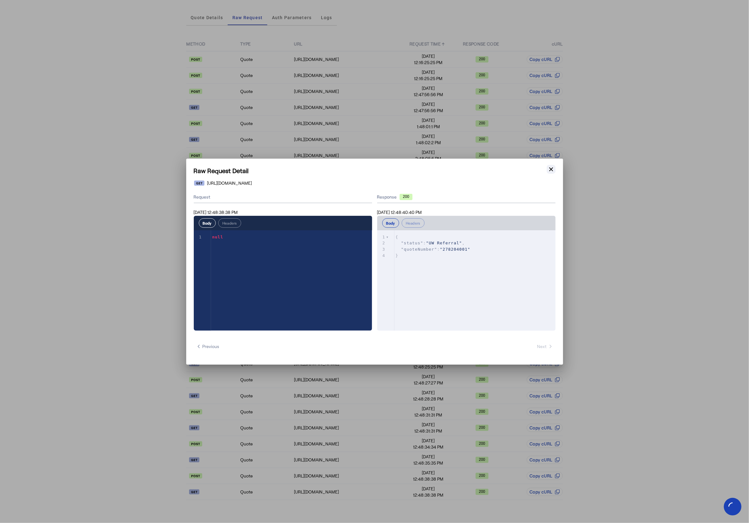
click at [550, 169] on icon "button" at bounding box center [551, 169] width 6 height 6
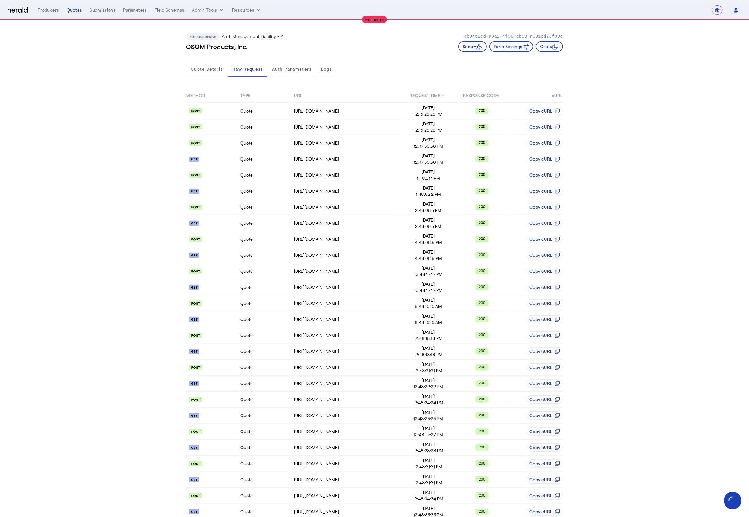
click at [219, 59] on div "Quote Details Raw Request Auth Parameters Logs" at bounding box center [261, 69] width 151 height 21
click at [217, 76] on span "Quote Details" at bounding box center [207, 69] width 32 height 15
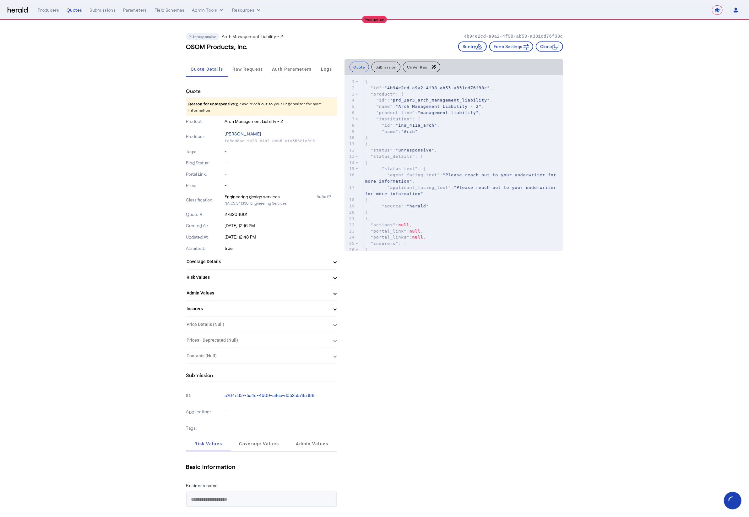
click at [241, 104] on p "Reason for unresponsive: please reach out to your underwriter for more informat…" at bounding box center [261, 107] width 151 height 18
click at [205, 103] on span "Reason for unresponsive:" at bounding box center [213, 103] width 48 height 4
click at [222, 110] on p "Reason for unresponsive: please reach out to your underwriter for more informat…" at bounding box center [261, 107] width 151 height 18
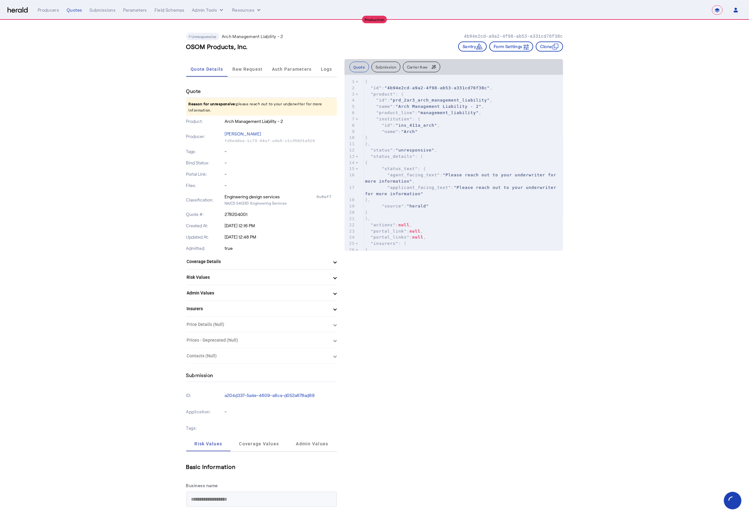
drag, startPoint x: 166, startPoint y: 93, endPoint x: 158, endPoint y: 88, distance: 9.8
click at [234, 114] on p "Reason for unresponsive: please reach out to your underwriter for more informat…" at bounding box center [261, 107] width 151 height 18
drag, startPoint x: 169, startPoint y: 90, endPoint x: 151, endPoint y: 82, distance: 18.7
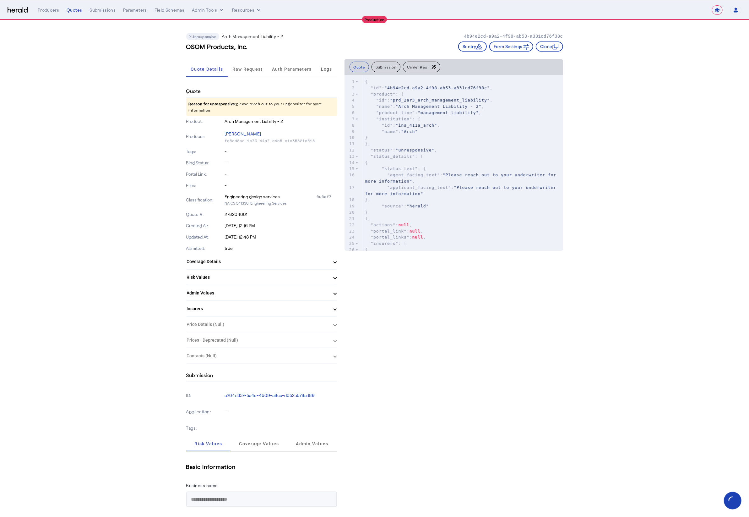
click at [227, 112] on p "Reason for unresponsive: please reach out to your underwriter for more informat…" at bounding box center [261, 107] width 151 height 18
drag, startPoint x: 176, startPoint y: 96, endPoint x: 155, endPoint y: 85, distance: 24.3
click at [222, 108] on p "Reason for unresponsive: please reach out to your underwriter for more informat…" at bounding box center [261, 107] width 151 height 18
drag, startPoint x: 188, startPoint y: 101, endPoint x: 136, endPoint y: 75, distance: 57.7
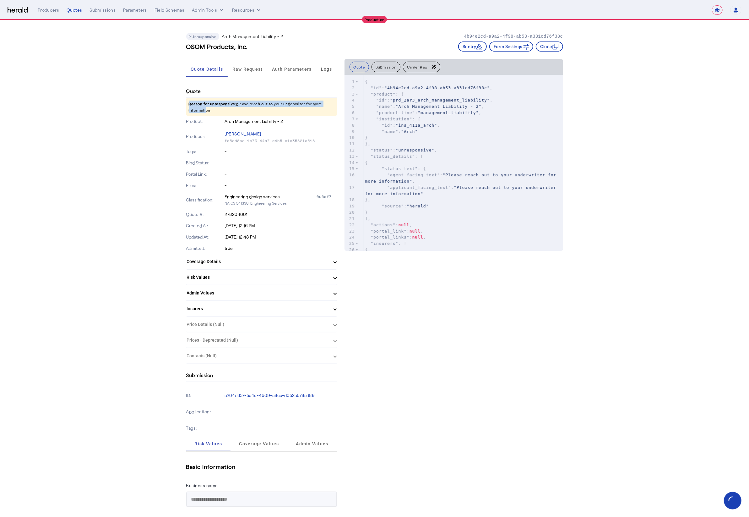
click at [230, 113] on p "Reason for unresponsive: please reach out to your underwriter for more informat…" at bounding box center [261, 107] width 151 height 18
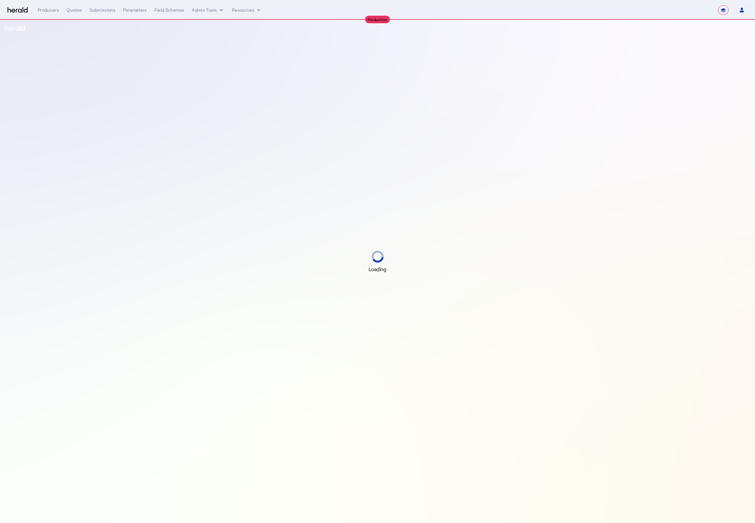
select select "**********"
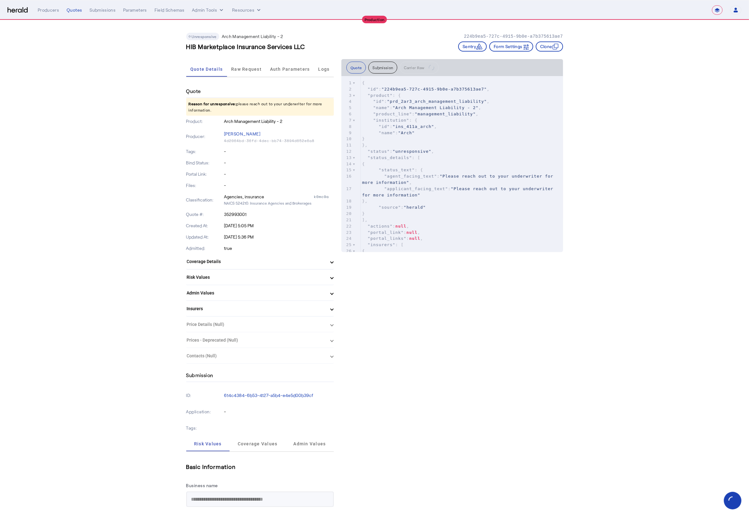
click at [75, 8] on div "Quotes" at bounding box center [74, 10] width 15 height 6
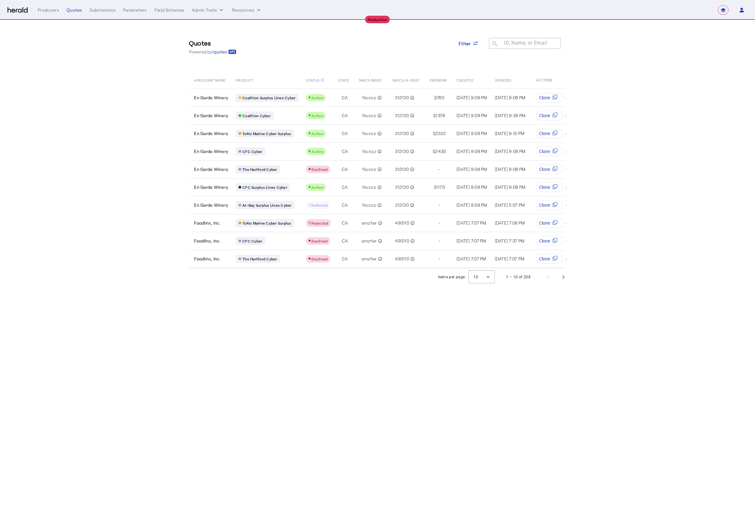
click at [147, 122] on section "Quotes Powered by /quotes Filter ID, Name, or Email search APPLICANT NAME PRODU…" at bounding box center [377, 153] width 755 height 266
click at [563, 282] on span "Next page" at bounding box center [563, 276] width 15 height 15
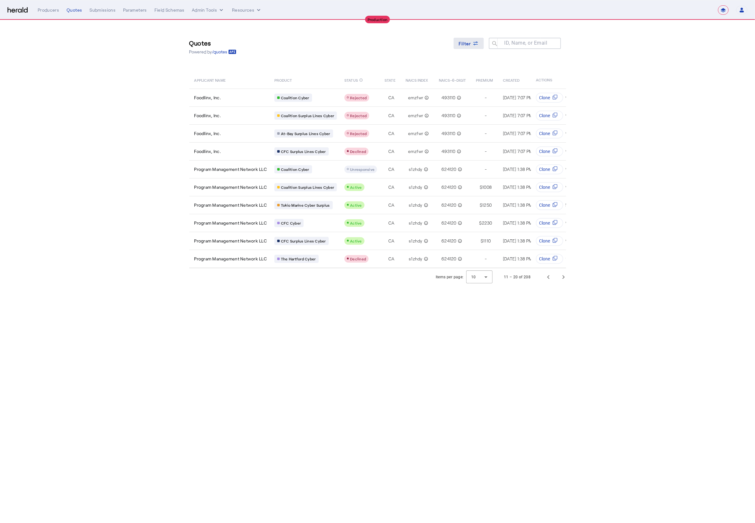
click at [473, 43] on icon at bounding box center [476, 43] width 6 height 6
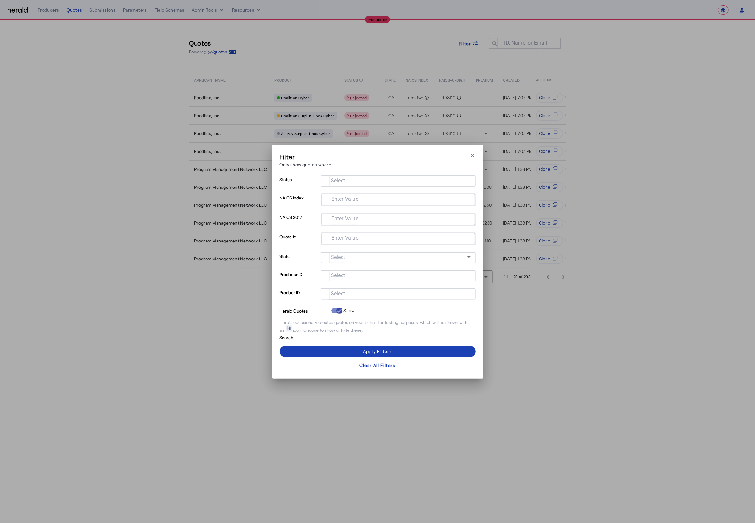
click at [364, 295] on input "Select" at bounding box center [397, 294] width 142 height 8
type input "***"
click at [309, 351] on span at bounding box center [378, 351] width 196 height 15
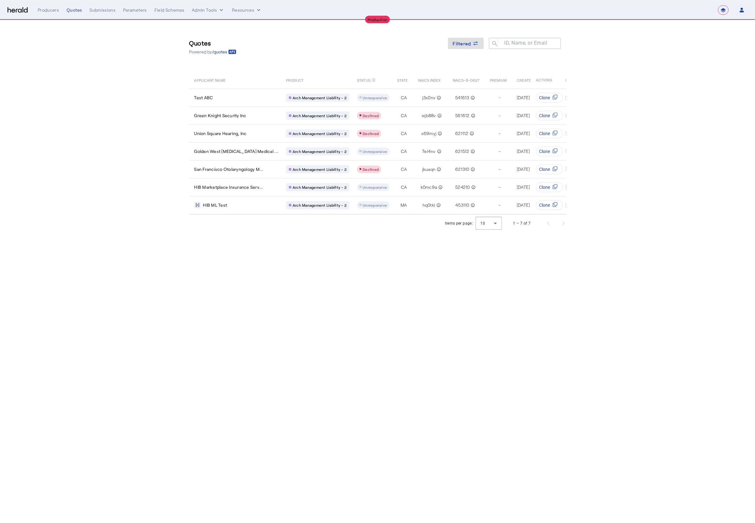
click at [269, 322] on body "**********" at bounding box center [377, 261] width 755 height 523
click at [250, 189] on td "HIB Marketplace Insurance Serv..." at bounding box center [235, 187] width 92 height 18
click at [235, 204] on div "HIB ML Test" at bounding box center [236, 205] width 84 height 6
click at [373, 264] on body "**********" at bounding box center [377, 261] width 755 height 523
click at [649, 175] on section "Quotes Powered by /quotes Filtered ID, Name, or Email search APPLICANT NAME PRO…" at bounding box center [377, 126] width 755 height 212
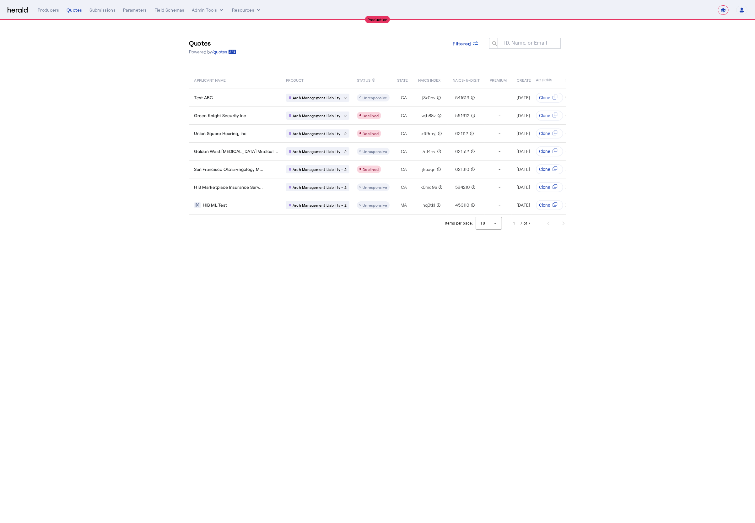
click at [383, 63] on div "Quotes Powered by /quotes Filtered ID, Name, or Email search APPLICANT NAME PRO…" at bounding box center [378, 117] width 402 height 194
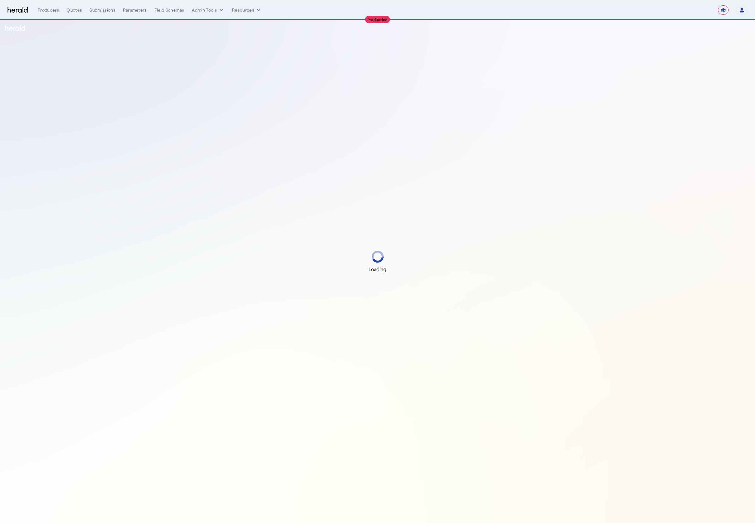
select select "**********"
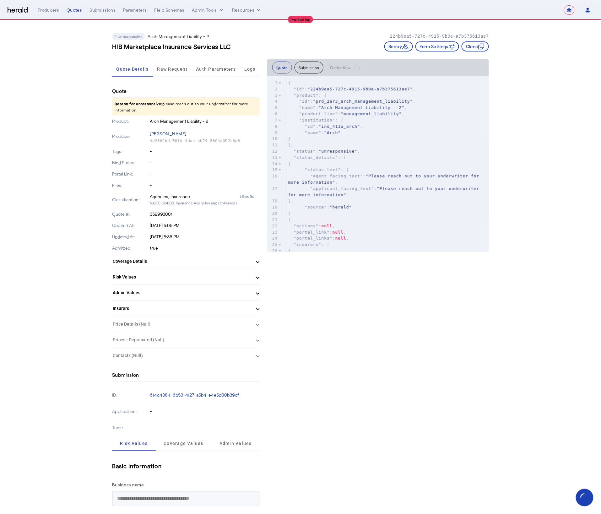
click at [184, 72] on span "Raw Request" at bounding box center [172, 69] width 30 height 15
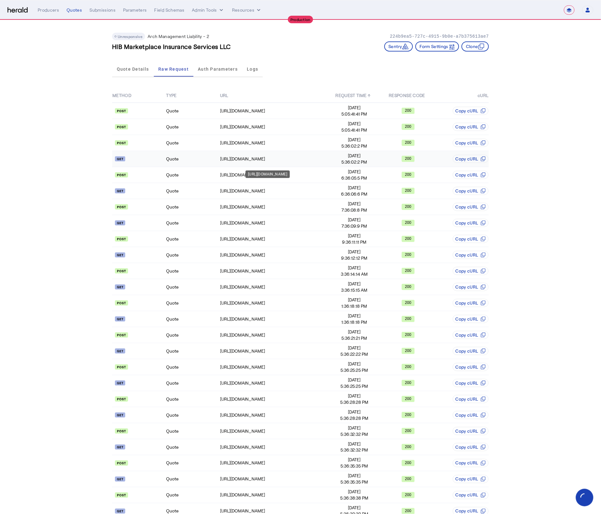
click at [324, 157] on div "https://archconnect.archinsurance.com/api/quote/status/352993001" at bounding box center [273, 159] width 107 height 6
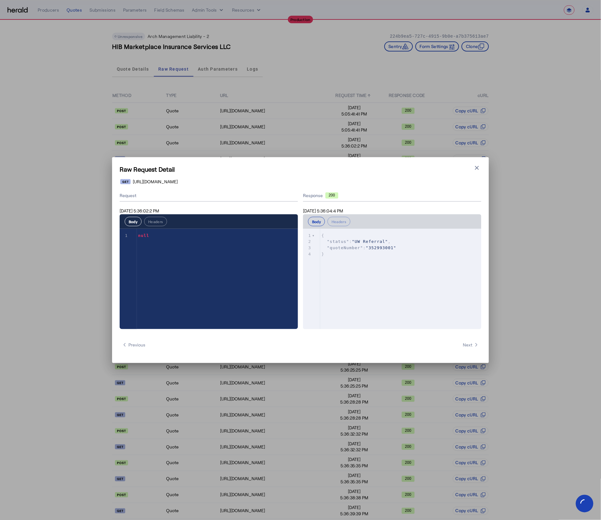
drag, startPoint x: 478, startPoint y: 167, endPoint x: 465, endPoint y: 167, distance: 12.9
click at [478, 167] on icon "button" at bounding box center [477, 168] width 6 height 6
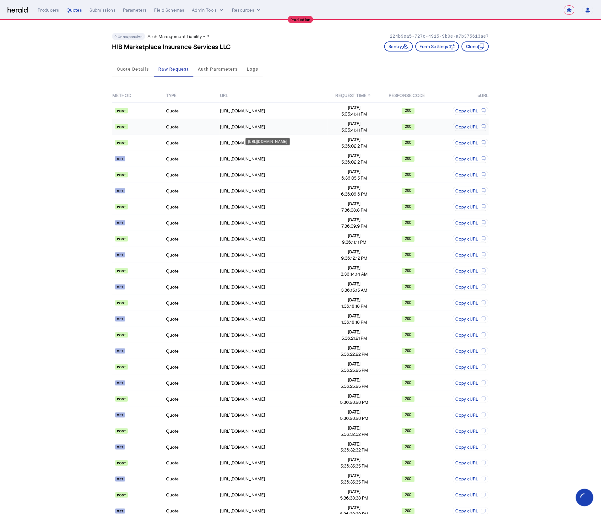
click at [282, 124] on div "https://archconnect.archinsurance.com/api/quote" at bounding box center [273, 127] width 107 height 6
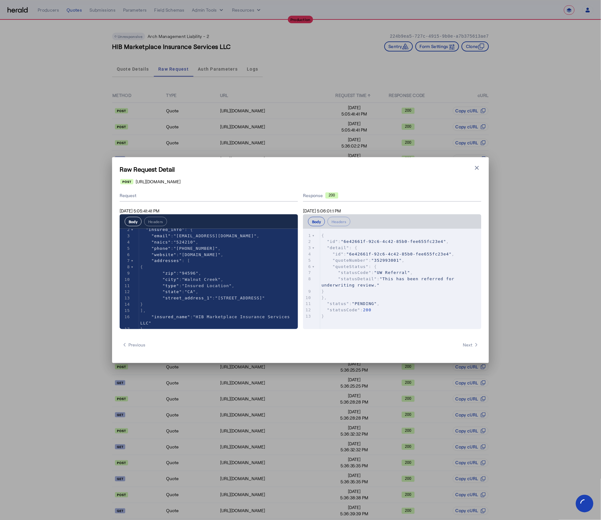
scroll to position [13, 0]
type input "*"
type input "*******"
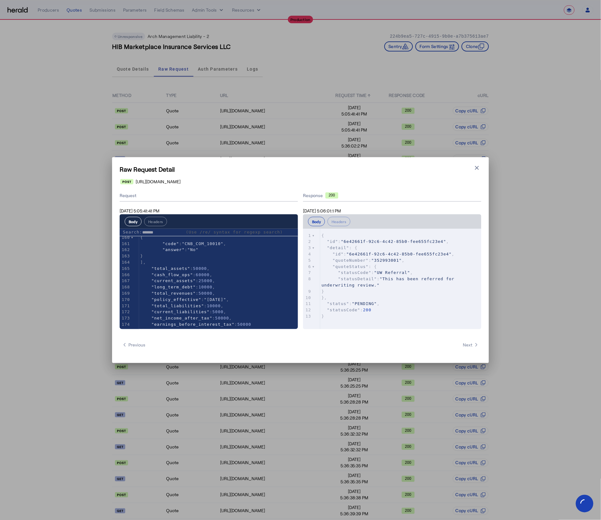
scroll to position [0, 0]
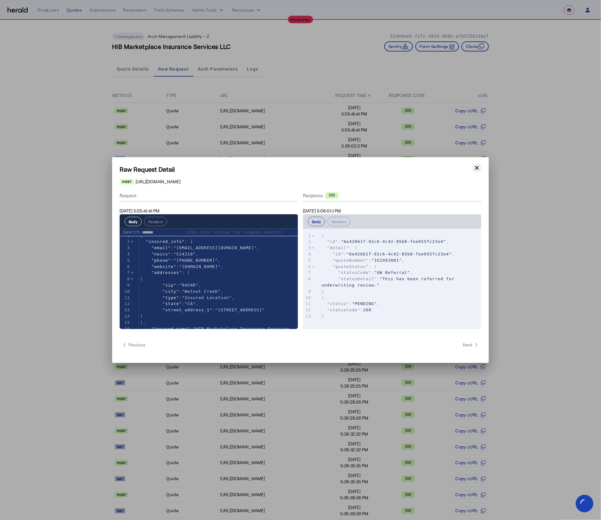
click at [479, 169] on icon "button" at bounding box center [477, 168] width 6 height 6
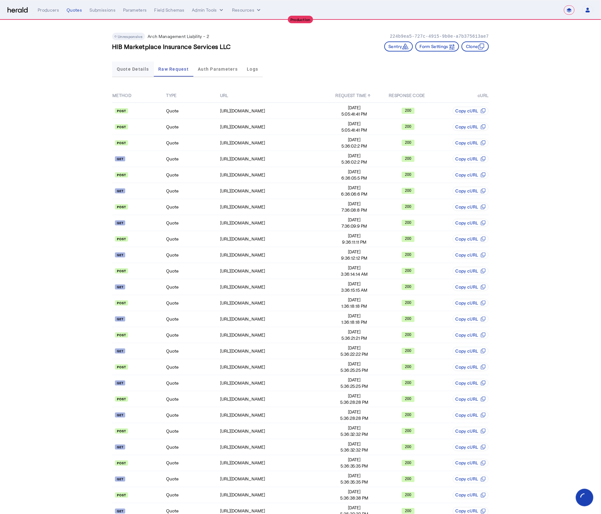
click at [132, 73] on span "Quote Details" at bounding box center [133, 69] width 32 height 15
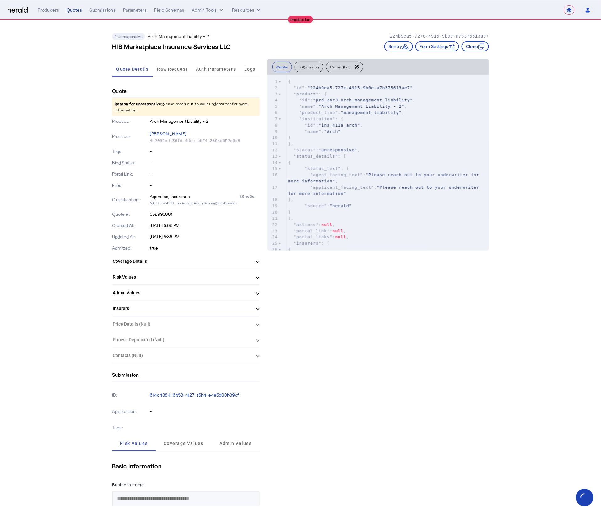
click at [167, 109] on p "Reason for unresponsive: please reach out to your underwriter for more informat…" at bounding box center [186, 107] width 148 height 18
click at [145, 116] on div "Product: Arch Management Liability - 2" at bounding box center [186, 121] width 148 height 11
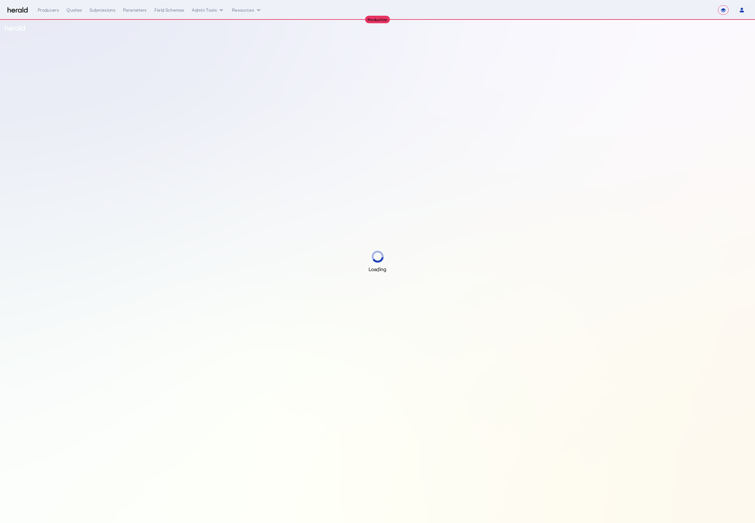
select select "**********"
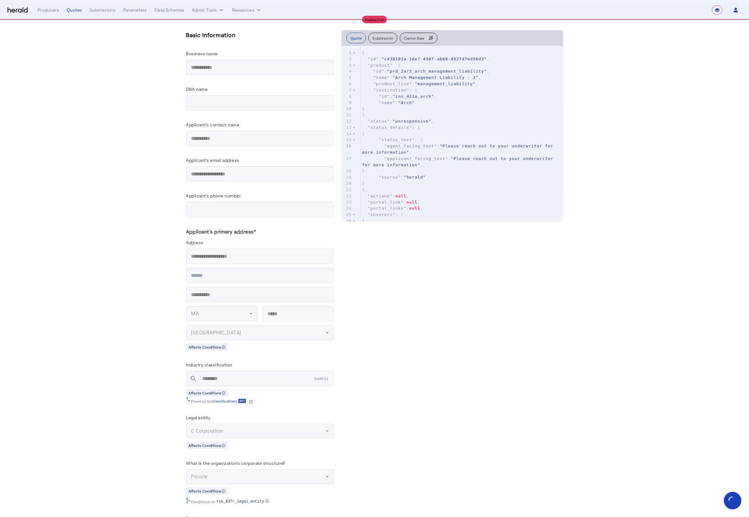
scroll to position [444, 0]
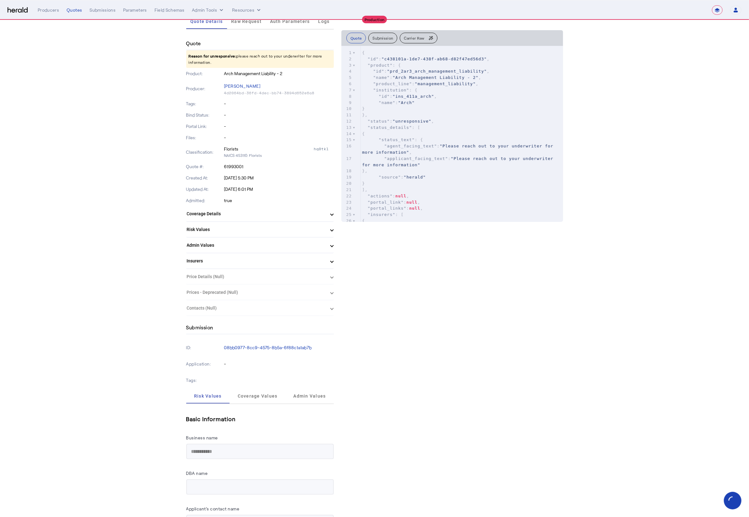
scroll to position [0, 0]
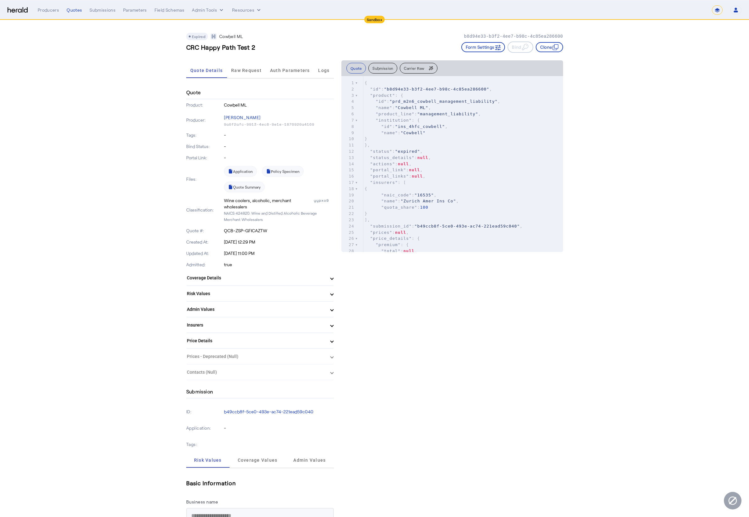
select select "*******"
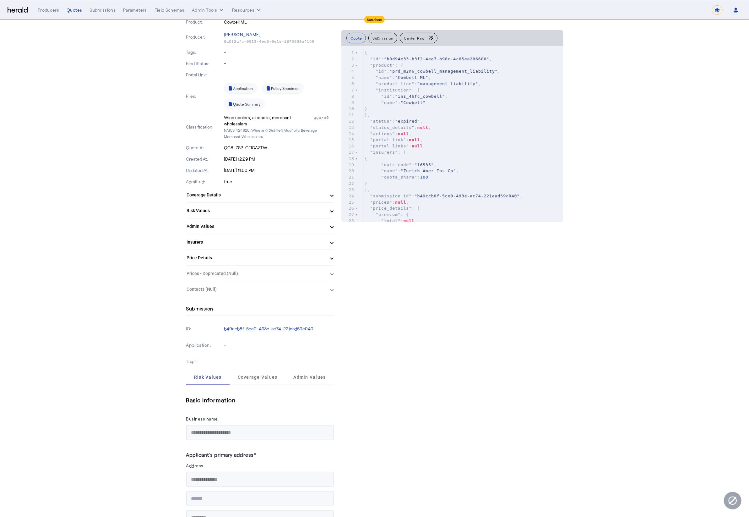
scroll to position [0, 0]
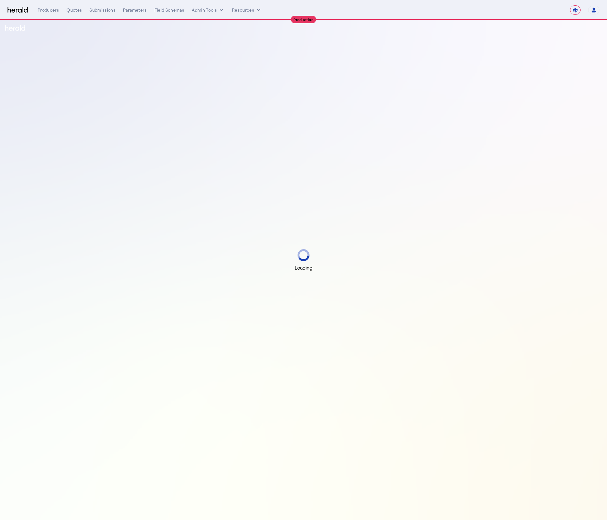
select select "**********"
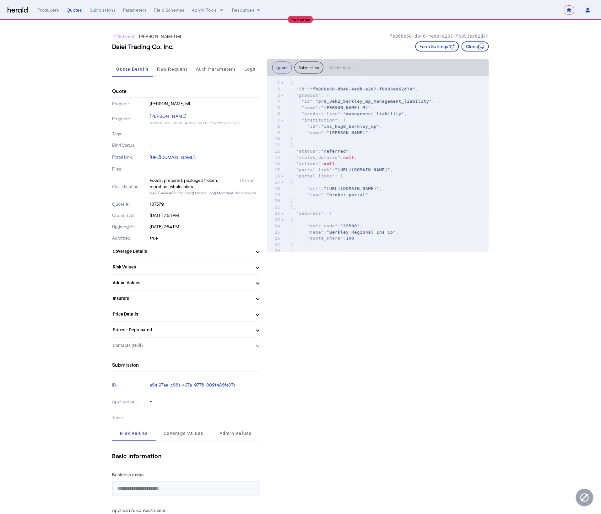
drag, startPoint x: 85, startPoint y: 117, endPoint x: 93, endPoint y: 106, distance: 12.9
click at [171, 67] on span "Raw Request" at bounding box center [172, 69] width 30 height 4
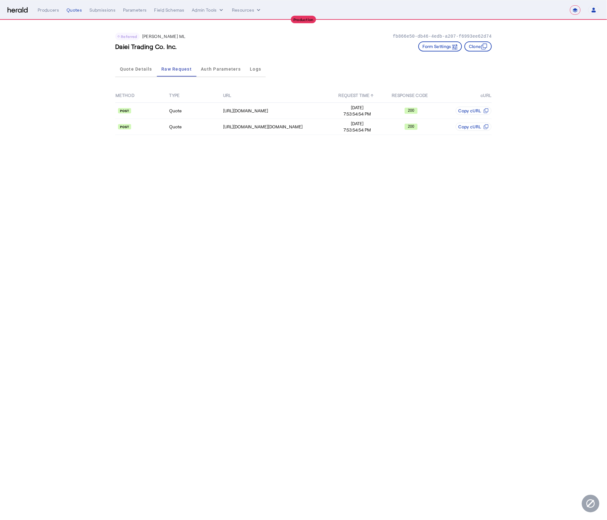
click at [86, 115] on app-quote-details "Referred [PERSON_NAME] ML fb866e50-db46-4edb-a207-f6993ee62d74 Daiei Trading Co…" at bounding box center [303, 82] width 607 height 124
click at [307, 110] on div "[URL][DOMAIN_NAME]" at bounding box center [276, 111] width 107 height 6
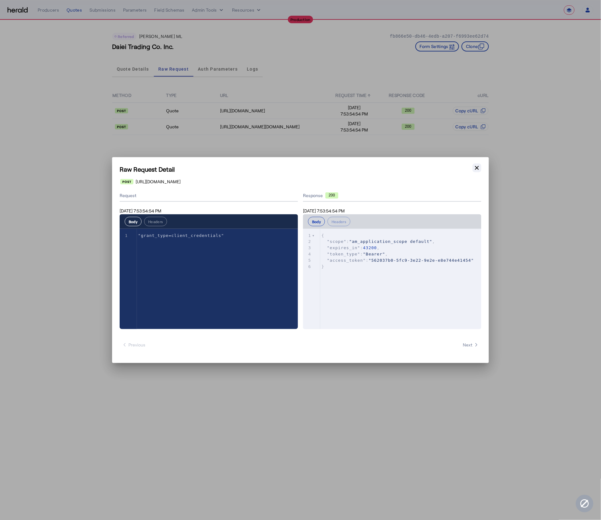
click at [474, 165] on icon "button" at bounding box center [477, 168] width 6 height 6
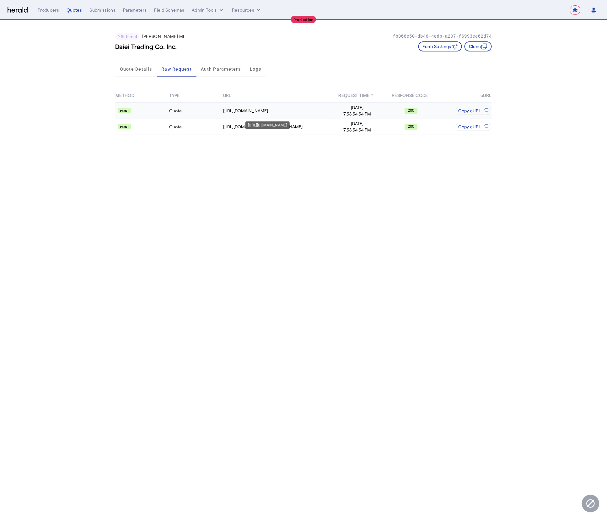
click at [247, 110] on div "[URL][DOMAIN_NAME]" at bounding box center [276, 111] width 107 height 6
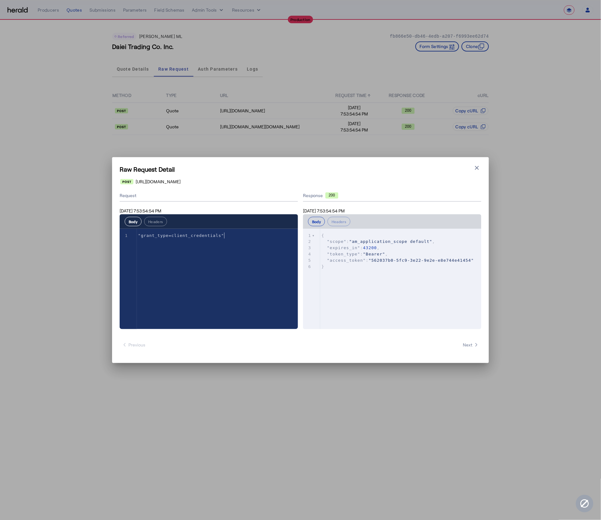
type textarea "**********"
click at [341, 275] on div "xxxxxxxxxx 6 1 { 2 "scope" : "am_application_scope default" , 3 "expires_in" : …" at bounding box center [400, 287] width 194 height 116
type textarea "**********"
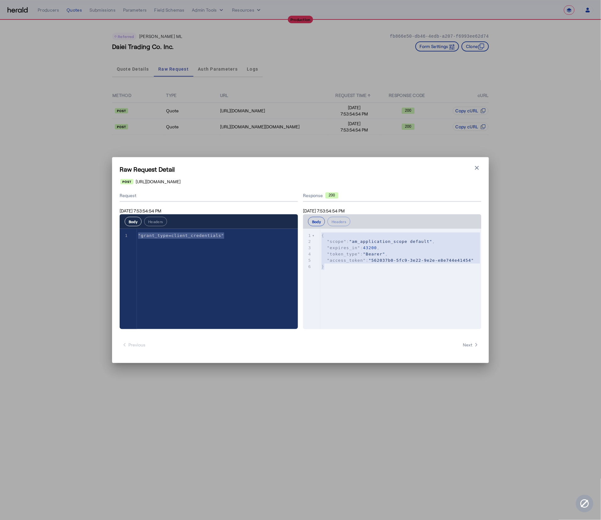
drag, startPoint x: 340, startPoint y: 270, endPoint x: 309, endPoint y: 229, distance: 51.5
click at [309, 229] on div "x 1 { 2 "scope" : "am_application_scope default" , 3 "expires_in" : 43200 , 4 "…" at bounding box center [400, 287] width 194 height 116
click at [266, 252] on div "xxxxxxxxxx 1 1 "grant_type=client_credentials"" at bounding box center [217, 287] width 194 height 116
click at [397, 287] on div "x 1 { 2 "scope" : "am_application_scope default" , 3 "expires_in" : 43200 , 4 "…" at bounding box center [400, 287] width 194 height 116
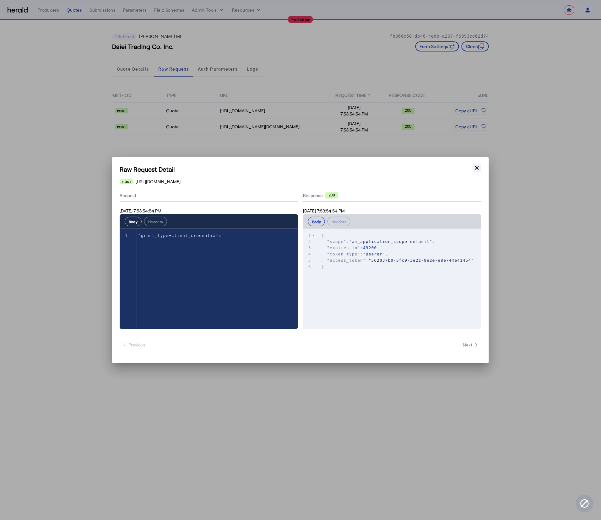
click at [482, 168] on div "Raw Request Detail Close modal [URL][DOMAIN_NAME] Request [DATE] 7:53:54:54 PM …" at bounding box center [300, 260] width 377 height 206
click at [478, 170] on icon "button" at bounding box center [477, 168] width 6 height 6
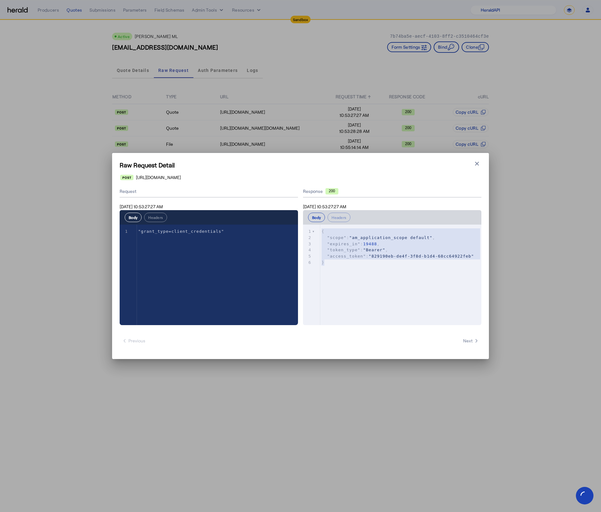
select select "pfm_2v8p_herald_api"
select select "*******"
click at [479, 164] on icon "button" at bounding box center [477, 163] width 6 height 6
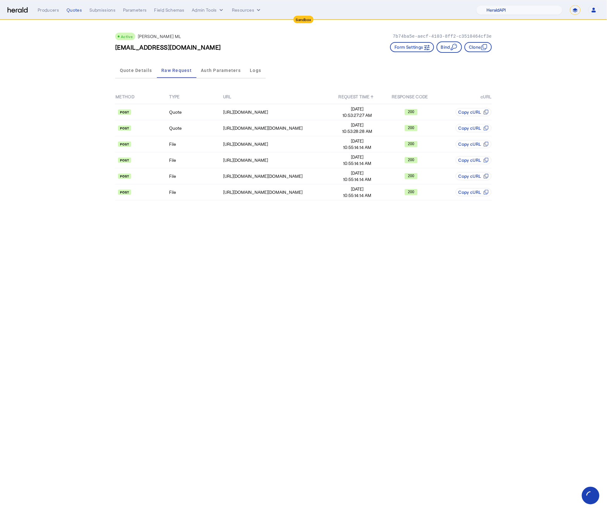
click at [386, 241] on body "Sandbox Menu Producers Quotes Submissions Parameters Field Schemas Admin Tools …" at bounding box center [303, 256] width 607 height 512
click at [276, 173] on td "[URL][DOMAIN_NAME][DOMAIN_NAME]" at bounding box center [277, 176] width 108 height 16
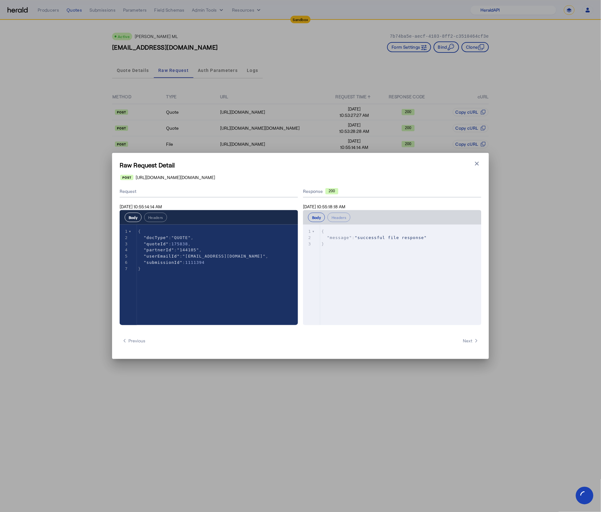
drag, startPoint x: 377, startPoint y: 179, endPoint x: 404, endPoint y: 171, distance: 28.2
click at [377, 179] on div "[URL][DOMAIN_NAME][DOMAIN_NAME]" at bounding box center [300, 177] width 361 height 6
click at [480, 172] on div "Raw Request Detail Close modal [URL][DOMAIN_NAME][DOMAIN_NAME] Request [DATE] 1…" at bounding box center [300, 256] width 377 height 206
drag, startPoint x: 474, startPoint y: 171, endPoint x: 476, endPoint y: 166, distance: 5.6
click at [474, 171] on div "Raw Request Detail Close modal [URL][DOMAIN_NAME][DOMAIN_NAME] Request [DATE] 1…" at bounding box center [300, 256] width 377 height 206
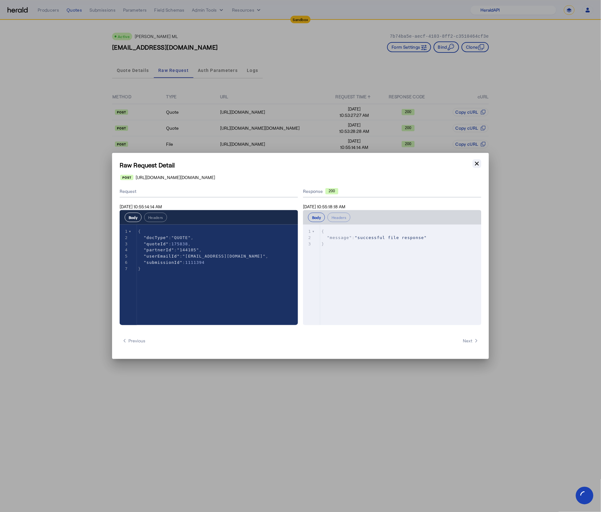
click at [476, 164] on icon "button" at bounding box center [477, 164] width 4 height 4
